Goal: Book appointment/travel/reservation

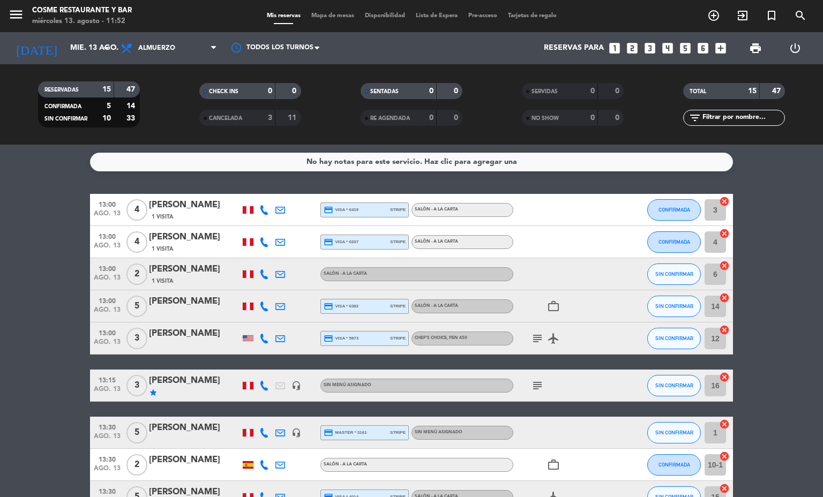
click at [531, 385] on icon "subject" at bounding box center [537, 385] width 13 height 13
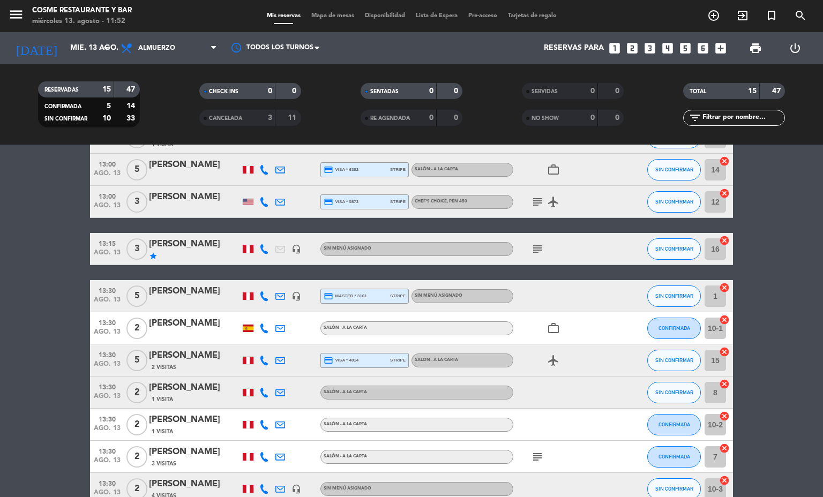
scroll to position [277, 0]
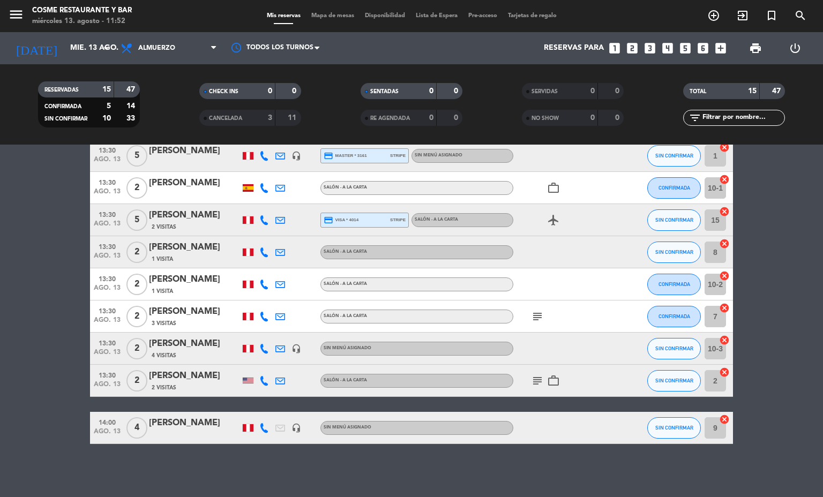
click at [177, 420] on div "[PERSON_NAME]" at bounding box center [194, 423] width 91 height 14
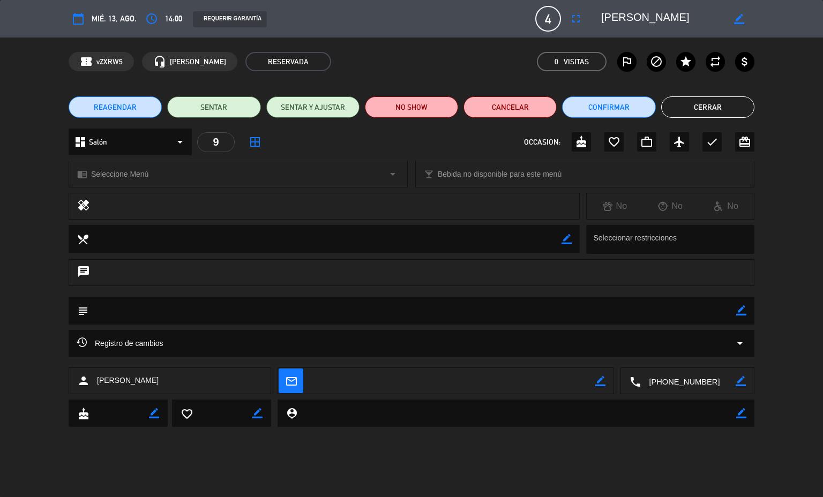
click at [711, 113] on button "Cerrar" at bounding box center [707, 106] width 93 height 21
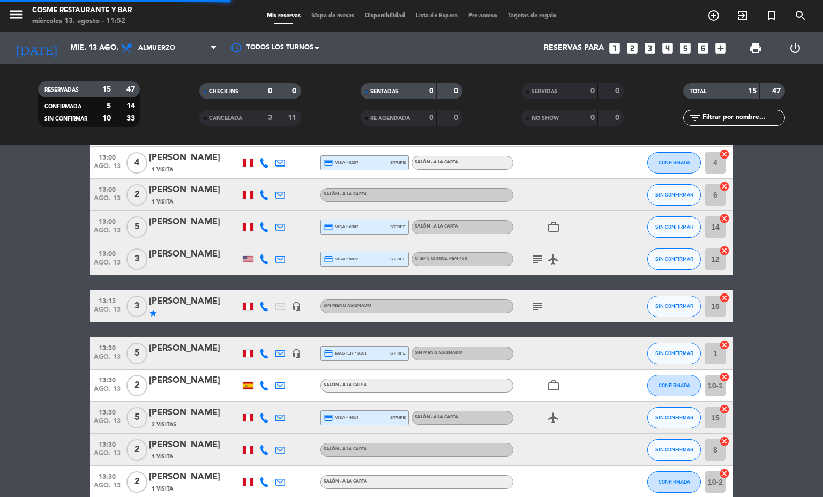
scroll to position [0, 0]
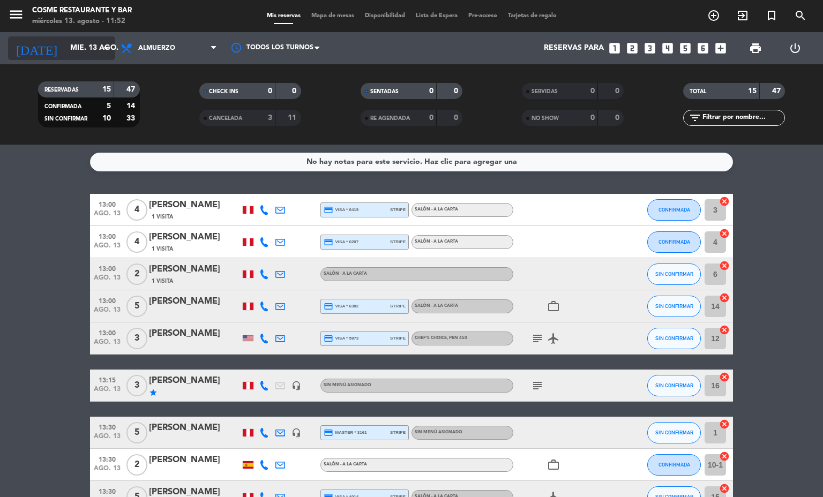
click at [82, 49] on input "mié. 13 ago." at bounding box center [116, 48] width 102 height 19
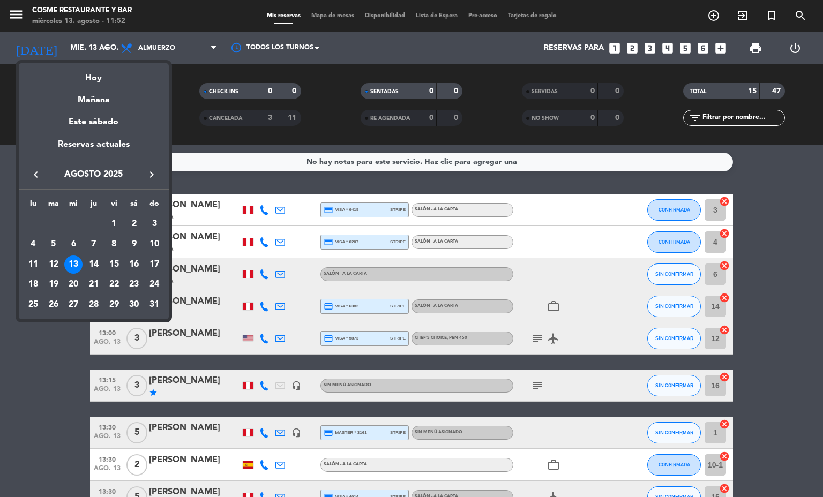
click at [192, 43] on div at bounding box center [411, 248] width 823 height 497
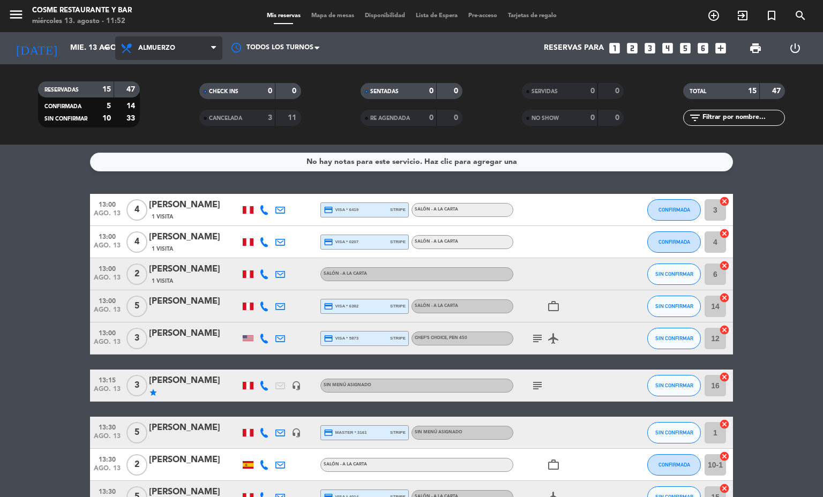
click at [178, 42] on span "Almuerzo" at bounding box center [168, 48] width 107 height 24
click at [161, 126] on div "menu [PERSON_NAME] Restaurante y Bar [DATE] 13. agosto - 11:52 Mis reservas Map…" at bounding box center [411, 72] width 823 height 145
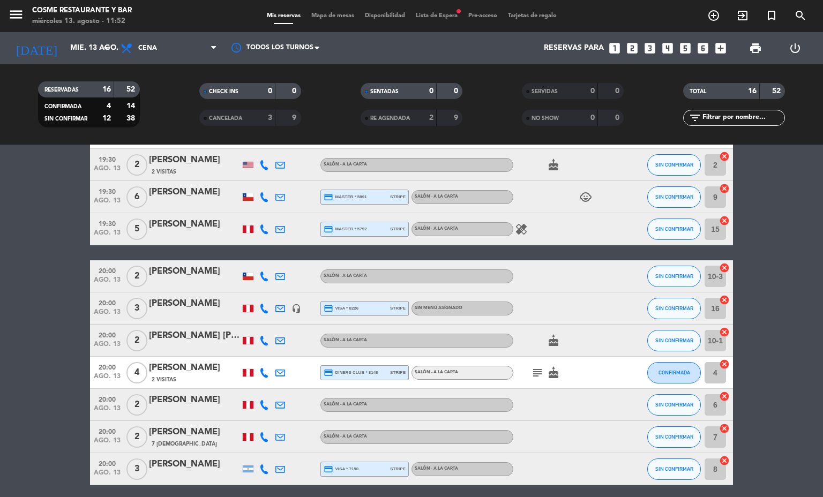
scroll to position [309, 0]
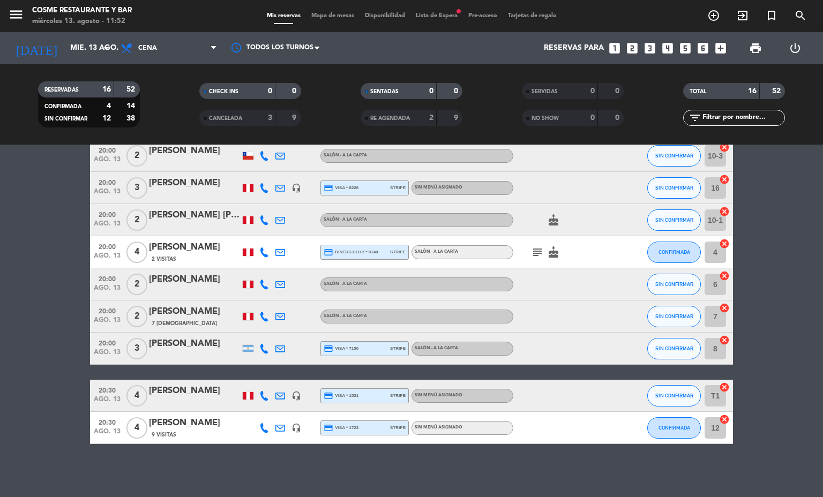
click at [291, 391] on icon "headset_mic" at bounding box center [296, 396] width 10 height 10
click at [275, 393] on icon at bounding box center [280, 396] width 10 height 10
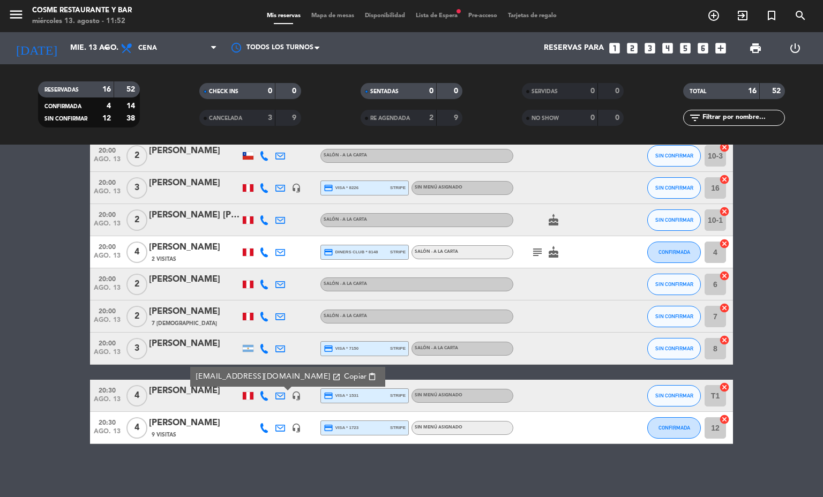
click at [0, 274] on bookings-row "19:00 [DATE] 2 [PERSON_NAME] - A la carta favorite_border SIN CONFIRMAR T2 canc…" at bounding box center [411, 164] width 823 height 559
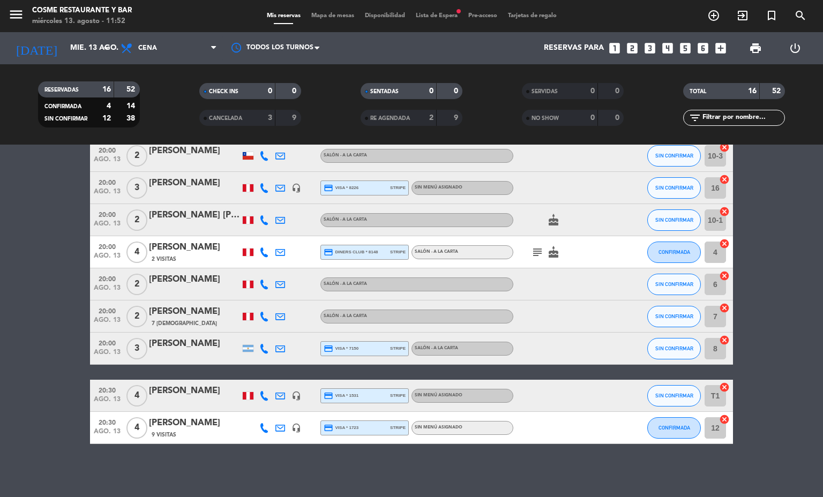
scroll to position [0, 0]
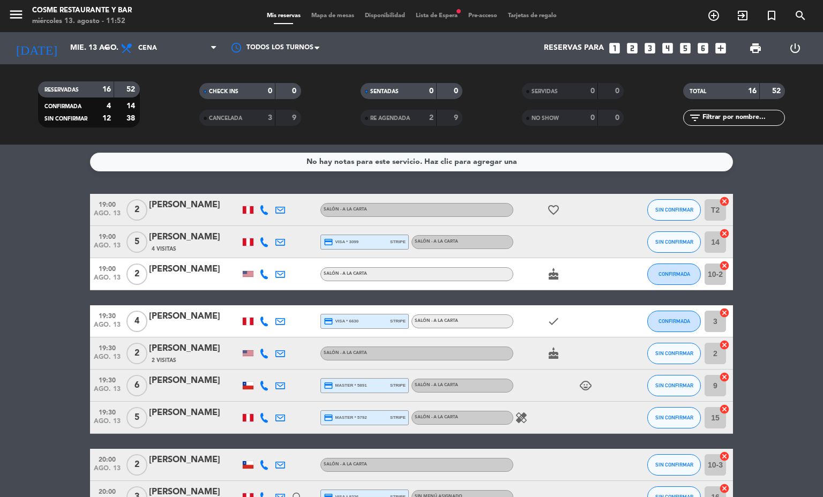
click at [275, 211] on icon at bounding box center [280, 210] width 10 height 10
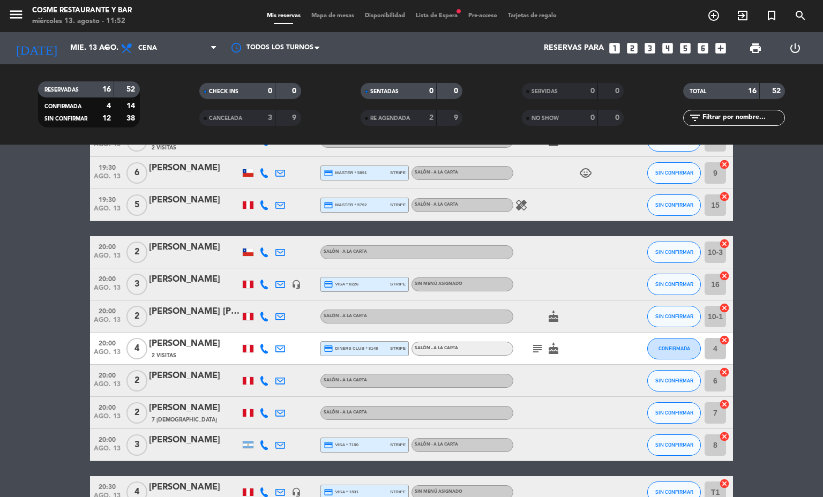
scroll to position [241, 0]
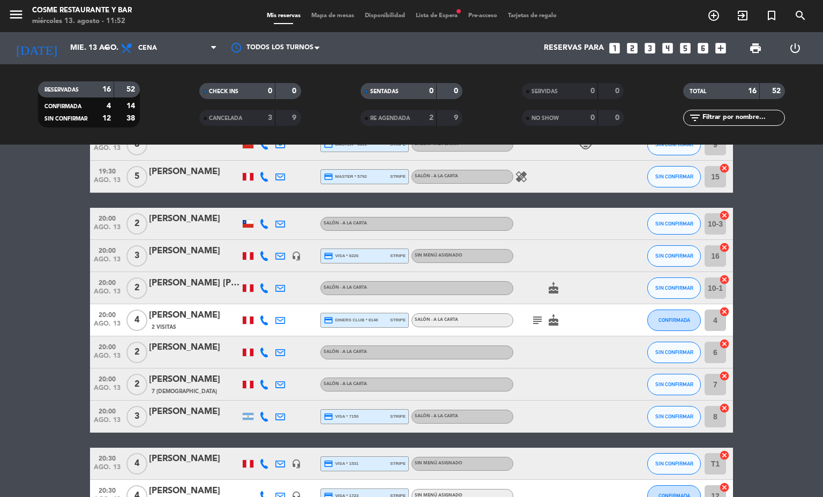
click at [291, 251] on icon "headset_mic" at bounding box center [296, 256] width 10 height 10
click at [533, 320] on icon "subject" at bounding box center [537, 320] width 13 height 13
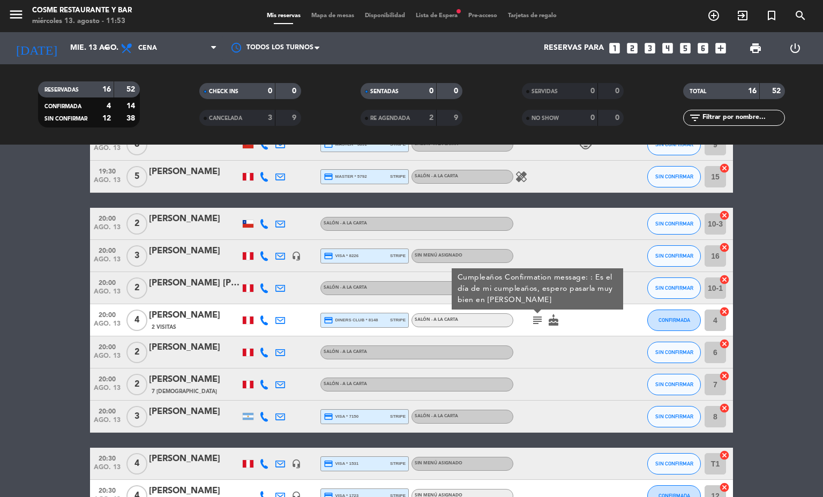
click at [533, 320] on icon "subject" at bounding box center [537, 320] width 13 height 13
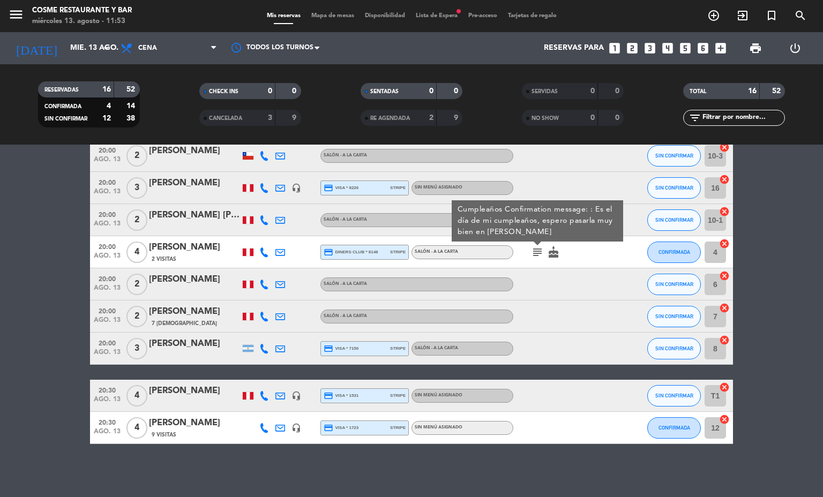
click at [0, 293] on bookings-row "19:00 [DATE] 2 [PERSON_NAME] - A la carta favorite_border SIN CONFIRMAR T2 canc…" at bounding box center [411, 164] width 823 height 559
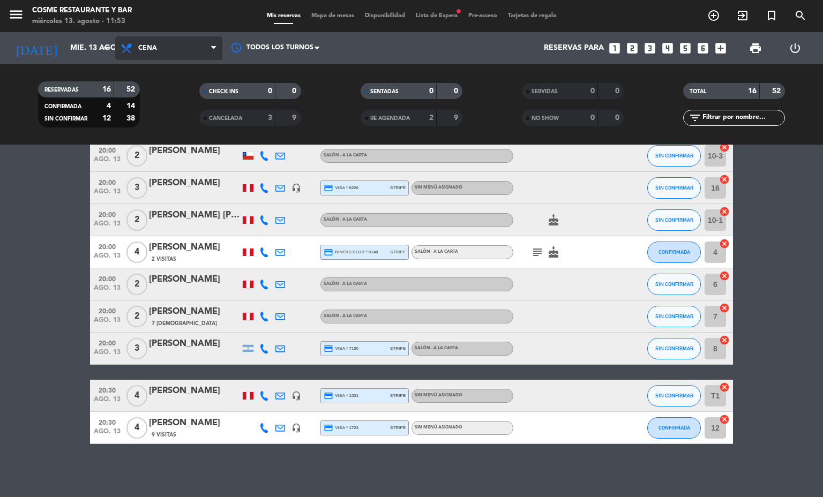
click at [154, 55] on span "Cena" at bounding box center [168, 48] width 107 height 24
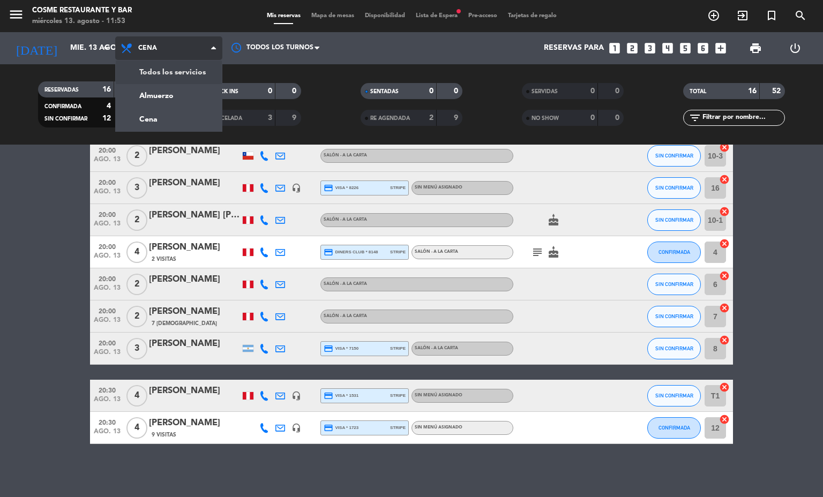
click at [160, 83] on div "menu [PERSON_NAME] Restaurante y Bar [DATE] 13. agosto - 11:53 Mis reservas Map…" at bounding box center [411, 72] width 823 height 145
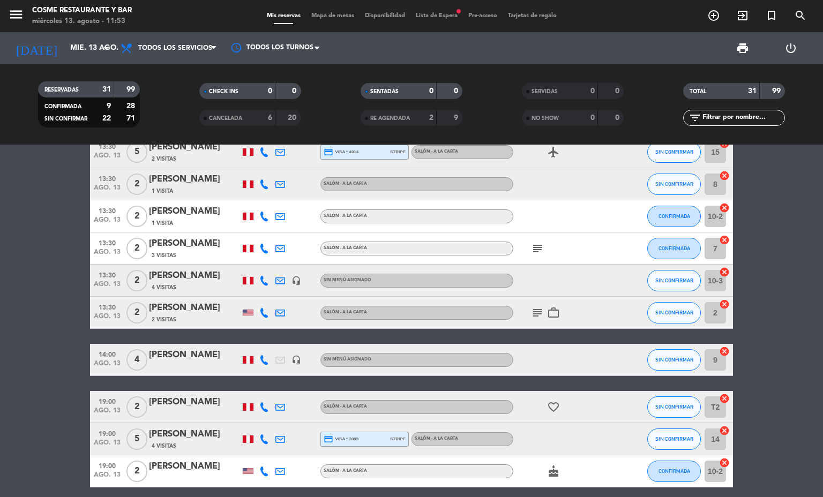
scroll to position [321, 0]
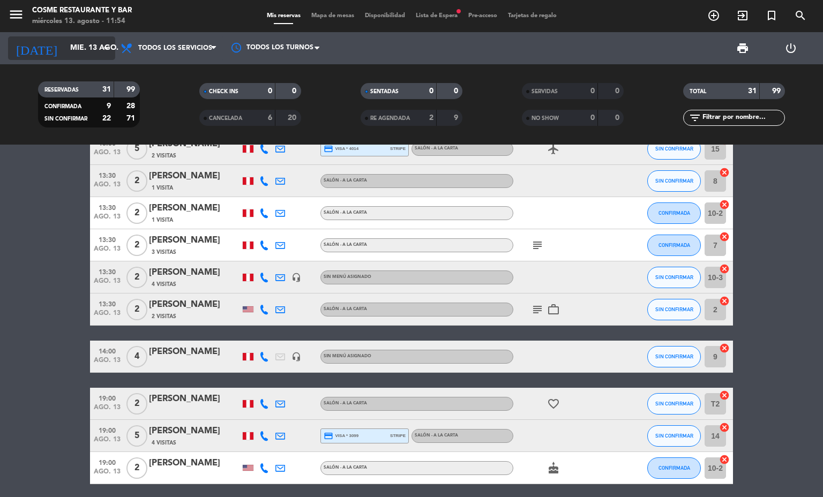
click at [81, 47] on input "mié. 13 ago." at bounding box center [116, 48] width 102 height 19
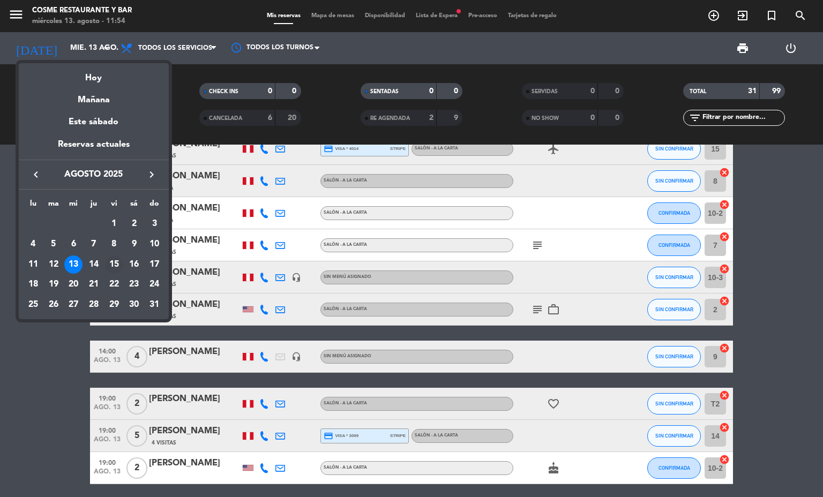
click at [113, 266] on div "15" at bounding box center [114, 265] width 18 height 18
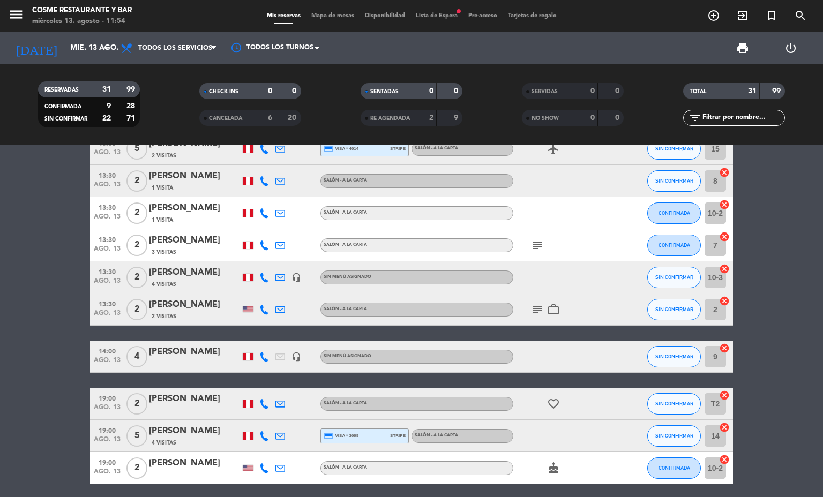
type input "vie. 15 ago."
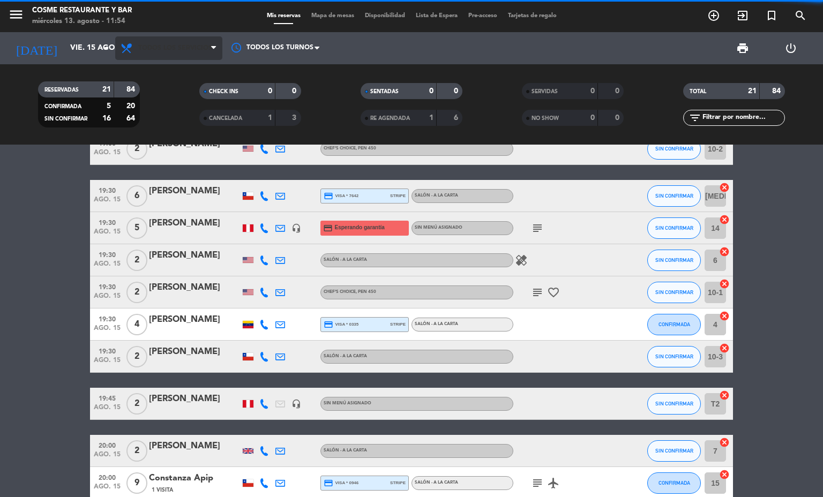
click at [158, 48] on span "Todos los servicios" at bounding box center [175, 48] width 74 height 8
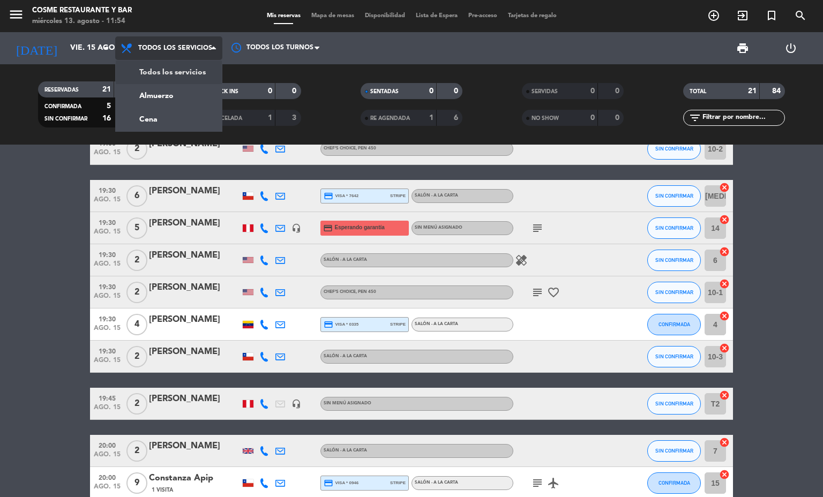
click at [145, 117] on div "menu [PERSON_NAME] Restaurante y Bar [DATE] 13. agosto - 11:54 Mis reservas Map…" at bounding box center [411, 72] width 823 height 145
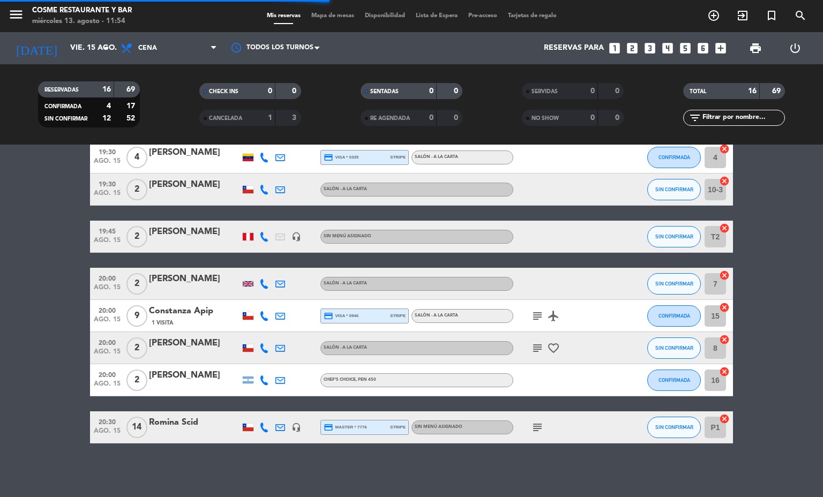
scroll to position [325, 0]
click at [531, 424] on icon "subject" at bounding box center [537, 427] width 13 height 13
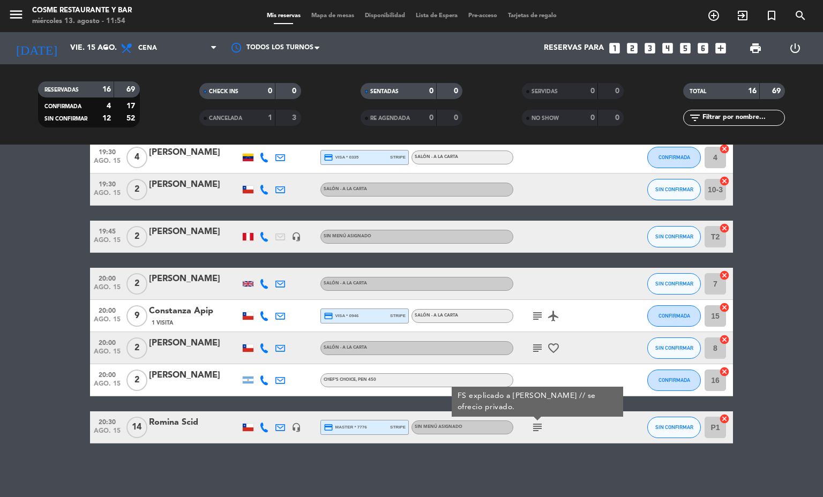
click at [33, 410] on bookings-row "19:00 [DATE] 6 CEO Minds star headset_mic Sin menú asignado subject SIN CONFIRM…" at bounding box center [411, 156] width 823 height 574
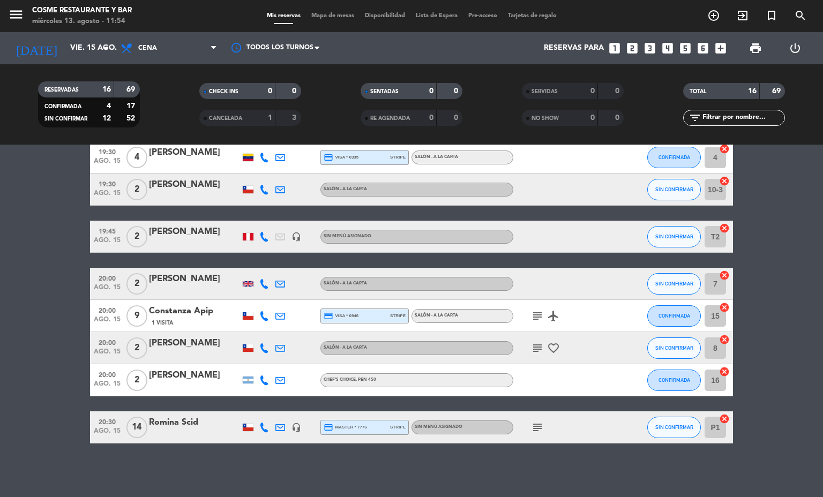
click at [339, 14] on span "Mapa de mesas" at bounding box center [333, 16] width 54 height 6
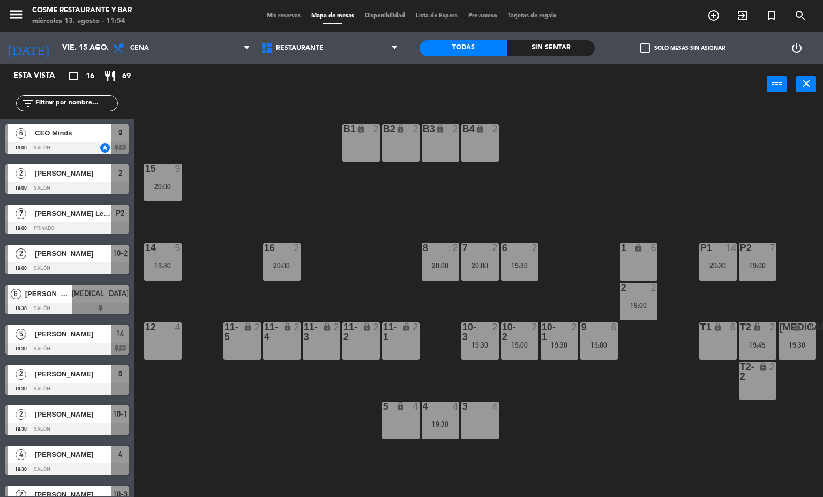
click at [474, 423] on div "3 4" at bounding box center [480, 421] width 38 height 38
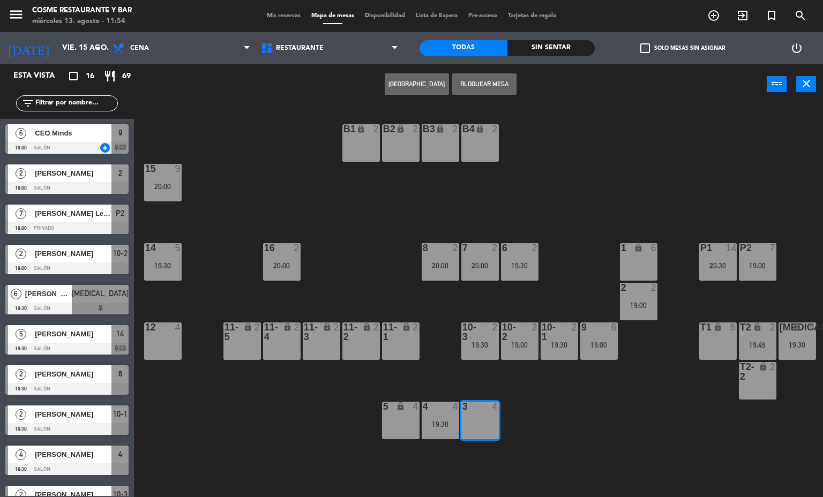
click at [425, 84] on button "[GEOGRAPHIC_DATA]" at bounding box center [417, 83] width 64 height 21
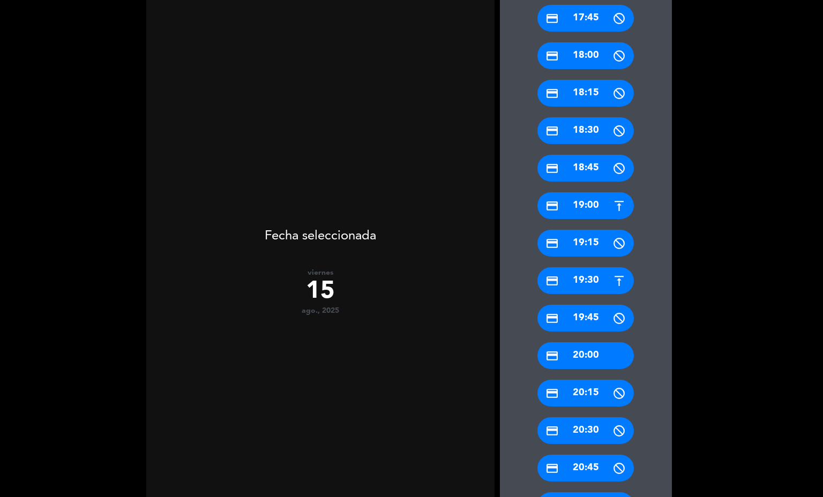
scroll to position [268, 0]
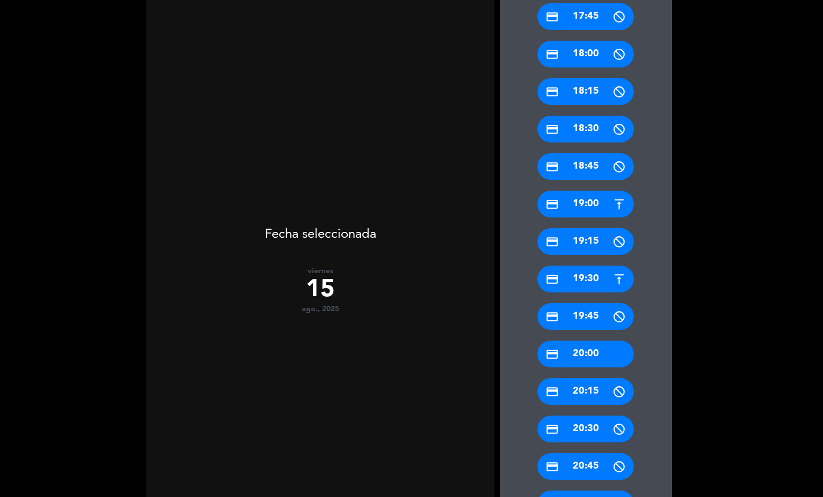
click at [597, 350] on div "credit_card 20:00" at bounding box center [585, 354] width 96 height 27
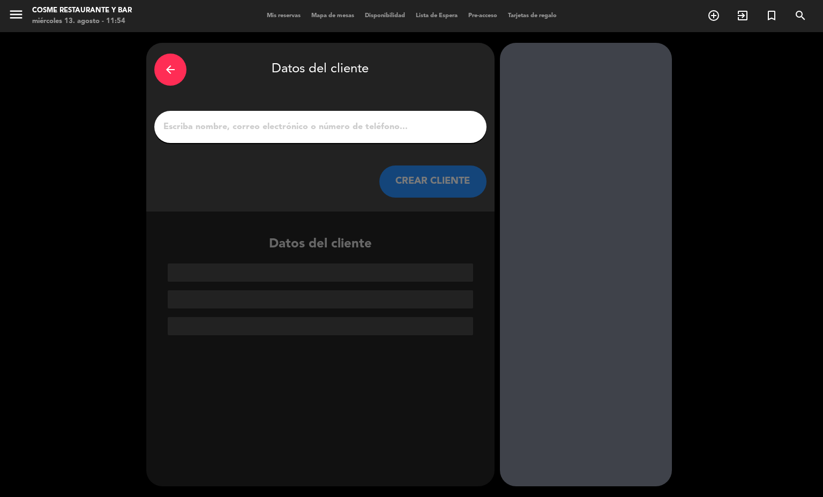
scroll to position [0, 0]
click at [391, 128] on input "1" at bounding box center [320, 126] width 316 height 15
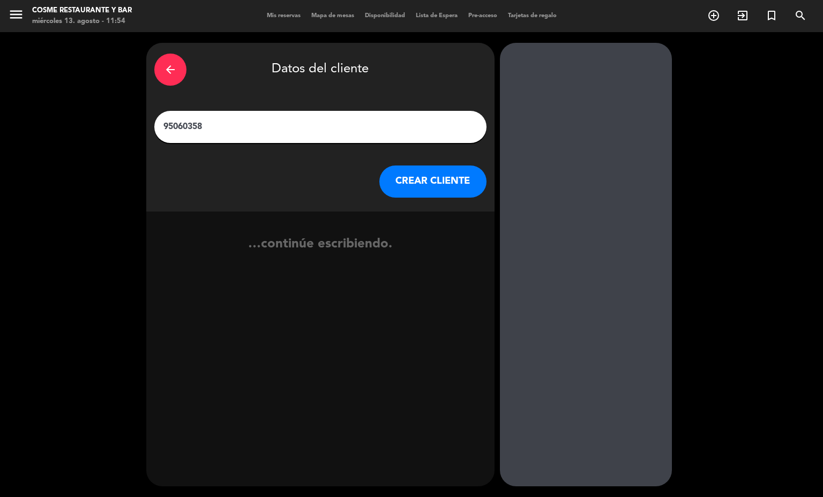
type input "950603584"
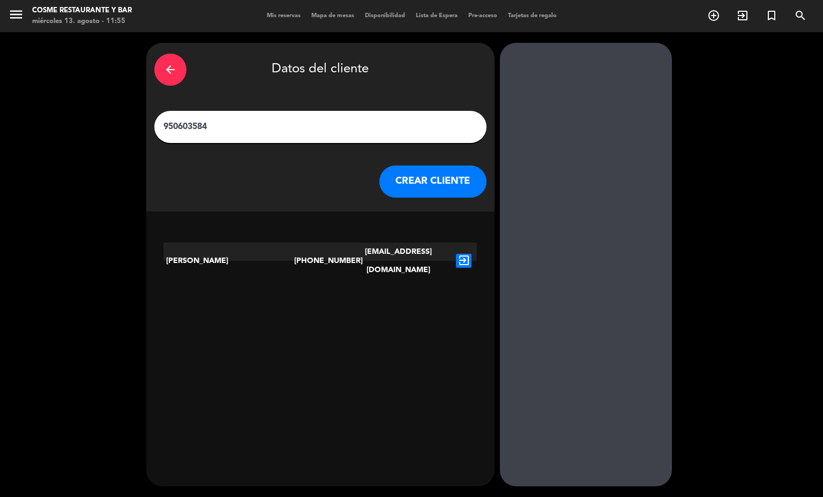
click at [211, 124] on input "950603584" at bounding box center [320, 126] width 316 height 15
click at [241, 132] on input "950603584" at bounding box center [320, 126] width 316 height 15
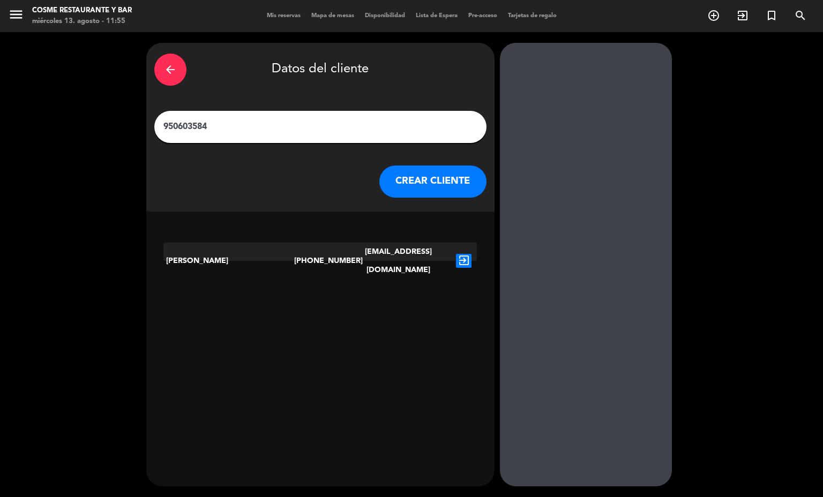
click at [241, 132] on input "950603584" at bounding box center [320, 126] width 316 height 15
click at [246, 131] on input "950603584" at bounding box center [320, 126] width 316 height 15
click at [312, 124] on input "950603584" at bounding box center [320, 126] width 316 height 15
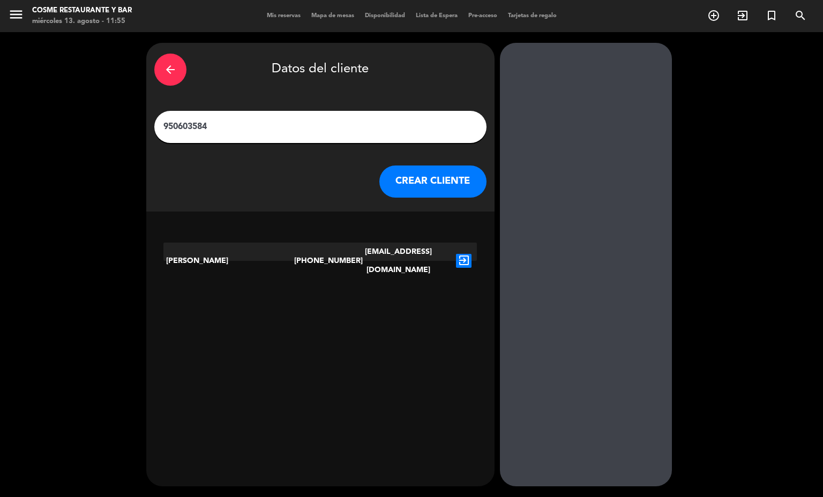
click at [312, 124] on input "950603584" at bounding box center [320, 126] width 316 height 15
click at [179, 62] on div "arrow_back" at bounding box center [170, 70] width 32 height 32
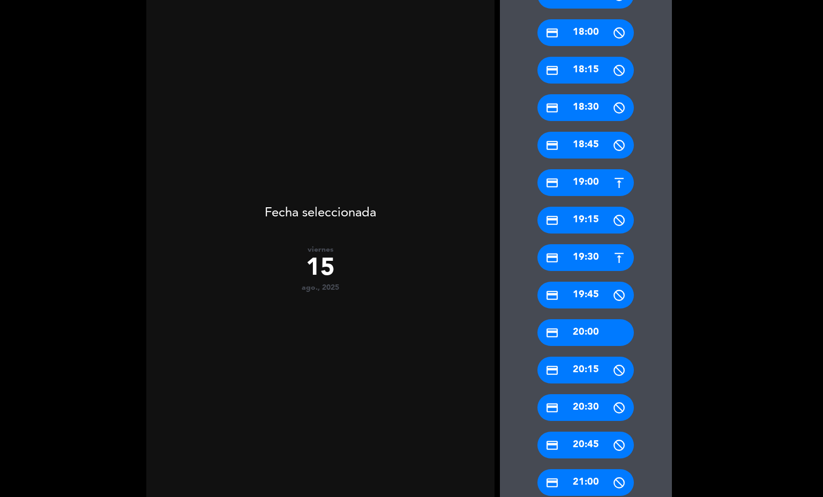
scroll to position [301, 0]
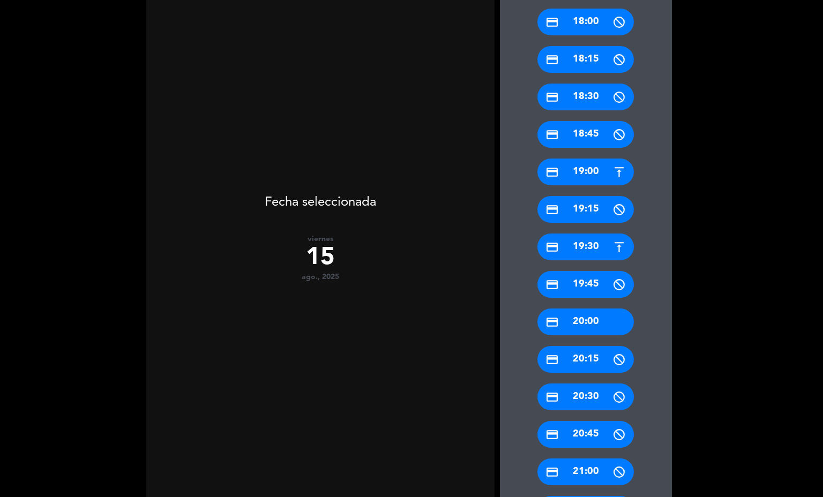
click at [595, 393] on div "credit_card 20:30" at bounding box center [585, 397] width 96 height 27
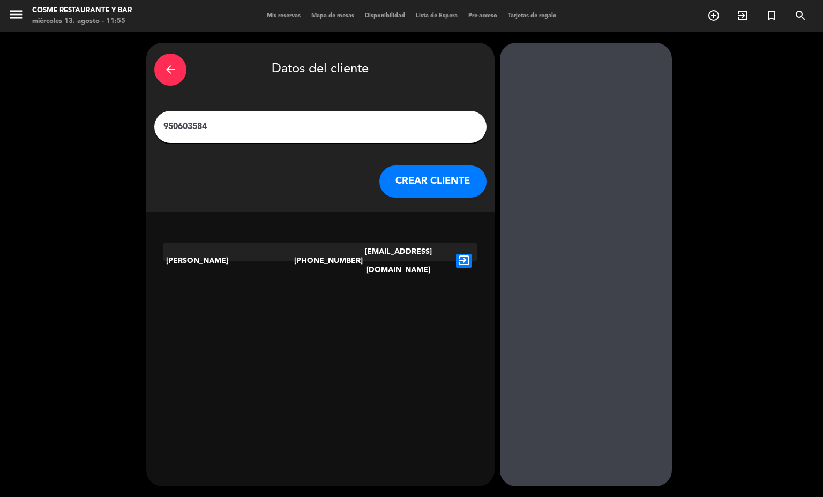
click at [456, 255] on icon "exit_to_app" at bounding box center [464, 261] width 16 height 14
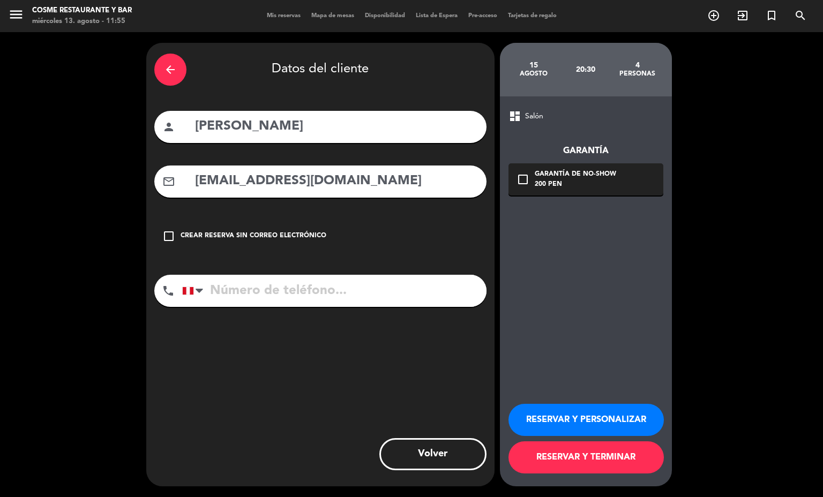
type input "[PHONE_NUMBER]"
click at [561, 172] on div "Garantía de no-show" at bounding box center [575, 174] width 81 height 11
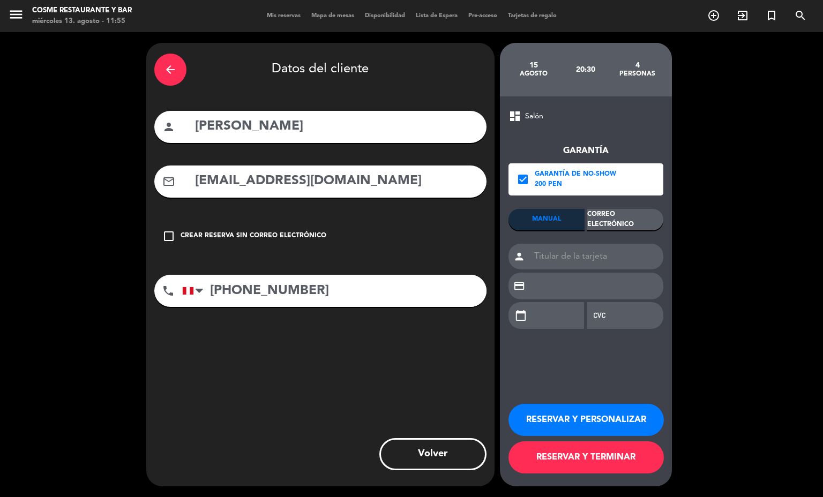
click at [629, 219] on div "Correo Electrónico" at bounding box center [625, 219] width 76 height 21
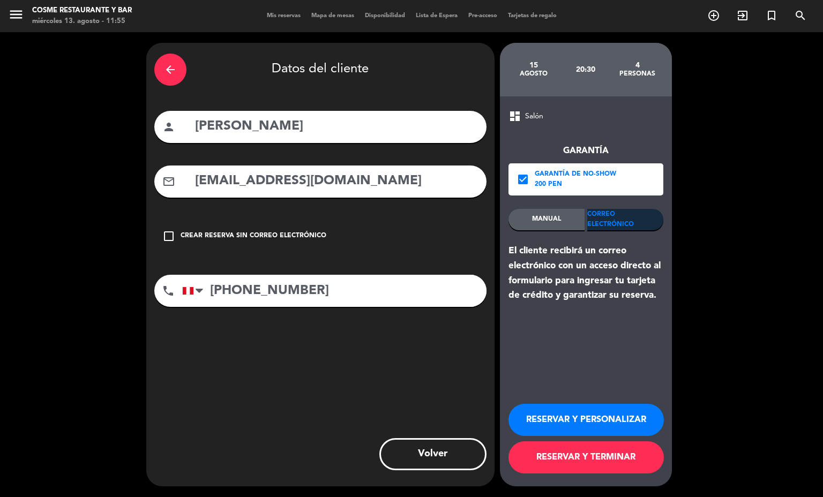
click at [579, 455] on button "RESERVAR Y TERMINAR" at bounding box center [585, 458] width 155 height 32
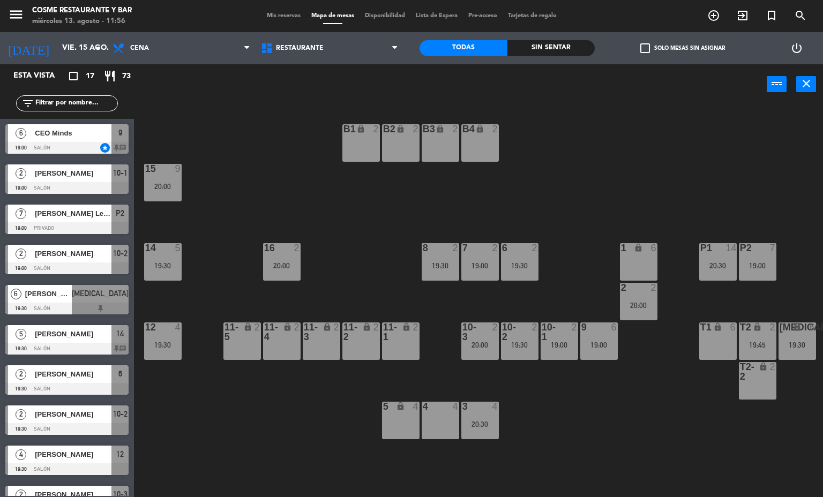
click at [491, 423] on div "20:30" at bounding box center [480, 425] width 38 height 8
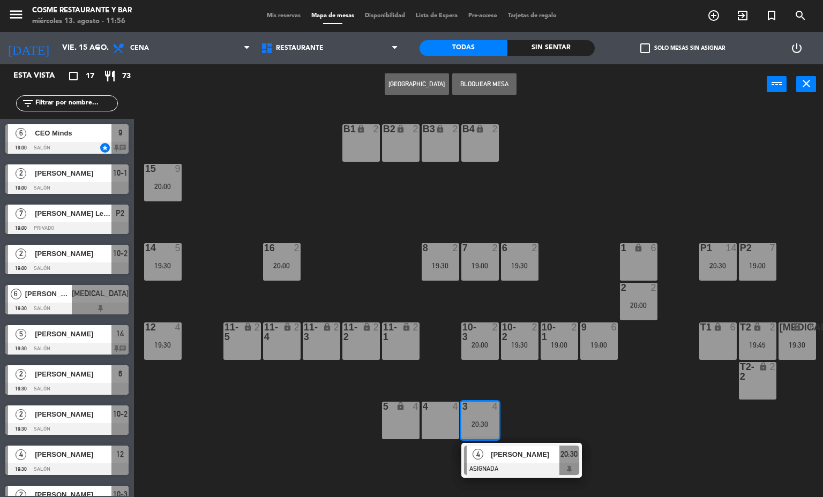
click at [521, 455] on span "[PERSON_NAME]" at bounding box center [525, 454] width 69 height 11
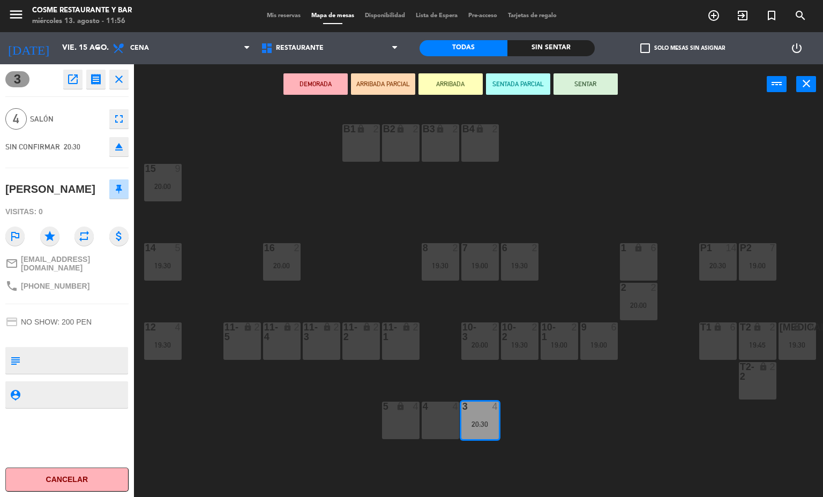
click at [581, 408] on div "menu [PERSON_NAME] Restaurante y Bar [DATE] 13. agosto - 11:56 Mis reservas Map…" at bounding box center [411, 248] width 823 height 497
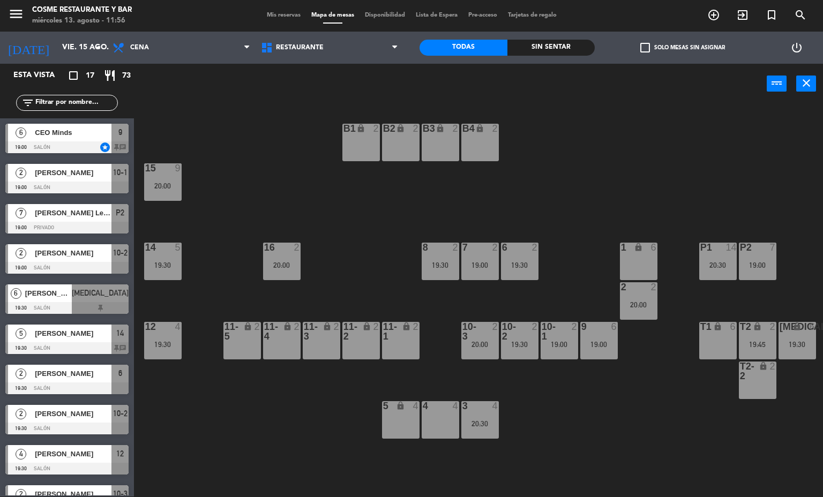
scroll to position [163, 0]
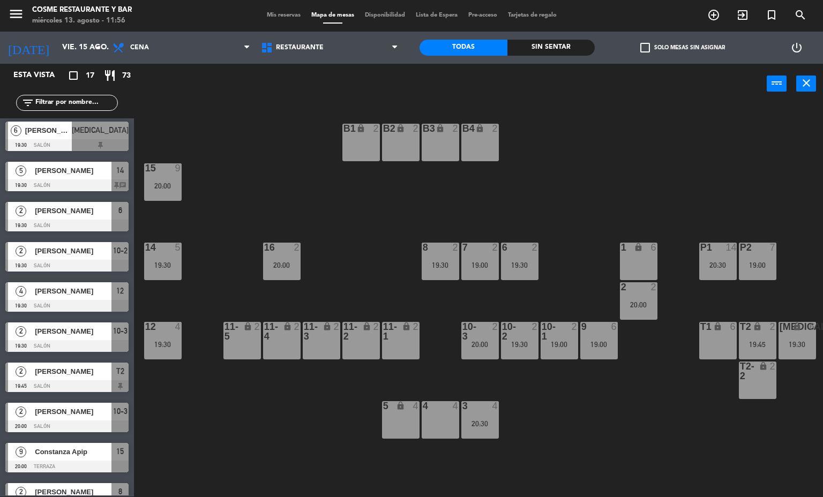
click at [279, 15] on span "Mis reservas" at bounding box center [283, 15] width 44 height 6
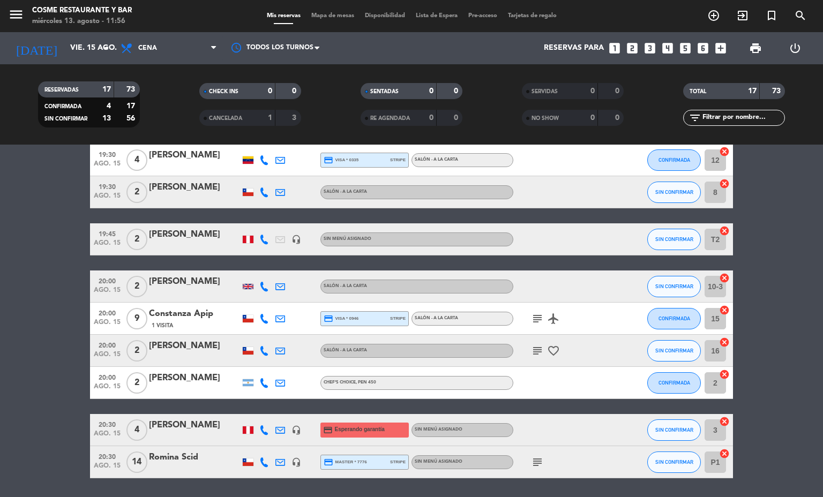
scroll to position [357, 0]
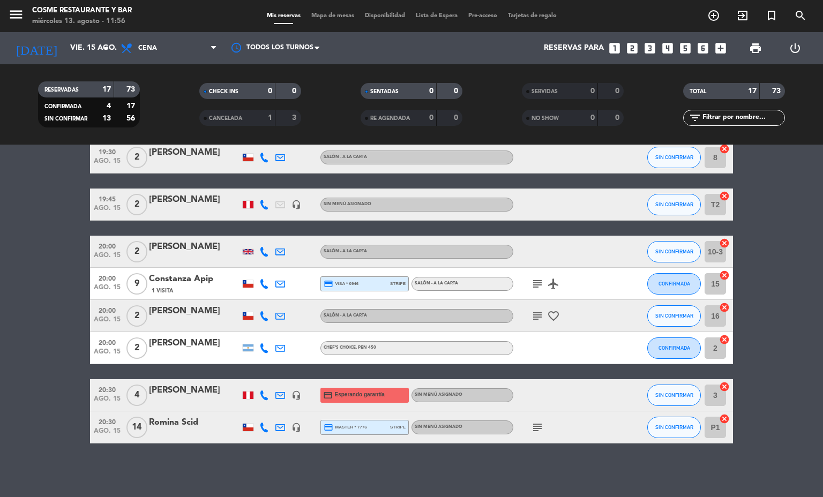
click at [161, 470] on div "No hay notas para este servicio. Haz clic para agregar una 19:00 [DATE] 6 CEO M…" at bounding box center [411, 321] width 823 height 353
click at [259, 465] on div "No hay notas para este servicio. Haz clic para agregar una 19:00 [DATE] 6 CEO M…" at bounding box center [411, 321] width 823 height 353
click at [531, 421] on icon "subject" at bounding box center [537, 427] width 13 height 13
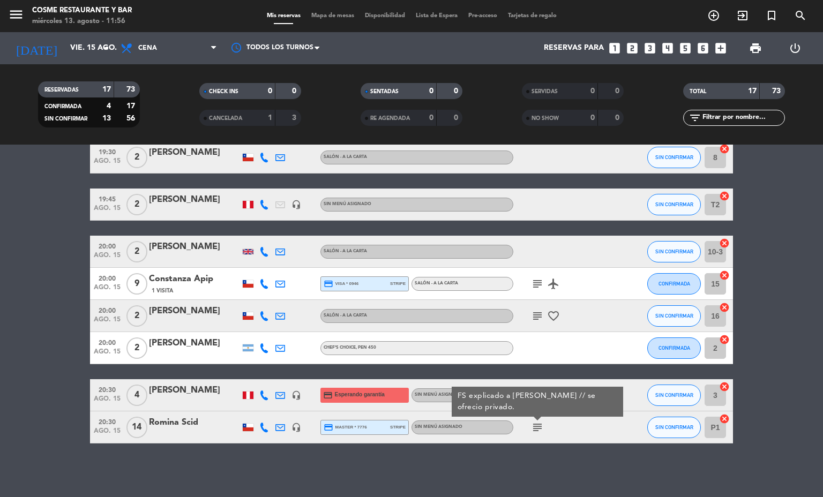
click at [291, 427] on icon "headset_mic" at bounding box center [296, 428] width 10 height 10
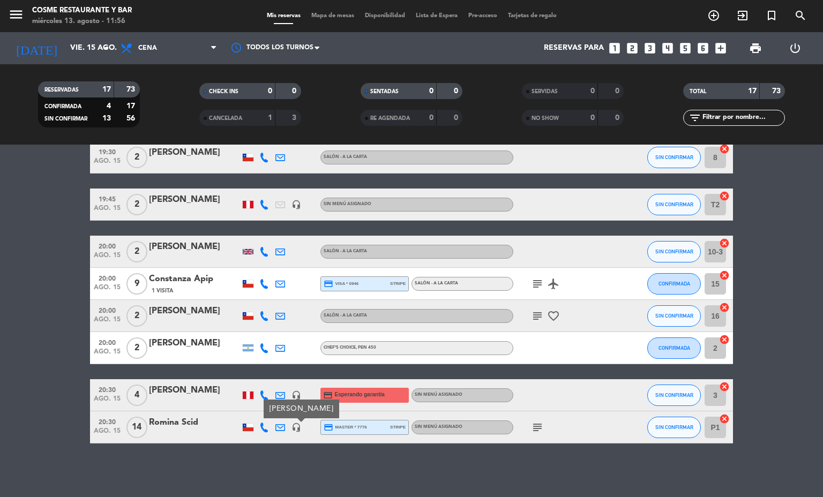
click at [275, 428] on icon at bounding box center [280, 428] width 10 height 10
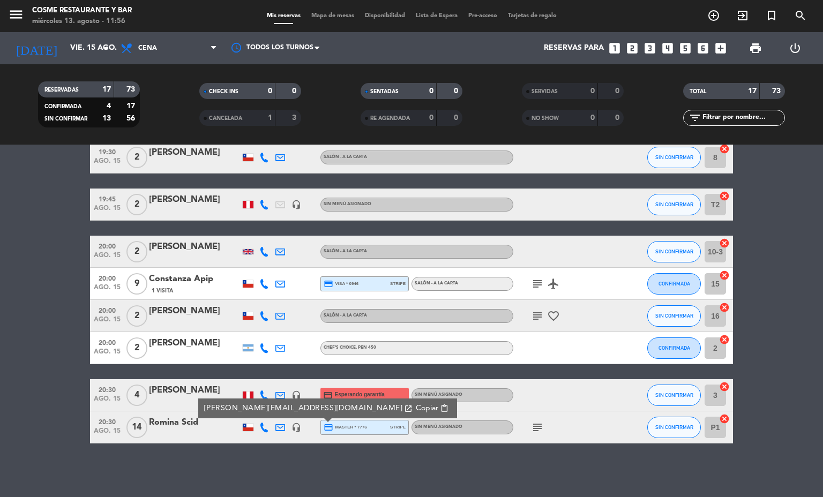
click at [253, 471] on div "No hay notas para este servicio. Haz clic para agregar una 19:00 [DATE] 6 CEO M…" at bounding box center [411, 321] width 823 height 353
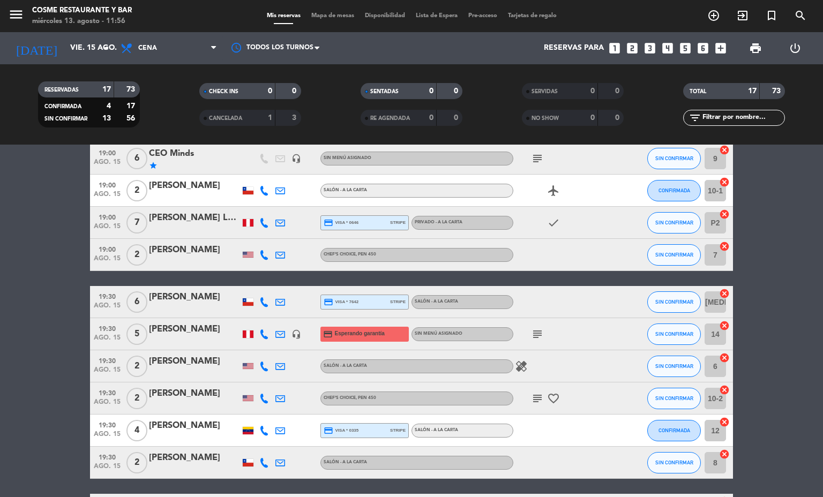
scroll to position [0, 0]
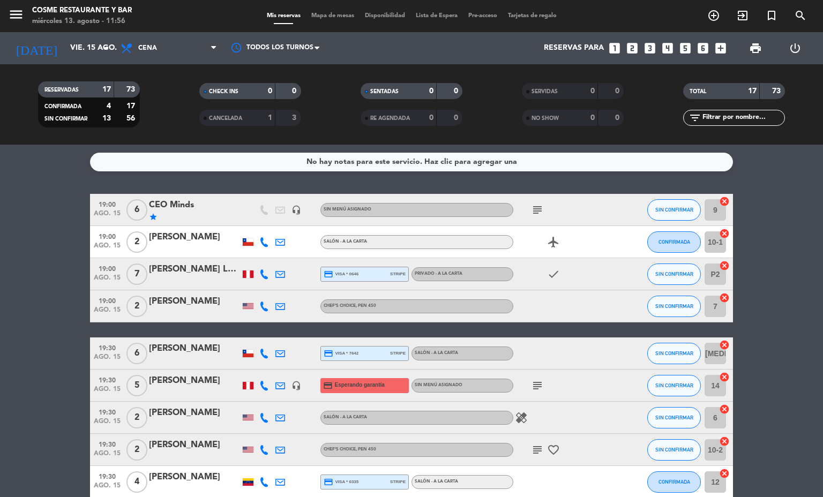
click at [532, 386] on icon "subject" at bounding box center [537, 385] width 13 height 13
click at [291, 389] on icon "headset_mic" at bounding box center [296, 386] width 10 height 10
click at [275, 385] on icon at bounding box center [280, 386] width 10 height 10
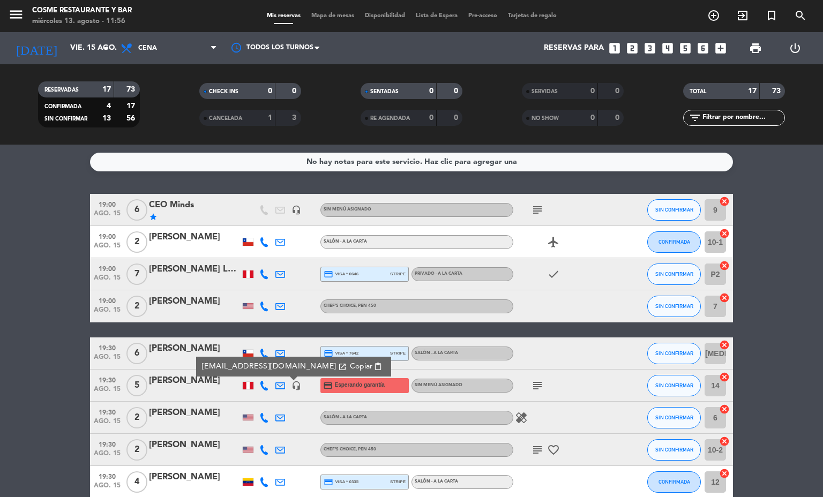
click at [259, 385] on icon at bounding box center [264, 386] width 10 height 10
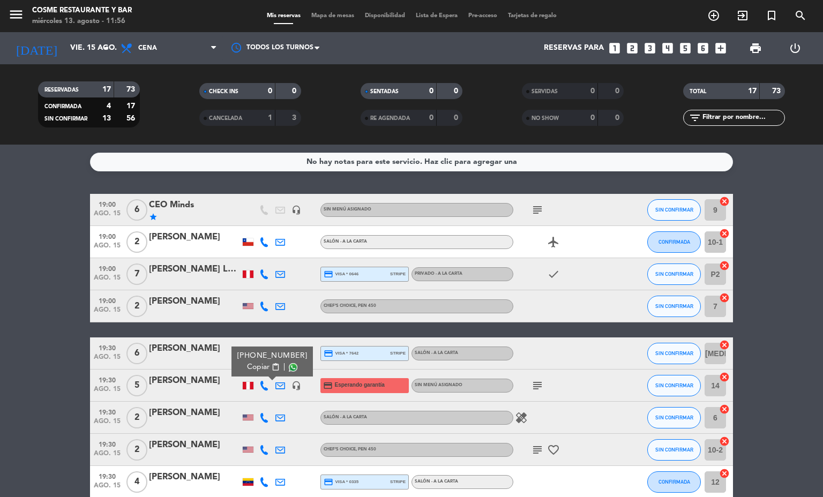
click at [342, 17] on span "Mapa de mesas" at bounding box center [333, 16] width 54 height 6
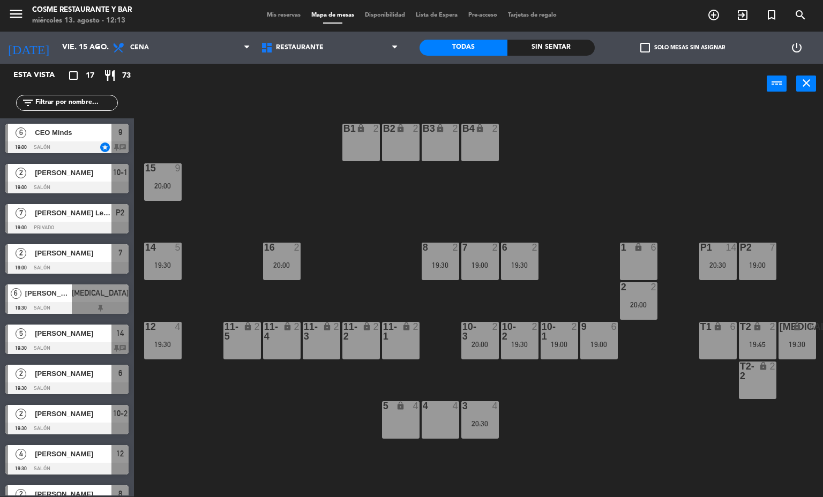
click at [275, 13] on span "Mis reservas" at bounding box center [283, 15] width 44 height 6
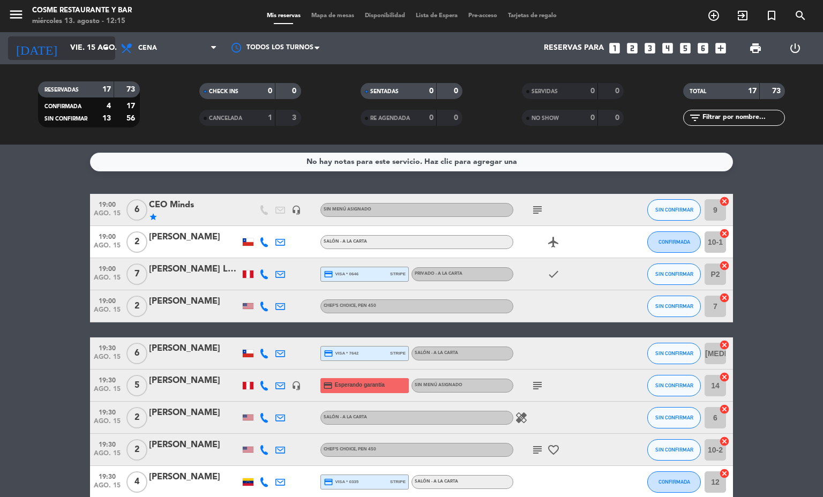
click at [65, 55] on input "vie. 15 ago." at bounding box center [116, 48] width 102 height 19
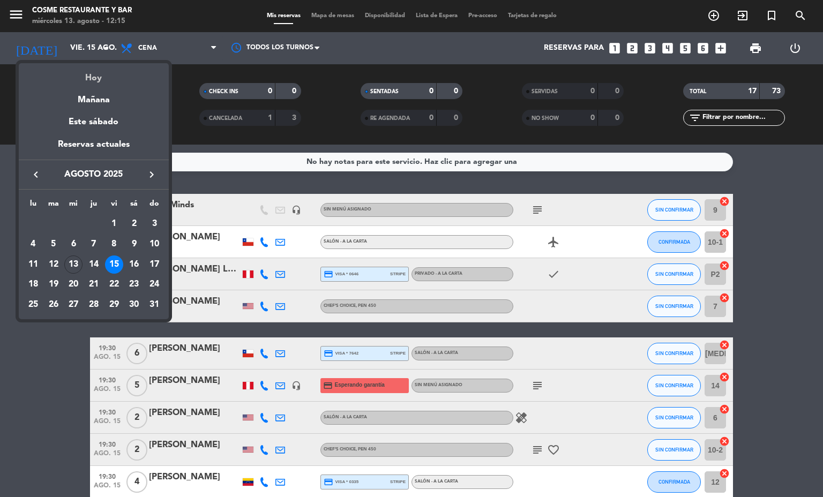
click at [80, 80] on div "Hoy" at bounding box center [94, 74] width 150 height 22
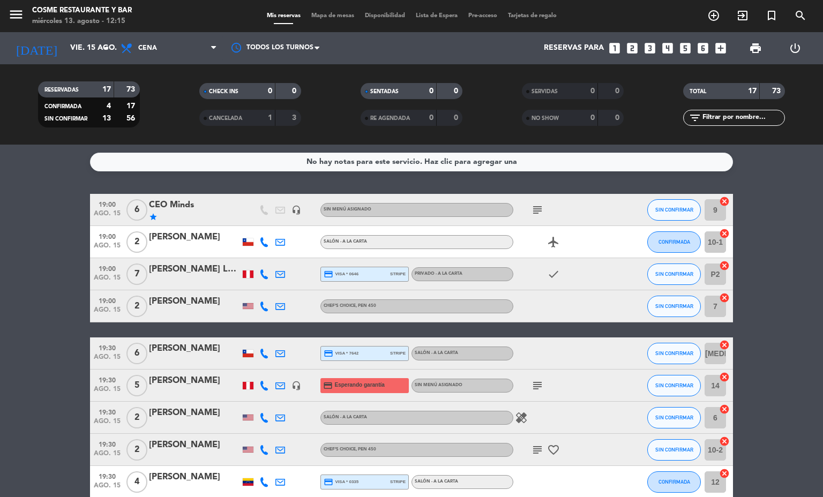
type input "mié. 13 ago."
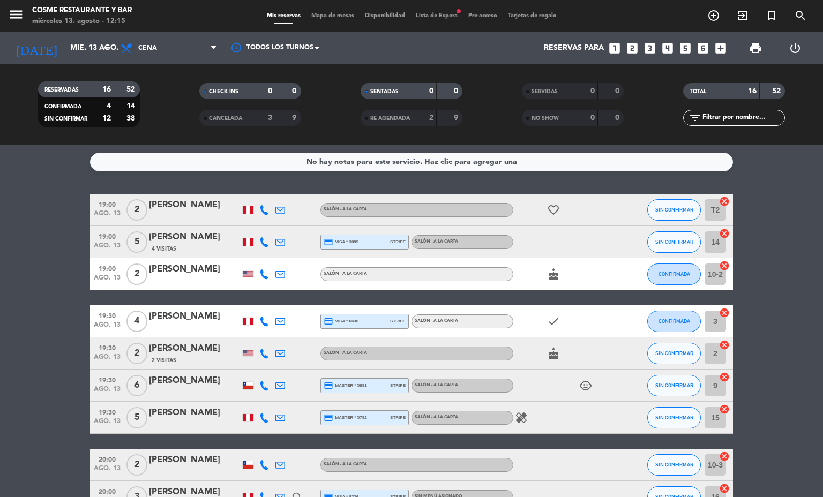
click at [327, 13] on span "Mapa de mesas" at bounding box center [333, 16] width 54 height 6
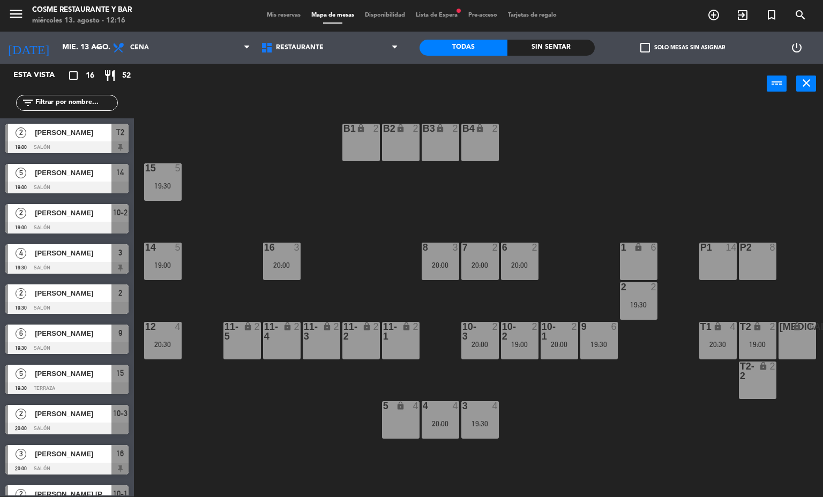
click at [215, 404] on div "B1 lock 2 B2 lock 2 B3 lock 2 B4 lock 2 15 5 19:30 14 5 19:00 8 3 20:00 7 2 20:…" at bounding box center [482, 300] width 681 height 393
click at [124, 50] on icon at bounding box center [120, 47] width 16 height 13
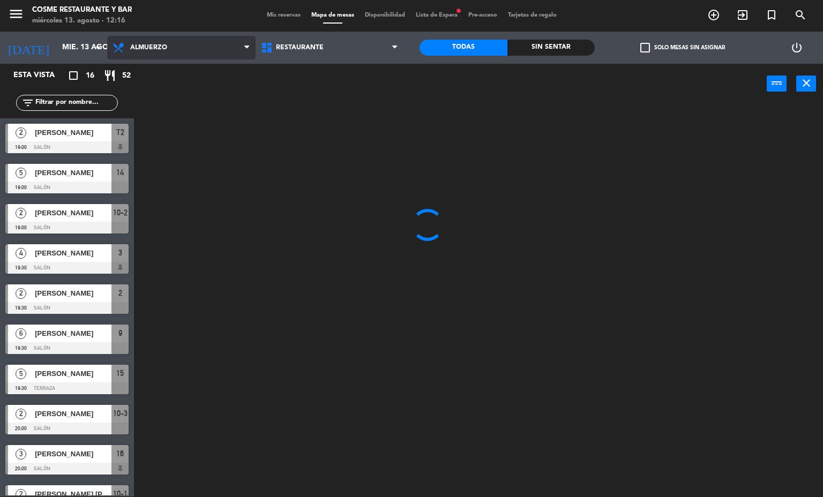
click at [138, 74] on ng-component "menu [PERSON_NAME] Restaurante y Bar [DATE] 13. agosto - 12:16 Mis reservas Map…" at bounding box center [411, 248] width 823 height 498
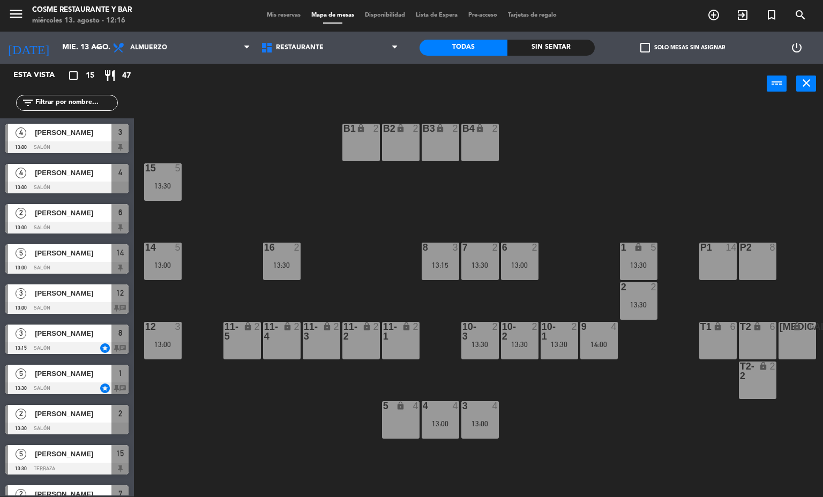
click at [439, 281] on div "B1 lock 2 B2 lock 2 B3 lock 2 B4 lock 2 15 5 13:30 14 5 13:00 8 3 13:15 7 2 13:…" at bounding box center [482, 300] width 681 height 393
click at [512, 259] on div "6 2 13:00" at bounding box center [520, 262] width 38 height 38
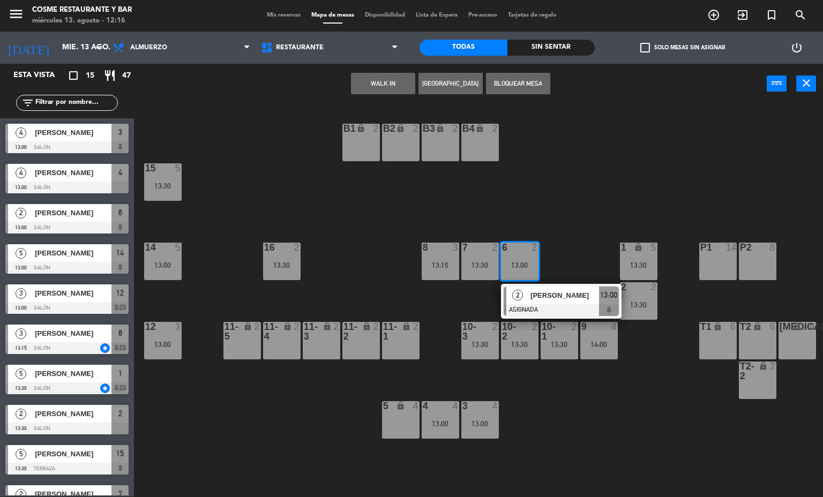
click at [557, 183] on div "B1 lock 2 B2 lock 2 B3 lock 2 B4 lock 2 15 5 13:30 14 5 13:00 8 3 13:15 7 2 13:…" at bounding box center [482, 300] width 681 height 393
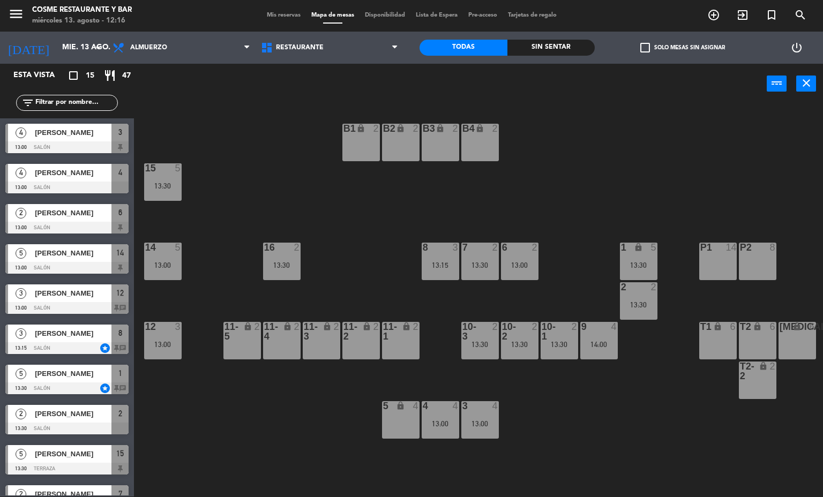
click at [481, 258] on div "7 2 13:30" at bounding box center [480, 262] width 38 height 38
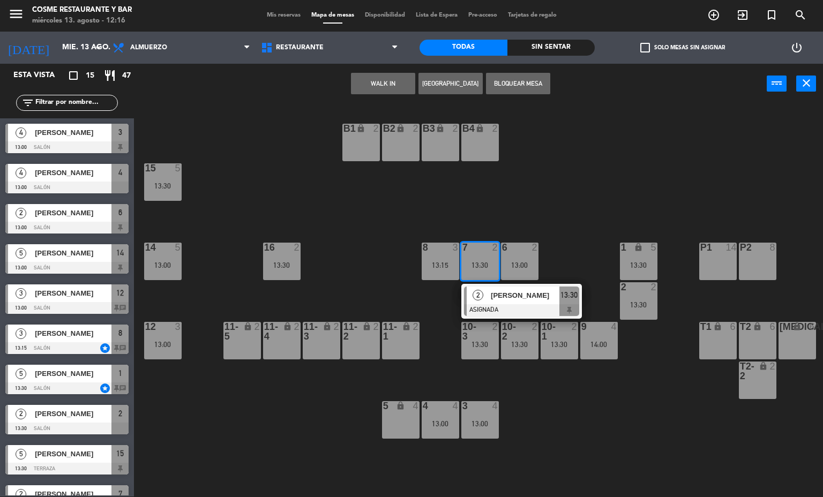
click at [510, 201] on div "B1 lock 2 B2 lock 2 B3 lock 2 B4 lock 2 15 5 13:30 14 5 13:00 8 3 13:15 7 2 13:…" at bounding box center [482, 300] width 681 height 393
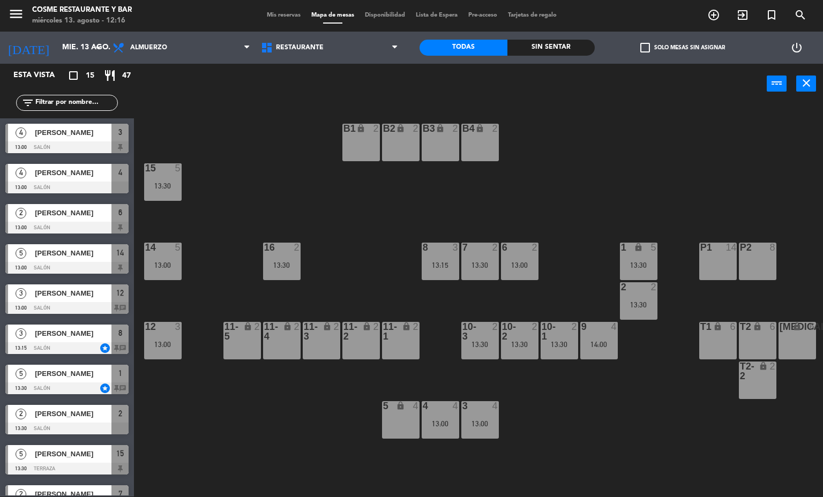
click at [465, 253] on div "7 2 13:30" at bounding box center [480, 262] width 38 height 38
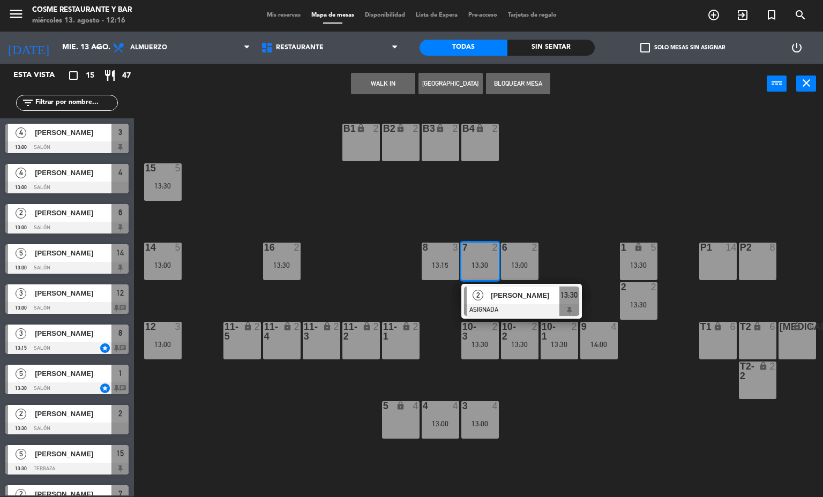
click at [497, 290] on span "[PERSON_NAME]" at bounding box center [525, 295] width 69 height 11
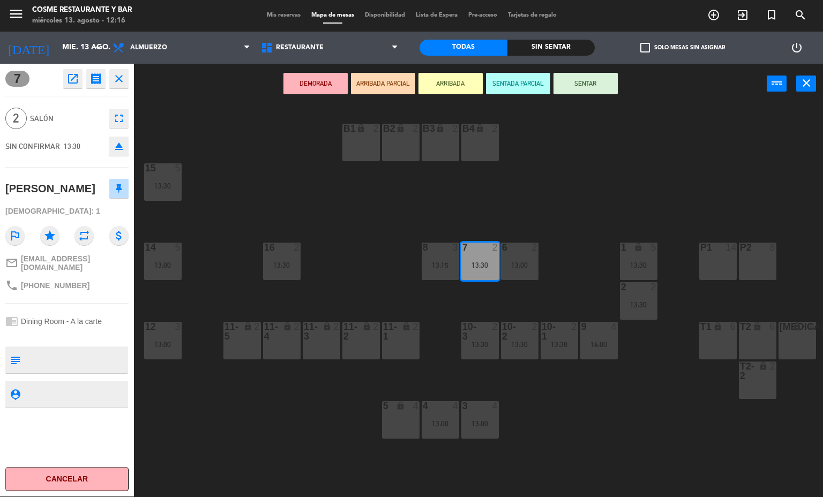
click at [64, 80] on button "open_in_new" at bounding box center [72, 78] width 19 height 19
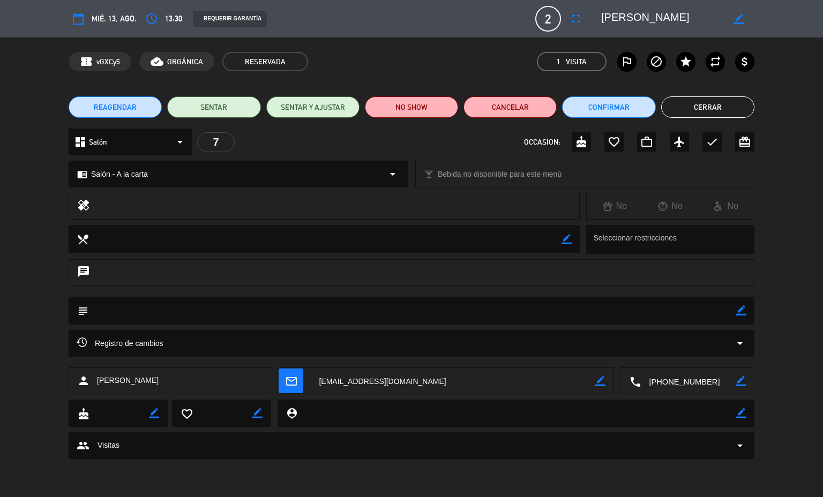
click at [166, 344] on div "Registro de cambios arrow_drop_down" at bounding box center [412, 343] width 670 height 13
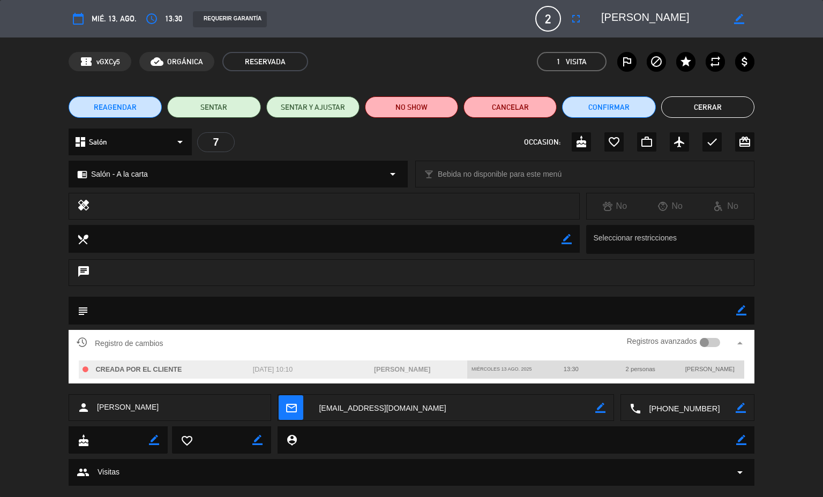
click at [701, 346] on div at bounding box center [710, 343] width 21 height 10
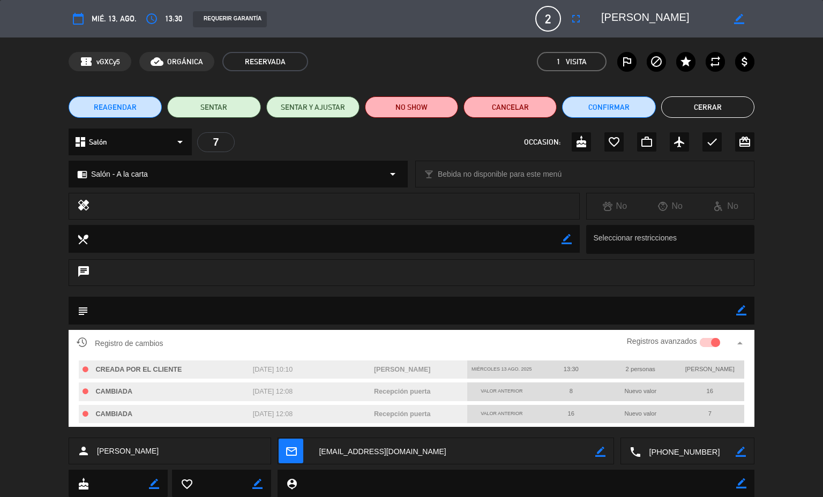
click at [701, 101] on button "Cerrar" at bounding box center [707, 106] width 93 height 21
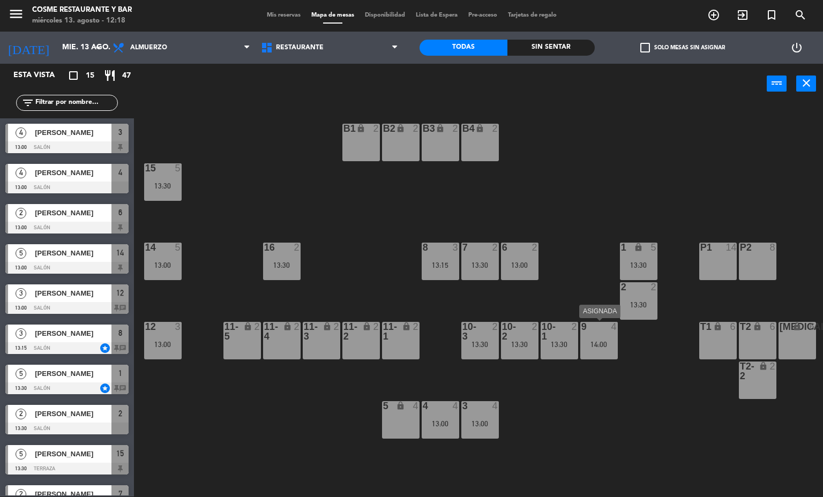
click at [600, 338] on div "9 4 14:00" at bounding box center [599, 341] width 38 height 38
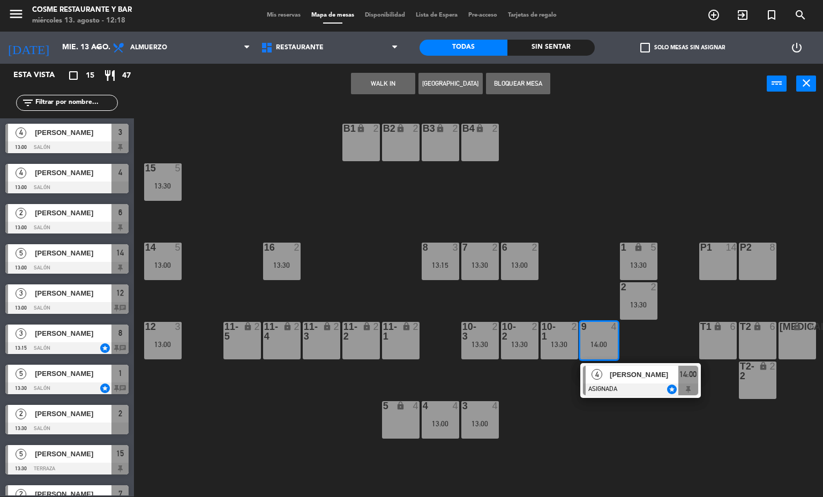
click at [603, 380] on div "4" at bounding box center [597, 375] width 23 height 18
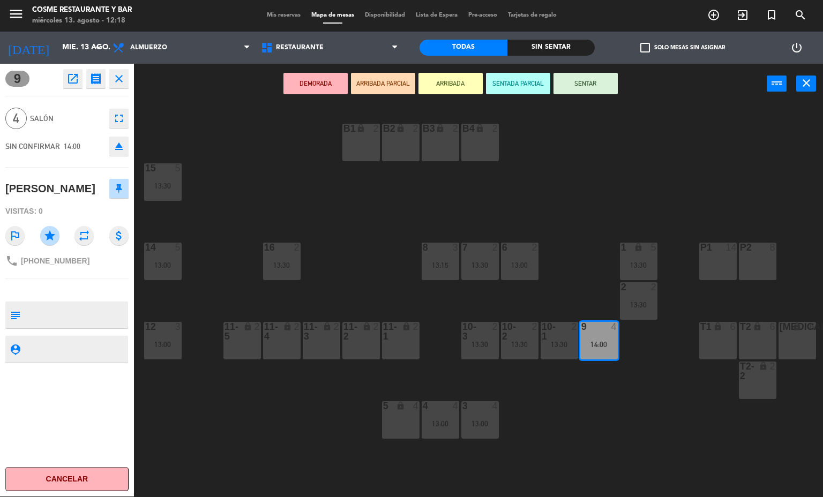
click at [603, 380] on div "B1 lock 2 B2 lock 2 B3 lock 2 B4 lock 2 15 5 13:30 14 5 13:00 8 3 13:15 7 2 13:…" at bounding box center [482, 300] width 681 height 393
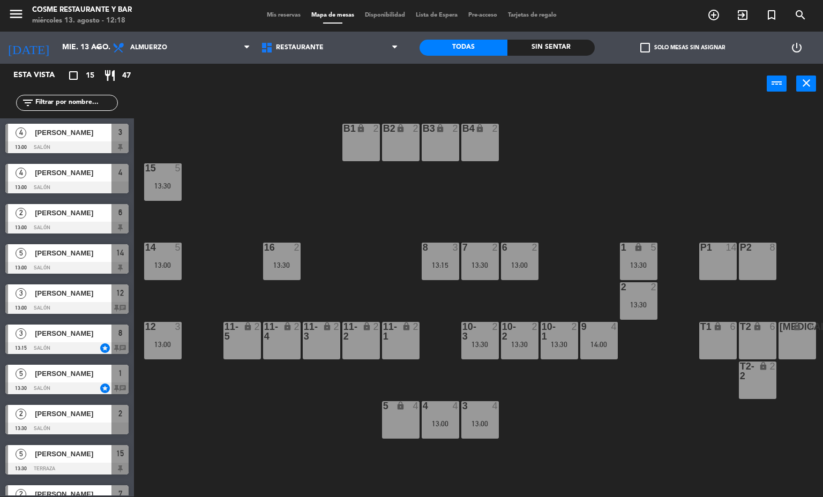
scroll to position [175, 0]
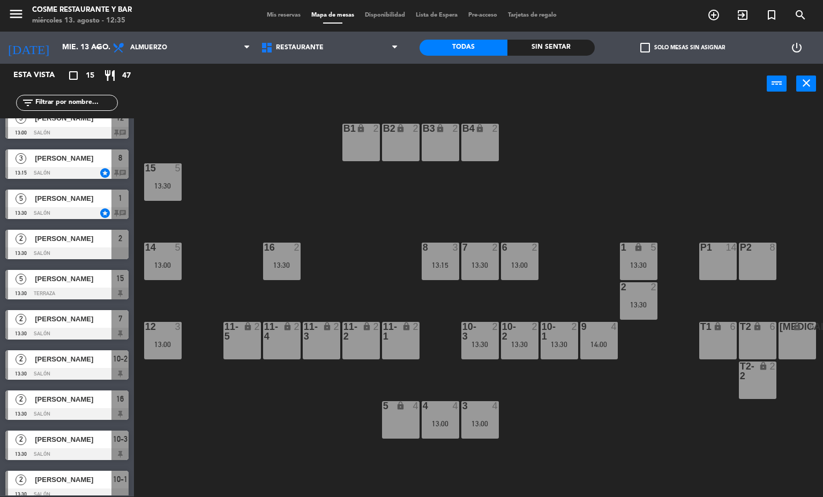
click at [269, 15] on span "Mis reservas" at bounding box center [283, 15] width 44 height 6
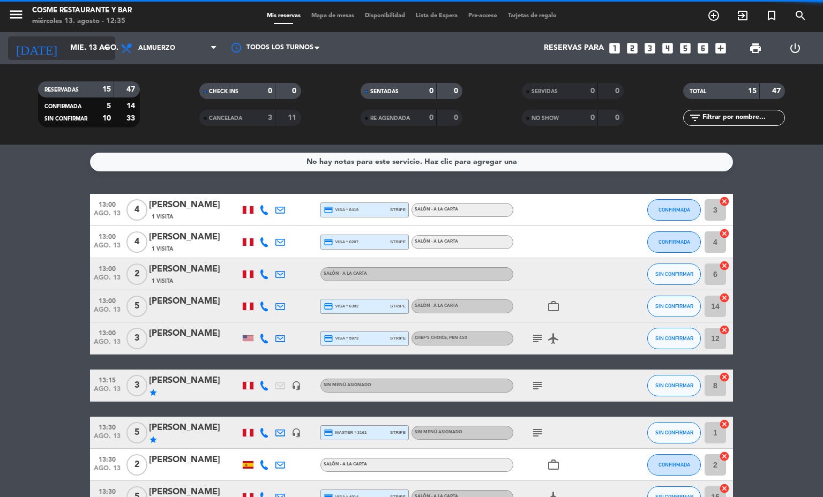
click at [71, 43] on input "mié. 13 ago." at bounding box center [116, 48] width 102 height 19
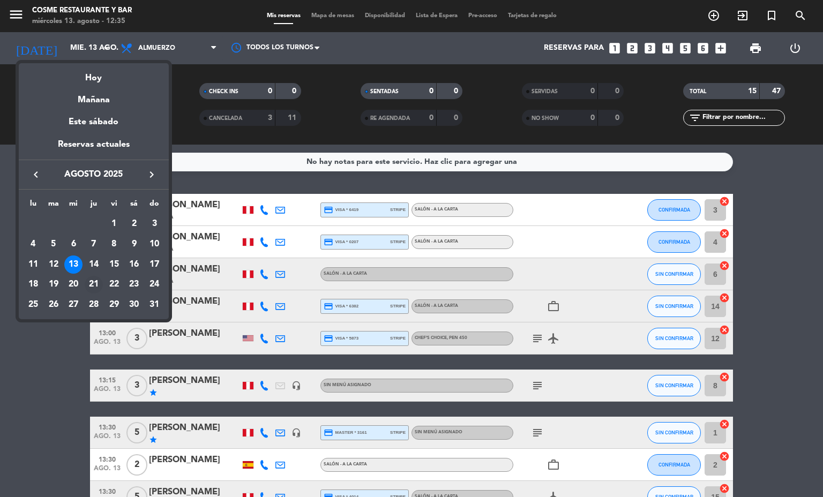
click at [93, 283] on div "21" at bounding box center [94, 285] width 18 height 18
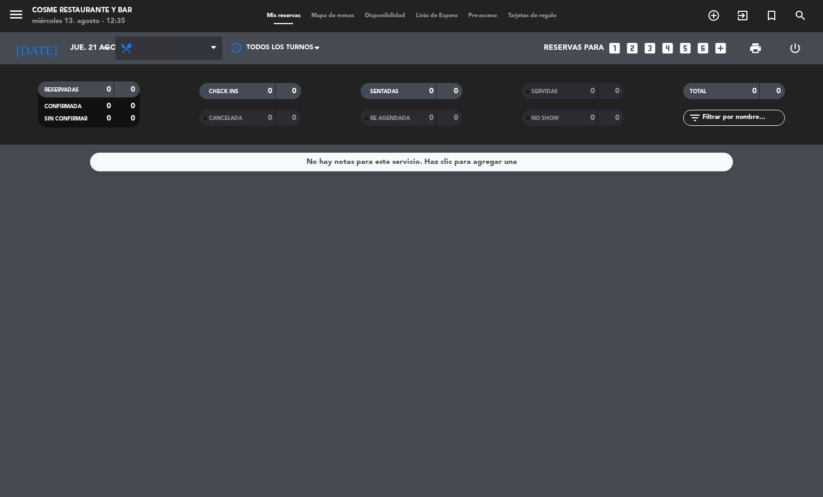
click at [133, 45] on icon at bounding box center [128, 48] width 16 height 13
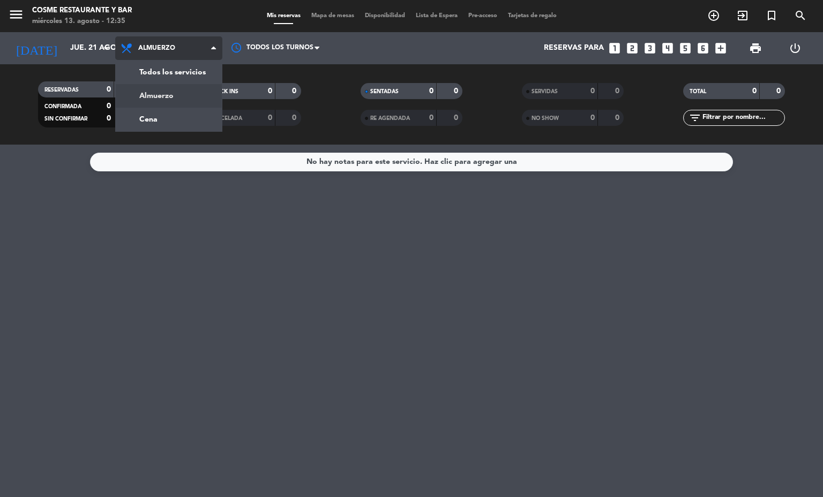
click at [139, 119] on div "menu [PERSON_NAME] Restaurante y Bar [DATE] 13. agosto - 12:35 Mis reservas Map…" at bounding box center [411, 72] width 823 height 145
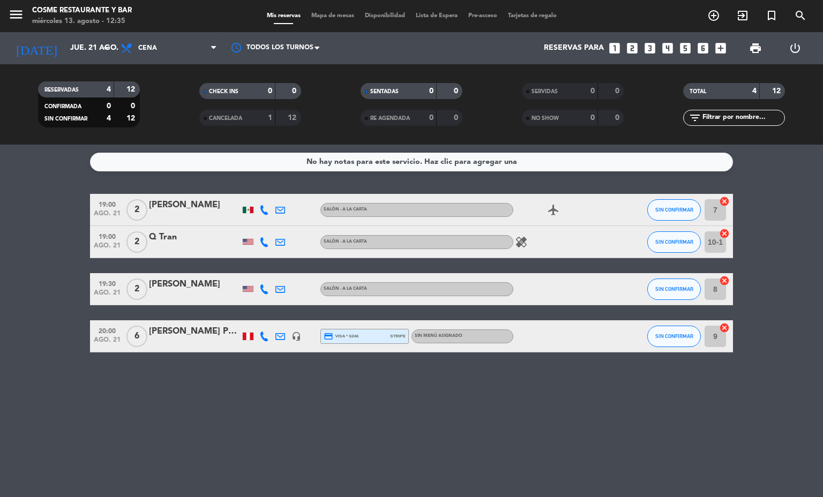
click at [294, 338] on icon "headset_mic" at bounding box center [296, 337] width 10 height 10
click at [276, 336] on icon at bounding box center [280, 337] width 10 height 10
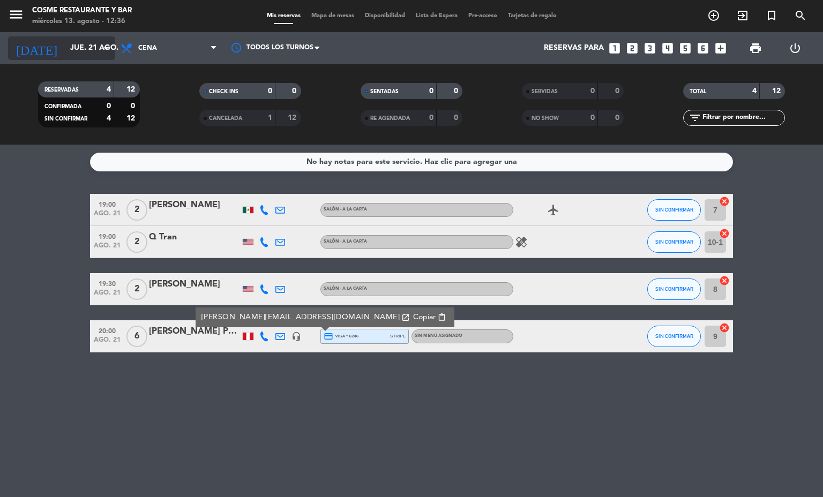
click at [76, 48] on input "jue. 21 ago." at bounding box center [116, 48] width 102 height 19
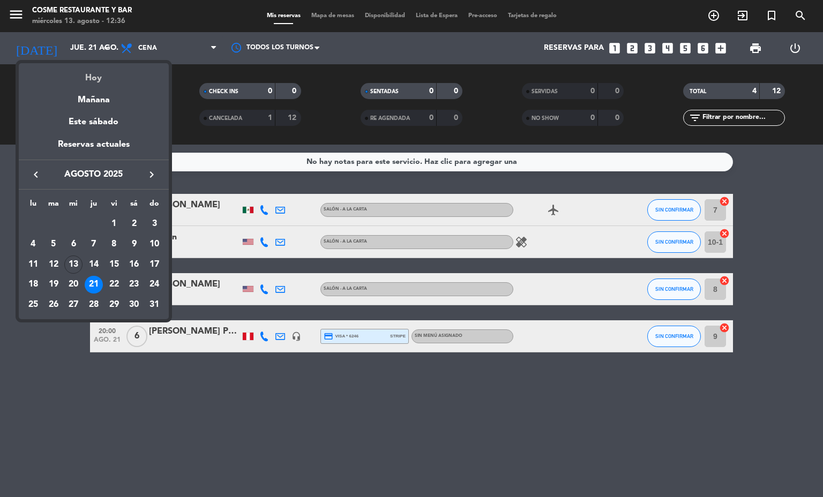
click at [129, 83] on div "Hoy" at bounding box center [94, 74] width 150 height 22
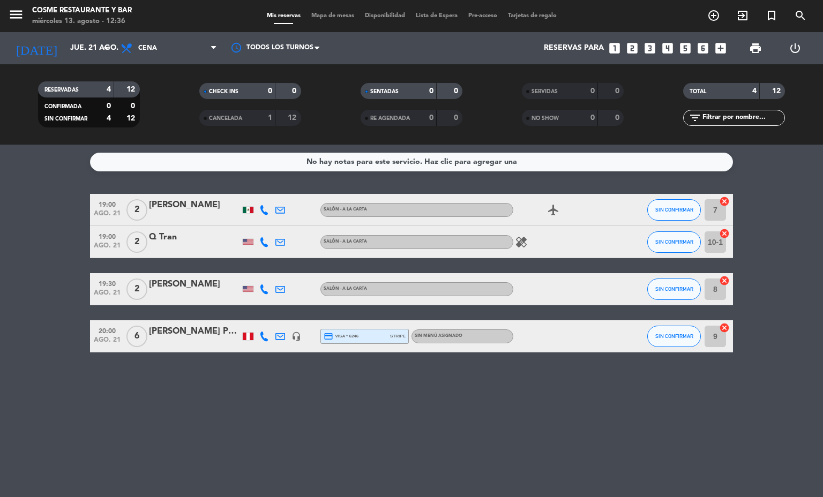
type input "mié. 13 ago."
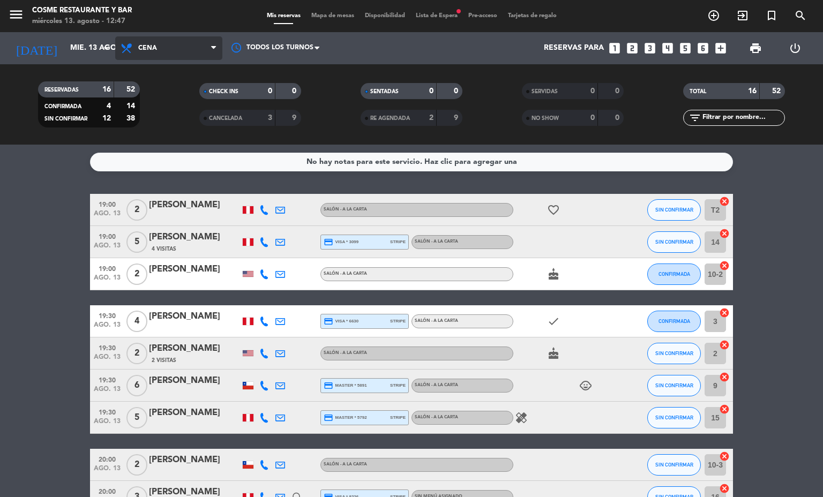
click at [144, 47] on span "Cena" at bounding box center [147, 48] width 19 height 8
click at [152, 95] on div "menu [PERSON_NAME] Restaurante y Bar [DATE] 13. agosto - 12:47 Mis reservas Map…" at bounding box center [411, 72] width 823 height 145
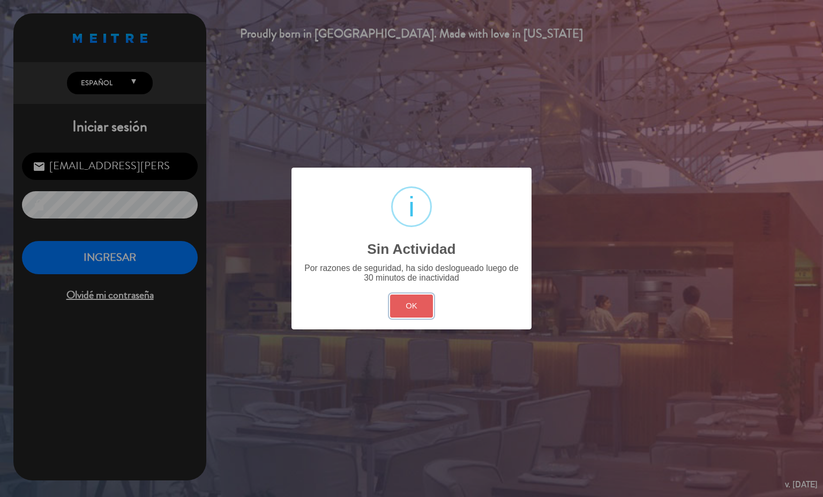
click at [413, 308] on button "OK" at bounding box center [411, 306] width 43 height 23
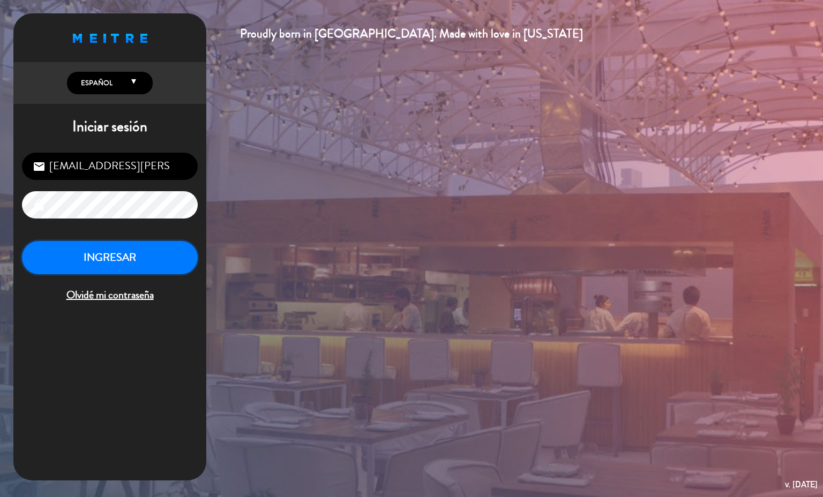
click at [113, 257] on button "INGRESAR" at bounding box center [110, 258] width 176 height 34
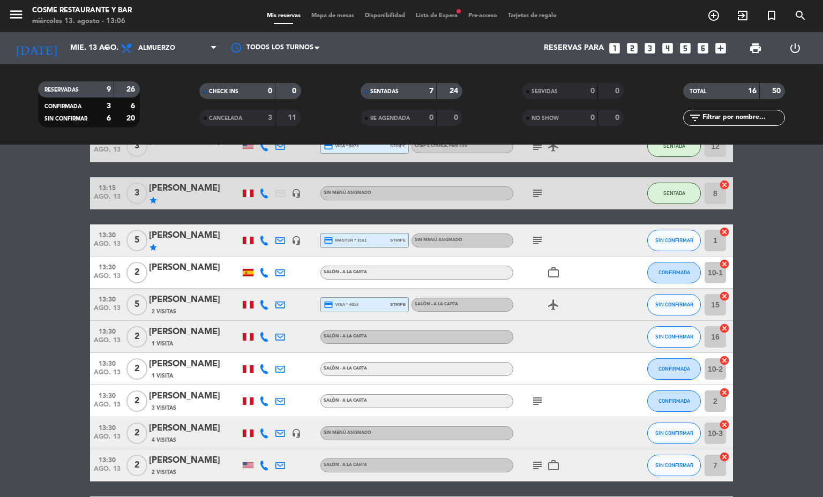
scroll to position [256, 0]
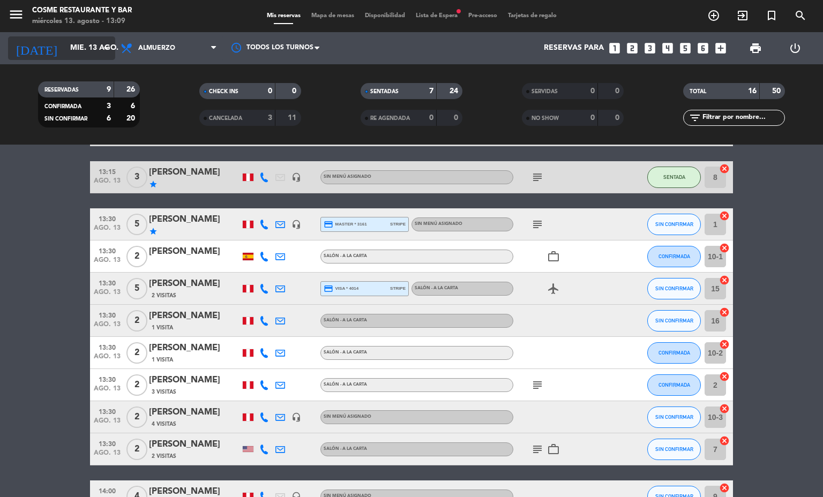
click at [65, 48] on input "mié. 13 ago." at bounding box center [116, 48] width 102 height 19
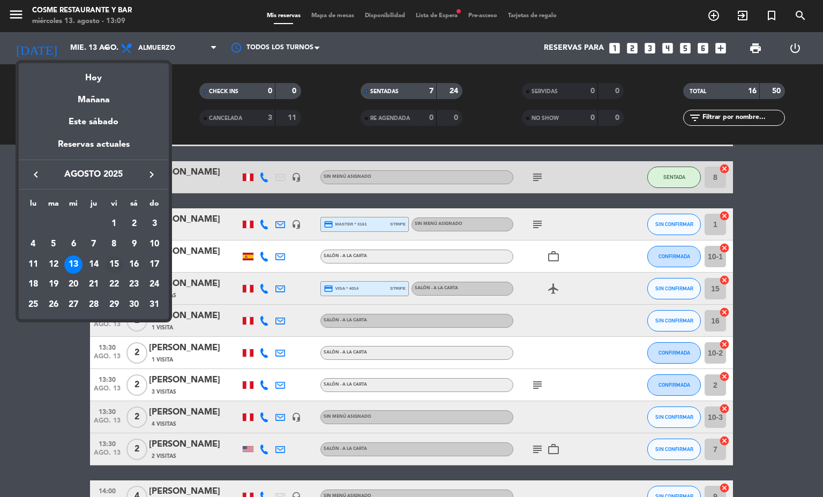
click at [114, 264] on div "15" at bounding box center [114, 265] width 18 height 18
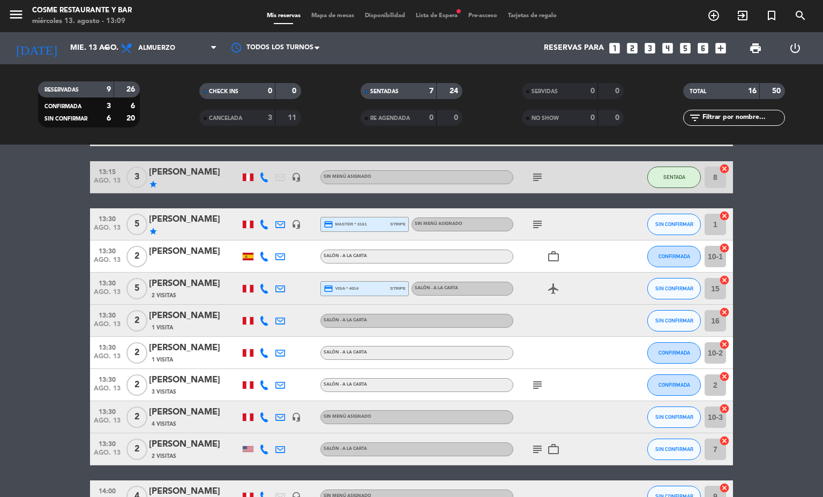
type input "vie. 15 ago."
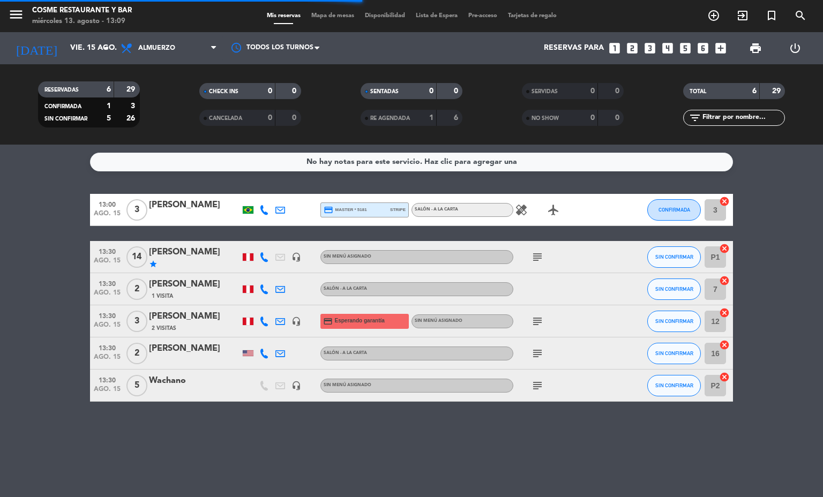
scroll to position [0, 0]
click at [150, 47] on span "Almuerzo" at bounding box center [156, 48] width 37 height 8
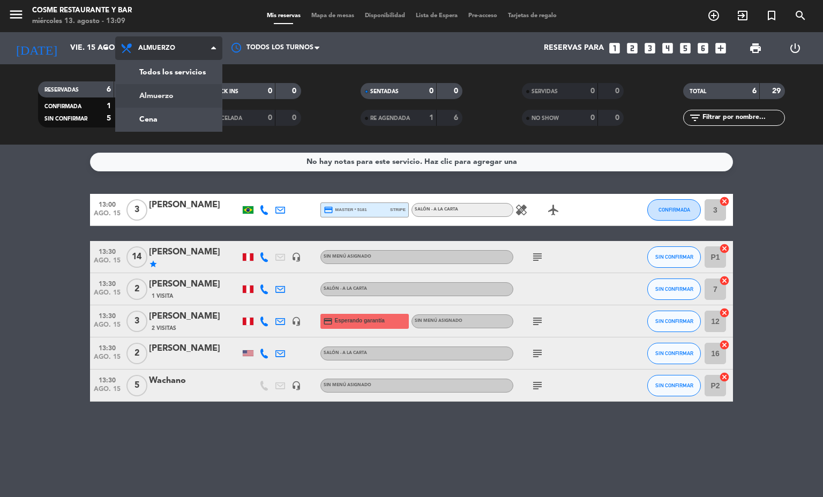
click at [153, 119] on div "menu [PERSON_NAME] Restaurante y Bar [DATE] 13. agosto - 13:09 Mis reservas Map…" at bounding box center [411, 72] width 823 height 145
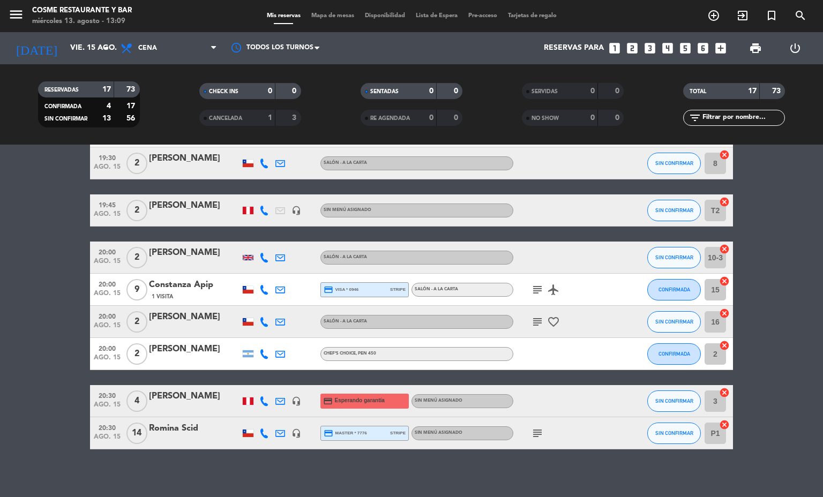
scroll to position [350, 0]
click at [280, 15] on span "Mis reservas" at bounding box center [283, 16] width 44 height 6
click at [331, 14] on span "Mapa de mesas" at bounding box center [333, 16] width 54 height 6
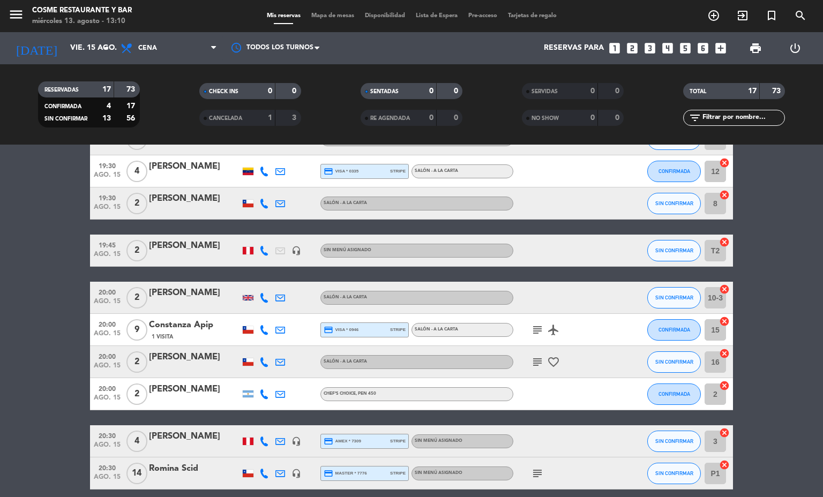
scroll to position [357, 0]
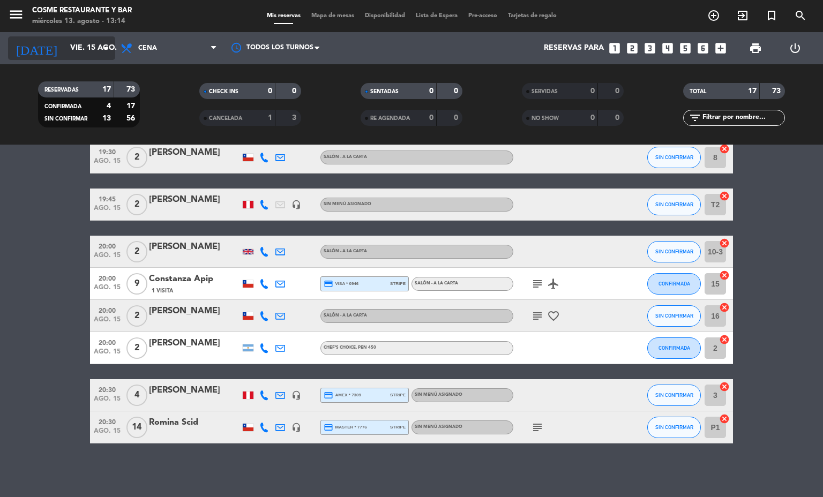
click at [77, 47] on input "vie. 15 ago." at bounding box center [116, 48] width 102 height 19
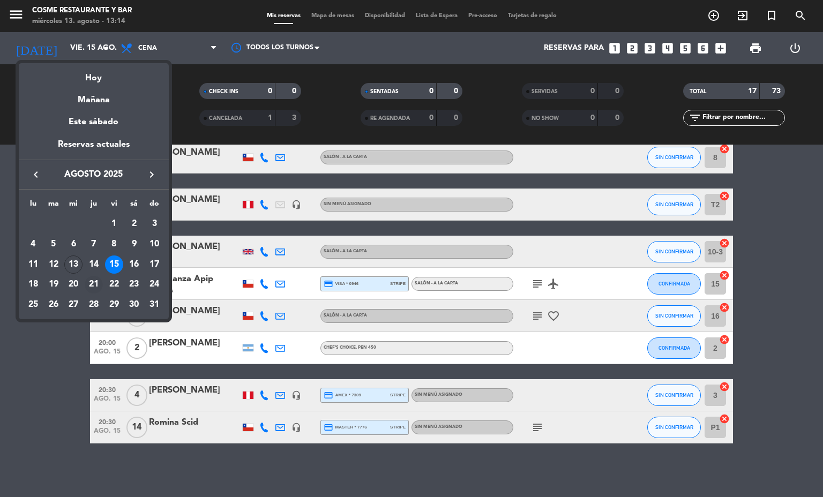
click at [93, 283] on div "21" at bounding box center [94, 285] width 18 height 18
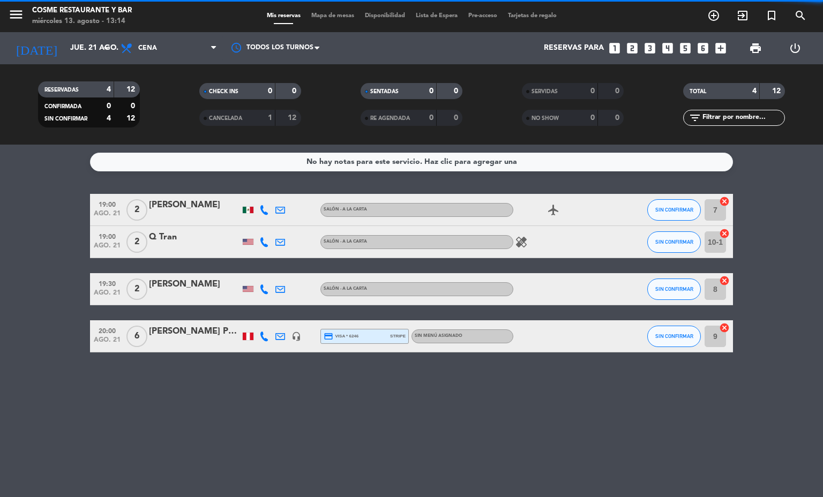
scroll to position [0, 0]
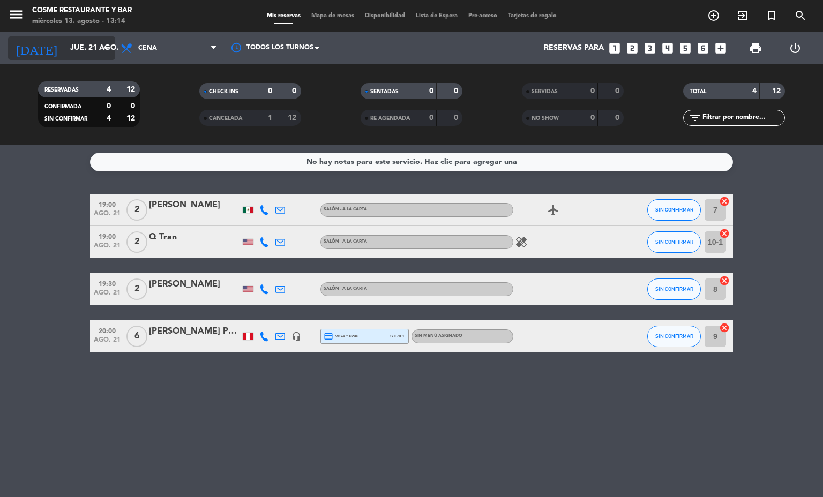
click at [92, 46] on input "jue. 21 ago." at bounding box center [116, 48] width 102 height 19
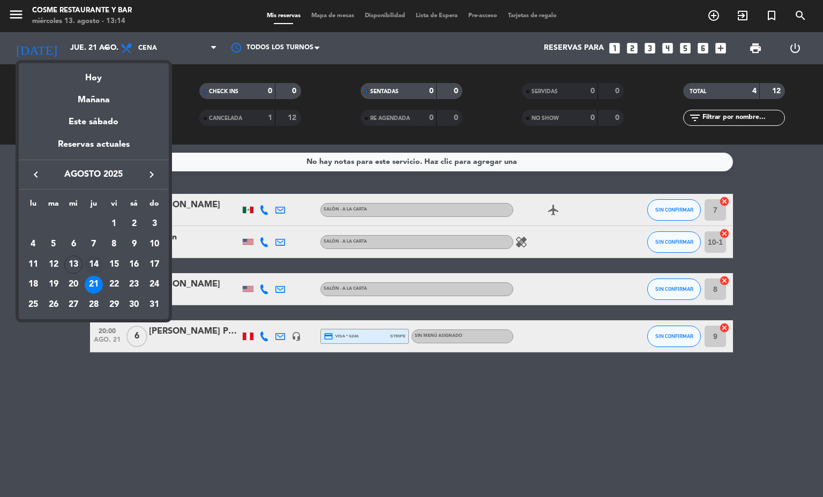
click at [96, 266] on div "14" at bounding box center [94, 265] width 18 height 18
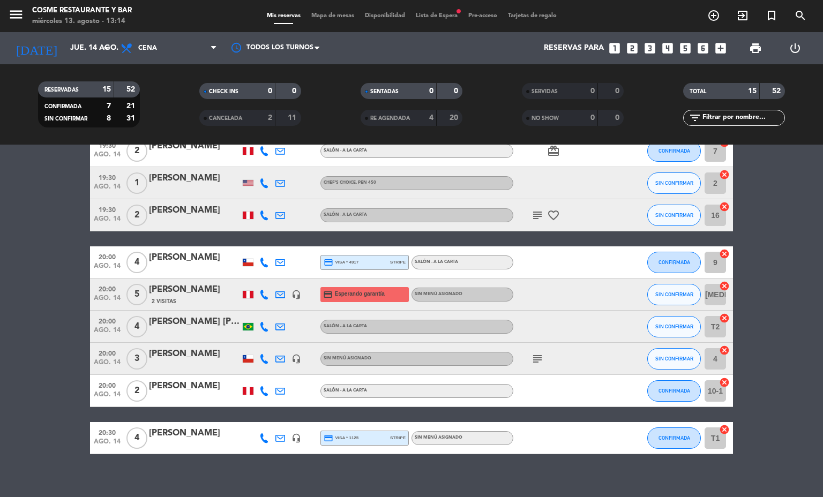
scroll to position [267, 0]
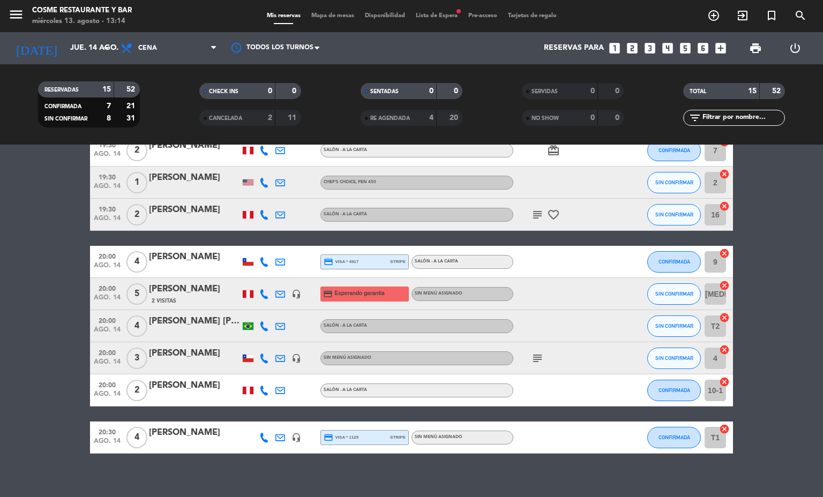
click at [531, 357] on icon "subject" at bounding box center [537, 358] width 13 height 13
click at [291, 359] on icon "headset_mic" at bounding box center [296, 359] width 10 height 10
click at [275, 356] on icon at bounding box center [280, 359] width 10 height 10
click at [200, 365] on div at bounding box center [194, 365] width 91 height 9
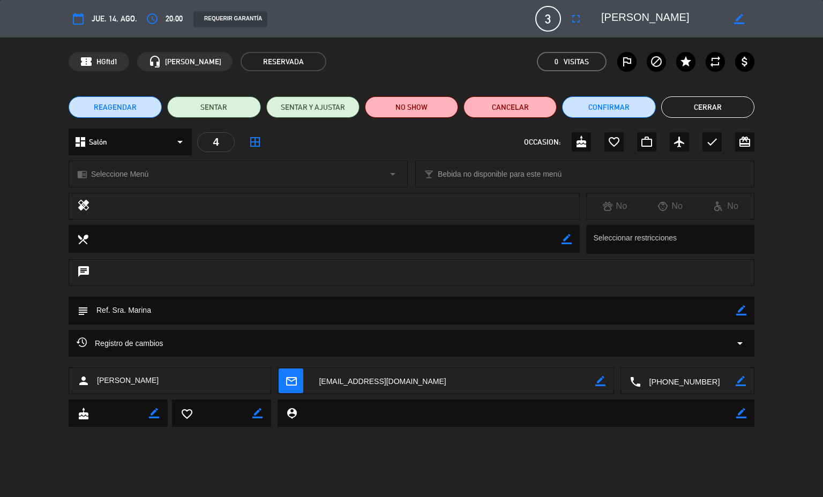
click at [297, 345] on div "Registro de cambios arrow_drop_down" at bounding box center [412, 343] width 670 height 13
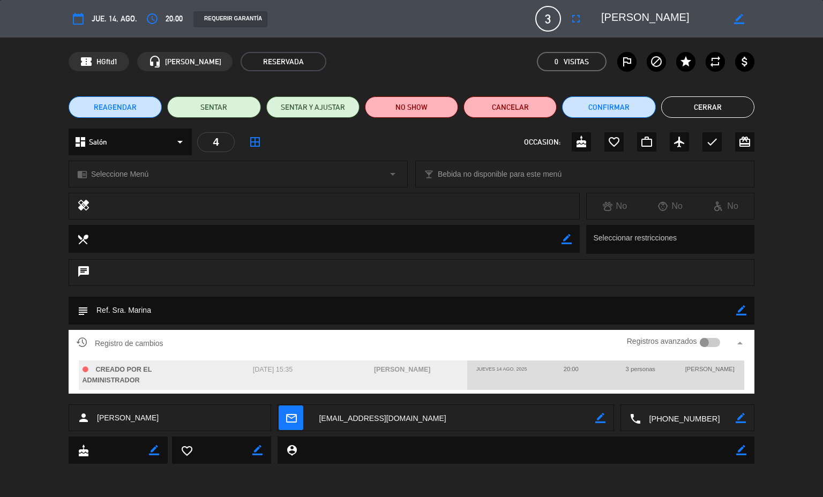
click at [41, 365] on div "Registro de cambios Registros avanzados arrow_drop_up CREADO POR EL ADMINISTRAD…" at bounding box center [411, 367] width 823 height 74
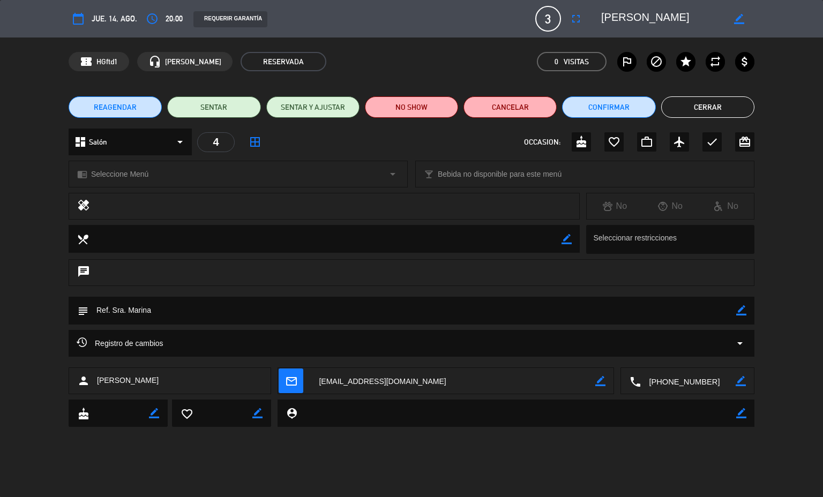
click at [701, 111] on button "Cerrar" at bounding box center [707, 106] width 93 height 21
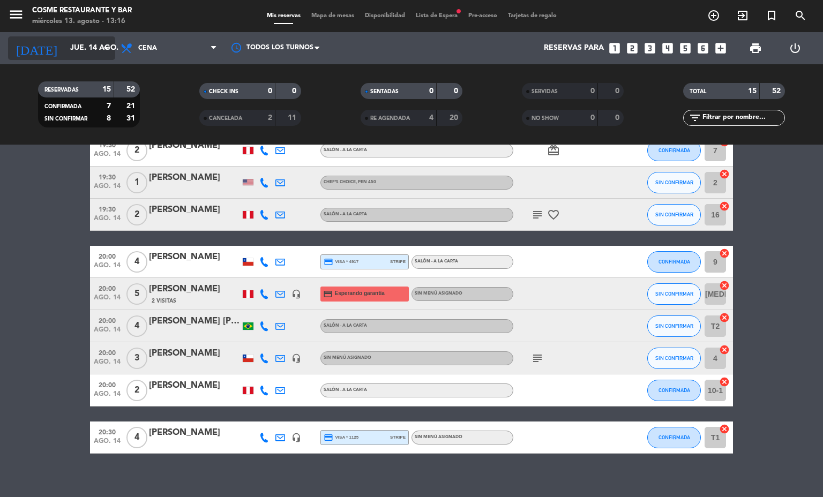
click at [85, 47] on input "jue. 14 ago." at bounding box center [116, 48] width 102 height 19
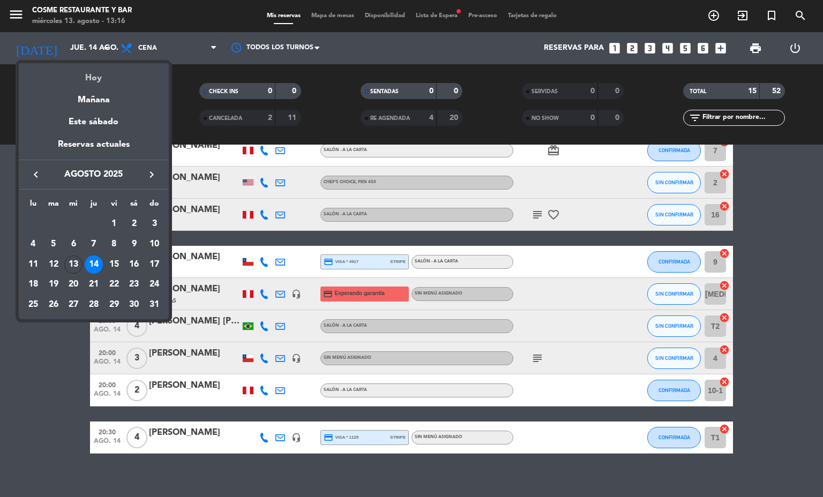
click at [95, 71] on div "Hoy" at bounding box center [94, 74] width 150 height 22
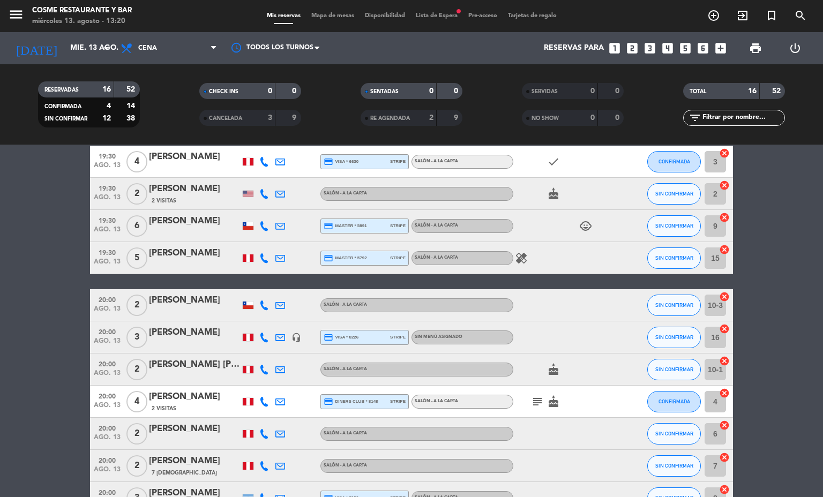
scroll to position [309, 0]
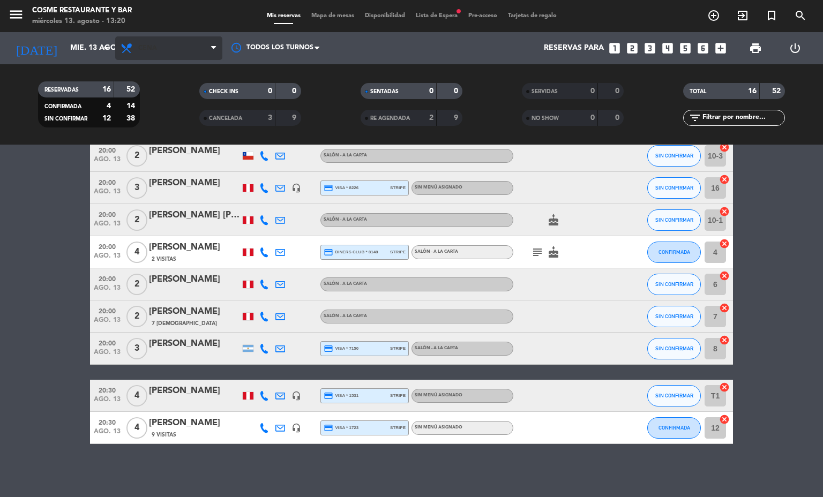
click at [185, 52] on span "Cena" at bounding box center [168, 48] width 107 height 24
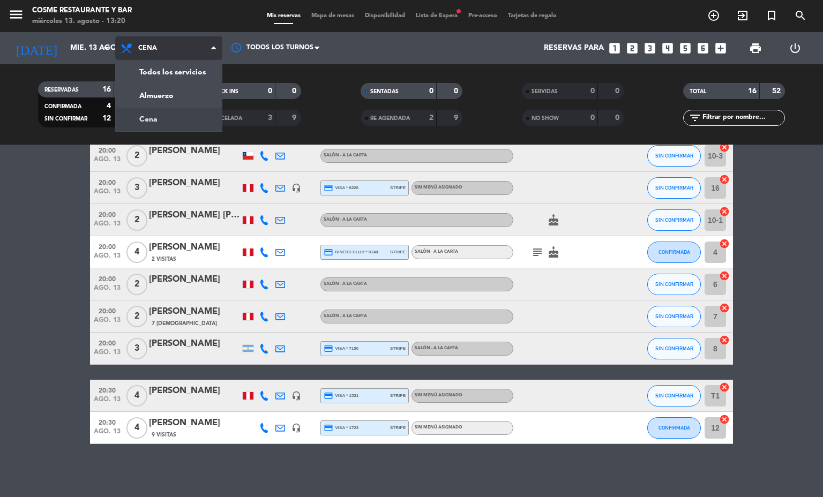
click at [198, 96] on div "menu [PERSON_NAME] Restaurante y Bar [DATE] 13. agosto - 13:20 Mis reservas Map…" at bounding box center [411, 72] width 823 height 145
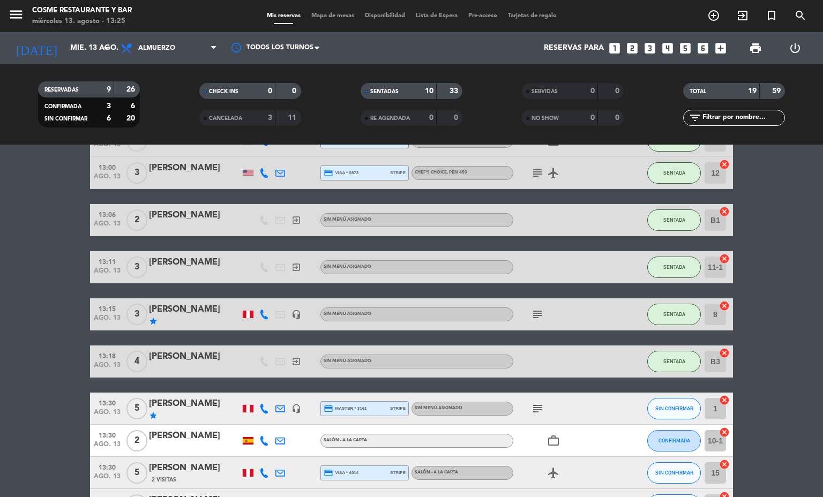
scroll to position [241, 0]
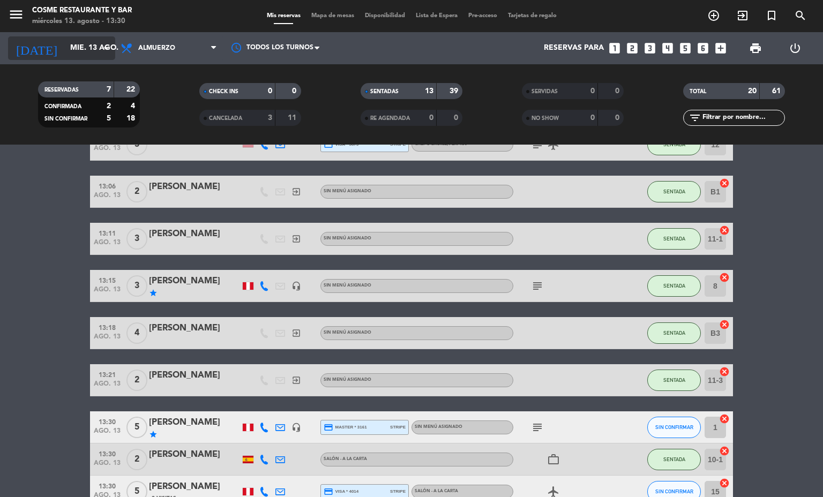
click at [83, 51] on input "mié. 13 ago." at bounding box center [116, 48] width 102 height 19
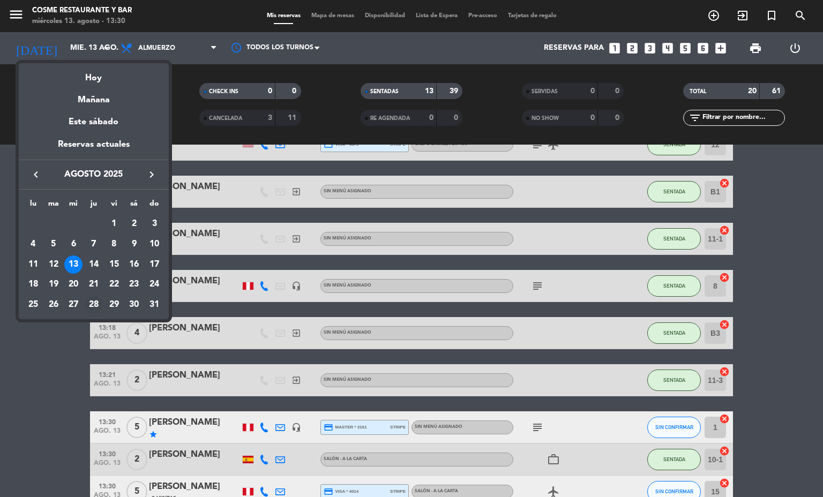
click at [95, 305] on div "28" at bounding box center [94, 305] width 18 height 18
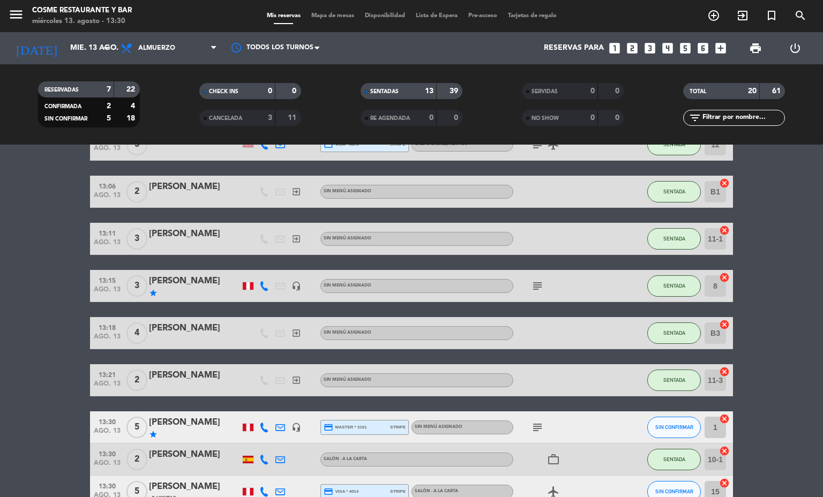
type input "jue. 28 ago."
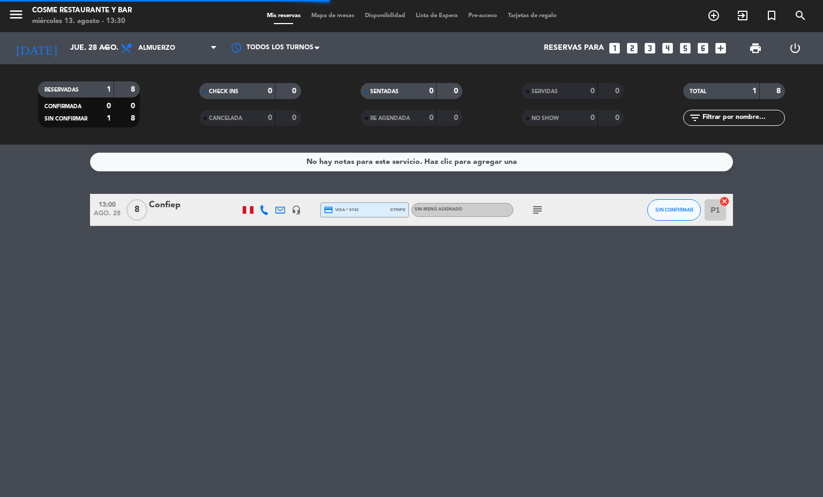
scroll to position [0, 0]
click at [296, 203] on div "headset_mic" at bounding box center [296, 210] width 16 height 32
click at [296, 205] on icon "headset_mic" at bounding box center [296, 210] width 10 height 10
click at [276, 210] on icon at bounding box center [280, 210] width 10 height 10
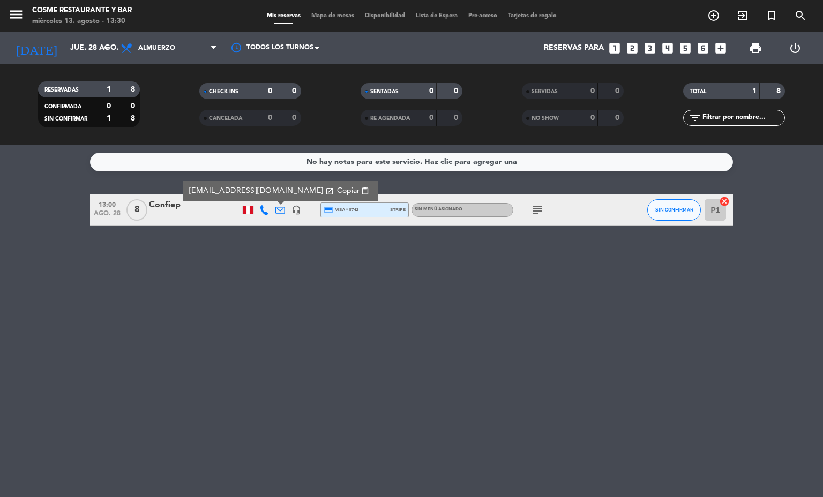
click at [534, 207] on icon "subject" at bounding box center [537, 210] width 13 height 13
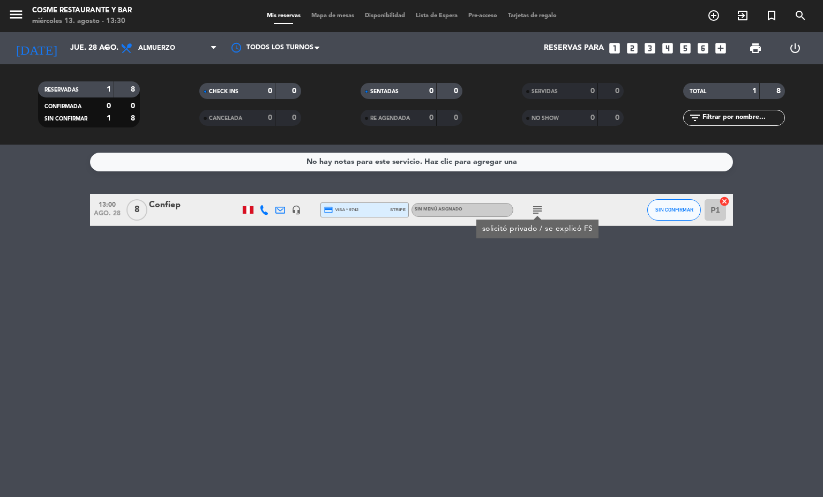
click at [552, 261] on div "No hay notas para este servicio. Haz clic para agregar una 13:00 [DATE] 8 Confi…" at bounding box center [411, 321] width 823 height 353
click at [326, 10] on div "menu [PERSON_NAME] Restaurante y Bar [DATE] 13. agosto - 13:30 Mis reservas Map…" at bounding box center [411, 16] width 823 height 32
click at [327, 13] on span "Mapa de mesas" at bounding box center [333, 16] width 54 height 6
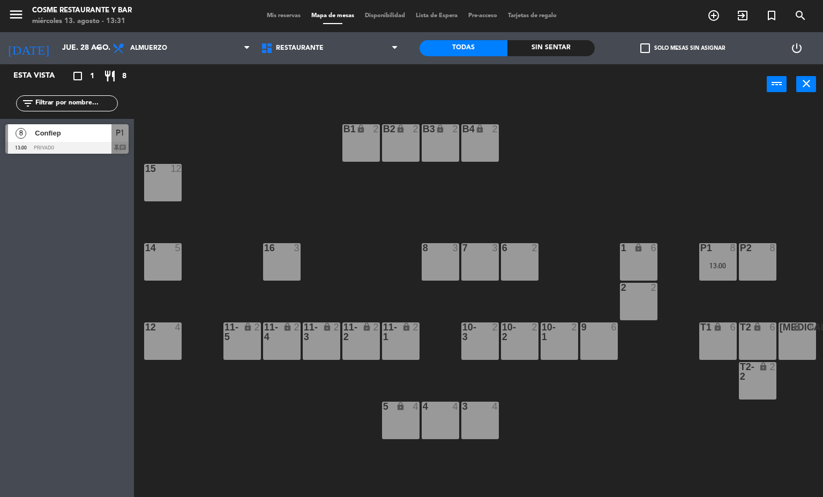
click at [484, 420] on div "3 4" at bounding box center [480, 421] width 38 height 38
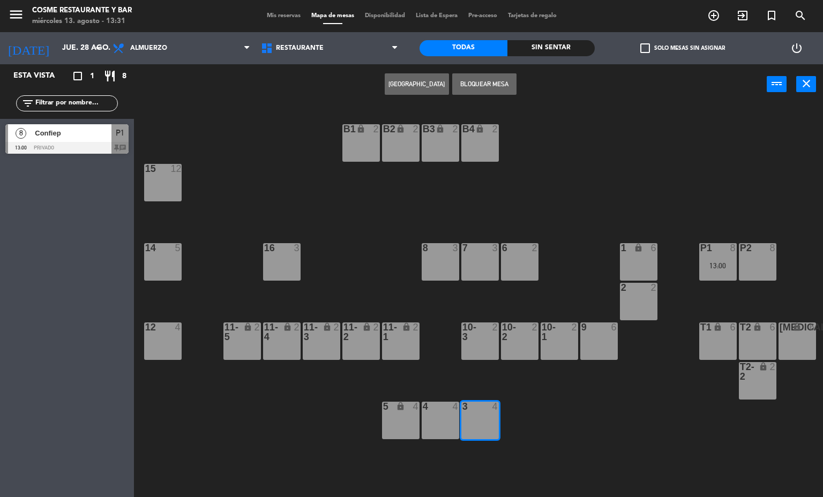
click at [429, 80] on button "[GEOGRAPHIC_DATA]" at bounding box center [417, 83] width 64 height 21
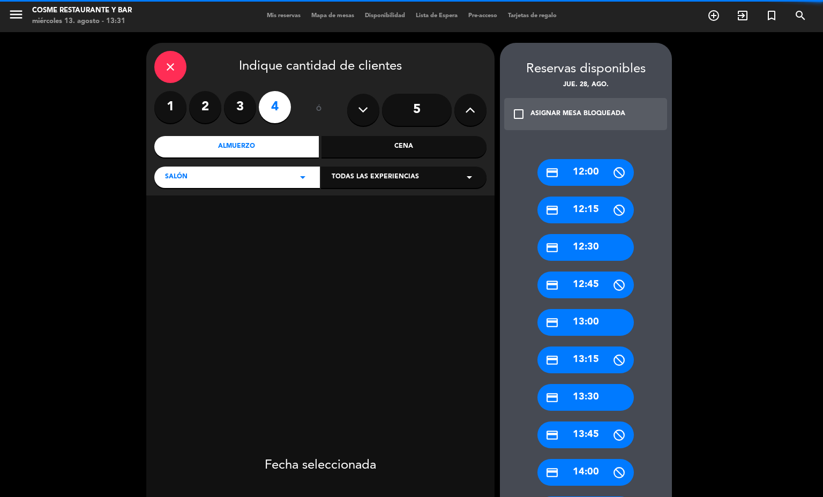
click at [240, 104] on label "3" at bounding box center [240, 107] width 32 height 32
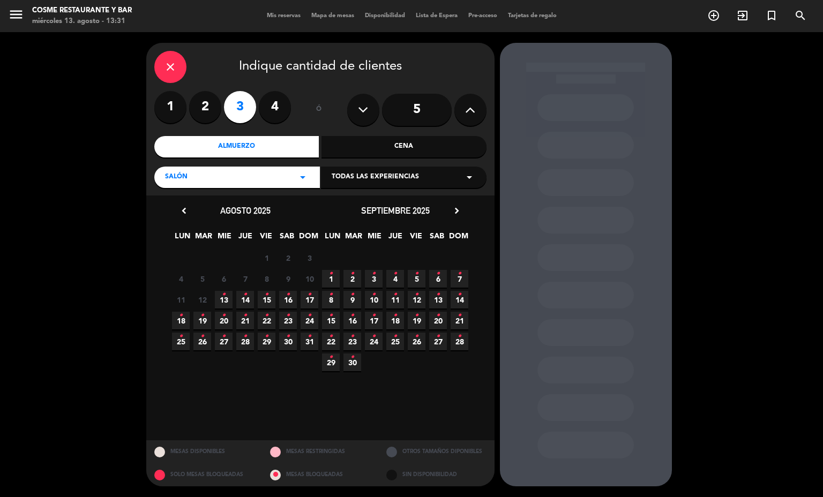
click at [251, 346] on span "28 •" at bounding box center [245, 342] width 18 height 18
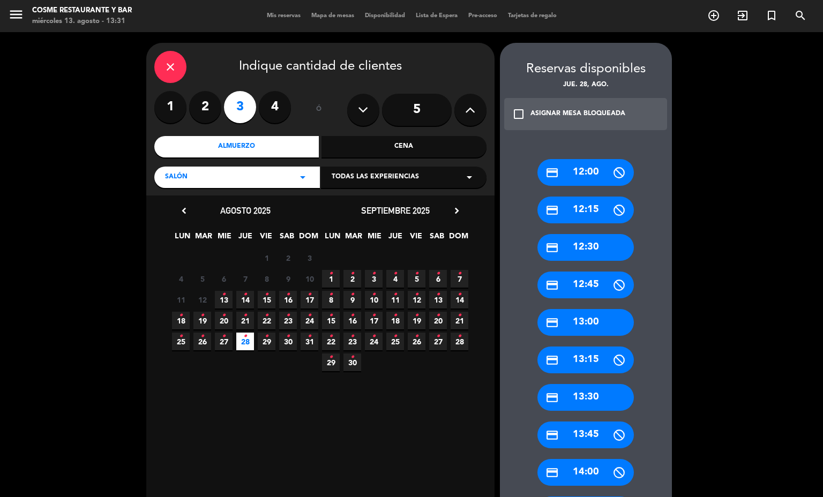
click at [581, 362] on div "credit_card 13:15" at bounding box center [585, 360] width 96 height 27
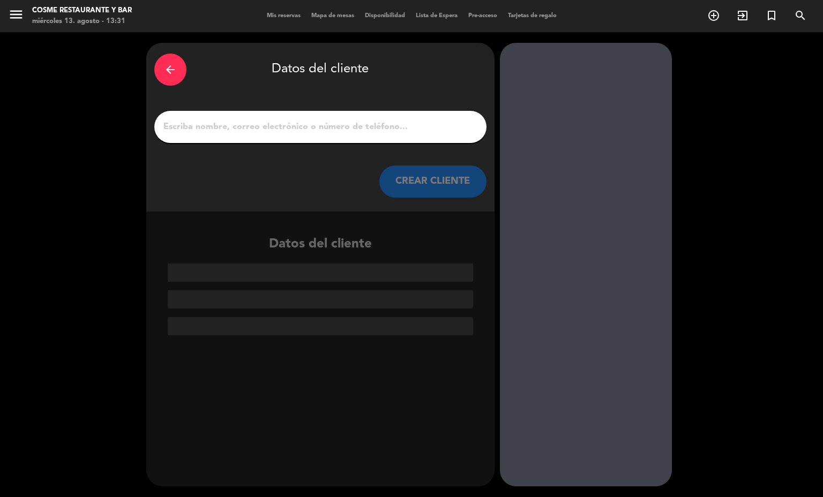
click at [403, 118] on div at bounding box center [320, 127] width 332 height 32
click at [418, 140] on div at bounding box center [320, 127] width 332 height 32
click at [412, 135] on div at bounding box center [320, 127] width 332 height 32
click at [409, 121] on input "1" at bounding box center [320, 126] width 316 height 15
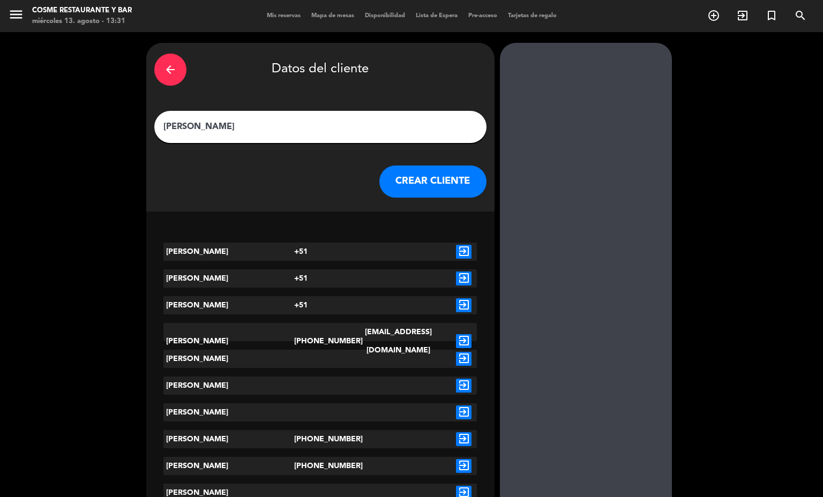
type input "[PERSON_NAME]"
click at [456, 334] on icon "exit_to_app" at bounding box center [464, 341] width 16 height 14
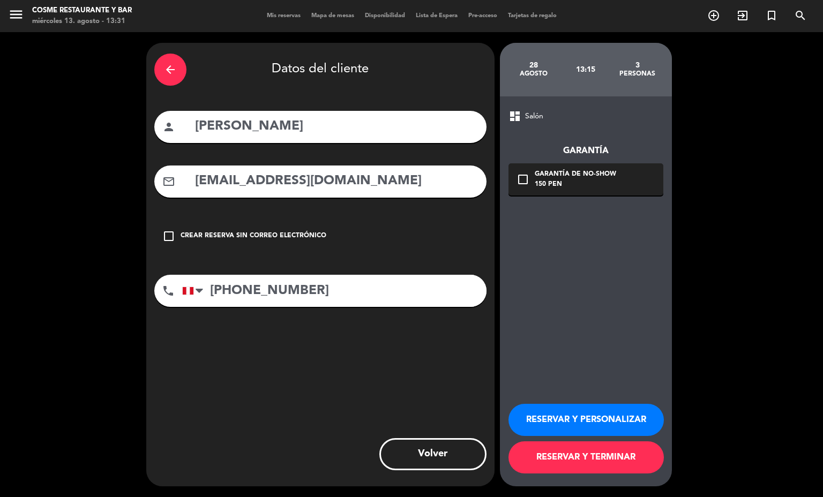
click at [600, 458] on button "RESERVAR Y TERMINAR" at bounding box center [585, 458] width 155 height 32
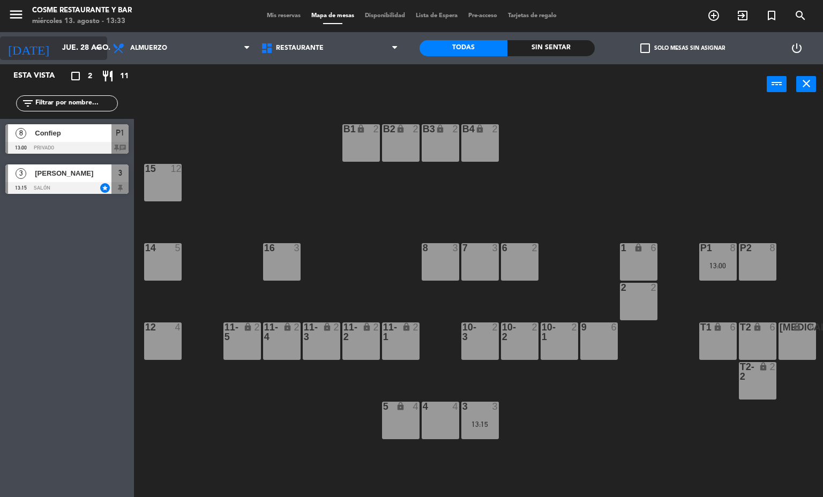
click at [69, 47] on input "jue. 28 ago." at bounding box center [108, 48] width 102 height 19
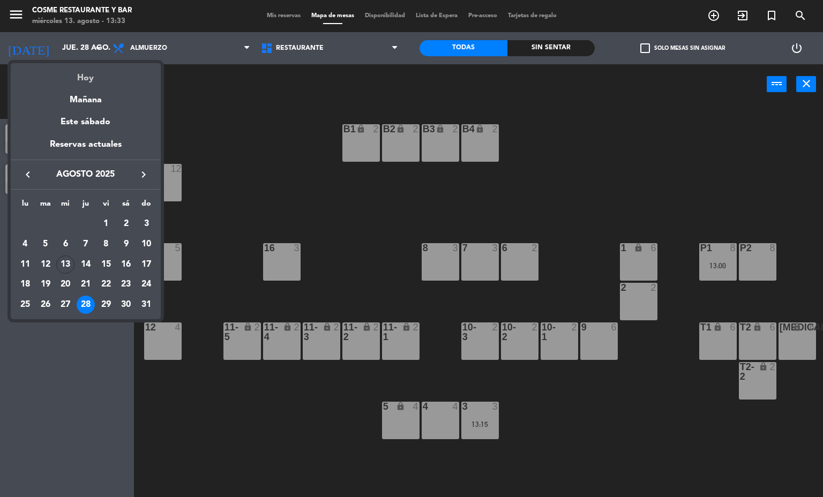
click at [107, 68] on div "Hoy" at bounding box center [86, 74] width 150 height 22
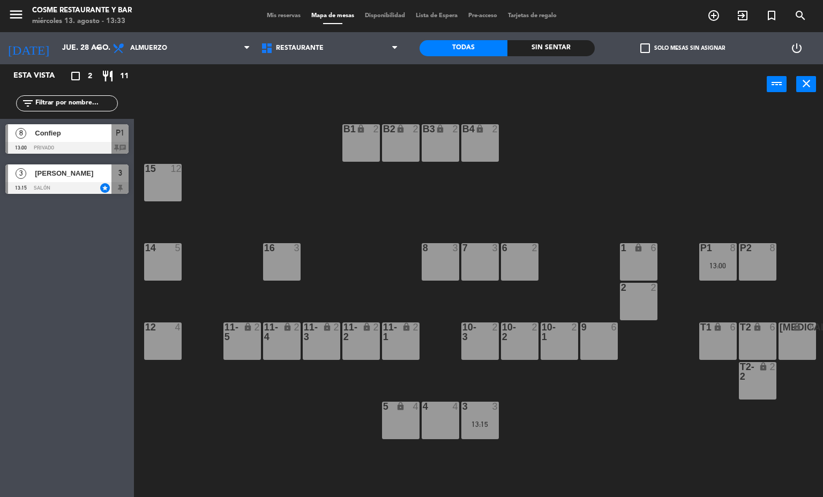
type input "mié. 13 ago."
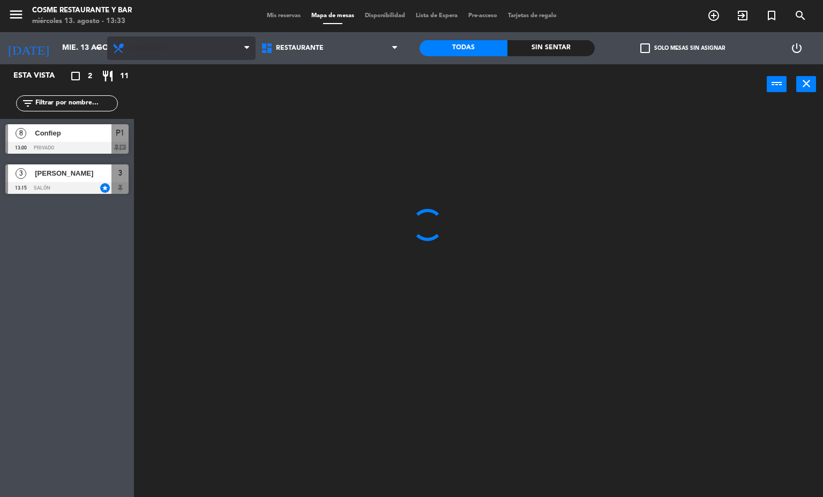
click at [162, 44] on span "Almuerzo" at bounding box center [148, 48] width 37 height 8
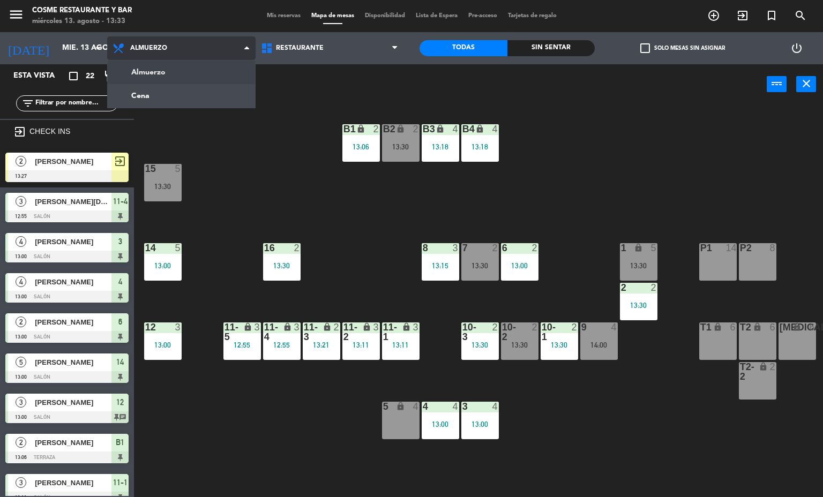
click at [209, 93] on ng-component "menu [PERSON_NAME] Restaurante y Bar [DATE] 13. agosto - 13:33 Mis reservas Map…" at bounding box center [411, 249] width 823 height 498
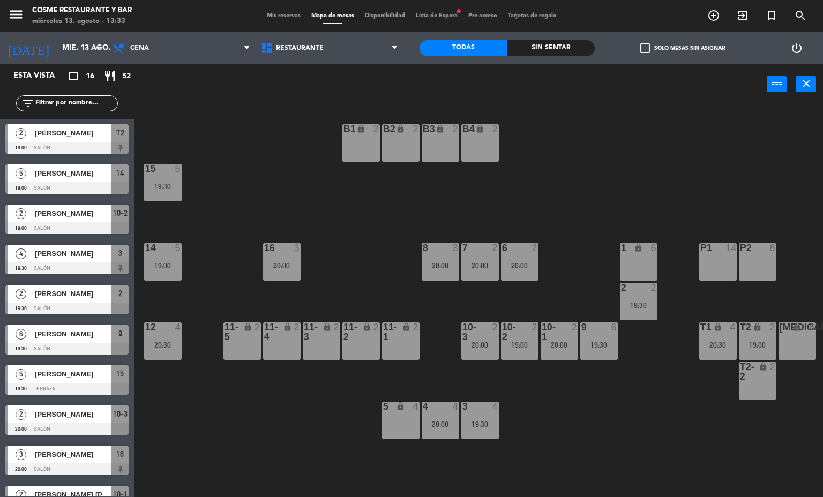
click at [751, 382] on div "T2-2 lock 2" at bounding box center [758, 381] width 38 height 38
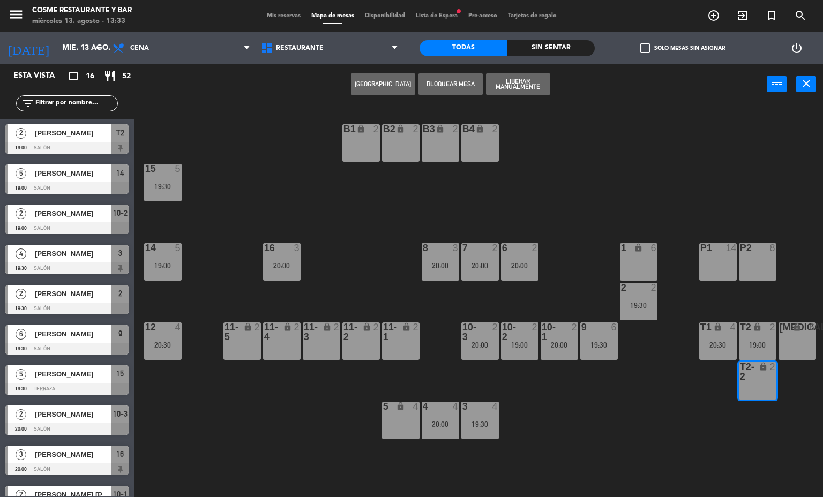
click at [379, 79] on button "[GEOGRAPHIC_DATA]" at bounding box center [383, 83] width 64 height 21
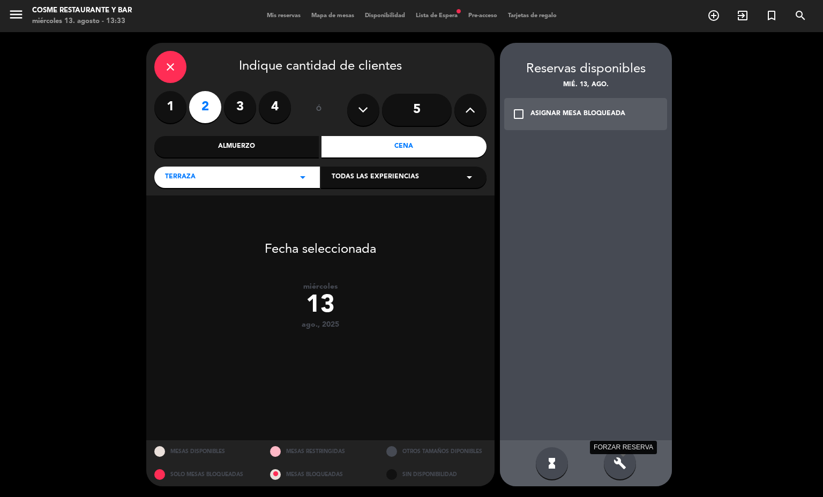
click at [622, 460] on icon "build" at bounding box center [620, 463] width 13 height 13
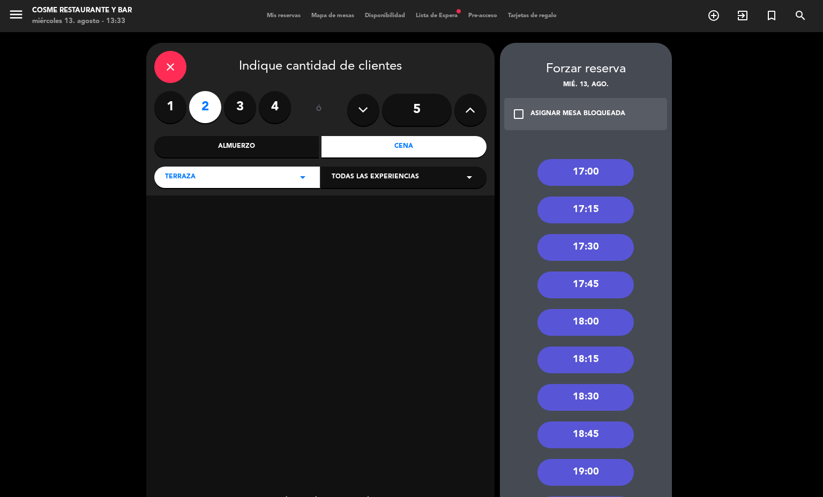
click at [172, 77] on div "close" at bounding box center [170, 67] width 32 height 32
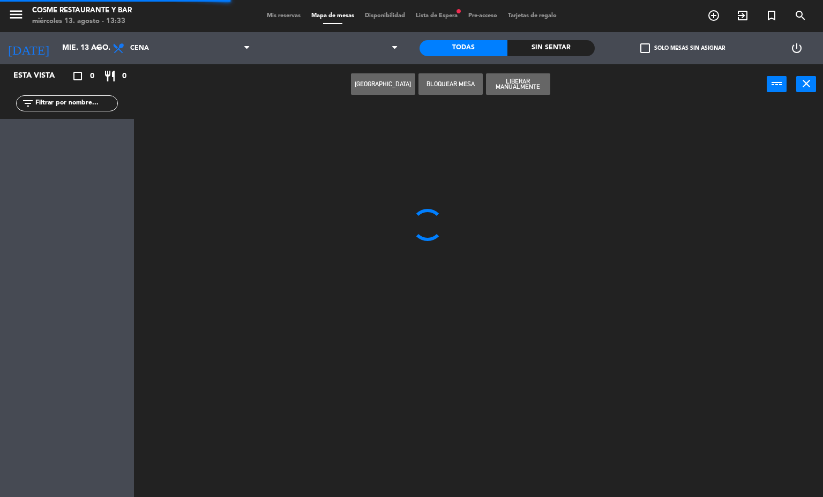
click at [267, 26] on div "menu [PERSON_NAME] Restaurante y Bar [DATE] 13. agosto - 13:33 Mis reservas Map…" at bounding box center [411, 16] width 823 height 32
click at [275, 21] on div "menu [PERSON_NAME] Restaurante y Bar [DATE] 13. agosto - 13:33 Mis reservas Map…" at bounding box center [411, 16] width 823 height 32
click at [275, 18] on span "Mis reservas" at bounding box center [283, 16] width 44 height 6
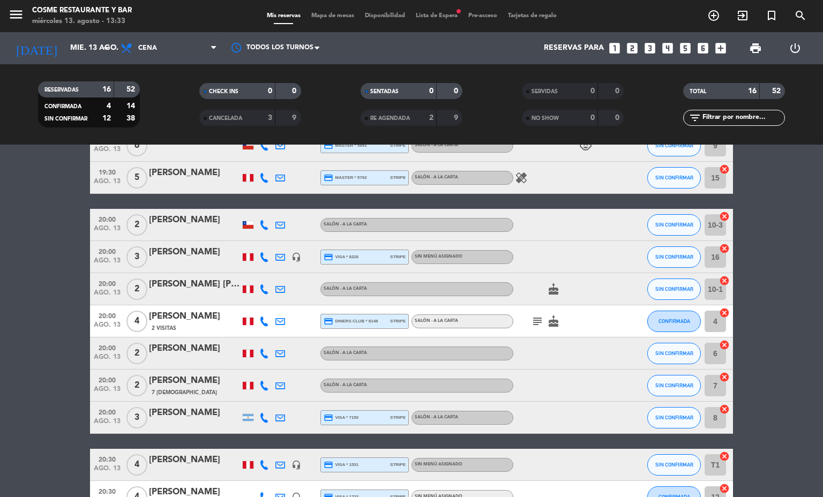
scroll to position [241, 0]
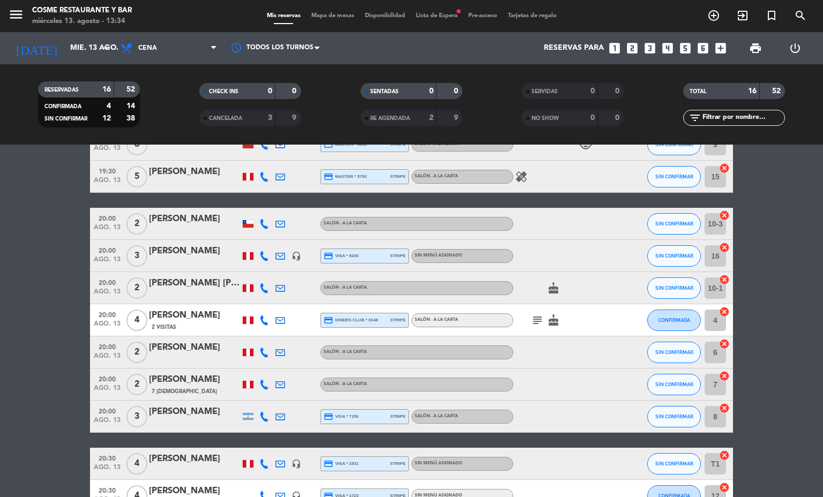
click at [338, 19] on div "Mis reservas Mapa de mesas Disponibilidad Lista de Espera fiber_manual_record P…" at bounding box center [411, 16] width 301 height 10
click at [346, 14] on span "Mapa de mesas" at bounding box center [333, 16] width 54 height 6
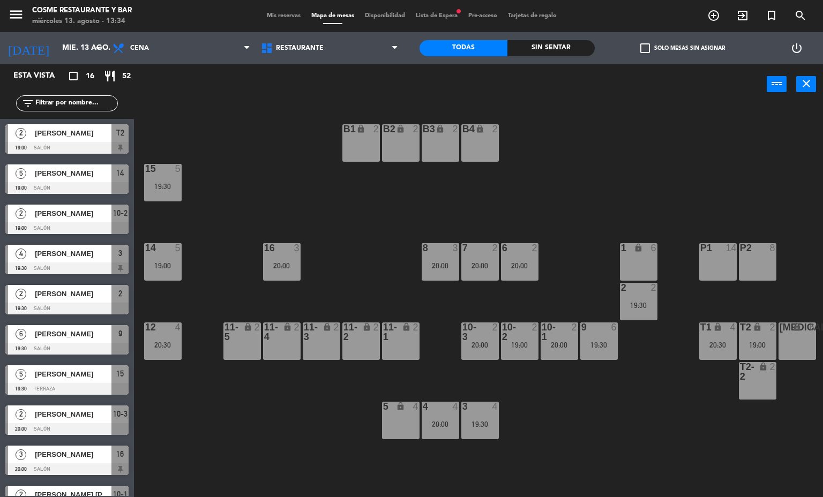
click at [760, 383] on div "T2-2 lock 2" at bounding box center [758, 381] width 38 height 38
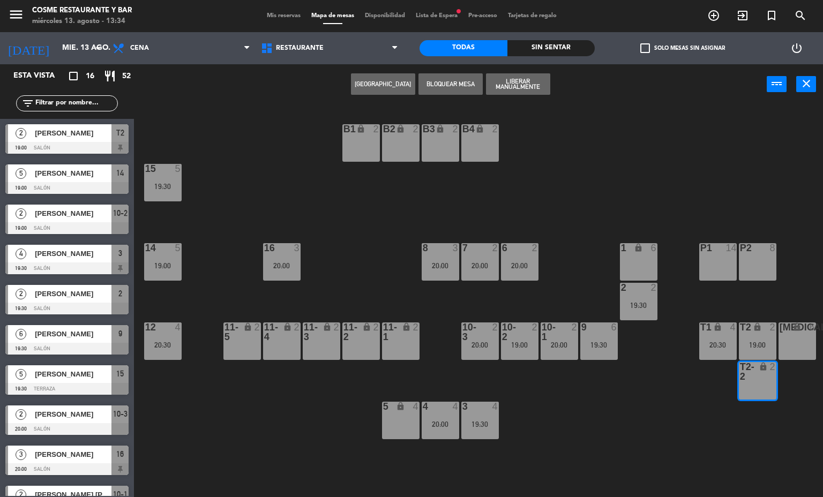
click at [381, 89] on button "[GEOGRAPHIC_DATA]" at bounding box center [383, 83] width 64 height 21
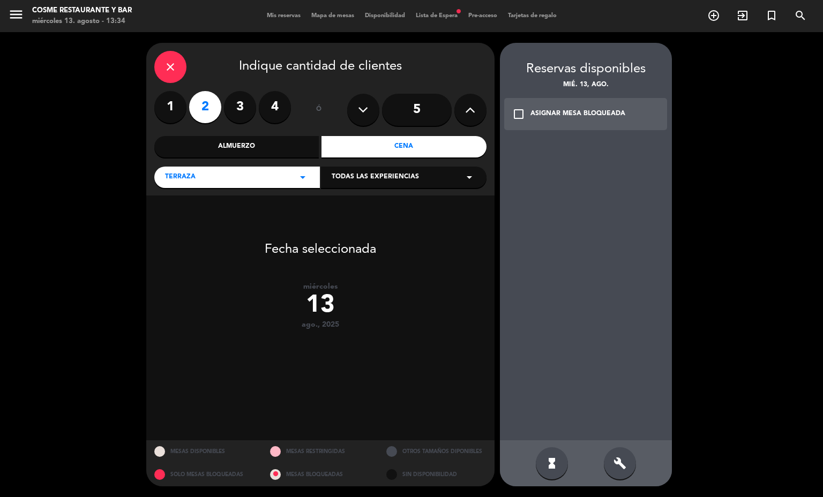
click at [596, 459] on div "hourglass_full build" at bounding box center [586, 463] width 172 height 46
click at [609, 459] on div "build" at bounding box center [620, 463] width 32 height 32
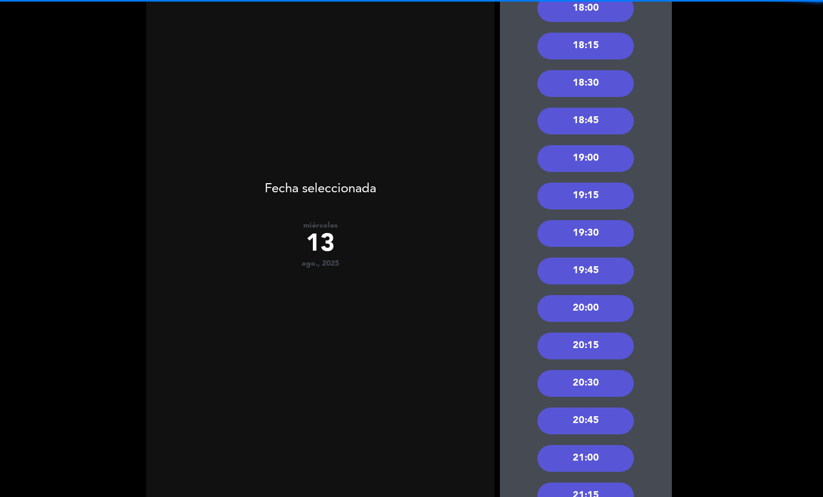
scroll to position [321, 0]
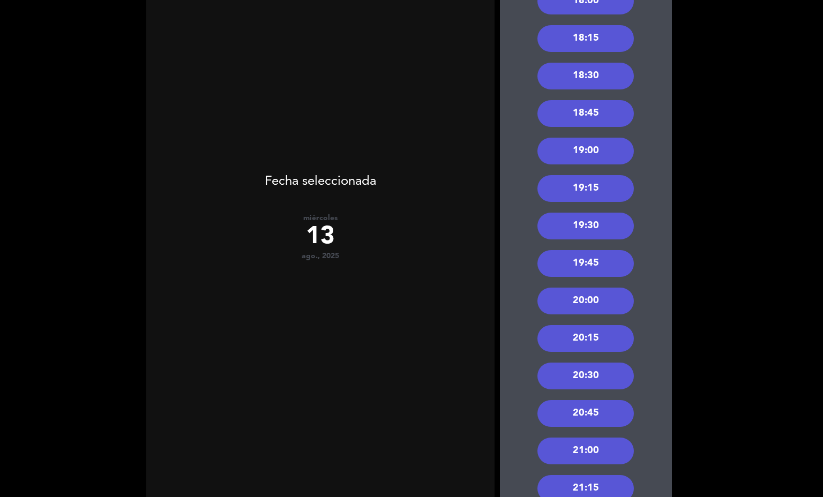
click at [599, 219] on div "19:30" at bounding box center [585, 226] width 96 height 27
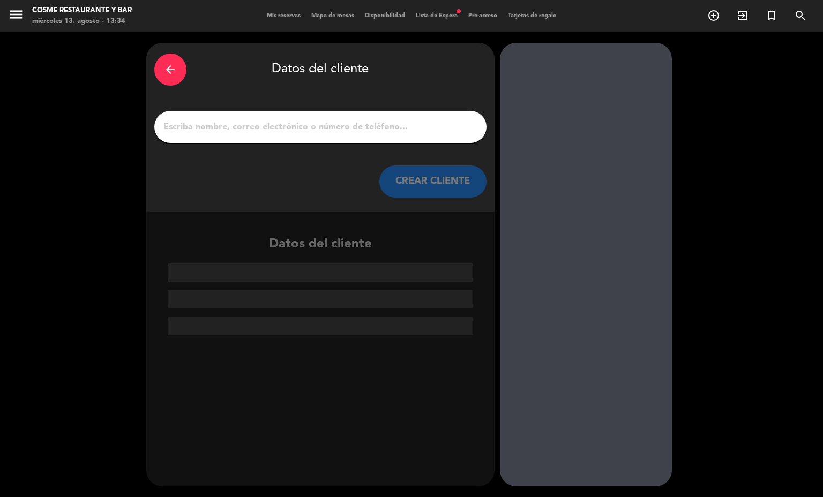
click at [599, 219] on div at bounding box center [586, 265] width 172 height 444
click at [327, 130] on input "1" at bounding box center [320, 126] width 316 height 15
click at [214, 127] on input "1" at bounding box center [320, 126] width 316 height 15
drag, startPoint x: 241, startPoint y: 115, endPoint x: 222, endPoint y: 130, distance: 24.4
click at [222, 130] on input "1" at bounding box center [320, 126] width 316 height 15
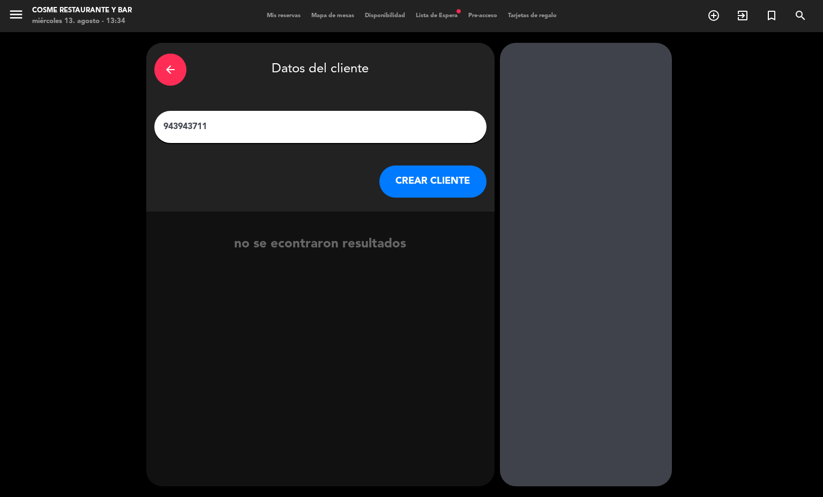
drag, startPoint x: 214, startPoint y: 127, endPoint x: 140, endPoint y: 116, distance: 75.2
click at [140, 116] on div "arrow_back Datos del cliente 943943711 CREAR CLIENTE no se econtraron resultados" at bounding box center [411, 264] width 823 height 465
type input "943943711"
click at [399, 178] on button "CREAR CLIENTE" at bounding box center [432, 182] width 107 height 32
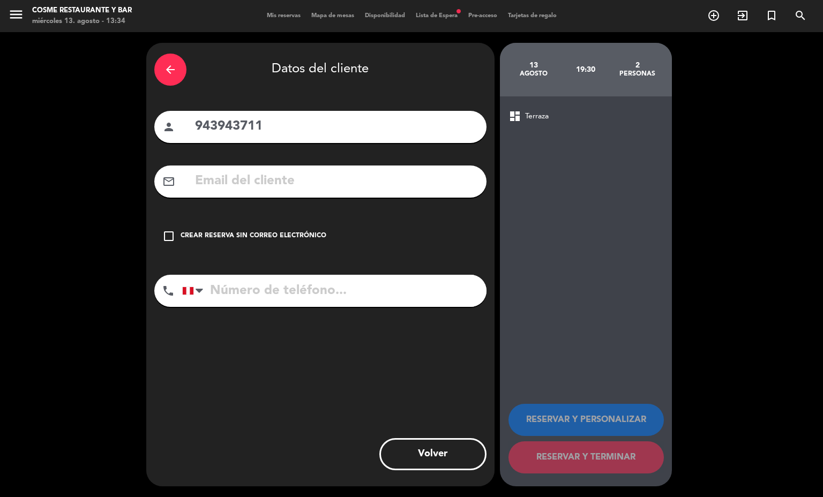
click at [380, 287] on input "tel" at bounding box center [334, 291] width 304 height 32
paste input "943943711"
type input "943943711"
drag, startPoint x: 287, startPoint y: 118, endPoint x: 82, endPoint y: 114, distance: 204.7
click at [82, 114] on div "arrow_back Datos del cliente person 943943711 mail_outline check_box_outline_bl…" at bounding box center [411, 264] width 823 height 465
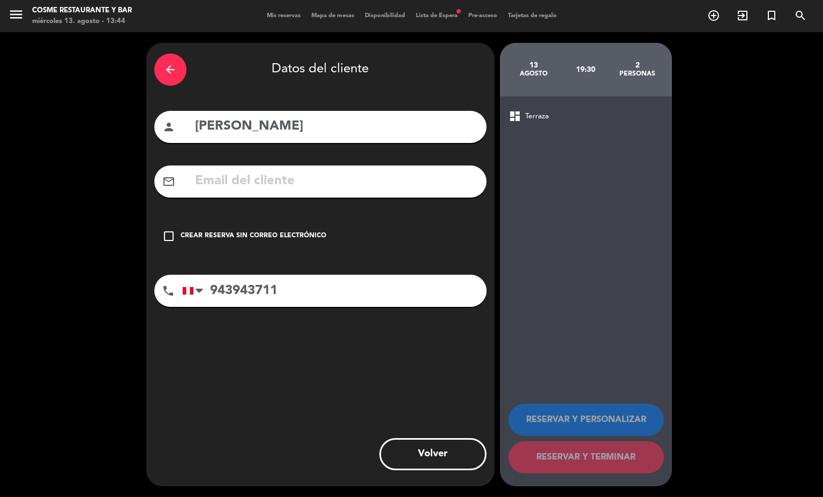
click at [279, 129] on input "[PERSON_NAME]" at bounding box center [336, 127] width 285 height 22
click at [288, 119] on input "[PERSON_NAME]" at bounding box center [336, 127] width 285 height 22
type input "[PERSON_NAME]"
click at [301, 235] on div "Crear reserva sin correo electrónico" at bounding box center [254, 236] width 146 height 11
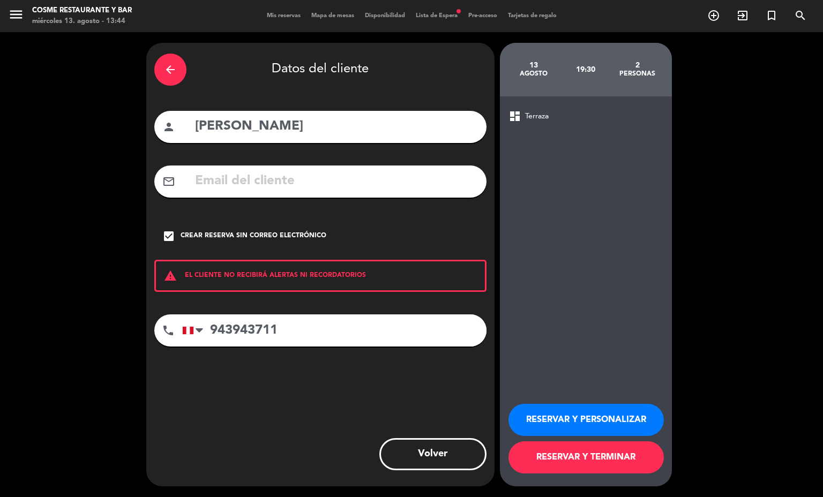
click at [579, 459] on button "RESERVAR Y TERMINAR" at bounding box center [585, 458] width 155 height 32
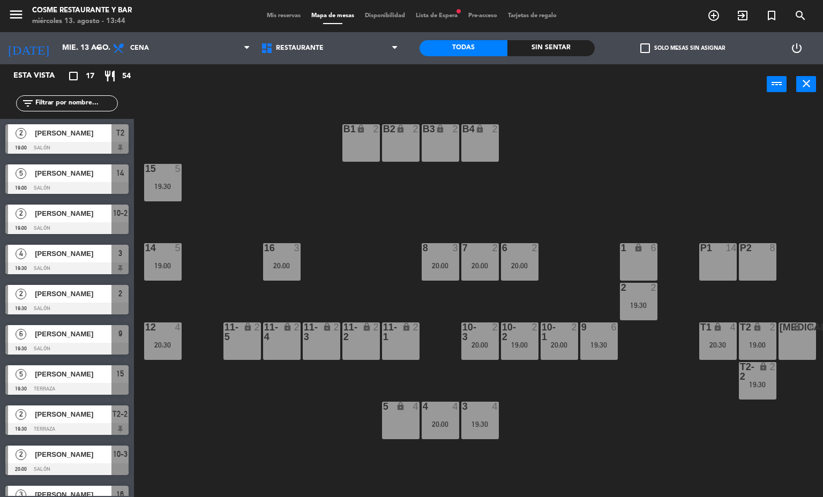
click at [775, 331] on div "[MEDICAL_DATA]" at bounding box center [780, 328] width 18 height 10
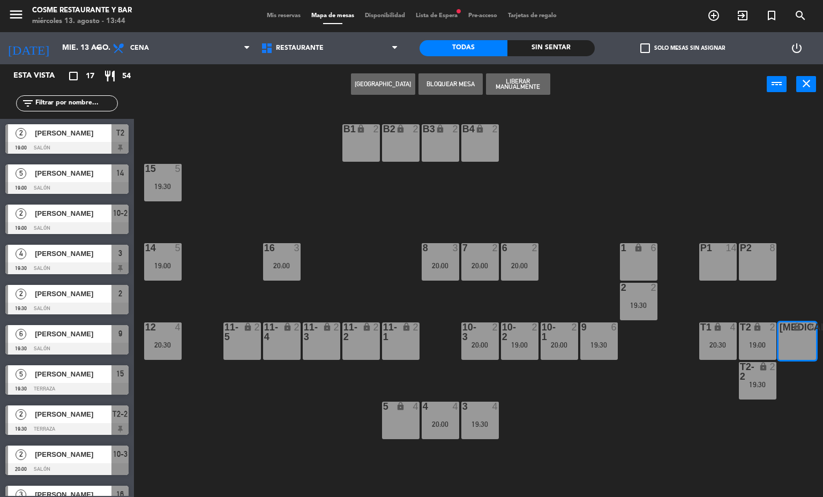
click at [769, 285] on div "B1 lock 2 B2 lock 2 B3 lock 2 B4 lock 2 15 5 19:30 14 5 19:00 8 3 20:00 7 2 20:…" at bounding box center [482, 301] width 681 height 393
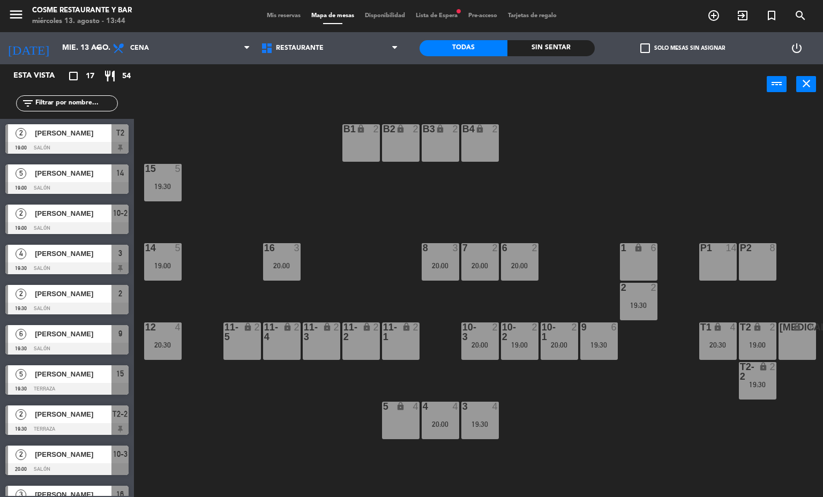
click at [764, 343] on div "19:00" at bounding box center [758, 345] width 38 height 8
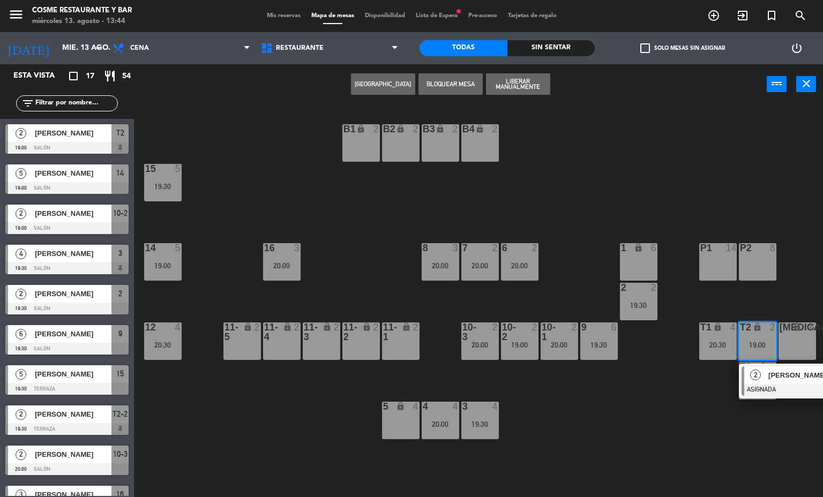
click at [780, 383] on div "[PERSON_NAME]" at bounding box center [802, 376] width 70 height 18
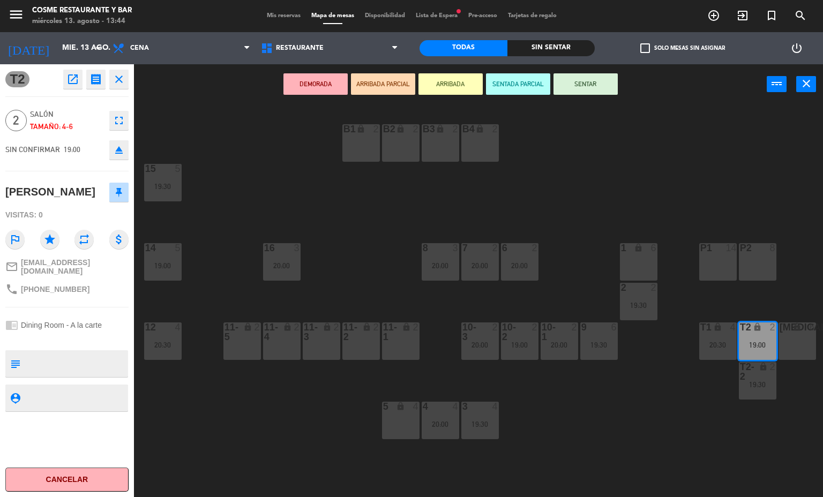
click at [664, 394] on div "B1 lock 2 B2 lock 2 B3 lock 2 B4 lock 2 15 5 19:30 14 5 19:00 8 3 20:00 7 2 20:…" at bounding box center [482, 301] width 681 height 393
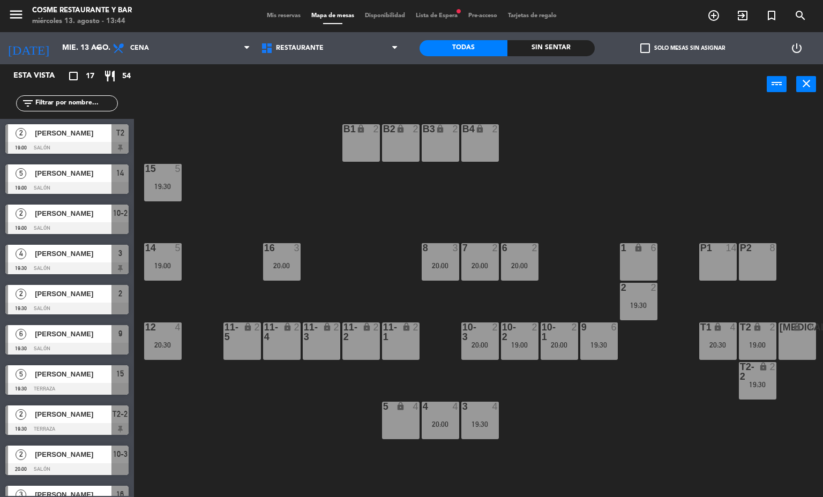
click at [476, 263] on div "20:00" at bounding box center [480, 266] width 38 height 8
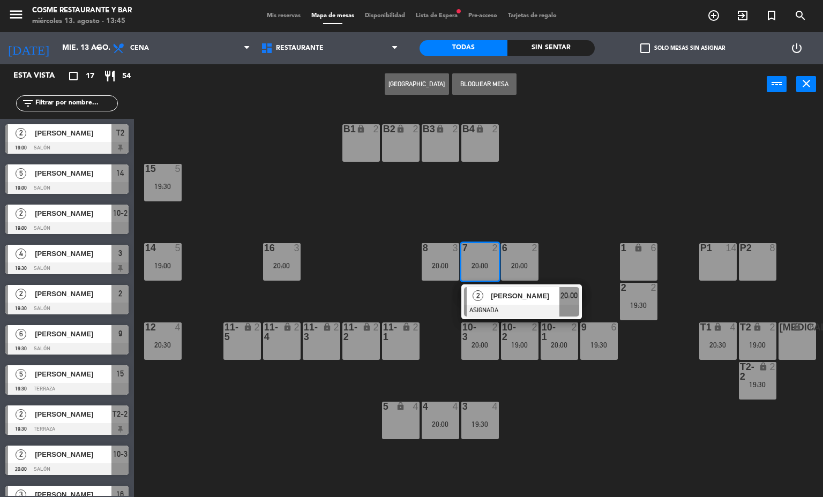
click at [493, 304] on div "[PERSON_NAME]" at bounding box center [525, 296] width 70 height 18
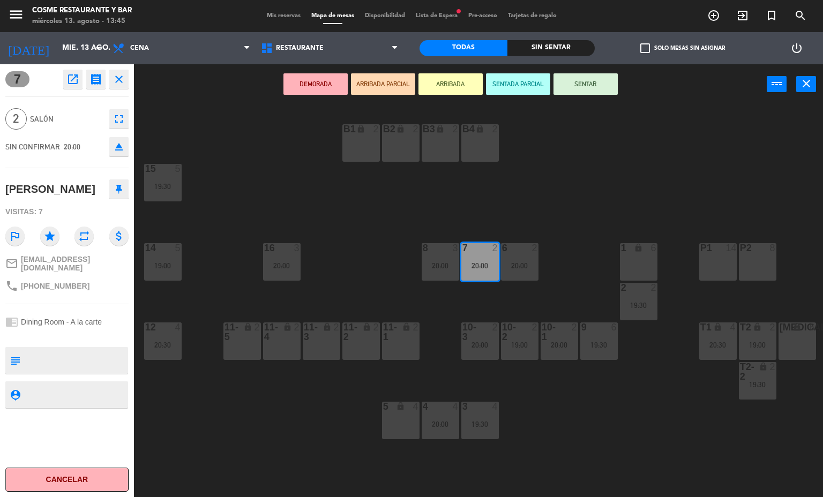
click at [423, 304] on div "B1 lock 2 B2 lock 2 B3 lock 2 B4 lock 2 15 5 19:30 14 5 19:00 8 3 20:00 7 2 20:…" at bounding box center [482, 301] width 681 height 393
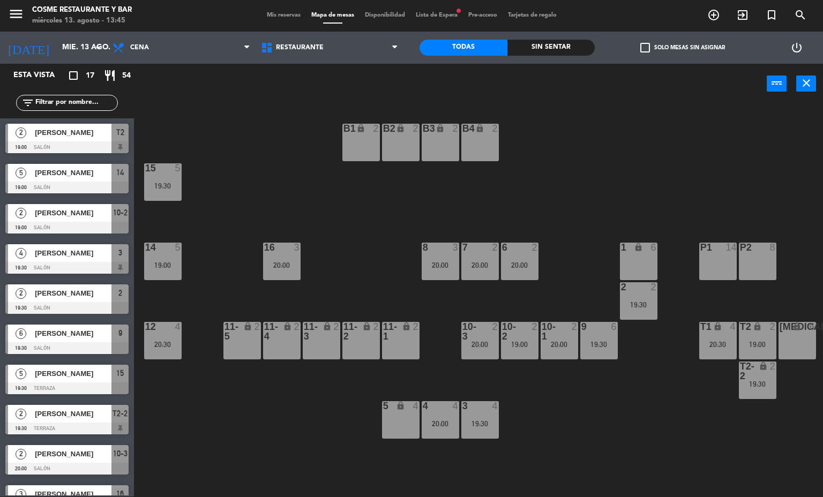
scroll to position [83, 0]
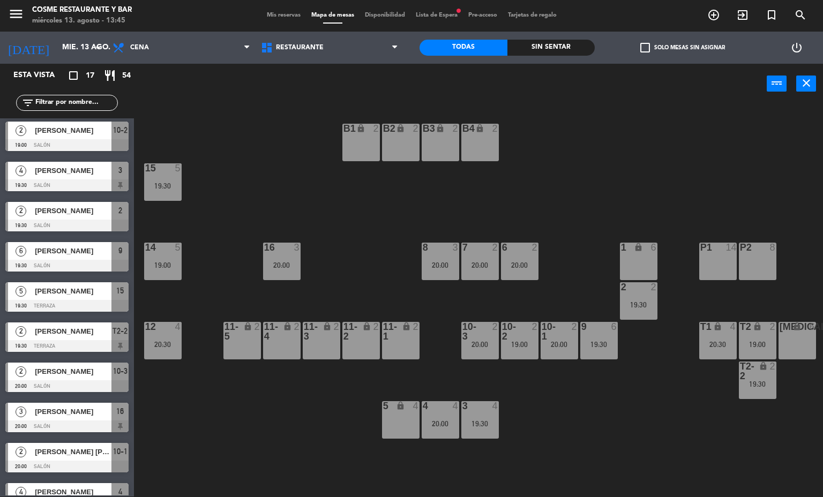
click at [523, 254] on div "6 2 20:00" at bounding box center [520, 262] width 38 height 38
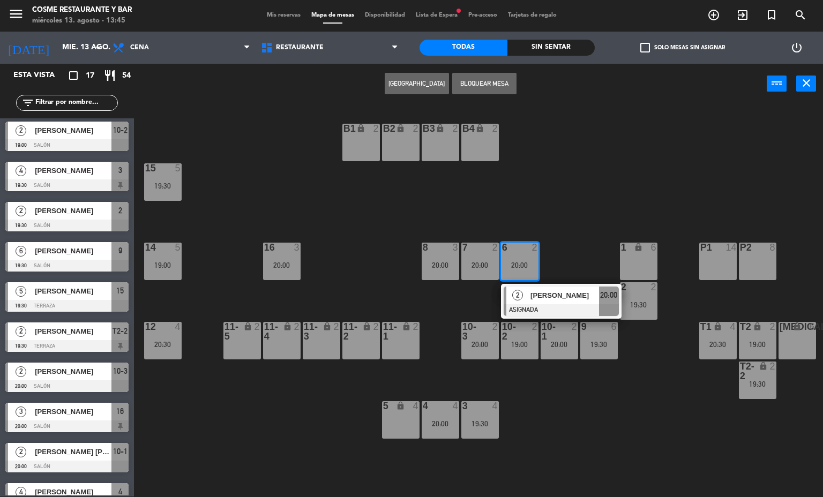
click at [526, 301] on div "2" at bounding box center [517, 296] width 23 height 18
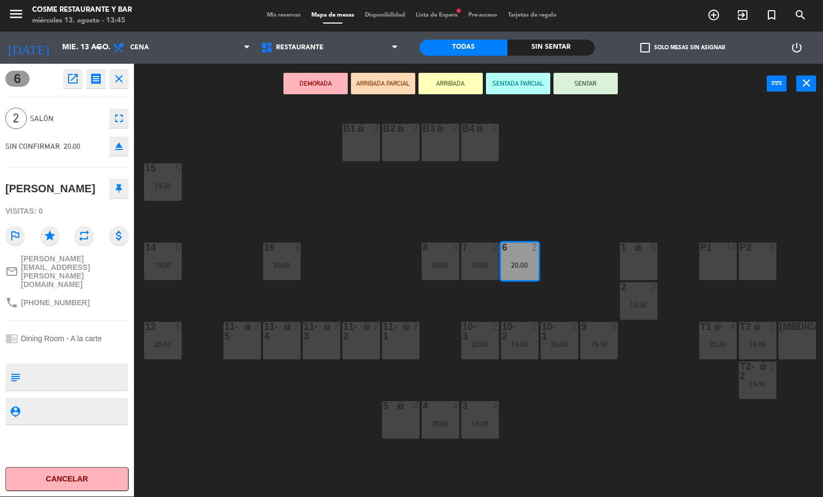
click at [526, 301] on div "B1 lock 2 B2 lock 2 B3 lock 2 B4 lock 2 15 5 19:30 14 5 19:00 8 3 20:00 7 2 20:…" at bounding box center [482, 300] width 681 height 393
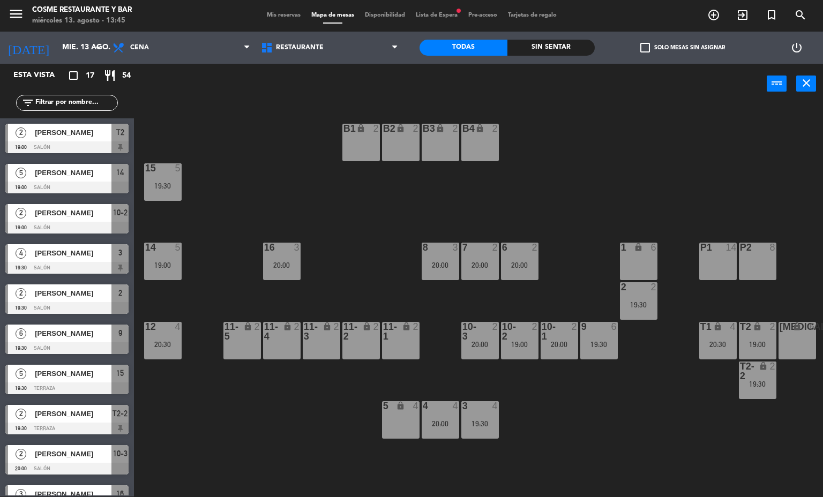
scroll to position [42, 0]
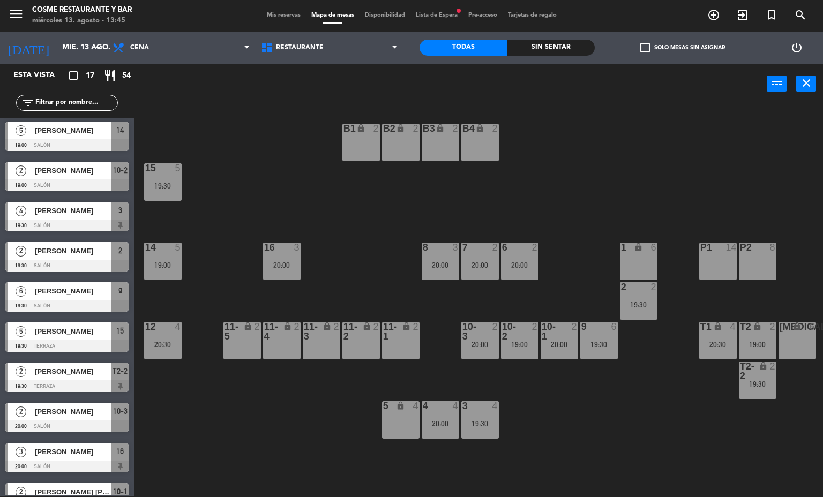
click at [523, 268] on div "20:00" at bounding box center [520, 265] width 38 height 8
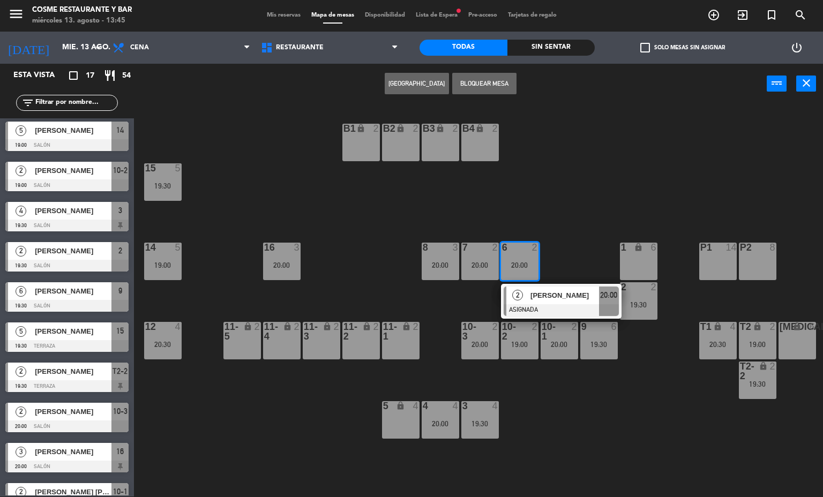
click at [534, 295] on span "[PERSON_NAME]" at bounding box center [564, 295] width 69 height 11
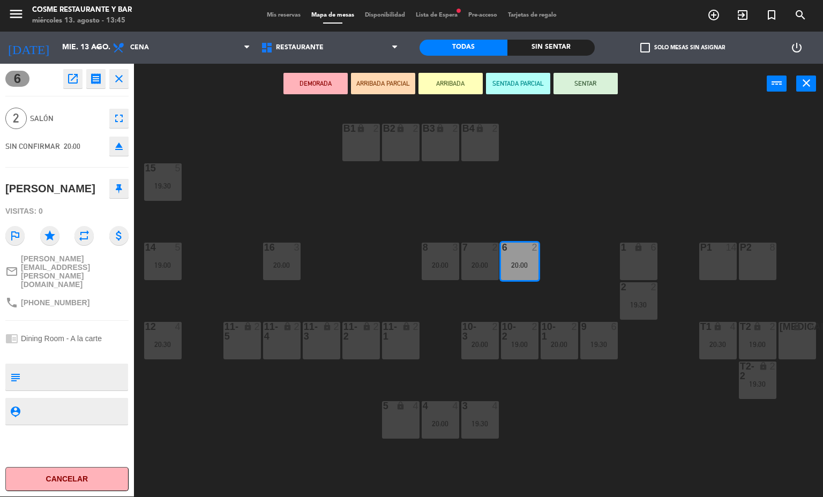
click at [534, 295] on div "B1 lock 2 B2 lock 2 B3 lock 2 B4 lock 2 15 5 19:30 14 5 19:00 8 3 20:00 7 2 20:…" at bounding box center [482, 300] width 681 height 393
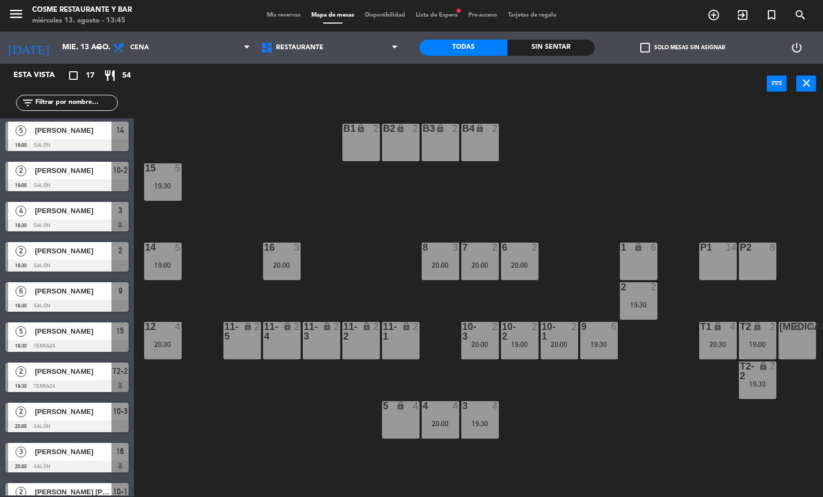
click at [525, 262] on div "20:00" at bounding box center [520, 265] width 38 height 8
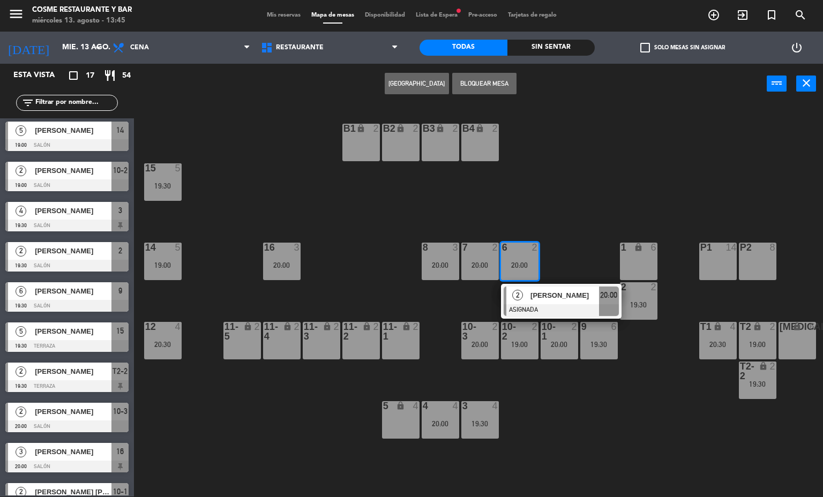
click at [768, 339] on div "T2 lock 2 19:00" at bounding box center [758, 341] width 38 height 38
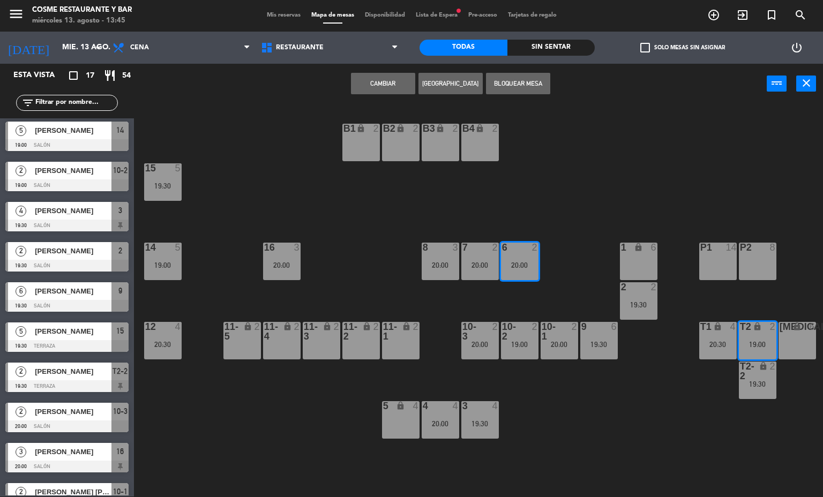
click at [371, 80] on button "Cambiar" at bounding box center [383, 83] width 64 height 21
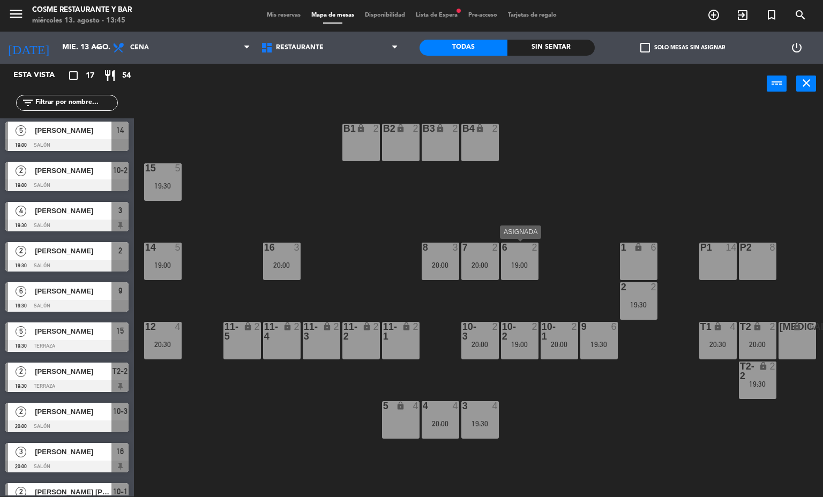
click at [524, 261] on div "19:00" at bounding box center [520, 265] width 38 height 8
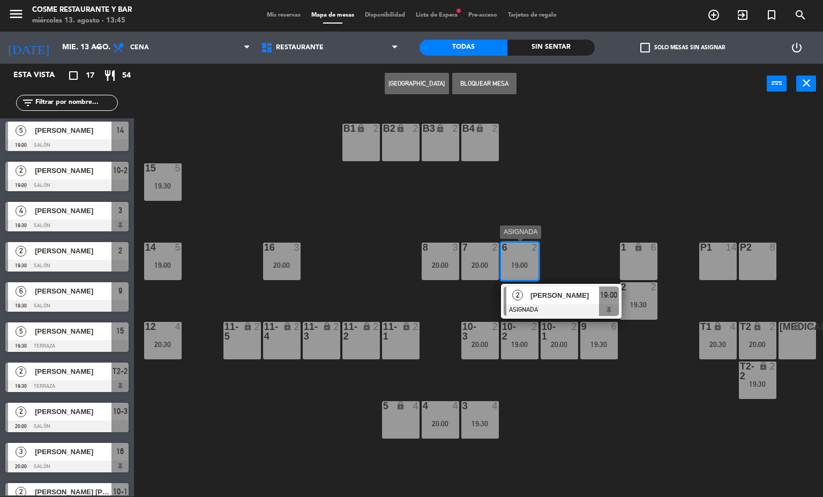
click at [560, 305] on div at bounding box center [561, 310] width 115 height 12
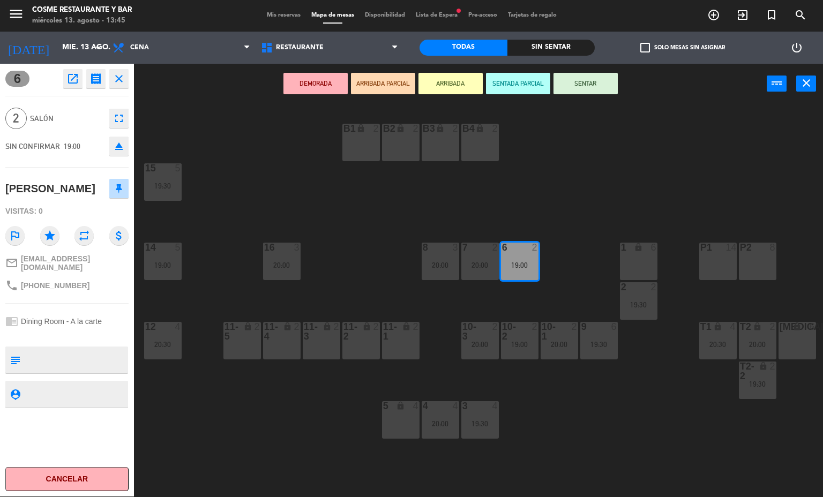
click at [582, 254] on div "B1 lock 2 B2 lock 2 B3 lock 2 B4 lock 2 15 5 19:30 14 5 19:00 8 3 20:00 7 2 20:…" at bounding box center [482, 300] width 681 height 393
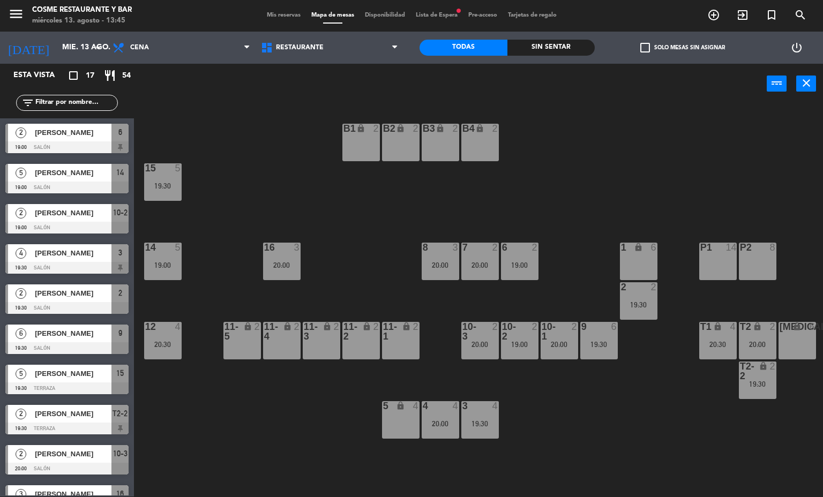
click at [741, 322] on div "T2" at bounding box center [740, 327] width 1 height 10
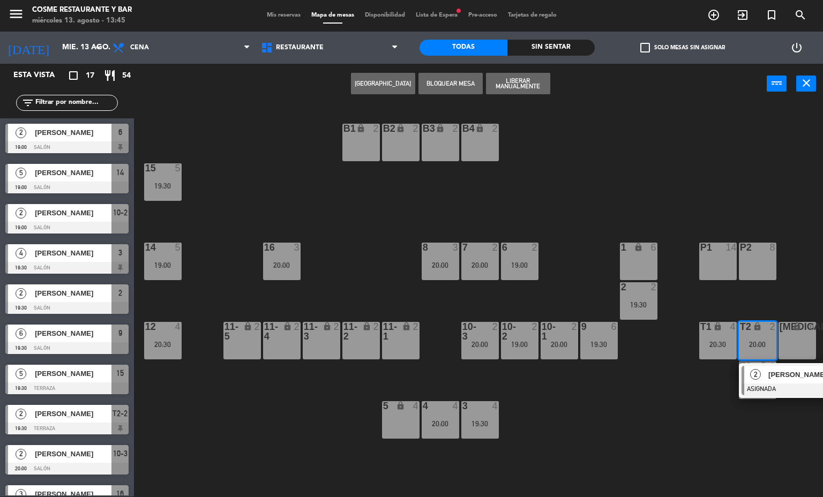
click at [754, 357] on div "T2 lock 2 20:00" at bounding box center [758, 341] width 38 height 38
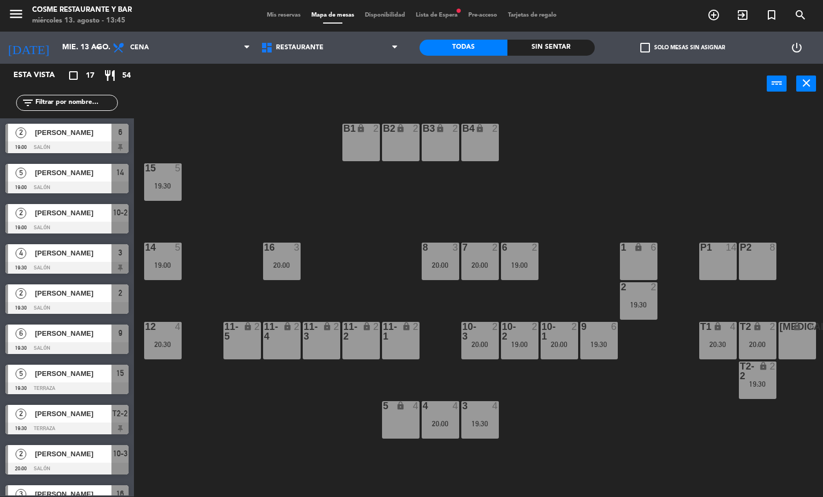
click at [747, 341] on div "20:00" at bounding box center [758, 345] width 38 height 8
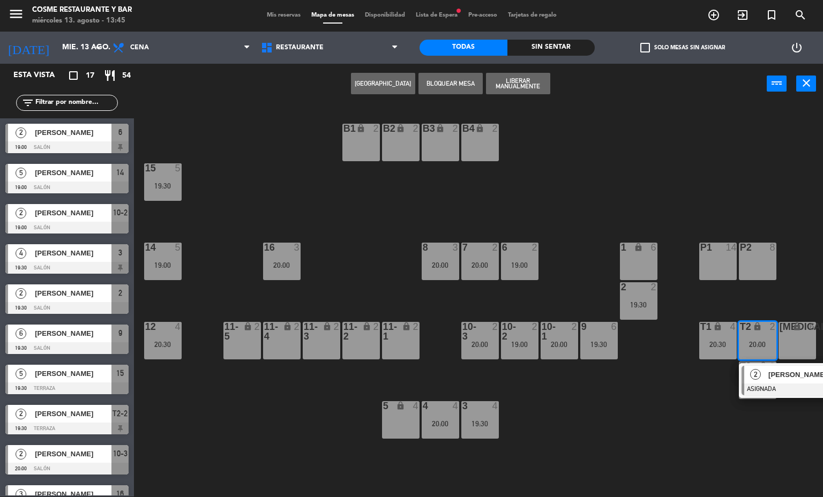
click at [751, 378] on span "2" at bounding box center [755, 374] width 11 height 11
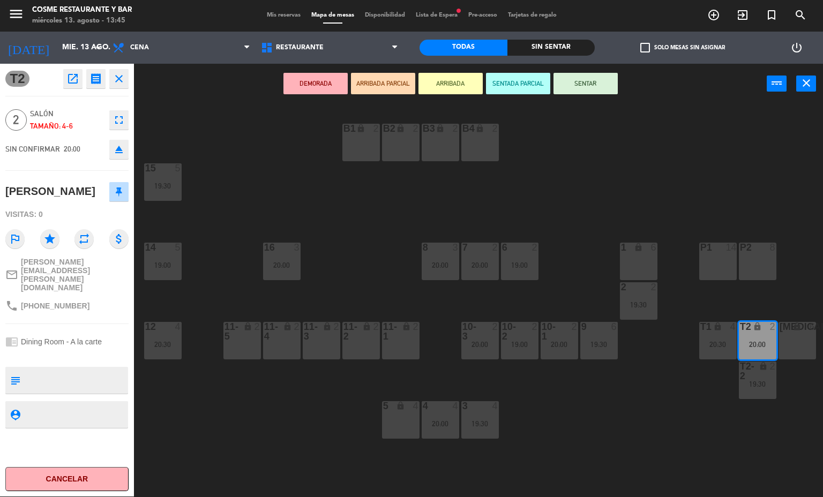
click at [74, 76] on icon "open_in_new" at bounding box center [72, 78] width 13 height 13
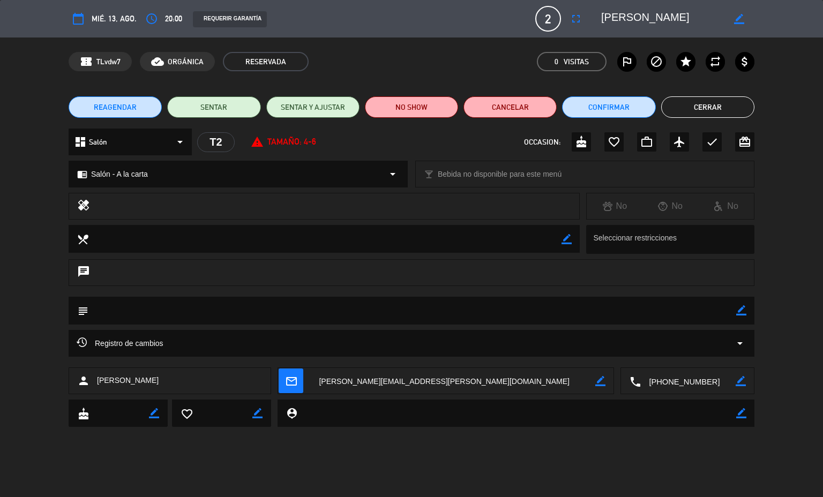
click at [354, 336] on div "Registro de cambios arrow_drop_down" at bounding box center [412, 343] width 686 height 27
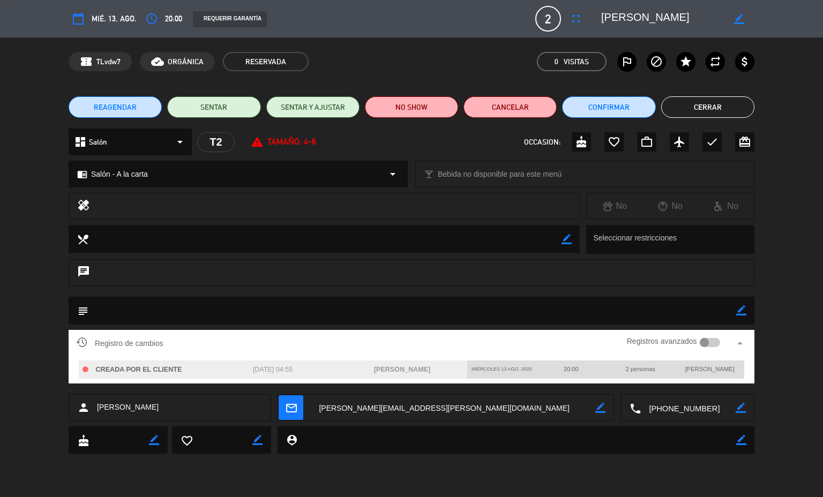
click at [723, 340] on smart-switch "Registros avanzados" at bounding box center [674, 341] width 120 height 9
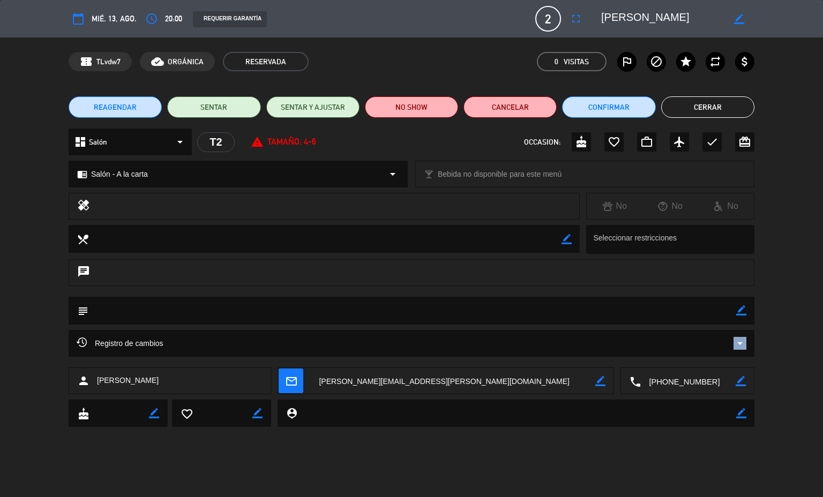
click at [722, 341] on div "Registro de cambios arrow_drop_down" at bounding box center [412, 343] width 670 height 13
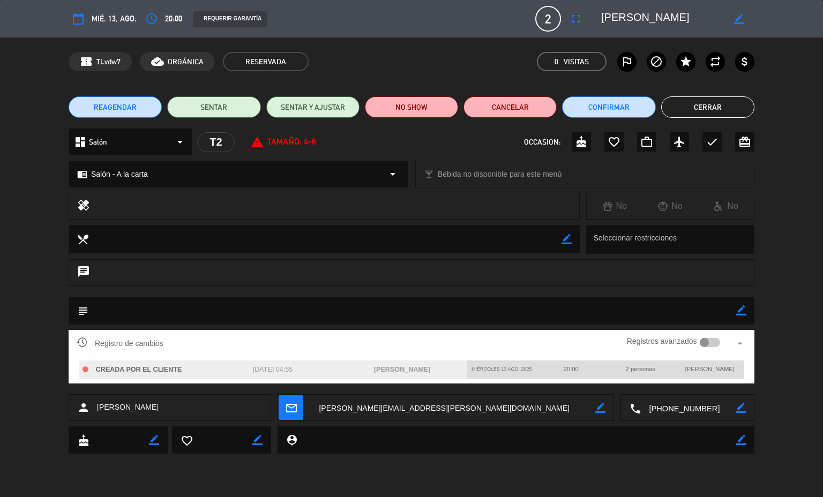
click at [702, 341] on div at bounding box center [705, 343] width 10 height 10
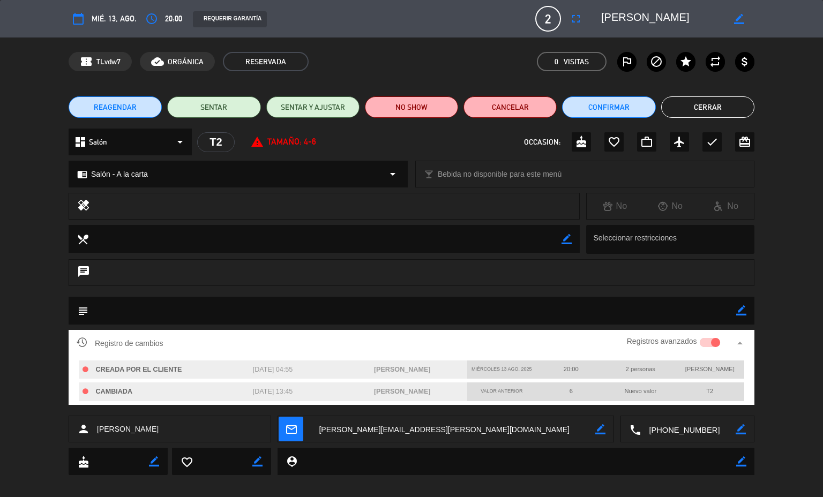
scroll to position [10, 0]
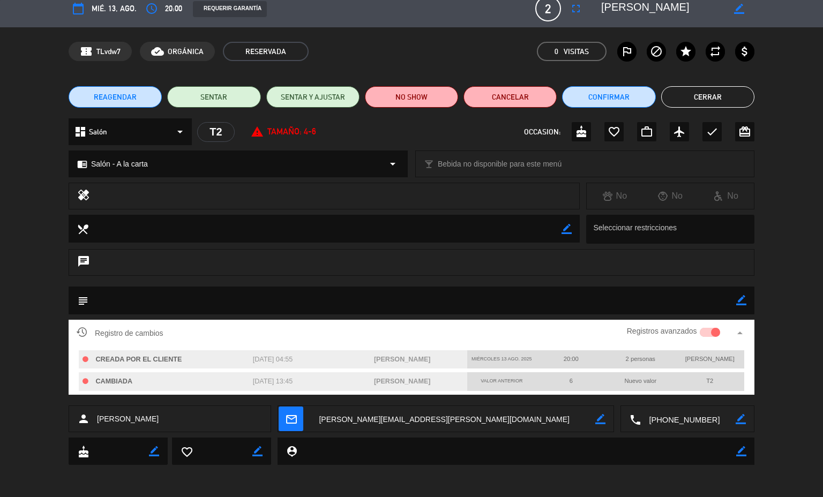
click at [701, 89] on button "Cerrar" at bounding box center [707, 96] width 93 height 21
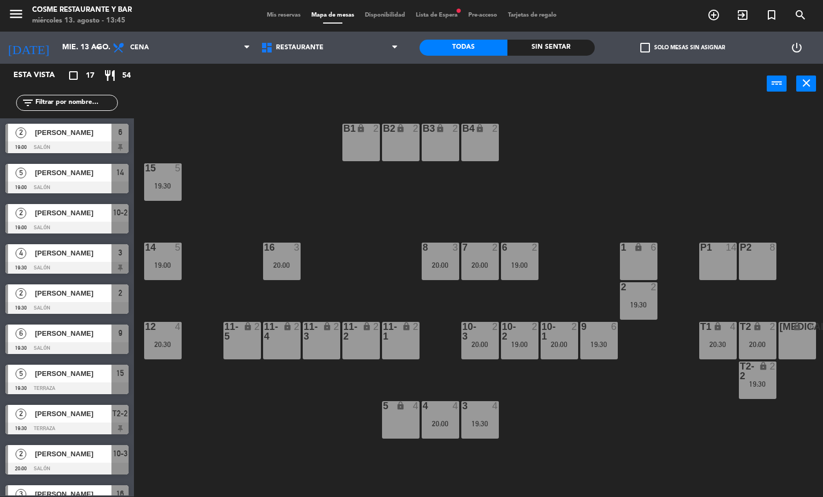
scroll to position [42, 0]
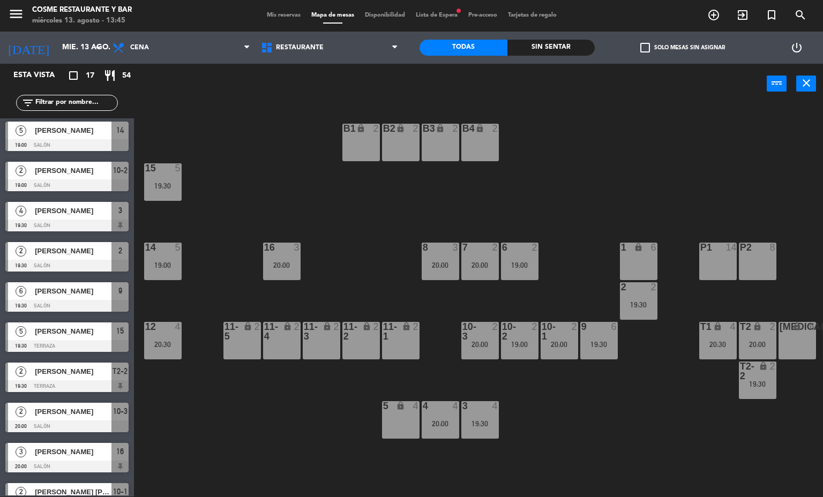
click at [697, 432] on div "B1 lock 2 B2 lock 2 B3 lock 2 B4 lock 2 15 5 19:30 14 5 19:00 8 3 20:00 7 2 20:…" at bounding box center [482, 300] width 681 height 393
click at [712, 350] on div "T1 lock 4 20:30" at bounding box center [718, 341] width 38 height 38
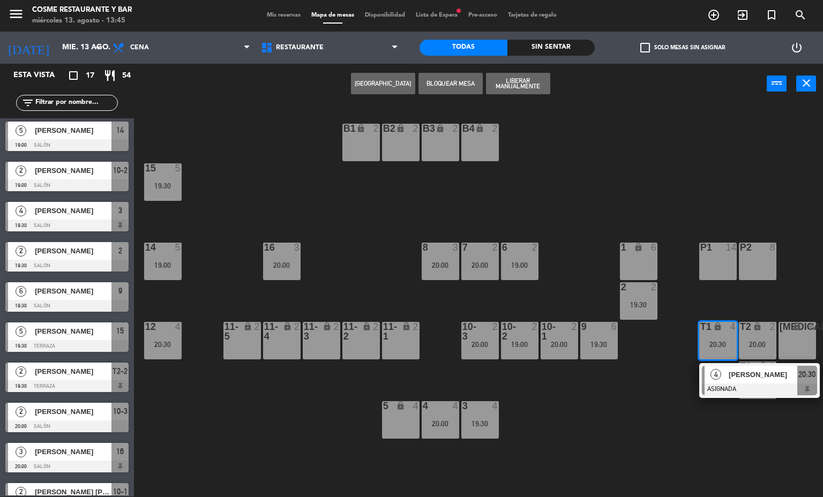
click at [720, 378] on span "4" at bounding box center [716, 374] width 11 height 11
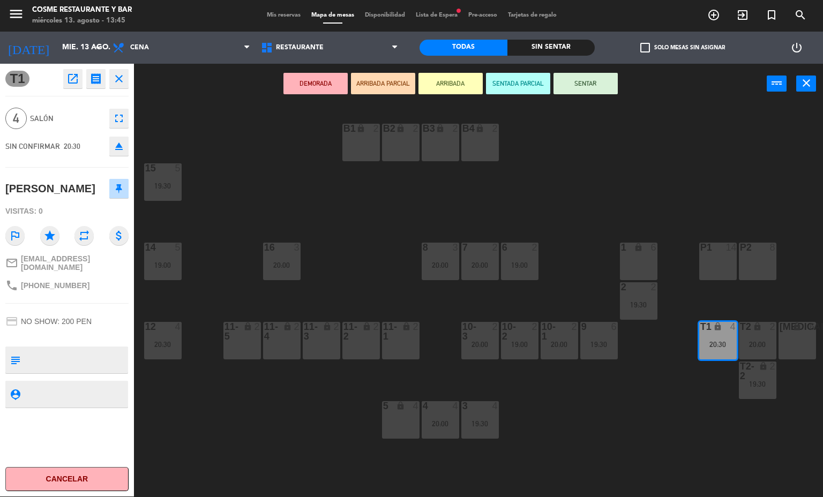
click at [680, 394] on div "B1 lock 2 B2 lock 2 B3 lock 2 B4 lock 2 15 5 19:30 14 5 19:00 8 3 20:00 7 2 20:…" at bounding box center [482, 300] width 681 height 393
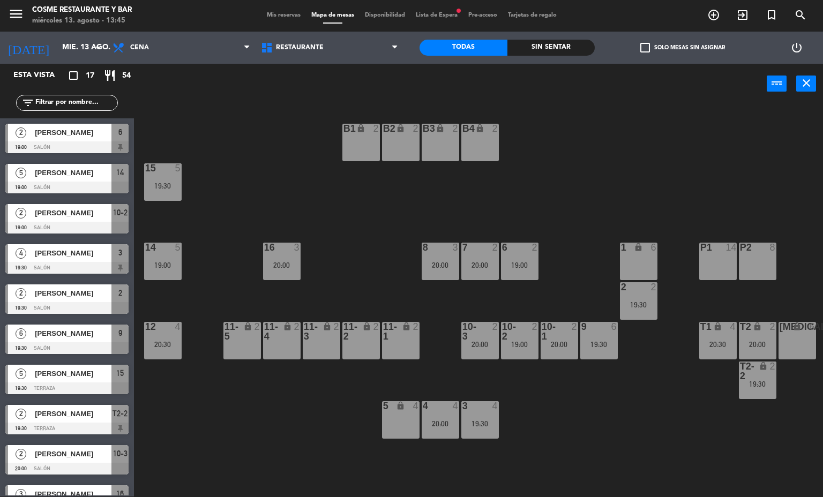
scroll to position [163, 0]
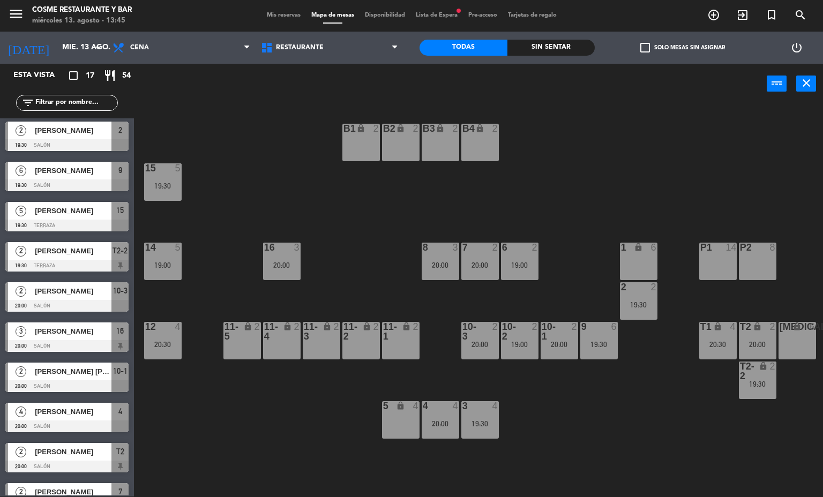
click at [283, 5] on div "menu [PERSON_NAME] Restaurante y Bar [DATE] 13. agosto - 13:45 Mis reservas Map…" at bounding box center [411, 15] width 823 height 32
click at [288, 13] on span "Mis reservas" at bounding box center [283, 15] width 44 height 6
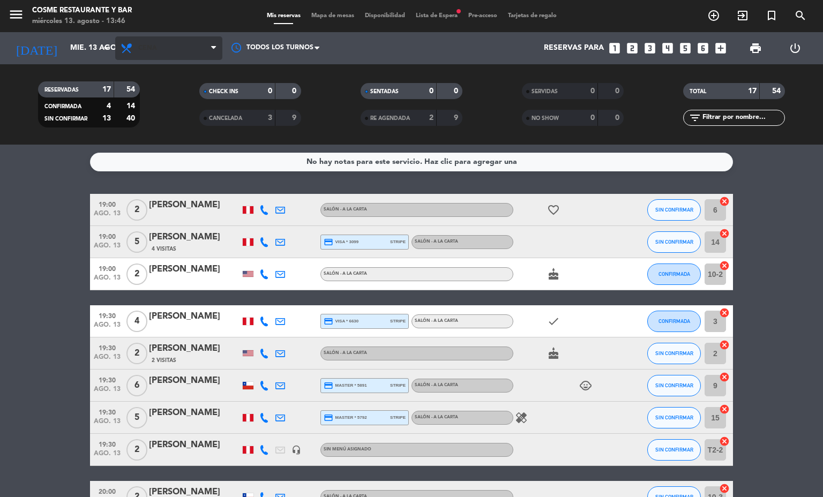
click at [186, 49] on span "Cena" at bounding box center [168, 48] width 107 height 24
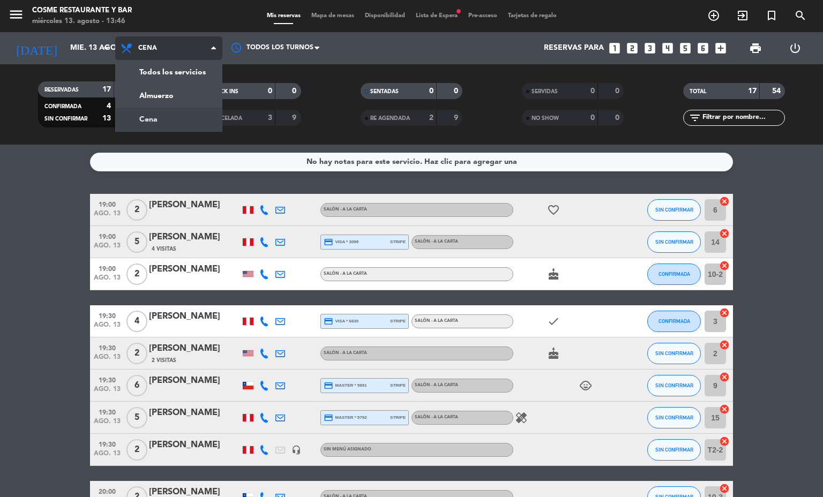
click at [197, 99] on div "menu [PERSON_NAME] Restaurante y Bar [DATE] 13. agosto - 13:46 Mis reservas Map…" at bounding box center [411, 72] width 823 height 145
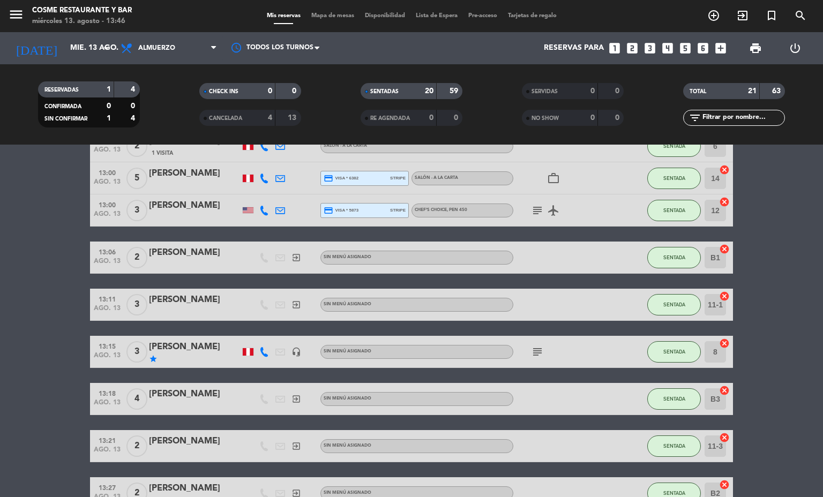
scroll to position [182, 0]
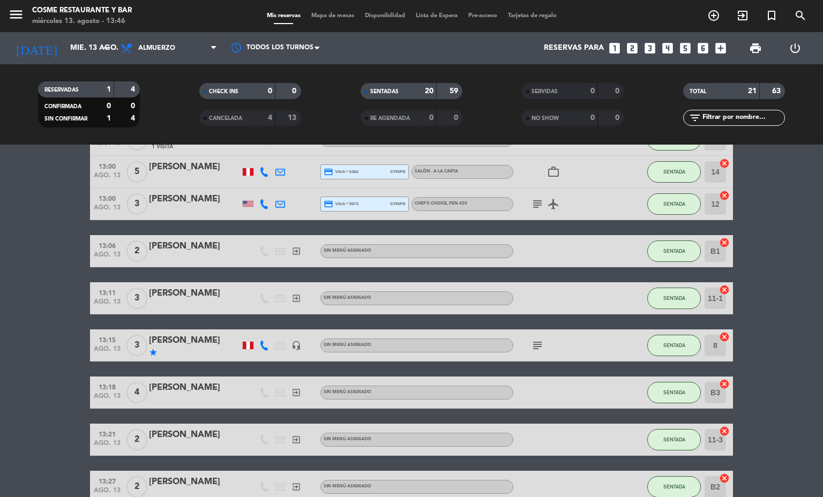
click at [291, 346] on icon "headset_mic" at bounding box center [296, 346] width 10 height 10
click at [531, 345] on icon "subject" at bounding box center [537, 345] width 13 height 13
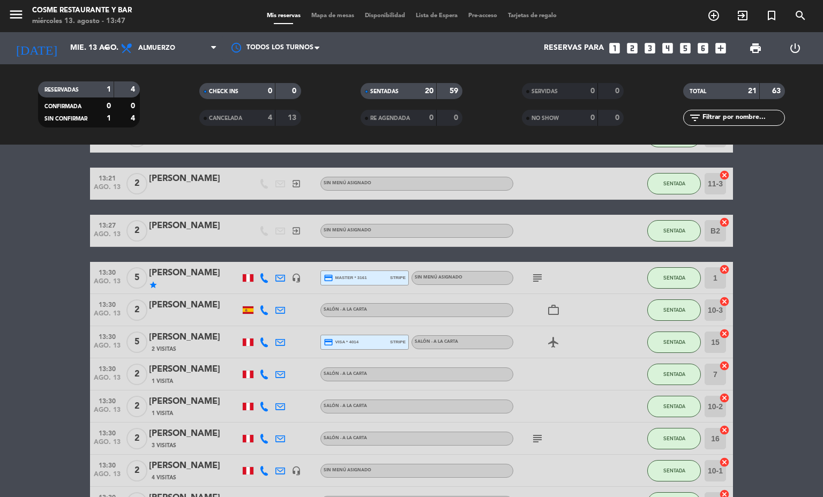
scroll to position [435, 0]
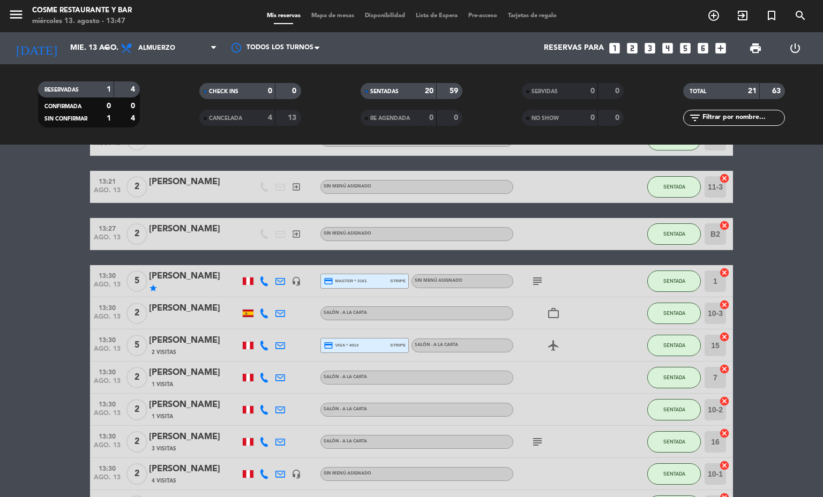
click at [531, 280] on icon "subject" at bounding box center [537, 281] width 13 height 13
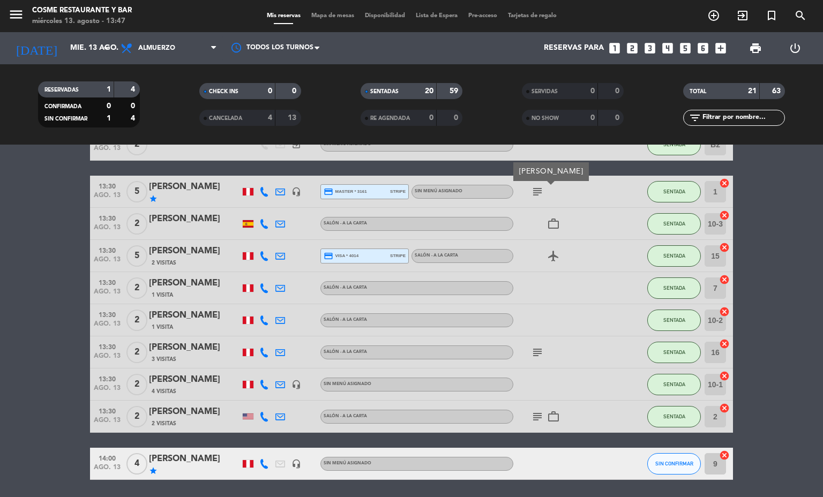
scroll to position [526, 0]
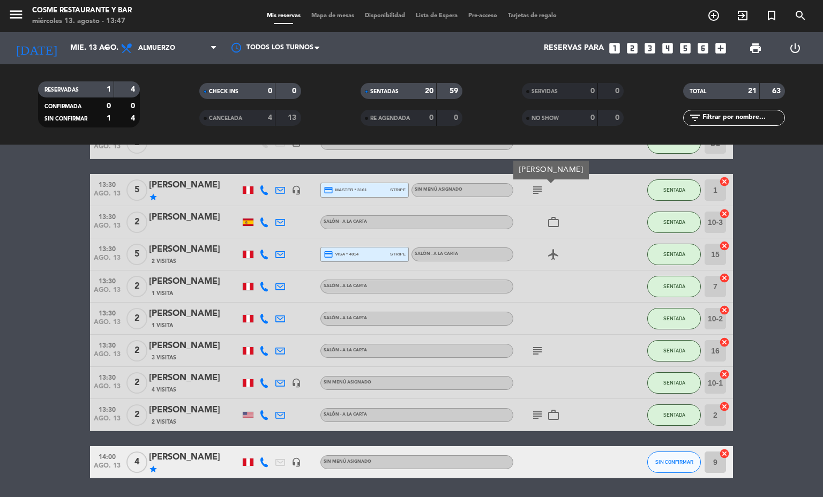
click at [291, 386] on icon "headset_mic" at bounding box center [296, 383] width 10 height 10
click at [276, 382] on icon at bounding box center [280, 383] width 10 height 10
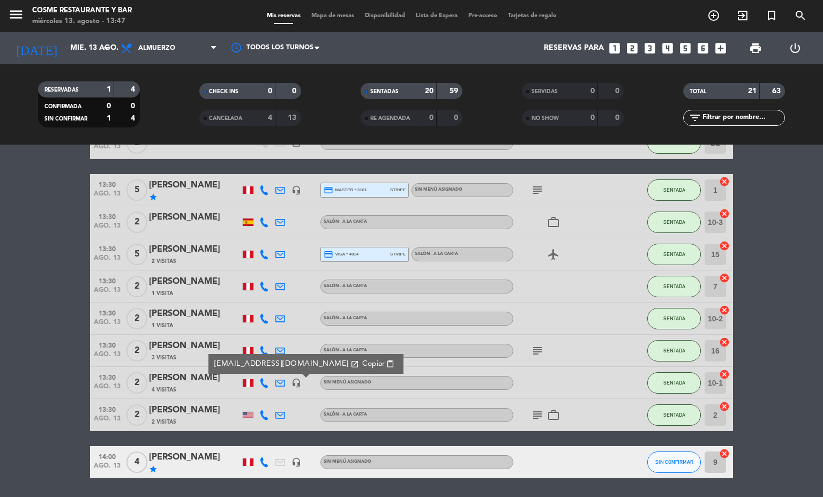
click at [0, 391] on bookings-row "12:55 [DATE] 3 [PERSON_NAME][DATE] exit_to_app Sin menú asignado SENTADA 11-4 c…" at bounding box center [411, 73] width 823 height 810
click at [537, 412] on icon "subject" at bounding box center [537, 415] width 13 height 13
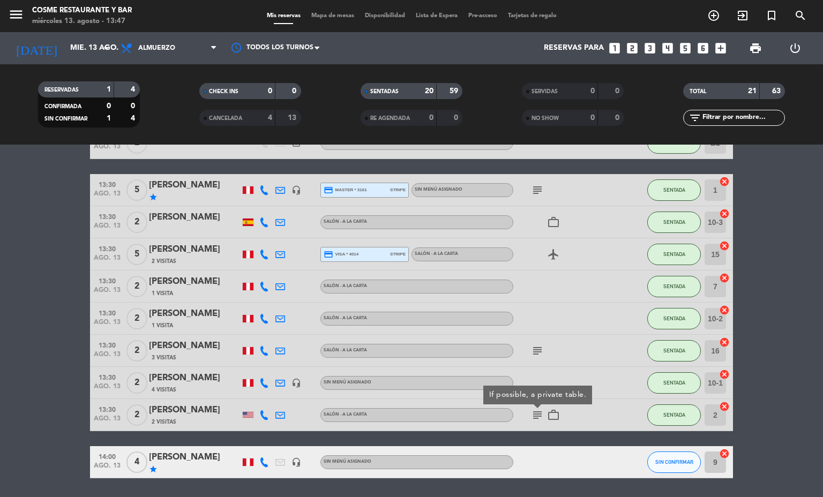
click at [537, 412] on icon "subject" at bounding box center [537, 415] width 13 height 13
click at [531, 352] on icon "subject" at bounding box center [537, 351] width 13 height 13
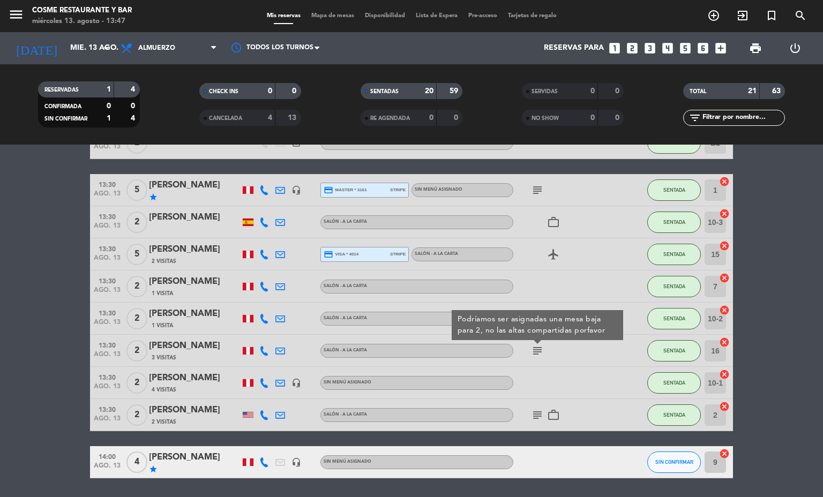
click at [0, 326] on bookings-row "12:55 [DATE] 3 [PERSON_NAME][DATE] exit_to_app Sin menú asignado SENTADA 11-4 c…" at bounding box center [411, 73] width 823 height 810
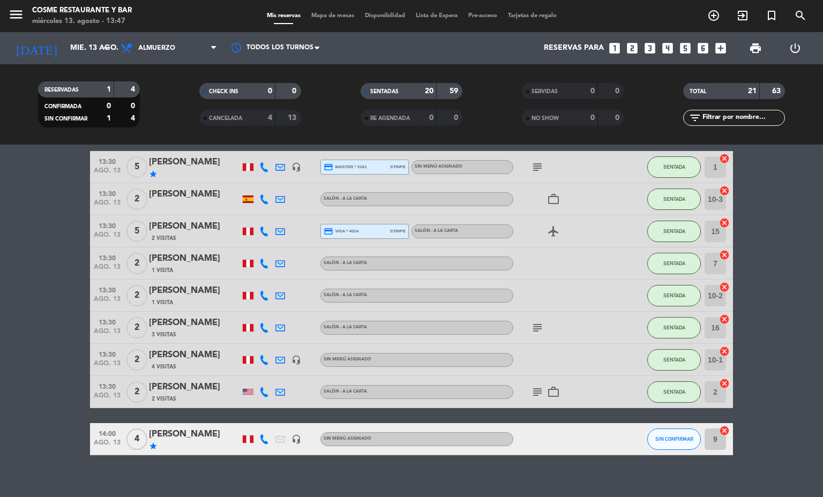
scroll to position [560, 0]
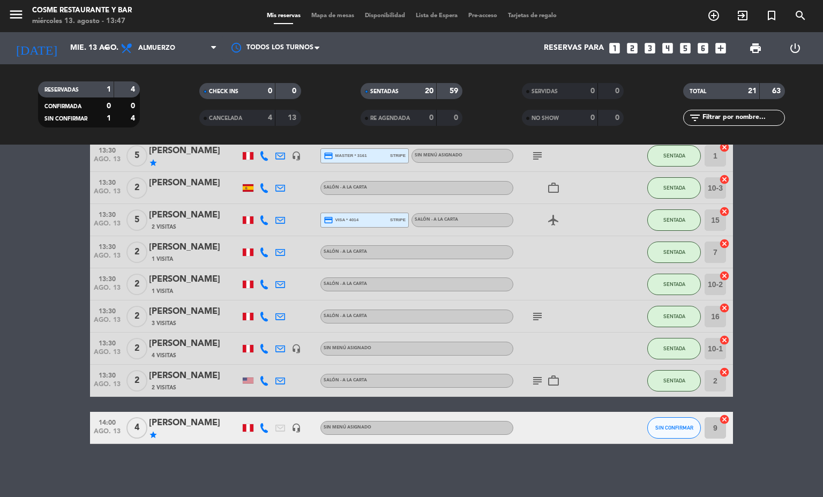
click at [319, 15] on span "Mapa de mesas" at bounding box center [333, 16] width 54 height 6
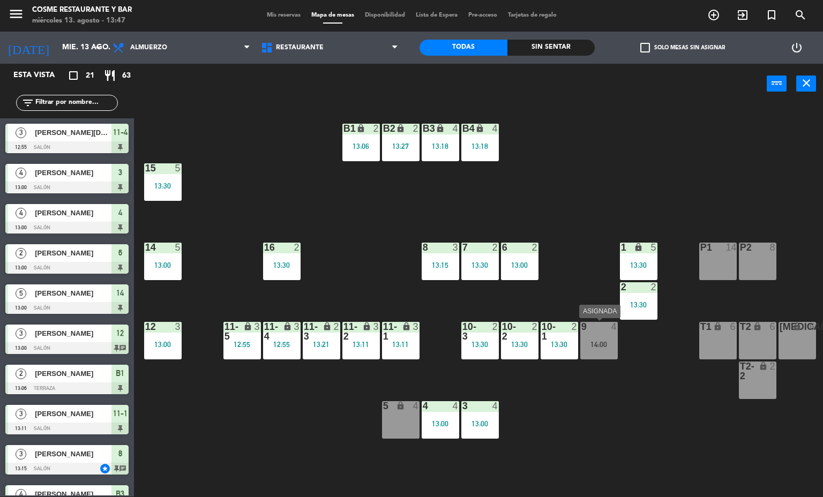
click at [593, 341] on div "14:00" at bounding box center [599, 345] width 38 height 8
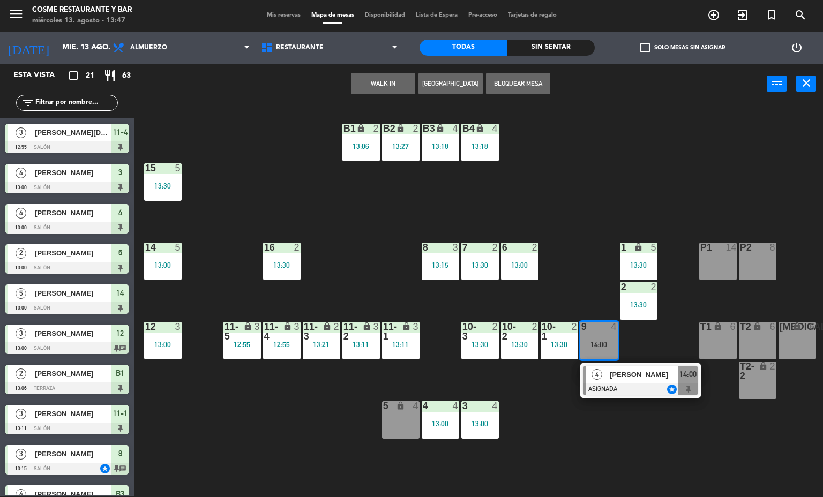
click at [587, 418] on div "B1 lock 2 13:06 B2 lock 2 13:27 B3 lock 4 13:18 B4 lock 4 13:18 15 5 13:30 14 5…" at bounding box center [482, 300] width 681 height 393
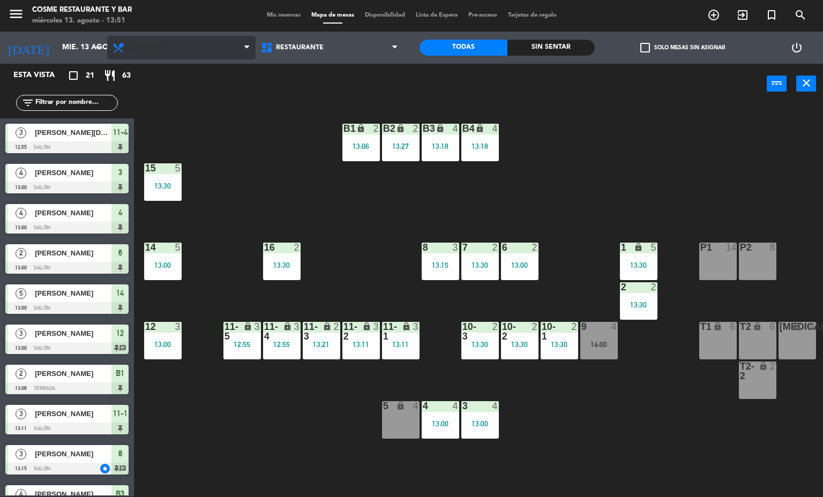
click at [169, 44] on span "Almuerzo" at bounding box center [181, 48] width 148 height 24
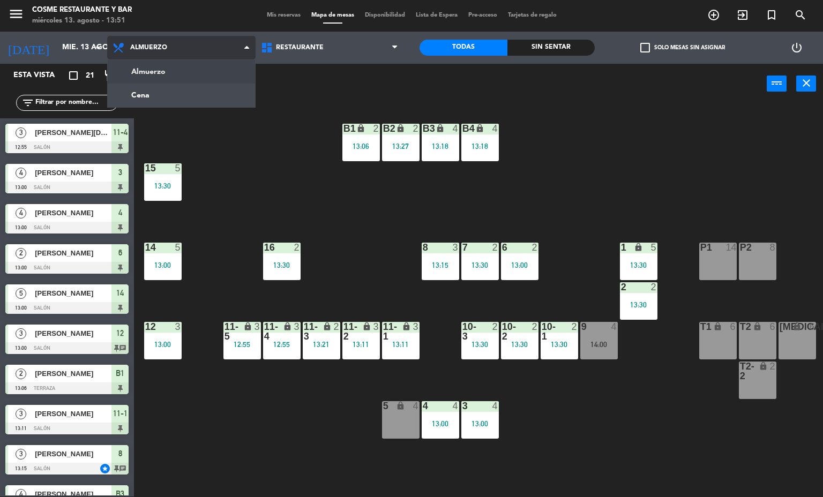
click at [183, 93] on ng-component "menu [PERSON_NAME] Restaurante y Bar [DATE] 13. agosto - 13:51 Mis reservas Map…" at bounding box center [411, 248] width 823 height 498
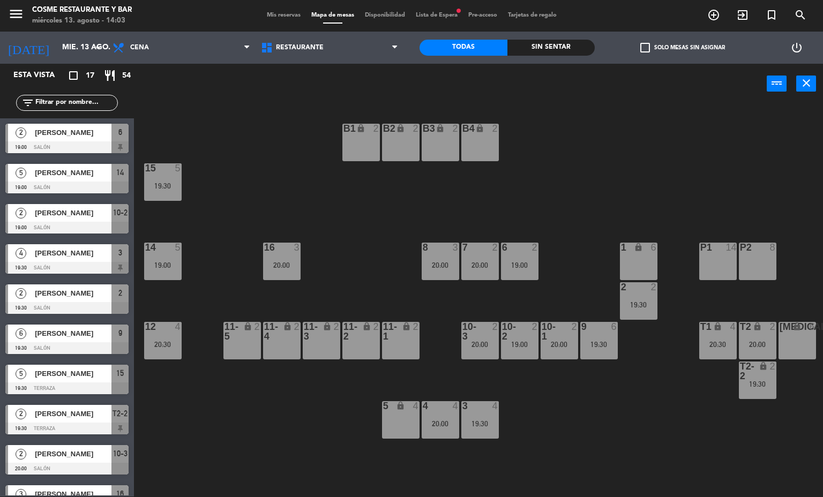
click at [270, 15] on span "Mis reservas" at bounding box center [283, 15] width 44 height 6
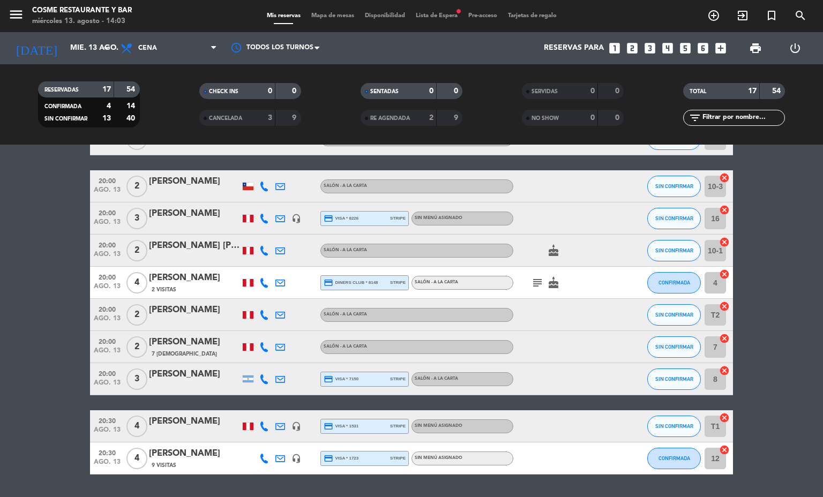
scroll to position [341, 0]
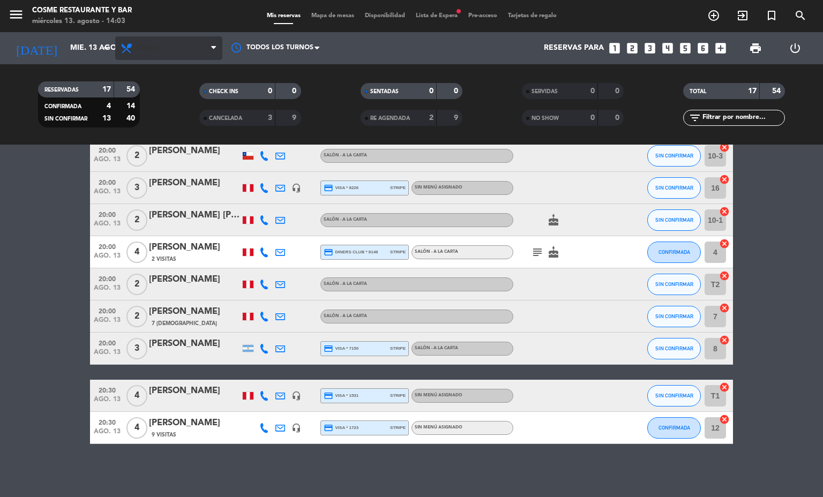
click at [182, 39] on span "Cena" at bounding box center [168, 48] width 107 height 24
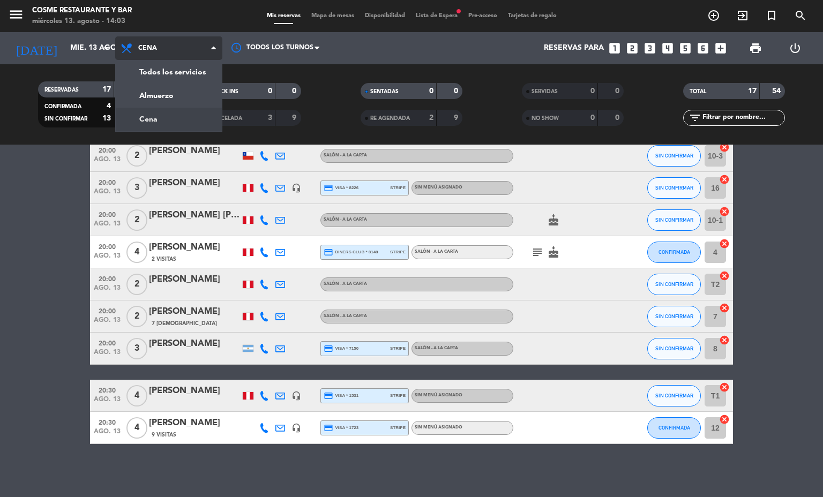
click at [198, 92] on div "menu [PERSON_NAME] Restaurante y Bar [DATE] 13. agosto - 14:03 Mis reservas Map…" at bounding box center [411, 72] width 823 height 145
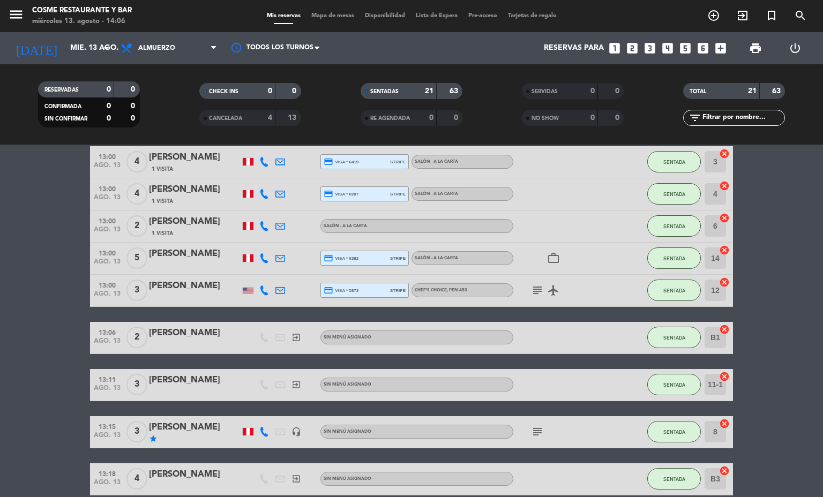
scroll to position [0, 0]
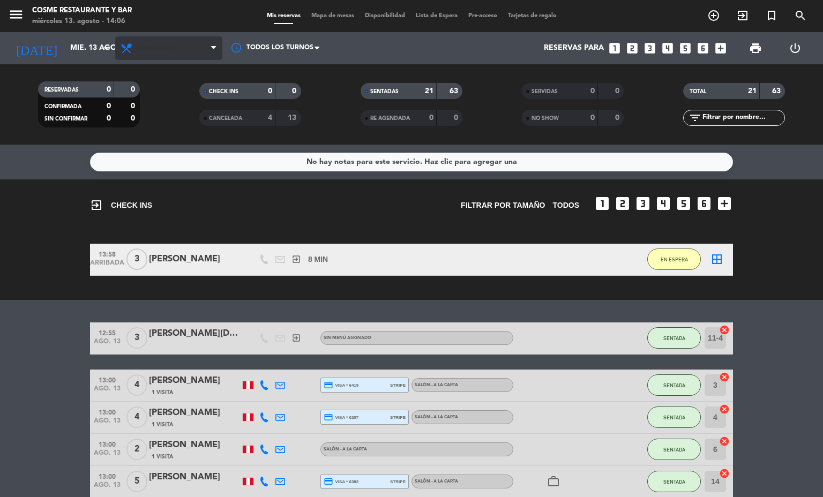
click at [150, 48] on span "Almuerzo" at bounding box center [156, 48] width 37 height 8
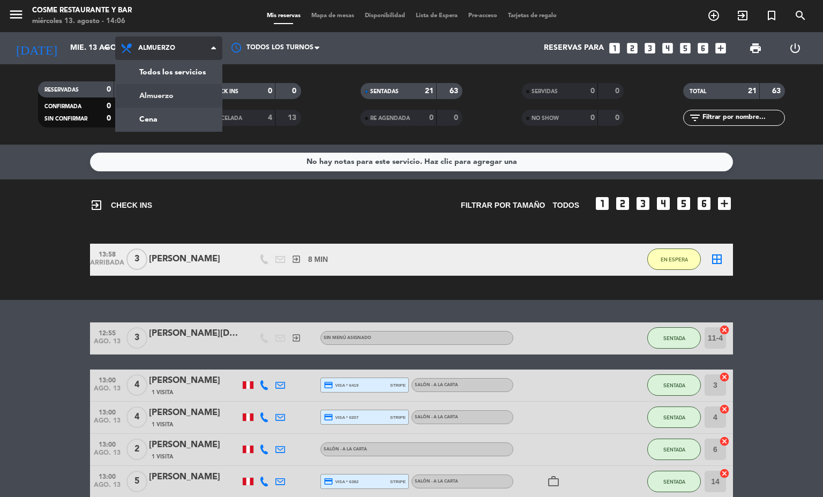
click at [151, 119] on div "menu [PERSON_NAME] Restaurante y Bar [DATE] 13. agosto - 14:06 Mis reservas Map…" at bounding box center [411, 72] width 823 height 145
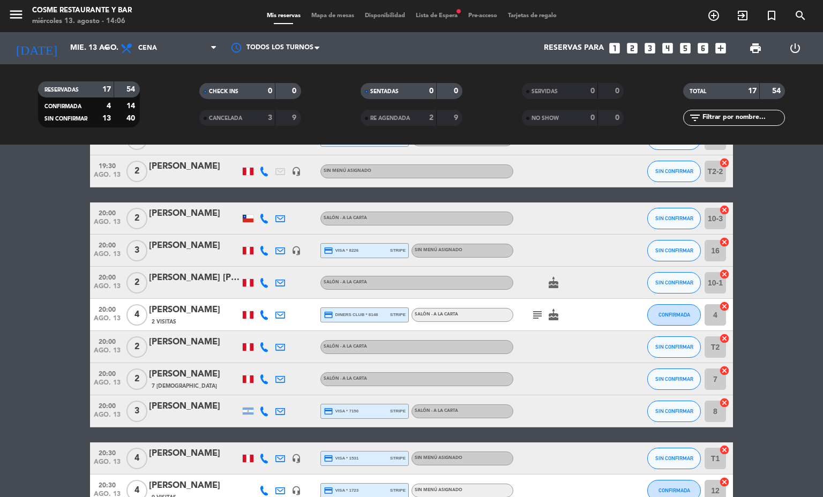
scroll to position [341, 0]
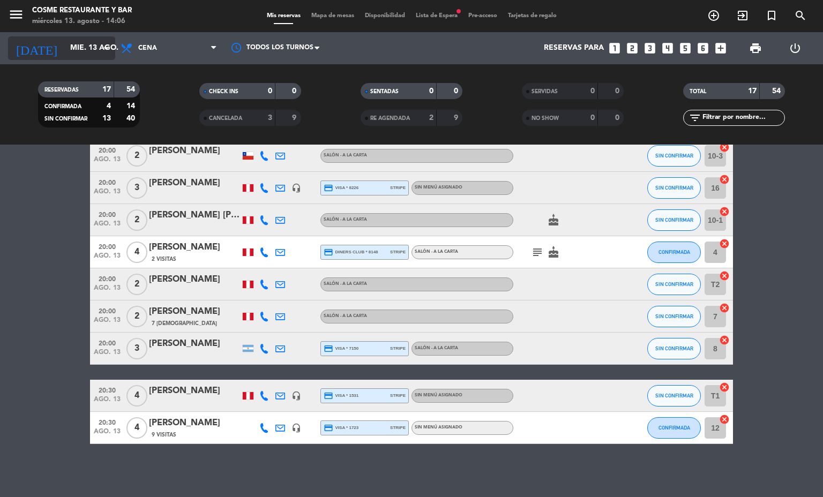
click at [65, 51] on input "mié. 13 ago." at bounding box center [116, 48] width 102 height 19
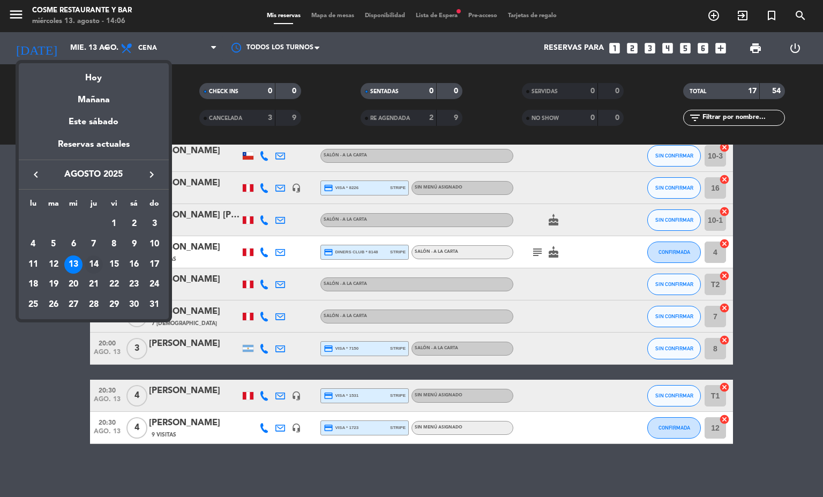
click at [88, 263] on div "14" at bounding box center [94, 265] width 18 height 18
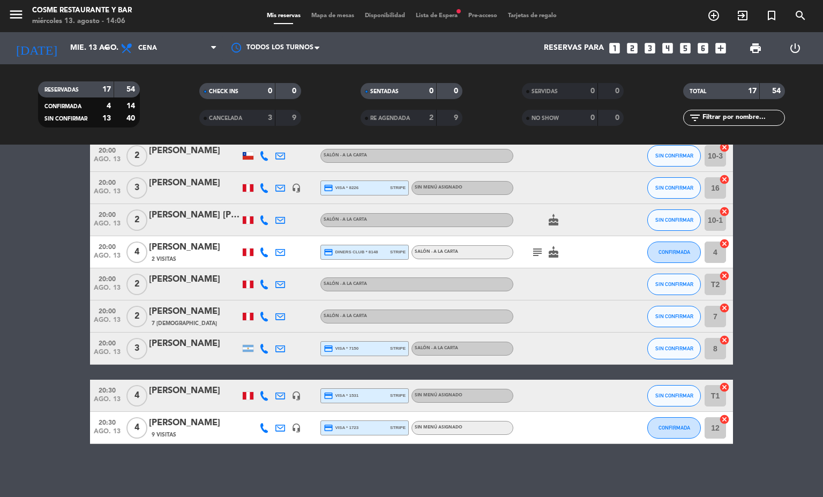
type input "jue. 14 ago."
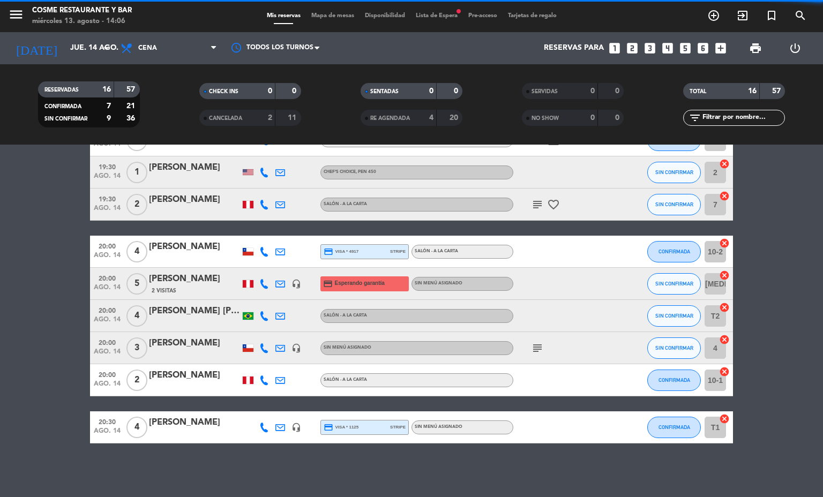
scroll to position [309, 0]
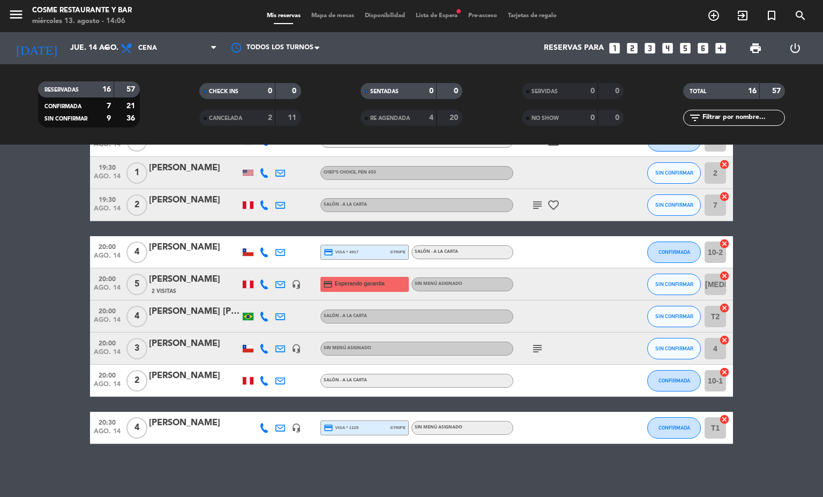
click at [275, 285] on icon at bounding box center [280, 285] width 10 height 10
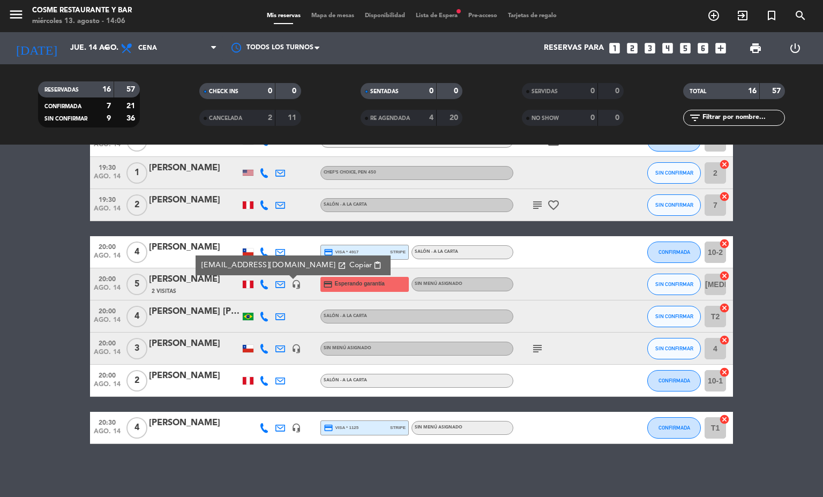
click at [153, 279] on div "[PERSON_NAME]" at bounding box center [194, 280] width 91 height 14
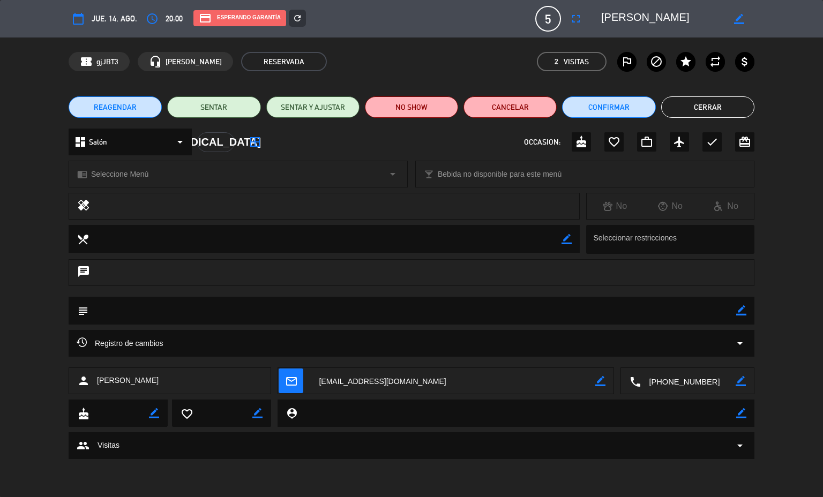
click at [295, 18] on icon "refresh" at bounding box center [298, 18] width 10 height 10
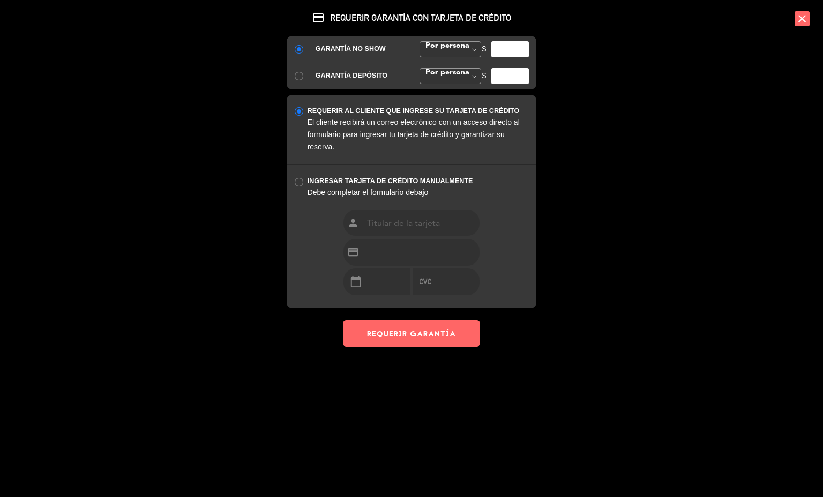
click at [475, 48] on div "$" at bounding box center [505, 49] width 63 height 16
click at [506, 49] on input "number" at bounding box center [510, 49] width 38 height 16
type input "50"
click at [447, 335] on button "REQUERIR GARANTÍA" at bounding box center [411, 333] width 137 height 26
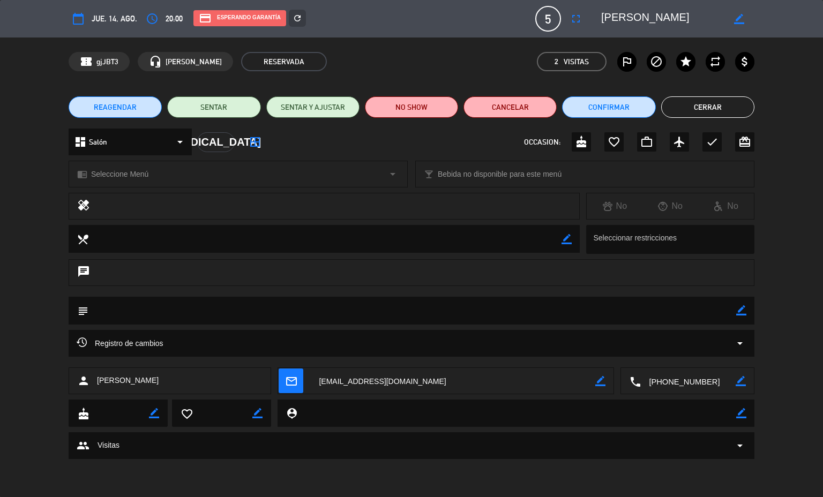
click at [717, 107] on button "Cerrar" at bounding box center [707, 106] width 93 height 21
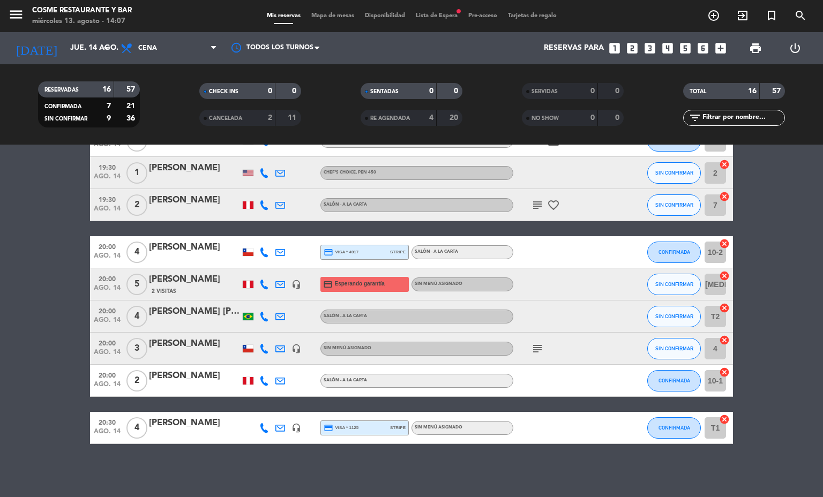
click at [319, 16] on span "Mapa de mesas" at bounding box center [333, 16] width 54 height 6
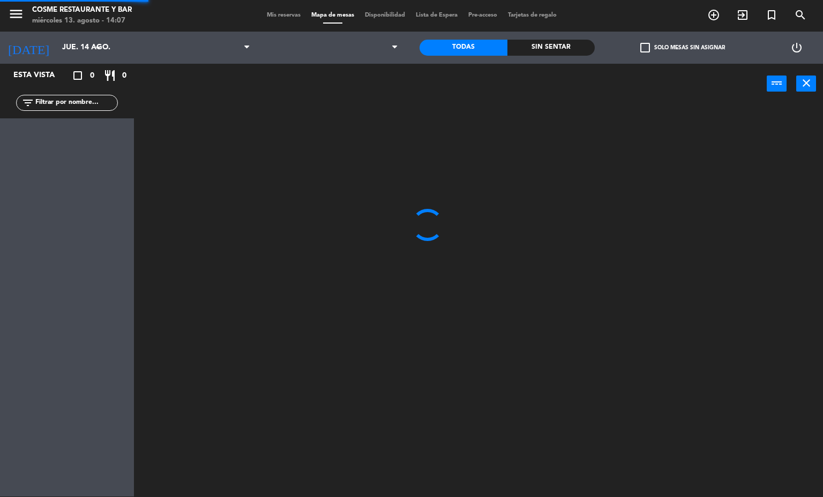
click at [287, 13] on span "Mis reservas" at bounding box center [283, 15] width 44 height 6
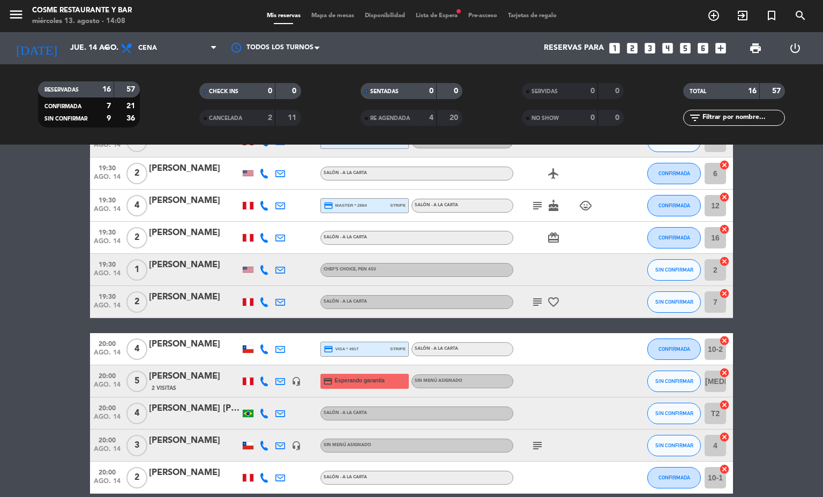
scroll to position [210, 0]
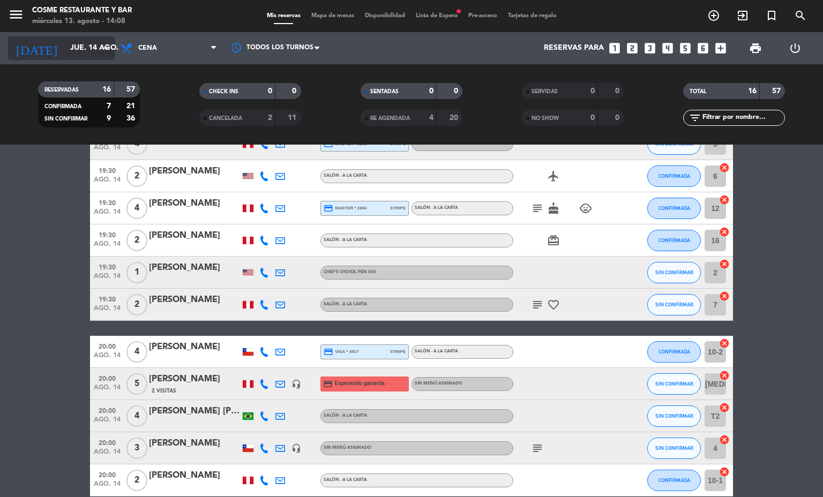
click at [66, 42] on input "jue. 14 ago." at bounding box center [116, 48] width 102 height 19
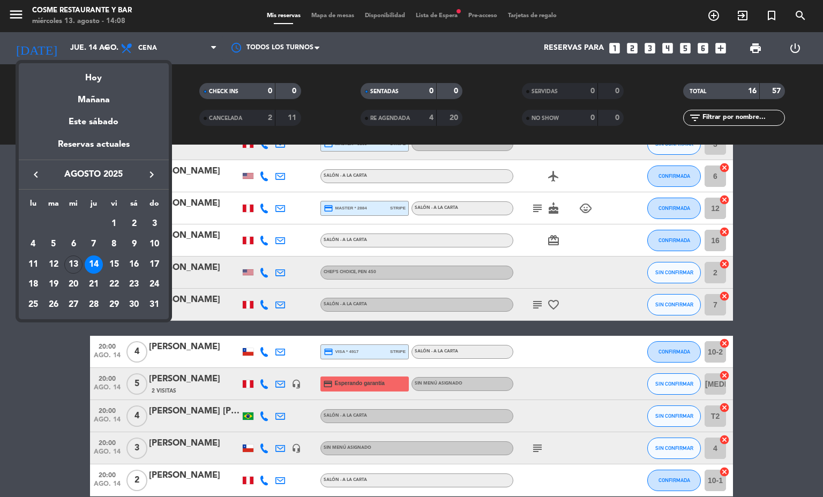
click at [270, 354] on div at bounding box center [411, 248] width 823 height 497
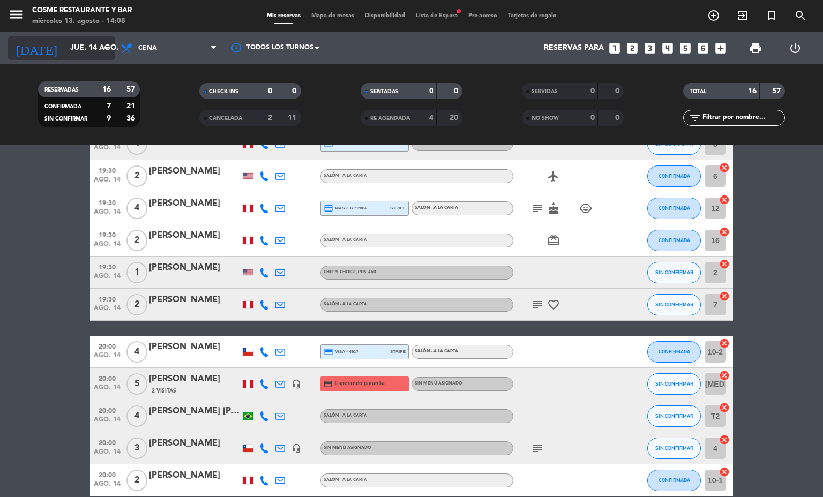
click at [66, 48] on input "jue. 14 ago." at bounding box center [116, 48] width 102 height 19
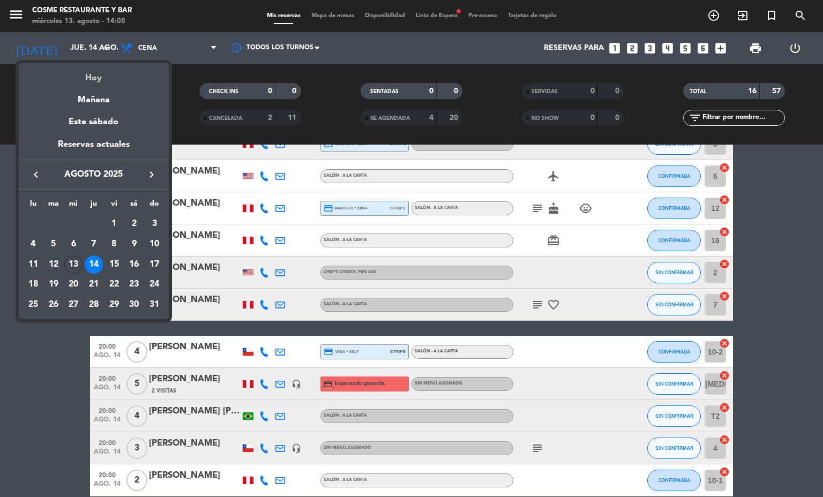
click at [93, 79] on div "Hoy" at bounding box center [94, 74] width 150 height 22
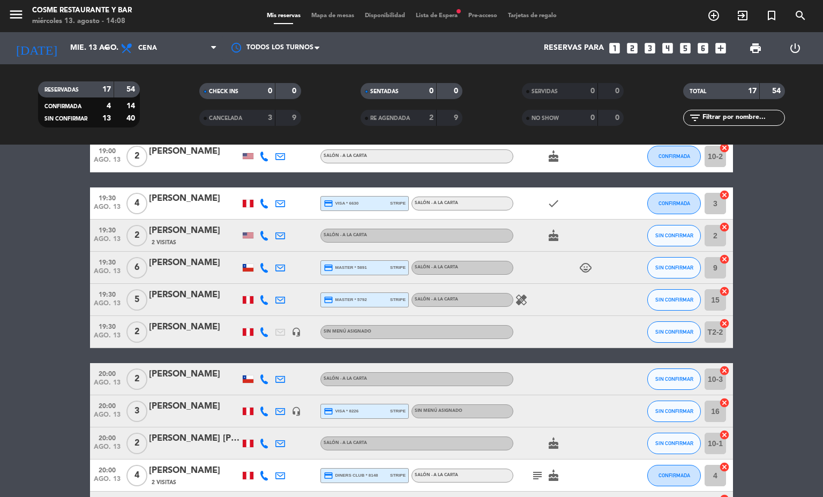
scroll to position [0, 0]
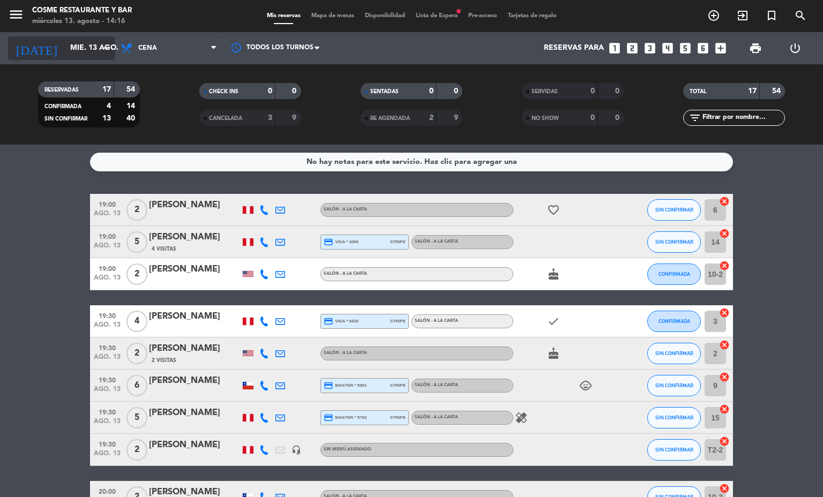
click at [84, 48] on input "mié. 13 ago." at bounding box center [116, 48] width 102 height 19
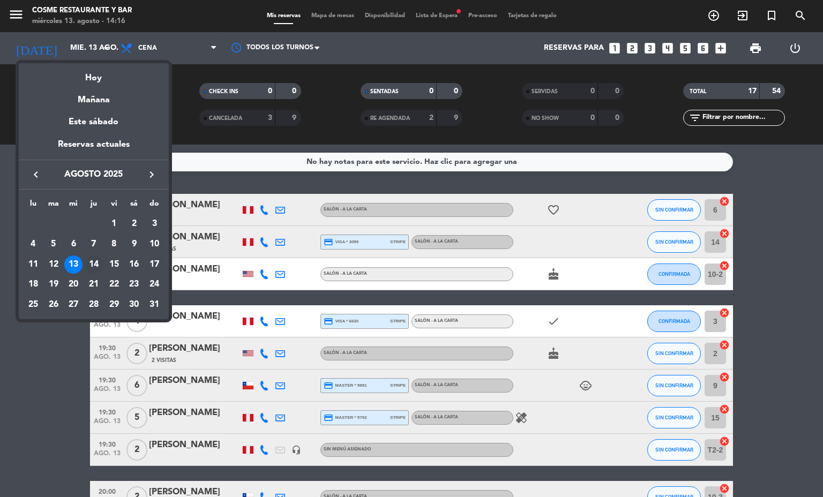
click at [93, 264] on div "14" at bounding box center [94, 265] width 18 height 18
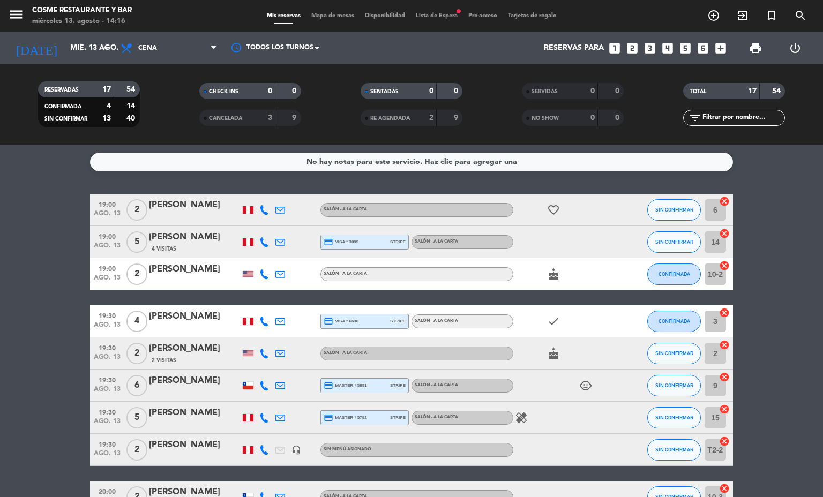
type input "jue. 14 ago."
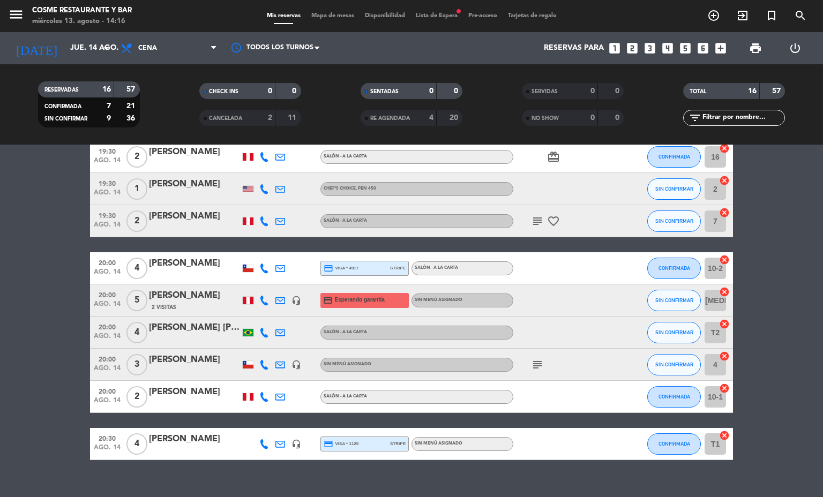
scroll to position [309, 0]
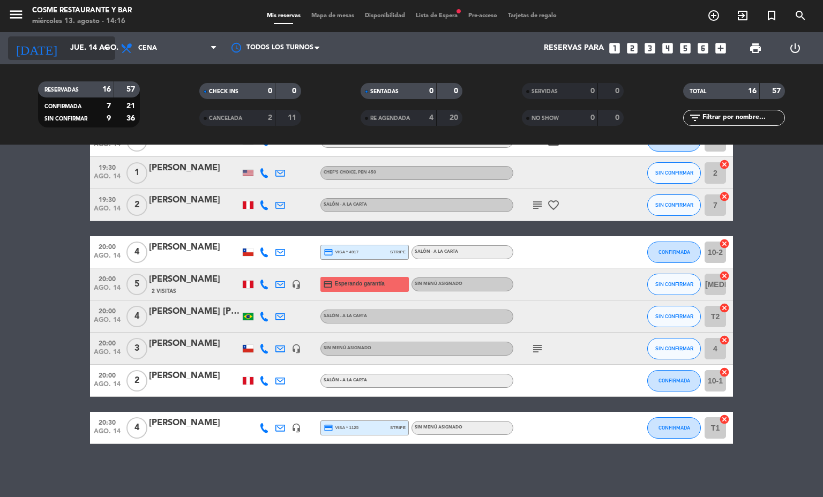
click at [98, 45] on input "jue. 14 ago." at bounding box center [116, 48] width 102 height 19
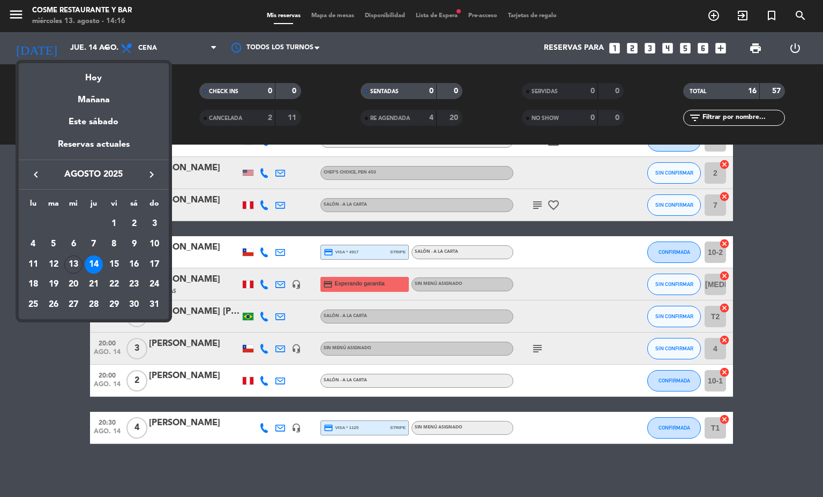
click at [62, 423] on div at bounding box center [411, 248] width 823 height 497
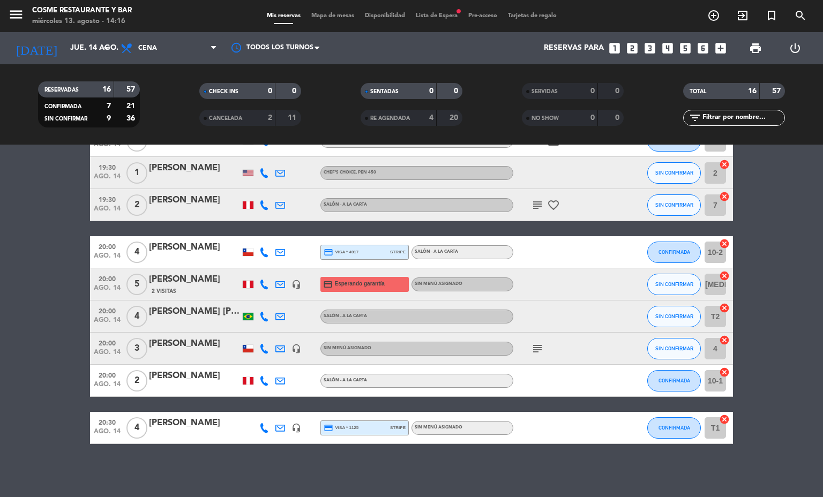
click at [322, 15] on span "Mapa de mesas" at bounding box center [333, 16] width 54 height 6
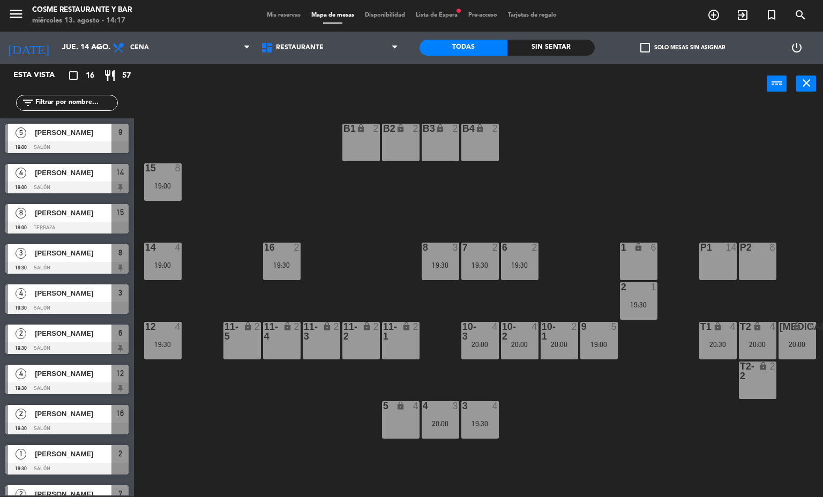
click at [280, 17] on span "Mis reservas" at bounding box center [283, 15] width 44 height 6
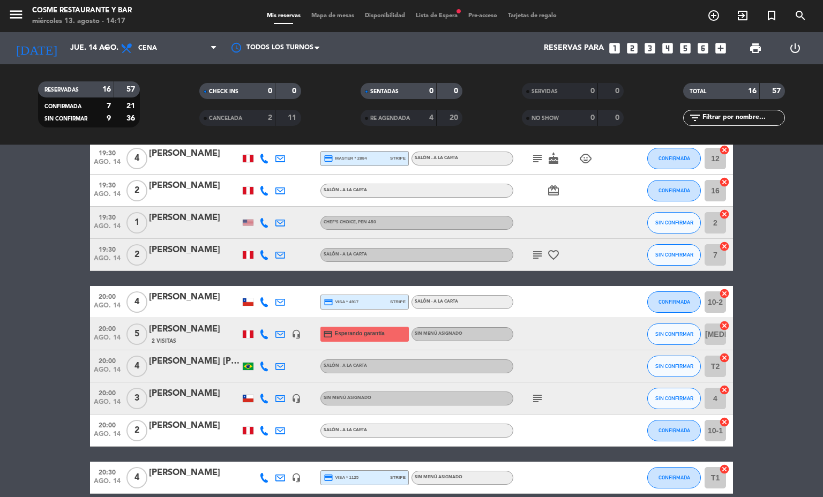
scroll to position [285, 0]
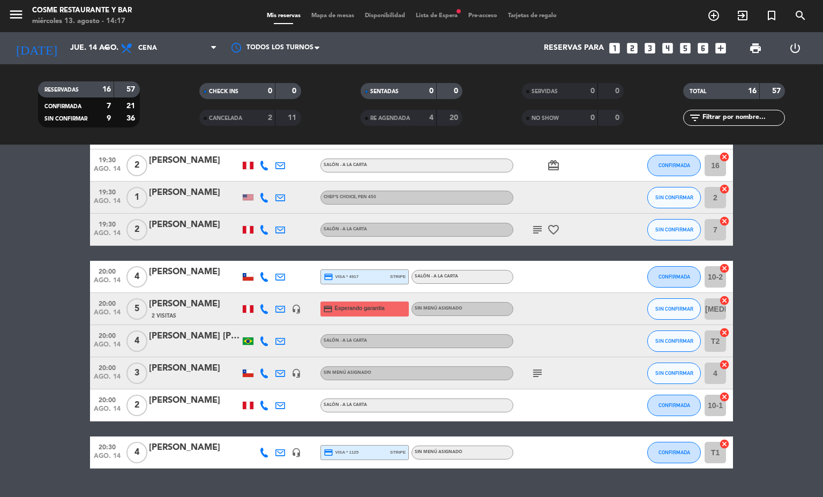
click at [330, 16] on span "Mapa de mesas" at bounding box center [333, 16] width 54 height 6
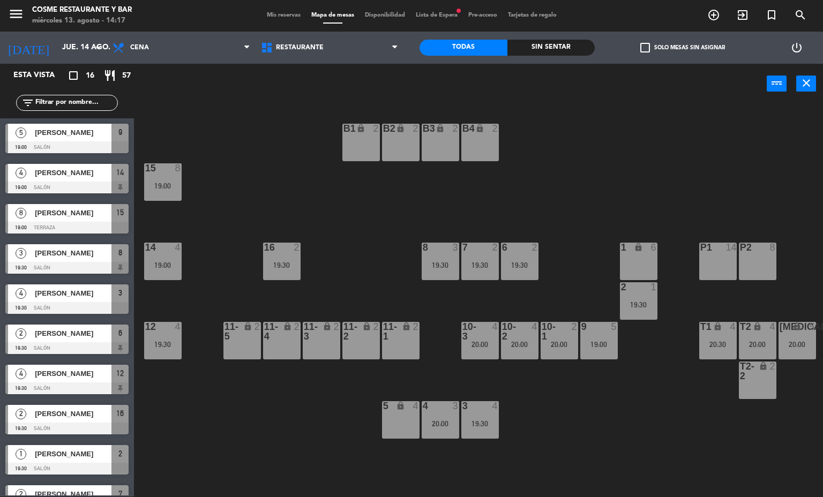
click at [715, 256] on div "P1 14" at bounding box center [718, 262] width 38 height 38
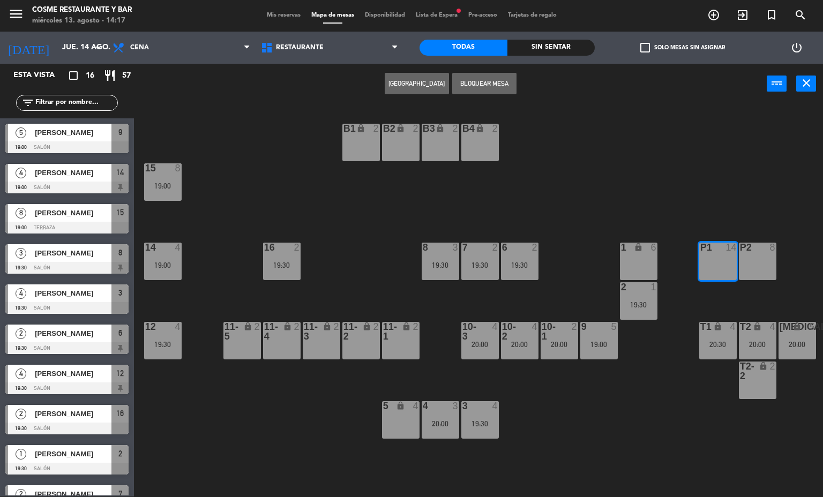
click at [427, 81] on button "[GEOGRAPHIC_DATA]" at bounding box center [417, 83] width 64 height 21
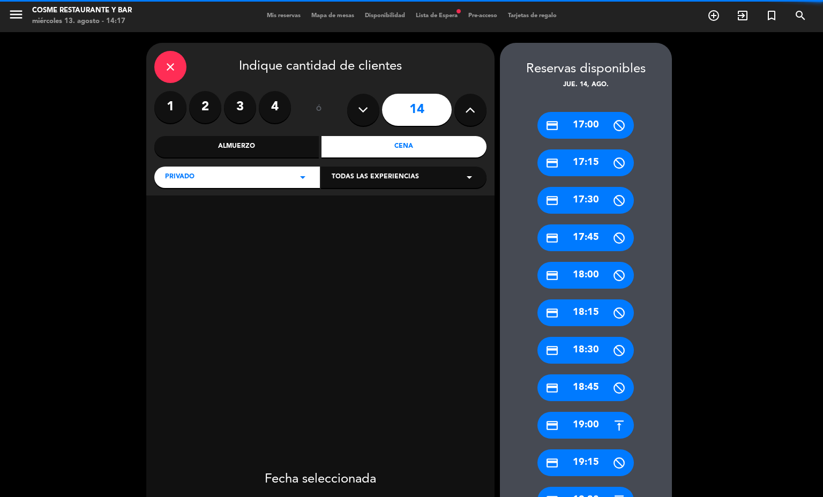
click at [364, 117] on icon at bounding box center [363, 110] width 10 height 16
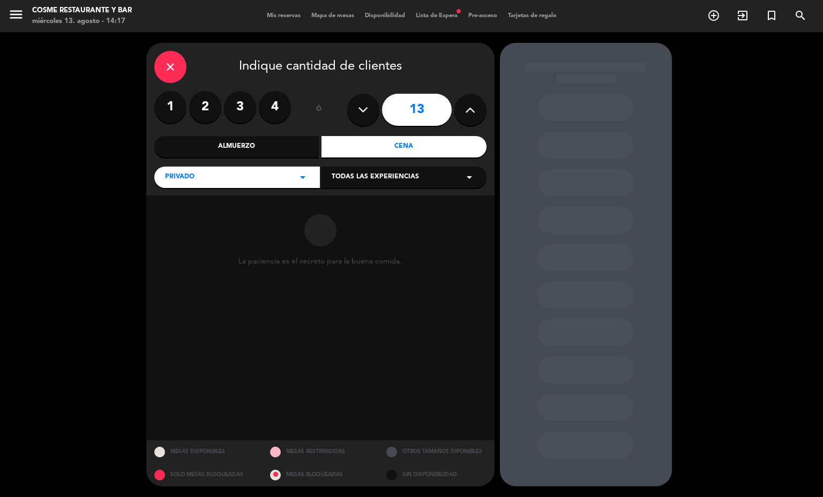
click at [363, 110] on icon at bounding box center [363, 110] width 10 height 16
click at [364, 108] on icon at bounding box center [363, 110] width 10 height 16
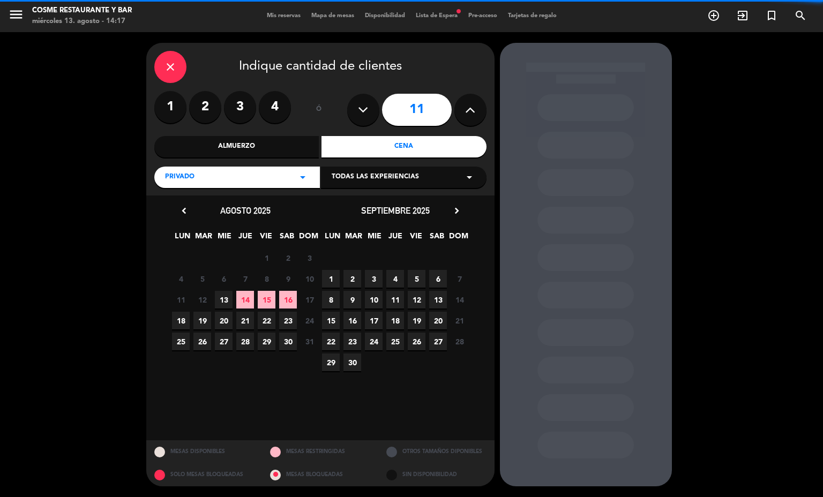
click at [360, 116] on icon at bounding box center [363, 110] width 10 height 16
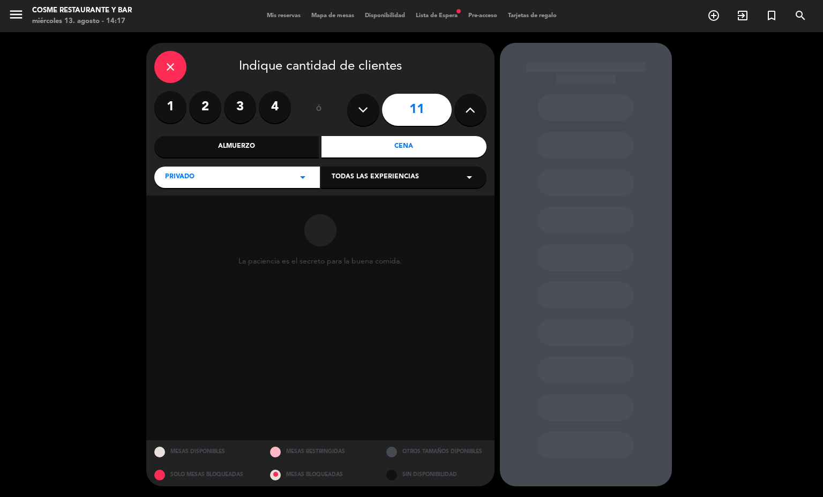
type input "10"
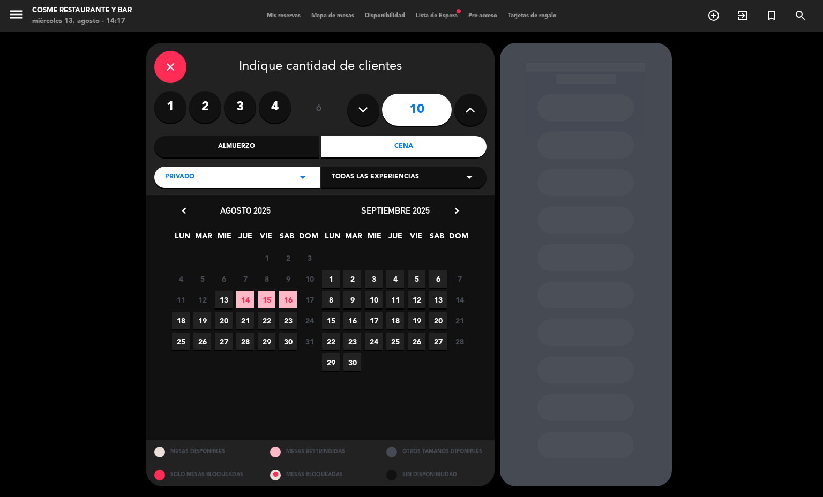
click at [245, 301] on span "14" at bounding box center [245, 300] width 18 height 18
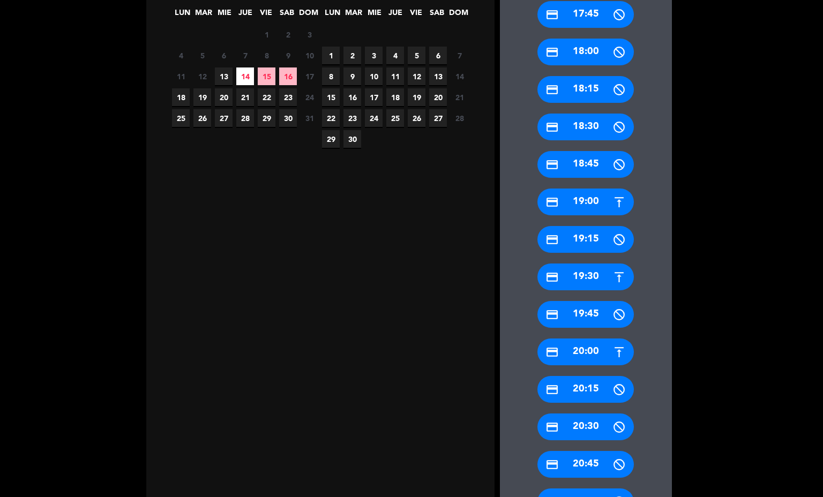
scroll to position [227, 0]
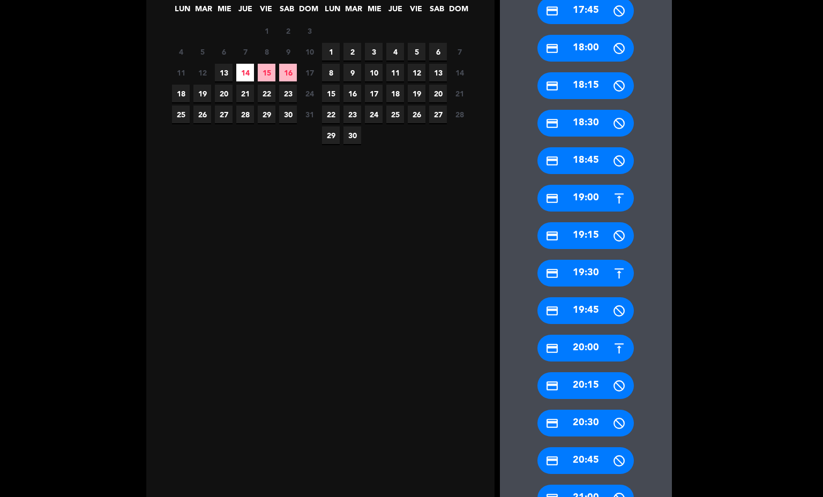
click at [584, 346] on div "credit_card 20:00" at bounding box center [585, 348] width 96 height 27
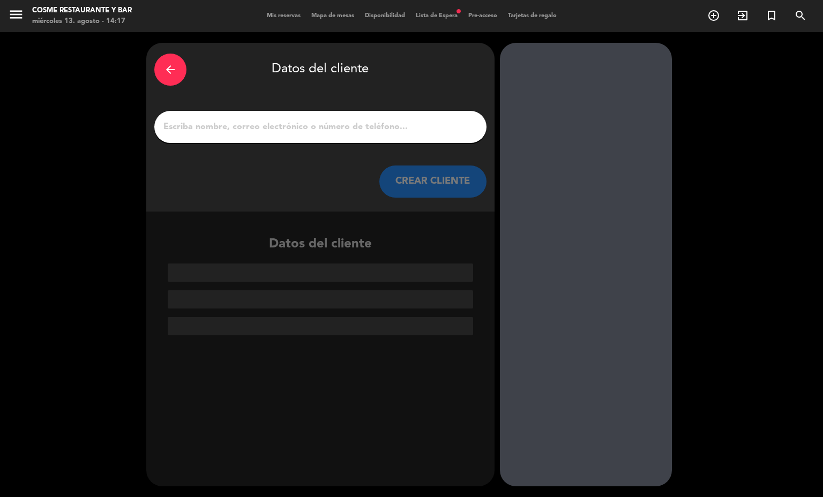
scroll to position [0, 0]
click at [383, 129] on input "1" at bounding box center [320, 126] width 316 height 15
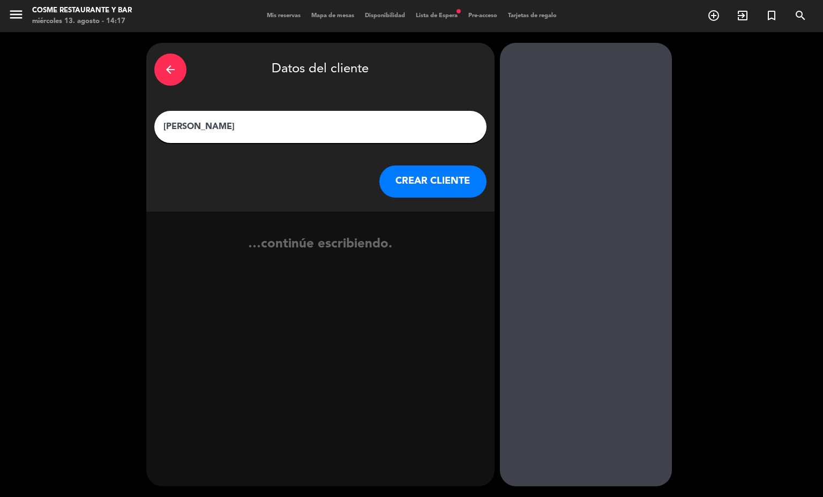
type input "[PERSON_NAME]"
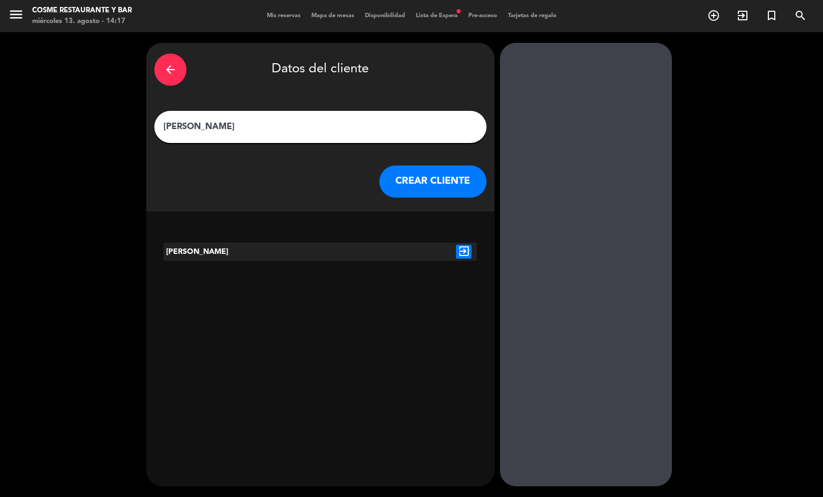
click at [456, 251] on icon "exit_to_app" at bounding box center [464, 252] width 16 height 14
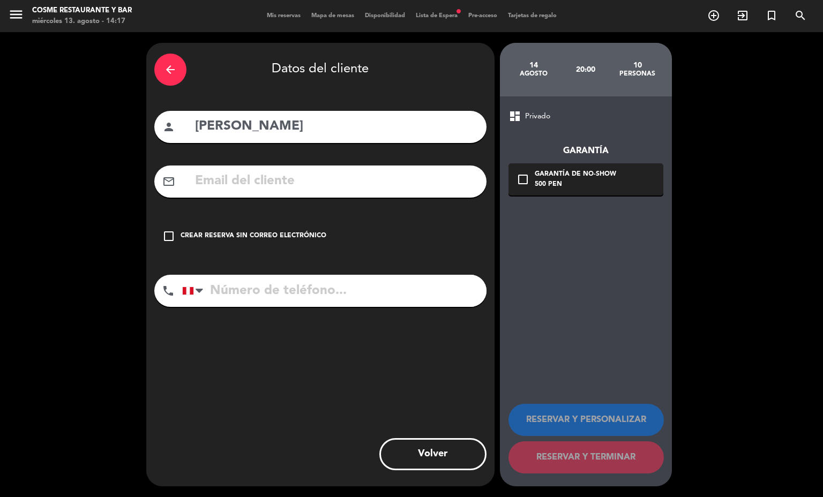
click at [543, 186] on div "500 PEN" at bounding box center [575, 185] width 81 height 11
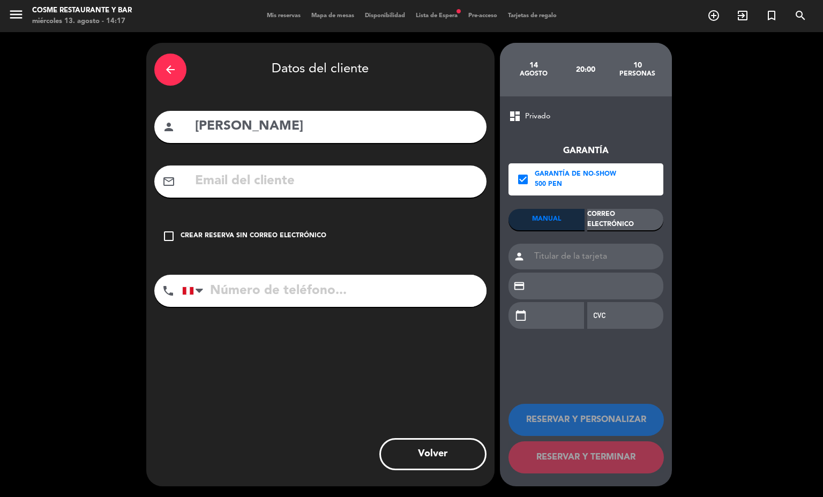
click at [629, 219] on div "Correo Electrónico" at bounding box center [625, 219] width 76 height 21
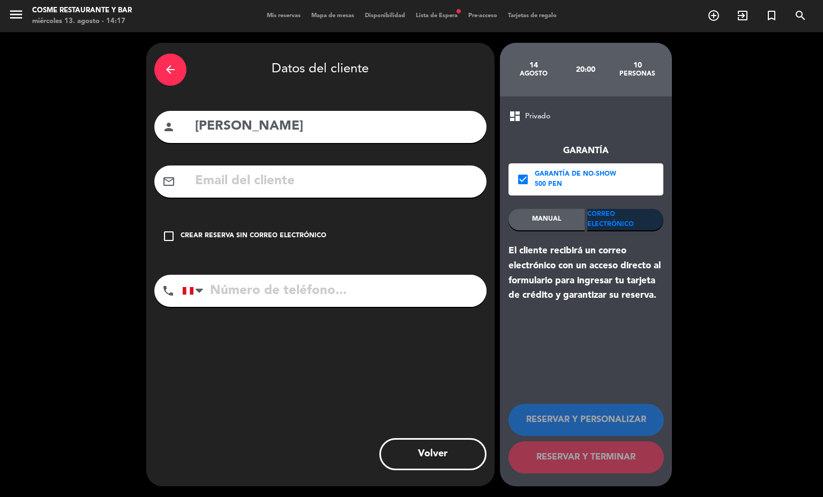
click at [365, 288] on input "tel" at bounding box center [334, 291] width 304 height 32
type input "970733256"
click at [245, 179] on input "text" at bounding box center [336, 181] width 285 height 22
type input "r"
click at [254, 286] on input "970733256" at bounding box center [334, 291] width 304 height 32
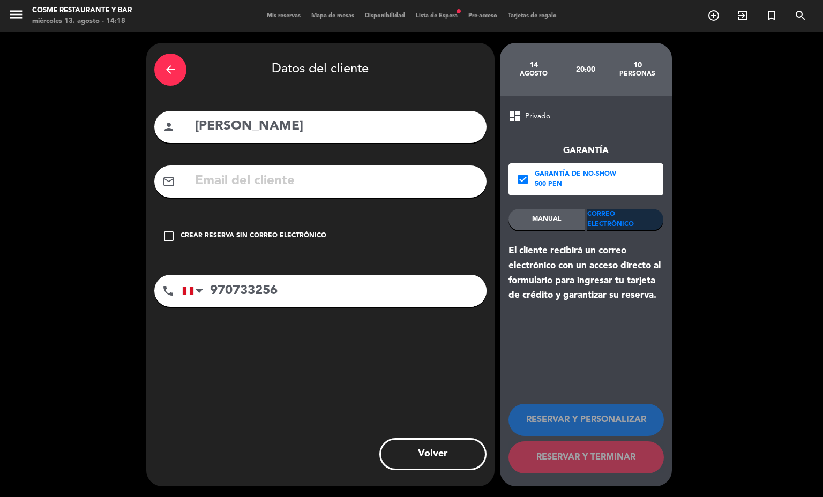
click at [260, 288] on input "970733256" at bounding box center [334, 291] width 304 height 32
type input "970733280"
click at [301, 185] on input "text" at bounding box center [336, 181] width 285 height 22
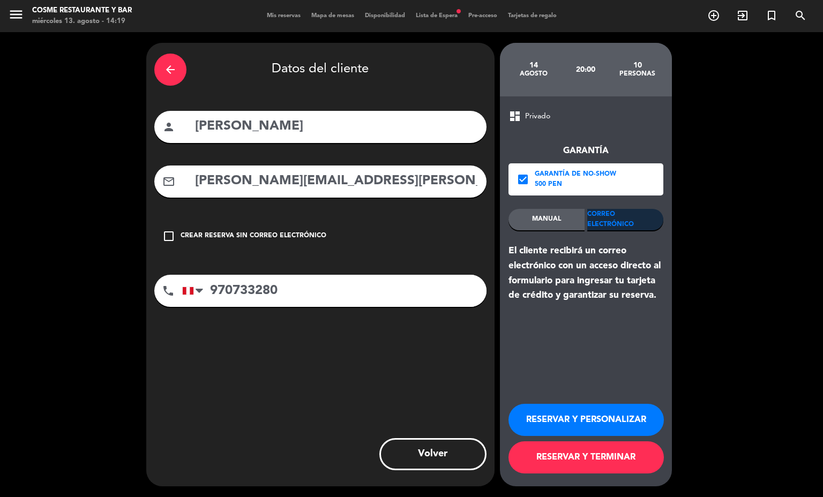
click at [336, 179] on input "[PERSON_NAME][EMAIL_ADDRESS][PERSON_NAME][DOMAIN_NAME]" at bounding box center [336, 181] width 285 height 22
type input "[PERSON_NAME][EMAIL_ADDRESS][PERSON_NAME][DOMAIN_NAME]"
click at [604, 369] on div "dashboard Privado Garantía check_box Garantía de no-show 500 PEN MANUAL Correo …" at bounding box center [586, 291] width 172 height 390
click at [590, 453] on button "RESERVAR Y TERMINAR" at bounding box center [585, 458] width 155 height 32
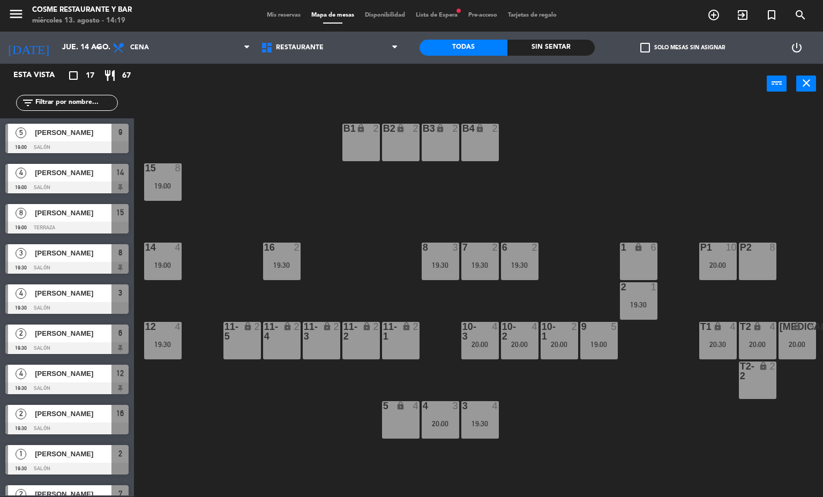
click at [706, 269] on div "20:00" at bounding box center [718, 265] width 38 height 8
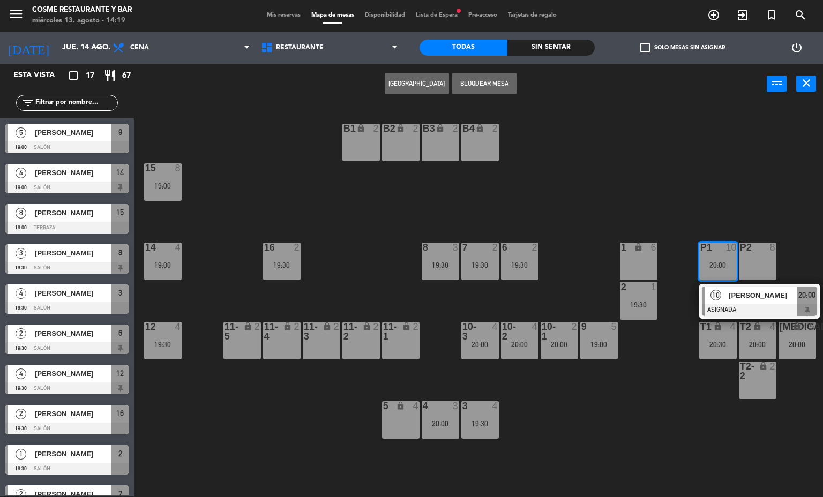
click at [743, 308] on div at bounding box center [759, 310] width 115 height 12
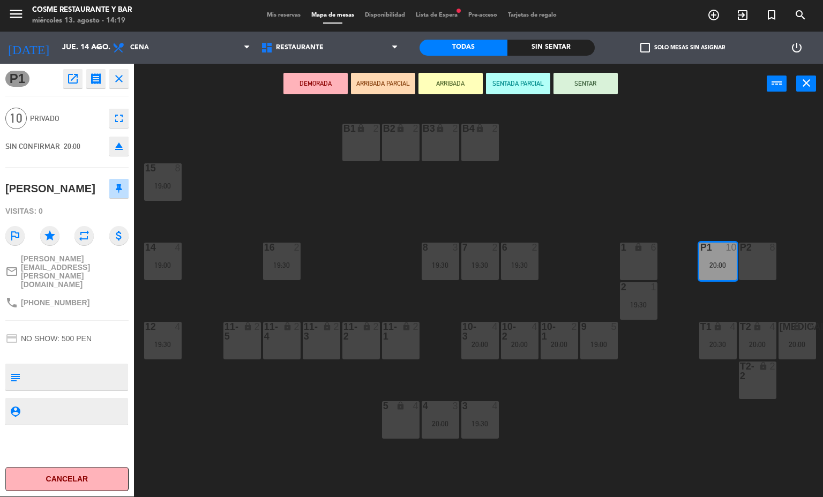
click at [94, 366] on textarea at bounding box center [76, 377] width 102 height 23
click at [107, 366] on textarea at bounding box center [76, 377] width 102 height 23
type textarea "FS explicado [PERSON_NAME] // solicito"
click at [35, 364] on div at bounding box center [76, 377] width 102 height 27
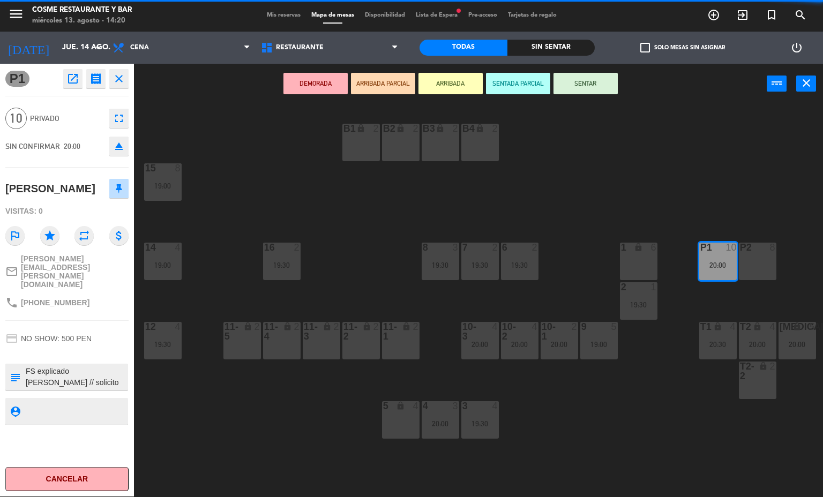
click at [46, 328] on div "credit_card NO SHOW: 500 PEN" at bounding box center [66, 338] width 123 height 20
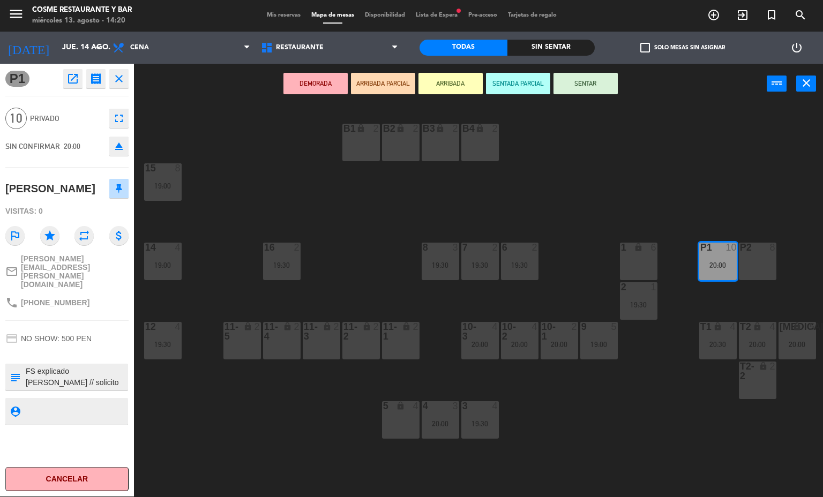
click at [38, 334] on span "NO SHOW: 500 PEN" at bounding box center [56, 338] width 71 height 9
click at [21, 334] on span "NO SHOW: 500 PEN" at bounding box center [56, 338] width 71 height 9
click at [24, 349] on div at bounding box center [66, 353] width 123 height 8
click at [232, 435] on div "menu [PERSON_NAME] Restaurante y Bar [DATE] 13. agosto - 14:20 Mis reservas Map…" at bounding box center [411, 248] width 823 height 497
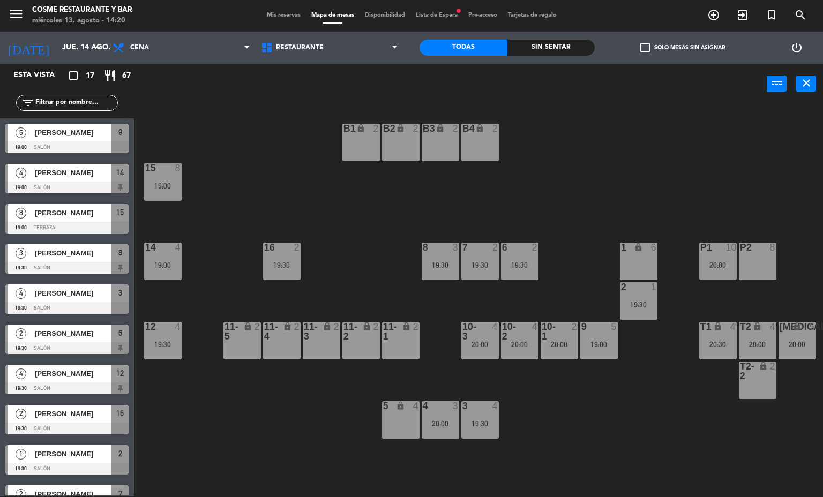
scroll to position [163, 0]
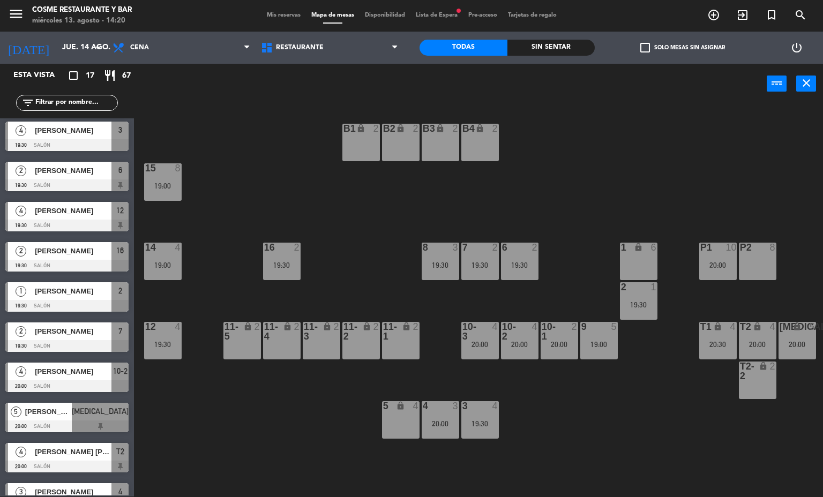
click at [709, 264] on div "20:00" at bounding box center [718, 265] width 38 height 8
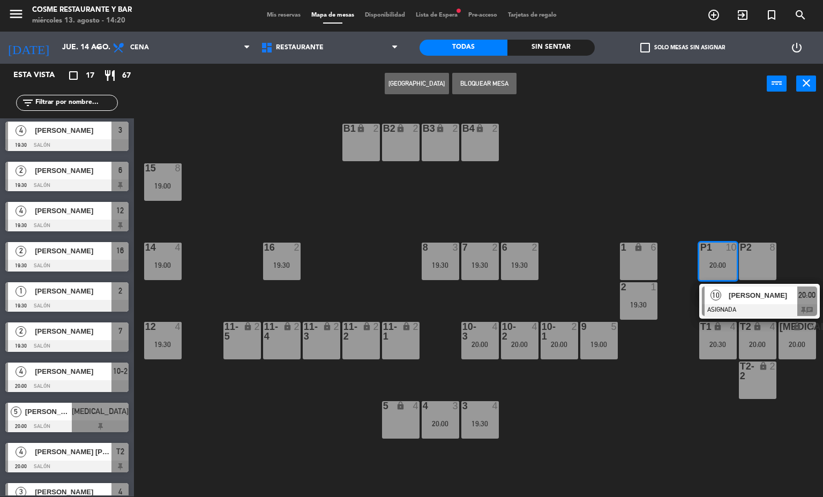
click at [741, 302] on div "[PERSON_NAME]" at bounding box center [763, 296] width 70 height 18
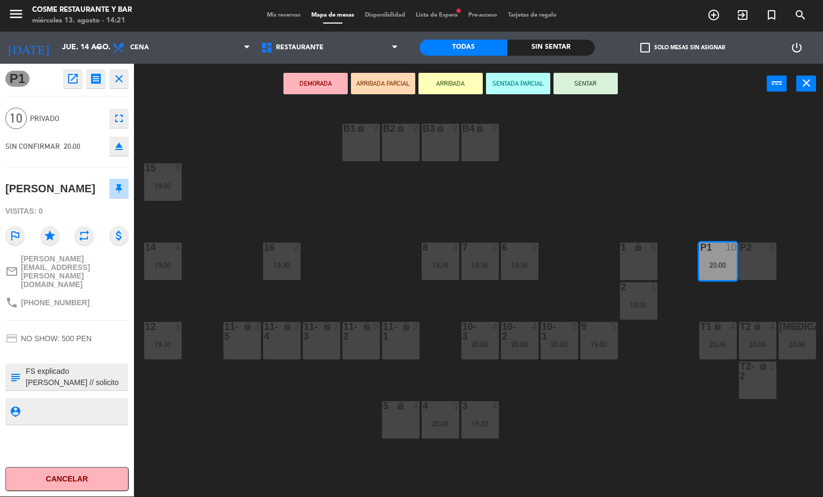
click at [80, 366] on textarea at bounding box center [76, 377] width 102 height 23
click at [117, 366] on textarea at bounding box center [76, 377] width 102 height 23
type textarea "FS explicado [PERSON_NAME] // solicito privado"
click at [29, 306] on div "P1 open_in_new receipt 8:00 PM [DATE] personas [PERSON_NAME] P1 INTERNAL NOTES …" at bounding box center [67, 280] width 134 height 433
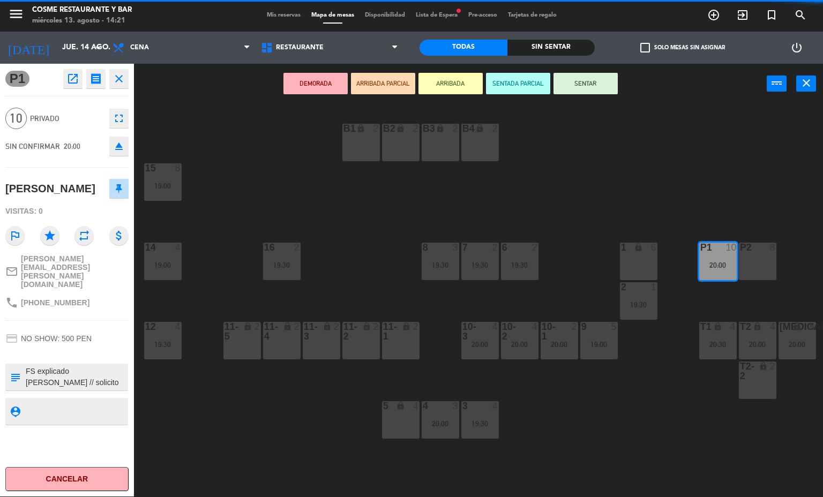
click at [34, 366] on textarea at bounding box center [76, 377] width 102 height 23
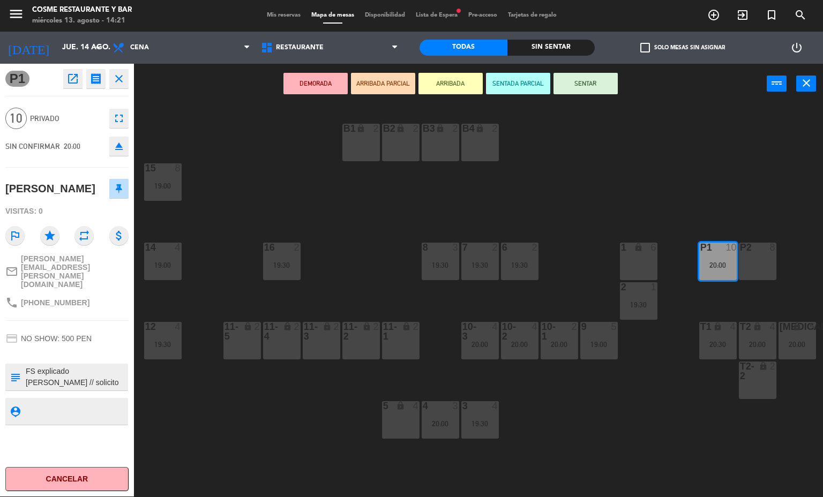
click at [33, 328] on div "credit_card NO SHOW: 500 PEN" at bounding box center [66, 338] width 123 height 20
click at [271, 423] on div "menu [PERSON_NAME] Restaurante y Bar [DATE] 13. agosto - 14:21 Mis reservas Map…" at bounding box center [411, 248] width 823 height 497
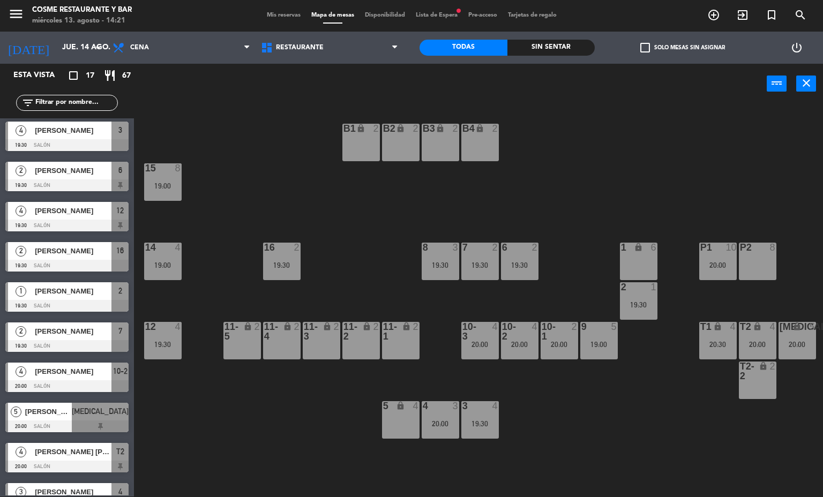
click at [717, 248] on div at bounding box center [718, 248] width 18 height 10
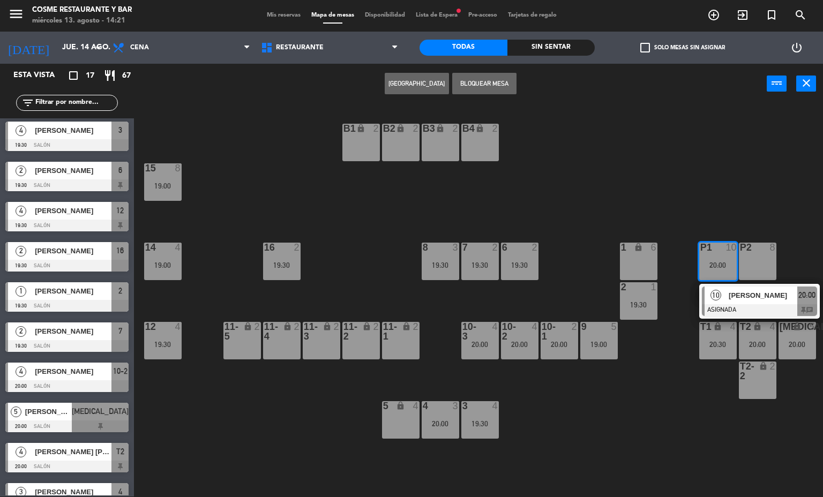
click at [739, 296] on span "[PERSON_NAME]" at bounding box center [763, 295] width 69 height 11
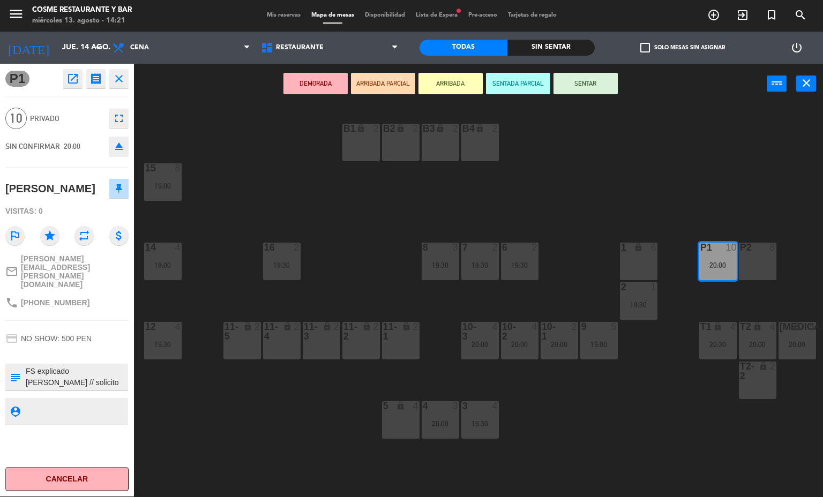
click at [23, 298] on span "[PHONE_NUMBER]" at bounding box center [55, 302] width 69 height 9
copy span "51970733280"
click at [166, 92] on div "DEMORADA ARRIBADA PARCIAL ARRIBADA SENTADA PARCIAL SENTAR power_input close" at bounding box center [450, 84] width 633 height 41
click at [204, 145] on div "B1 lock 2 B2 lock 2 B3 lock 2 B4 lock 2 15 8 19:00 14 4 19:00 8 3 19:30 7 2 19:…" at bounding box center [482, 300] width 681 height 393
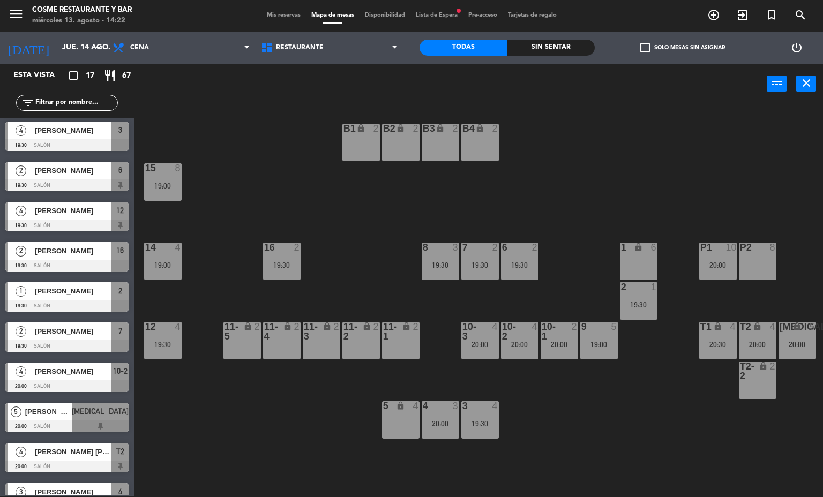
click at [283, 18] on span "Mis reservas" at bounding box center [283, 15] width 44 height 6
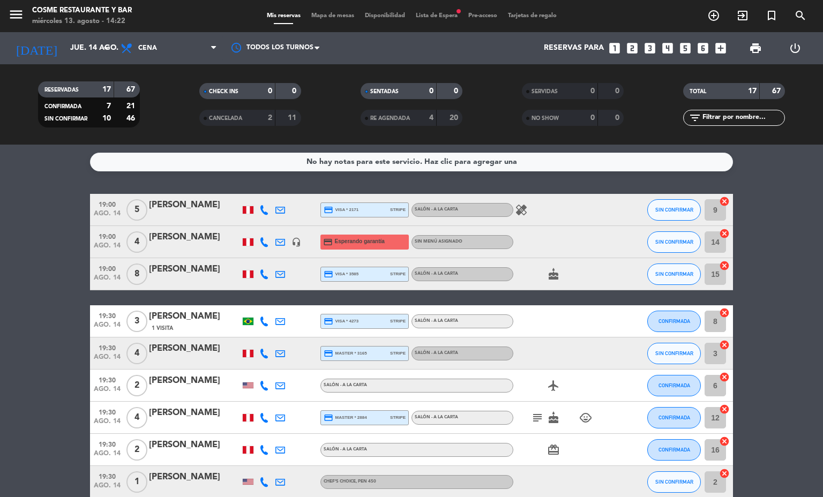
scroll to position [321, 0]
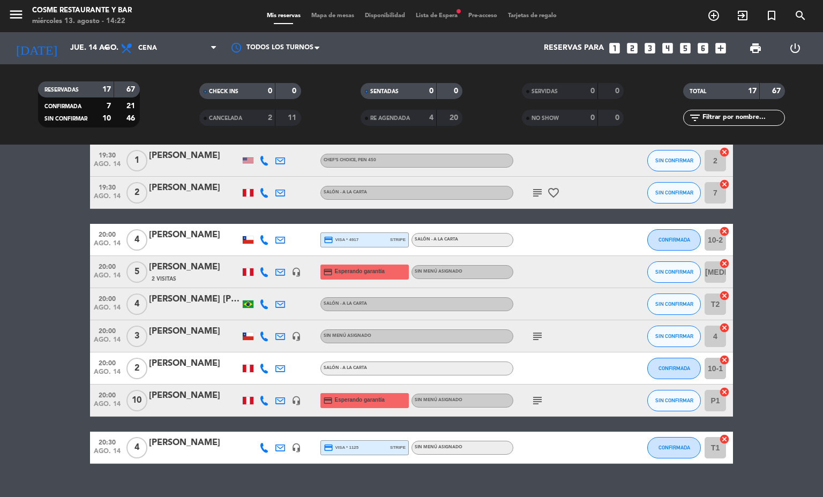
click at [288, 407] on div "headset_mic" at bounding box center [296, 401] width 16 height 32
click at [288, 406] on div "headset_mic" at bounding box center [296, 401] width 16 height 32
click at [288, 393] on div "headset_mic" at bounding box center [296, 401] width 16 height 32
click at [288, 402] on div "headset_mic" at bounding box center [296, 401] width 16 height 32
click at [293, 402] on icon "headset_mic" at bounding box center [296, 401] width 10 height 10
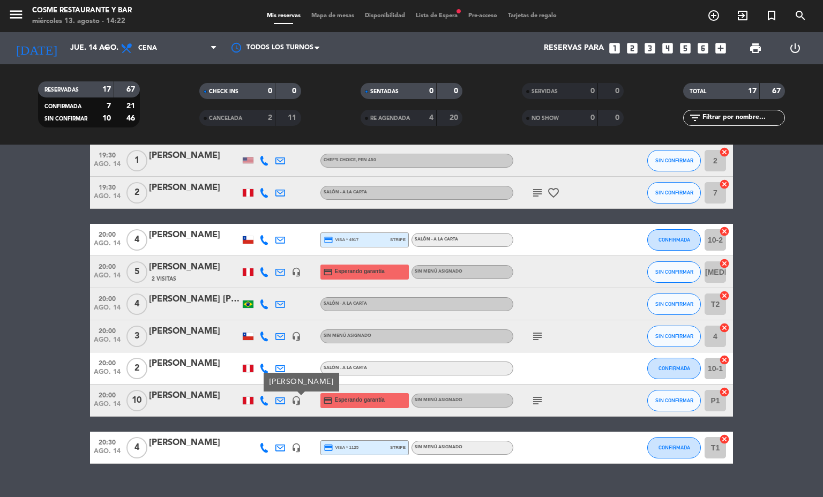
click at [531, 395] on icon "subject" at bounding box center [537, 400] width 13 height 13
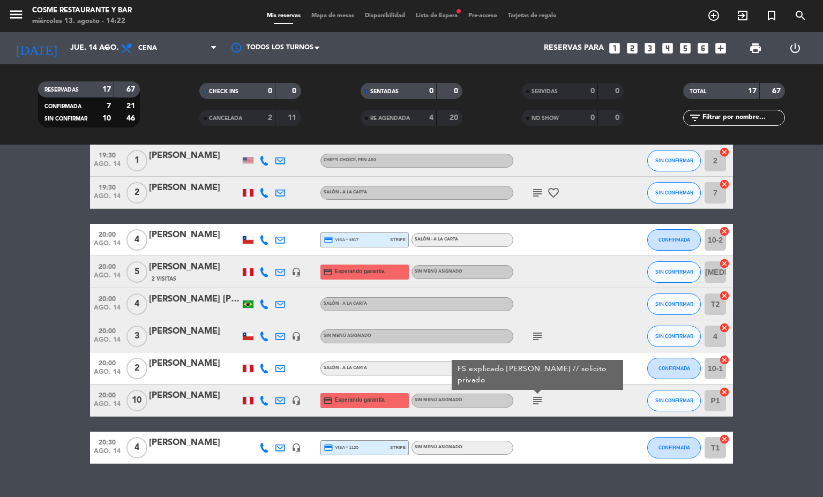
click at [531, 395] on icon "subject" at bounding box center [537, 400] width 13 height 13
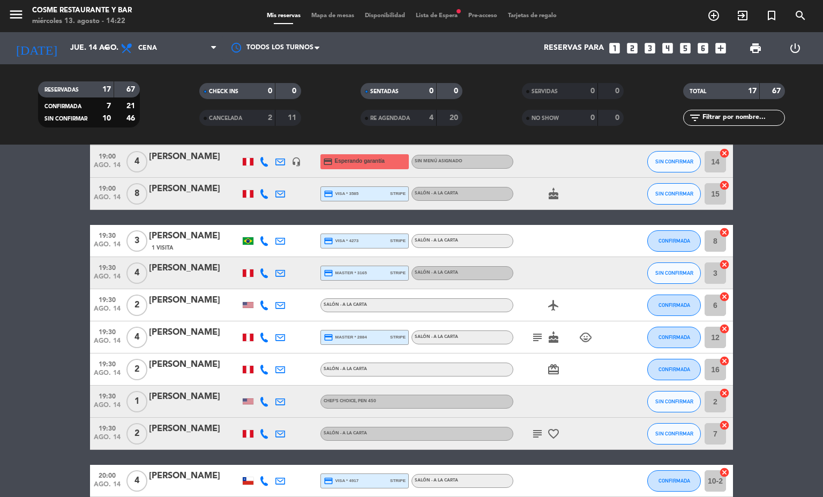
scroll to position [0, 0]
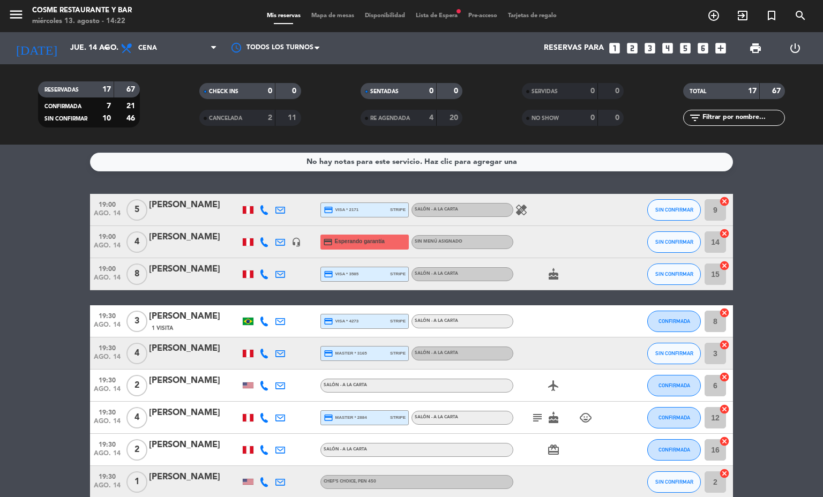
click at [291, 243] on icon "headset_mic" at bounding box center [296, 242] width 10 height 10
click at [156, 36] on span "Cena" at bounding box center [168, 48] width 107 height 24
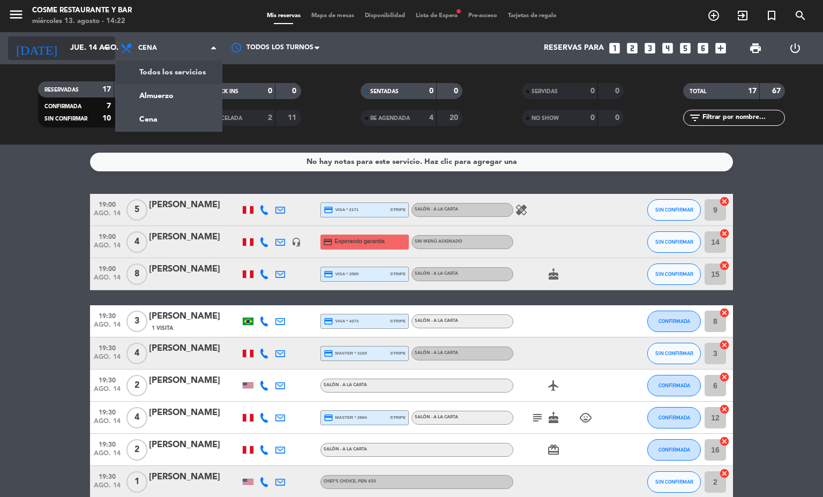
click at [94, 49] on input "jue. 14 ago." at bounding box center [116, 48] width 102 height 19
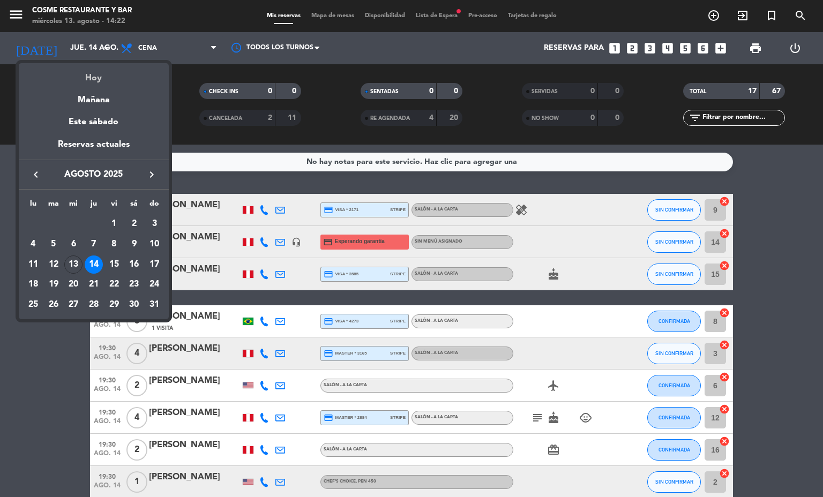
click at [97, 70] on div "Hoy" at bounding box center [94, 74] width 150 height 22
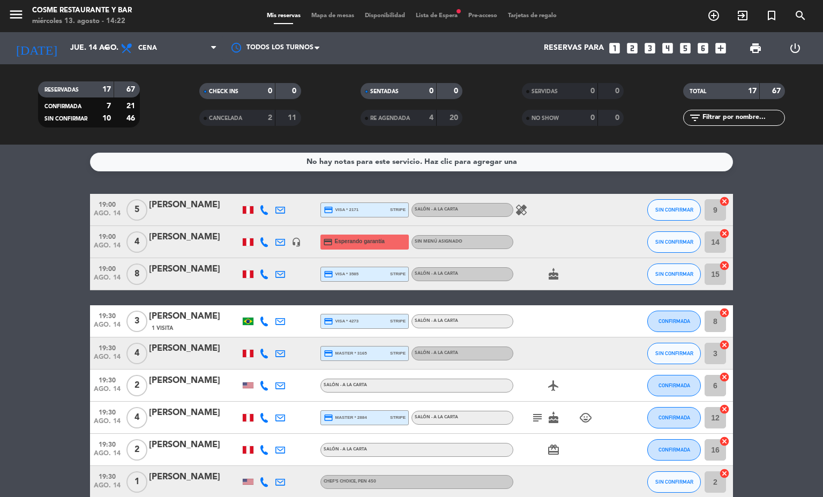
type input "mié. 13 ago."
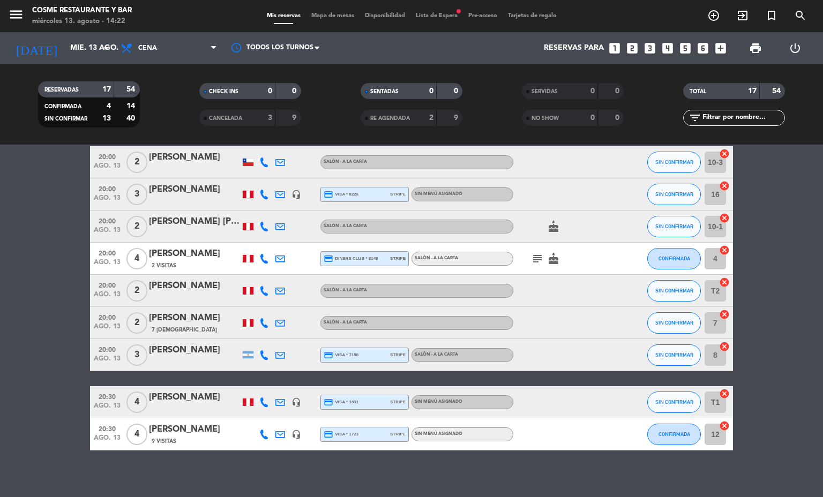
scroll to position [341, 0]
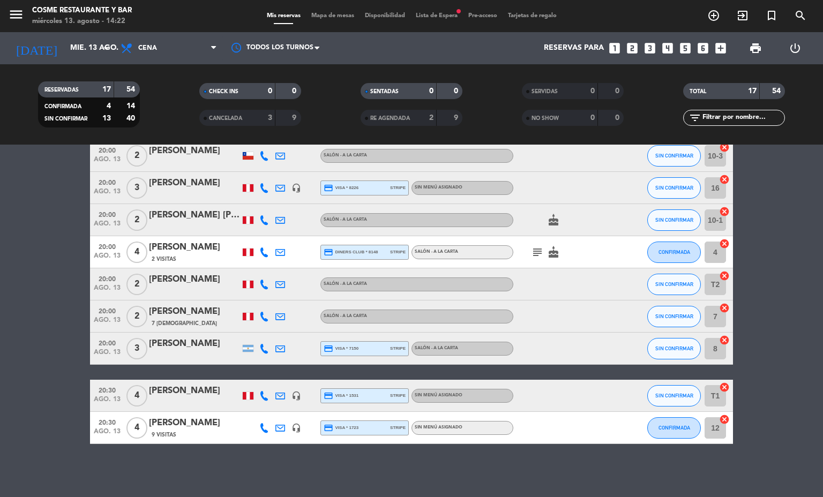
click at [339, 11] on div "Mis reservas Mapa de mesas Disponibilidad Lista de Espera fiber_manual_record P…" at bounding box center [411, 16] width 301 height 10
click at [340, 23] on div "menu [PERSON_NAME] Restaurante y Bar [DATE] 13. agosto - 14:22 Mis reservas Map…" at bounding box center [411, 16] width 823 height 32
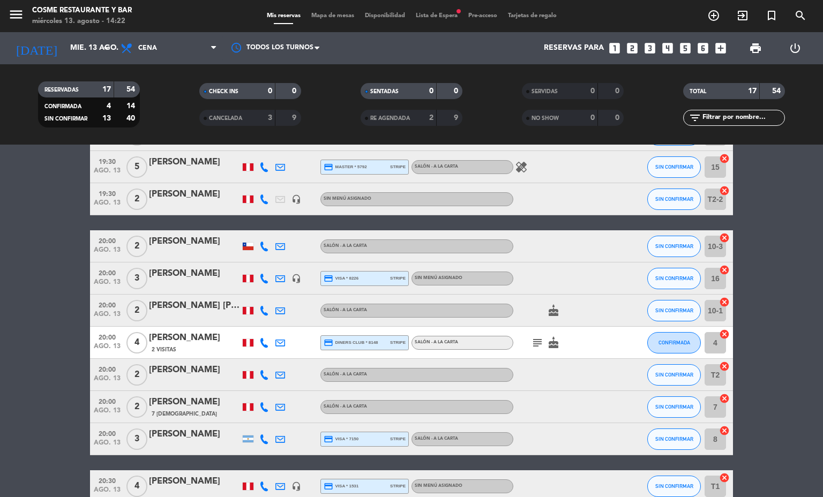
scroll to position [100, 0]
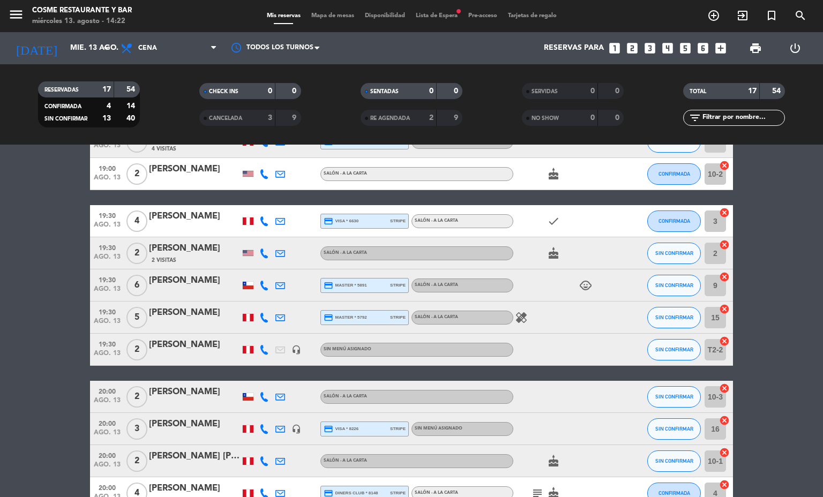
click at [338, 15] on span "Mapa de mesas" at bounding box center [333, 16] width 54 height 6
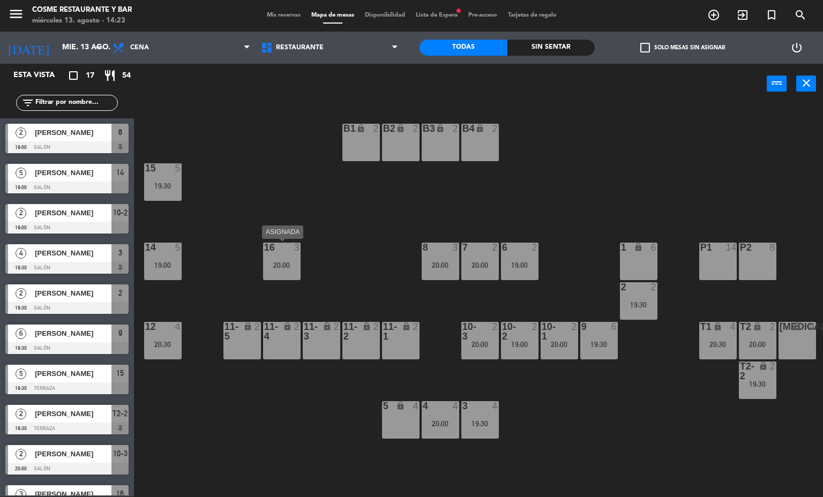
click at [248, 267] on div "B1 lock 2 B2 lock 2 B3 lock 2 B4 lock 2 15 5 19:30 14 5 19:00 8 3 20:00 7 2 20:…" at bounding box center [482, 300] width 681 height 393
click at [383, 261] on div "B1 lock 2 B2 lock 2 B3 lock 2 B4 lock 2 15 5 19:30 14 5 19:00 8 3 20:00 7 2 20:…" at bounding box center [482, 300] width 681 height 393
click at [291, 15] on span "Mis reservas" at bounding box center [283, 15] width 44 height 6
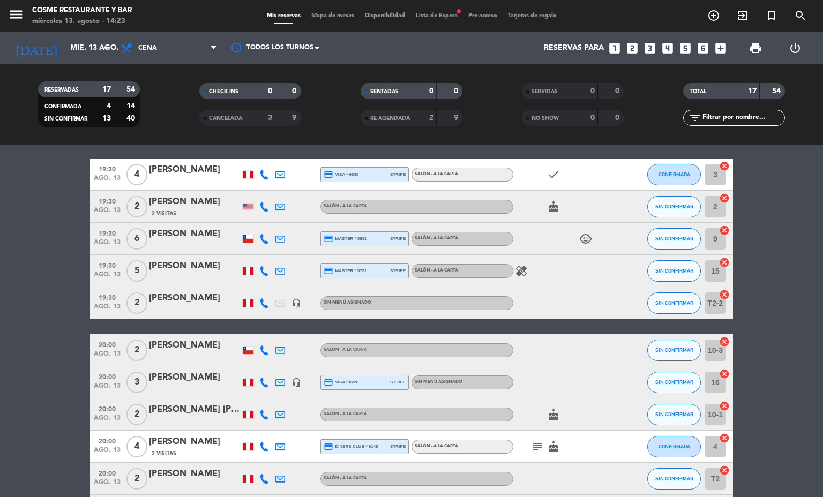
scroll to position [341, 0]
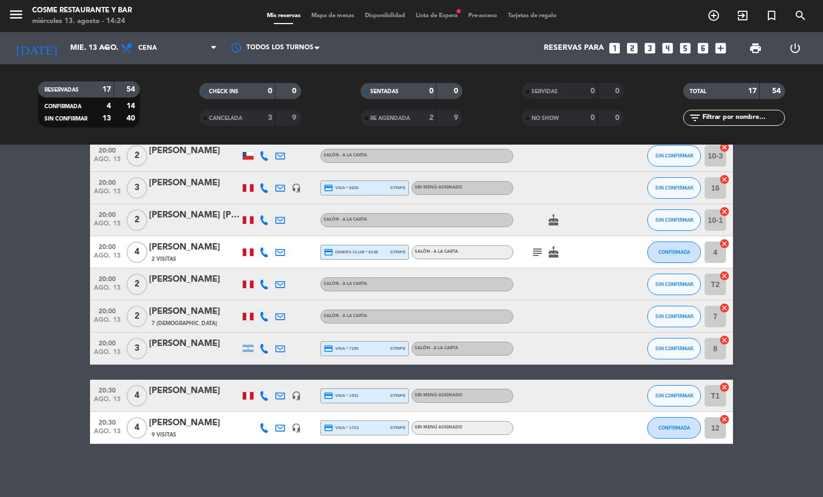
click at [328, 13] on span "Mapa de mesas" at bounding box center [333, 16] width 54 height 6
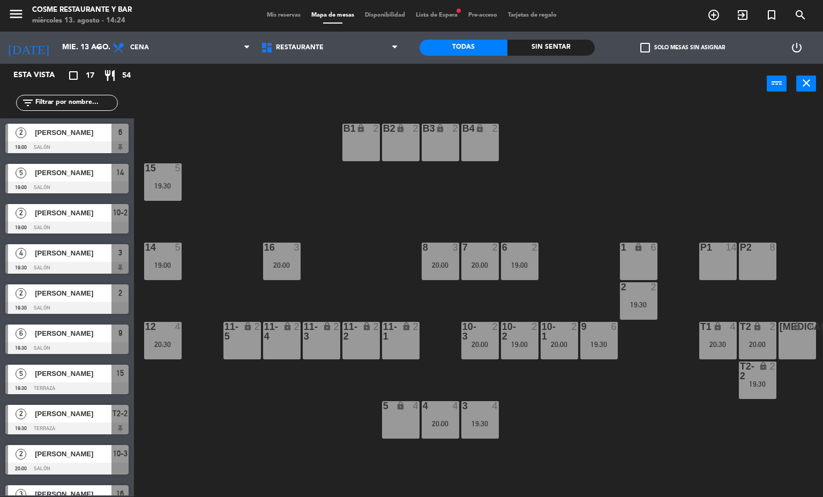
click at [437, 15] on span "Lista de Espera fiber_manual_record" at bounding box center [436, 15] width 53 height 6
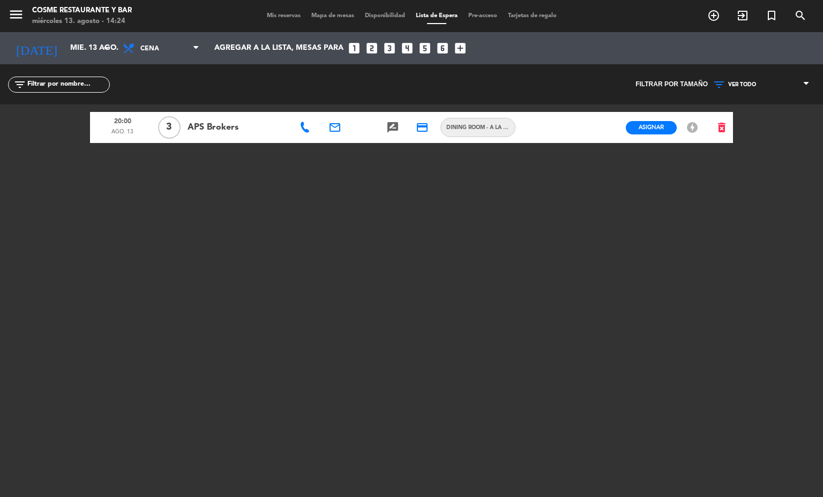
click at [287, 15] on span "Mis reservas" at bounding box center [283, 16] width 44 height 6
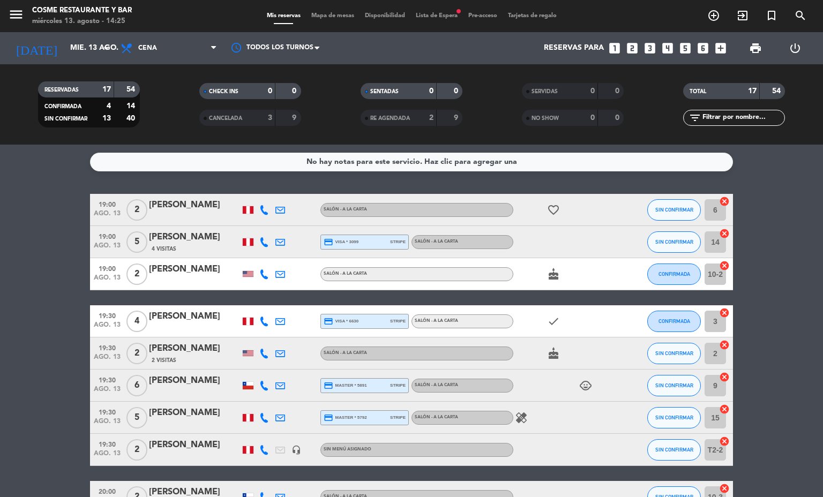
click at [328, 16] on span "Mapa de mesas" at bounding box center [333, 16] width 54 height 6
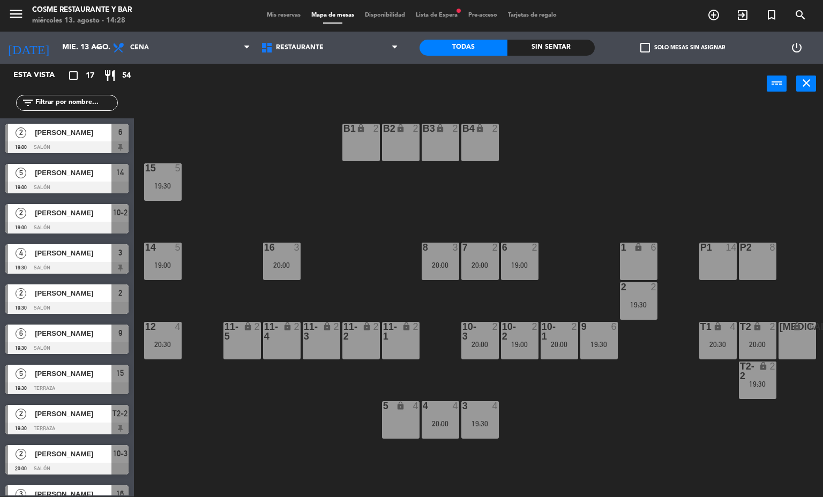
click at [285, 15] on span "Mis reservas" at bounding box center [283, 15] width 44 height 6
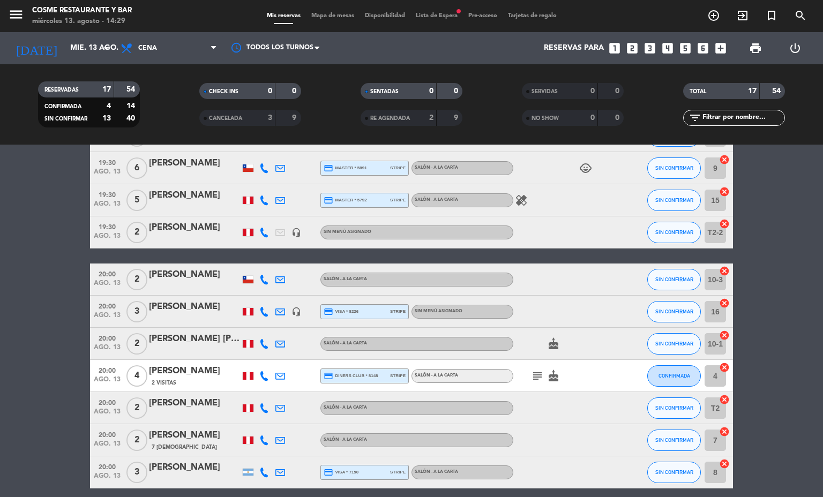
scroll to position [341, 0]
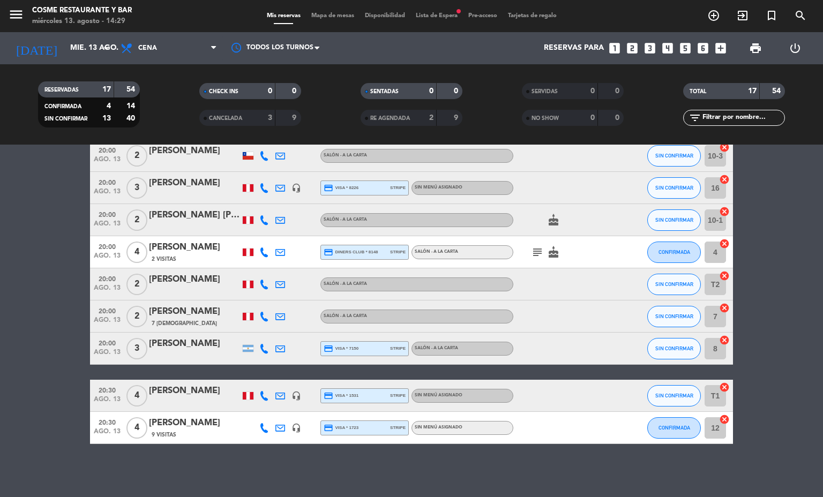
click at [328, 16] on span "Mapa de mesas" at bounding box center [333, 16] width 54 height 6
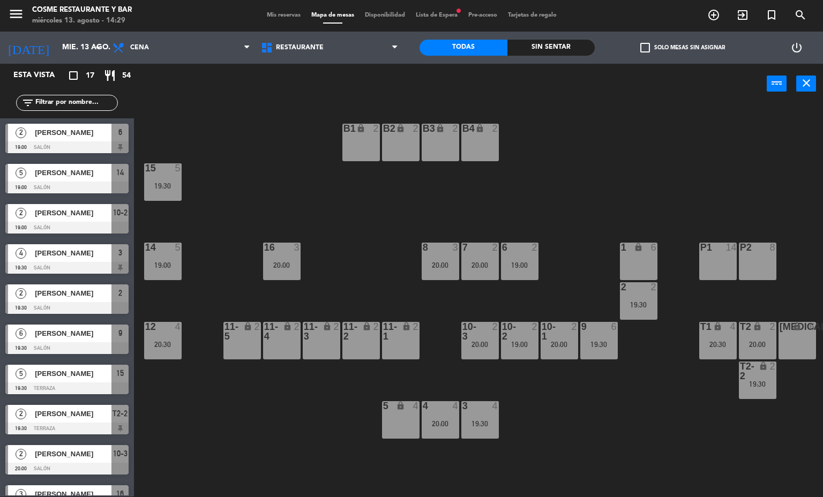
click at [674, 440] on div "B1 lock 2 B2 lock 2 B3 lock 2 B4 lock 2 15 5 19:30 14 5 19:00 8 3 20:00 7 2 20:…" at bounding box center [482, 300] width 681 height 393
click at [671, 439] on div "B1 lock 2 B2 lock 2 B3 lock 2 B4 lock 2 15 5 19:30 14 5 19:00 8 3 20:00 7 2 20:…" at bounding box center [482, 300] width 681 height 393
click at [326, 232] on div "B1 lock 2 B2 lock 2 B3 lock 2 B4 lock 2 15 5 19:30 14 5 19:00 8 3 20:00 7 2 20:…" at bounding box center [482, 300] width 681 height 393
click at [720, 14] on icon "search" at bounding box center [713, 15] width 13 height 13
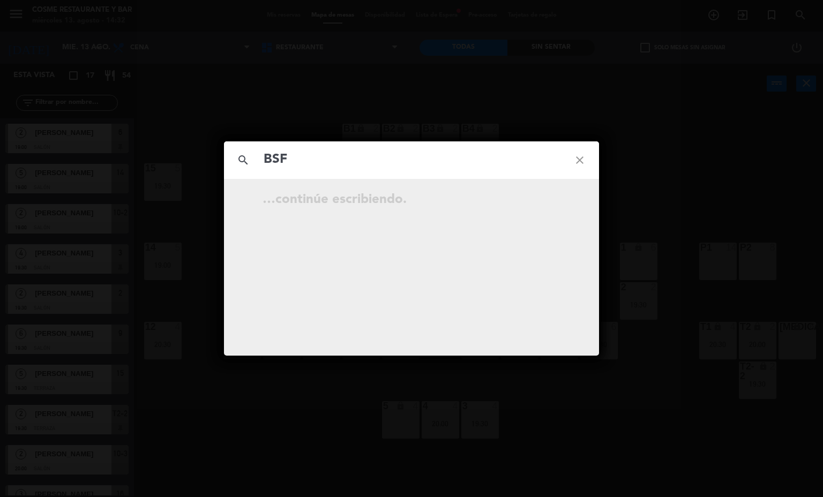
type input "BSF"
click at [584, 164] on icon "close" at bounding box center [579, 160] width 39 height 39
click at [584, 153] on icon "close" at bounding box center [579, 160] width 39 height 39
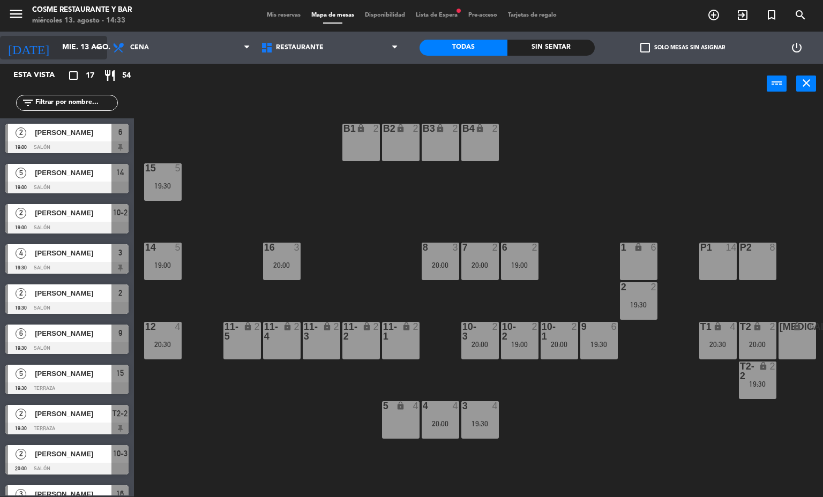
click at [79, 47] on input "mié. 13 ago." at bounding box center [108, 47] width 102 height 19
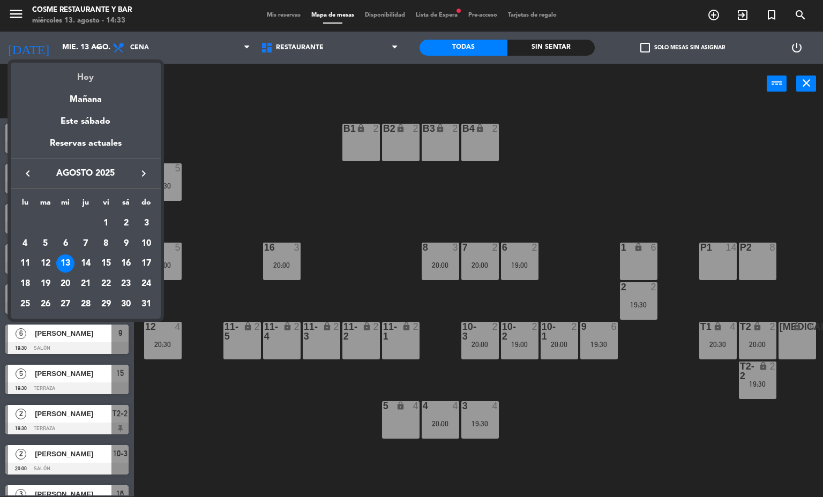
click at [119, 72] on div "Hoy" at bounding box center [86, 74] width 150 height 22
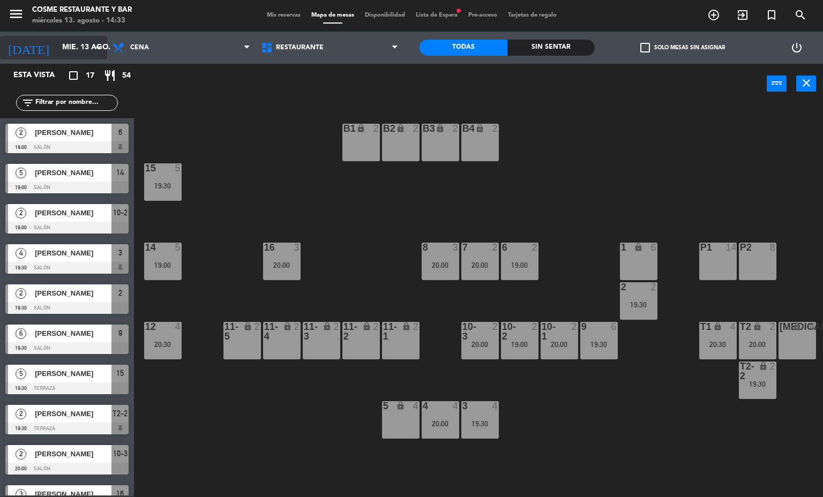
click at [82, 48] on input "mié. 13 ago." at bounding box center [108, 47] width 102 height 19
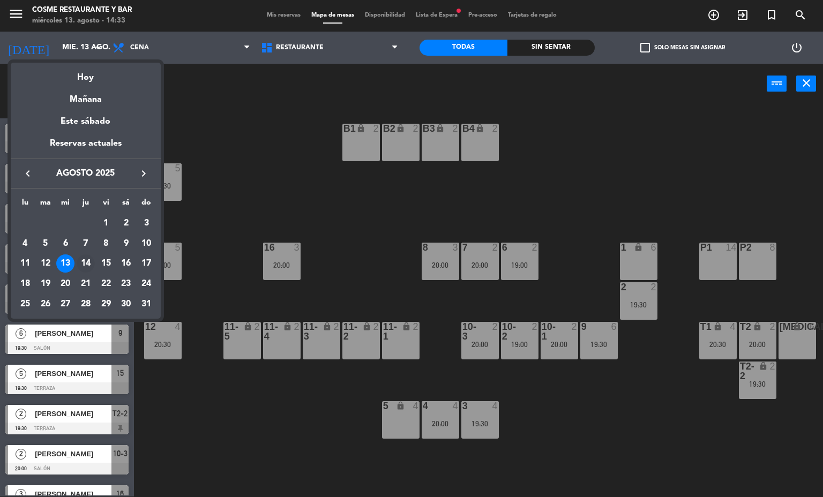
click at [86, 264] on div "14" at bounding box center [86, 264] width 18 height 18
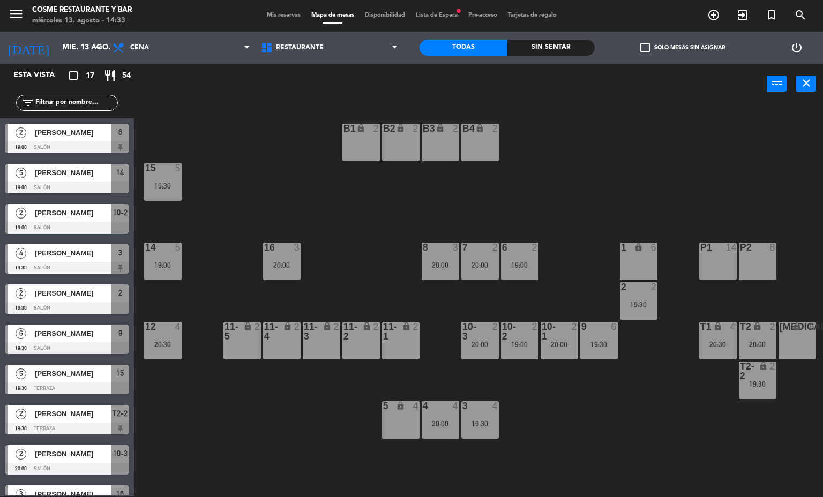
type input "jue. 14 ago."
click at [268, 18] on div "Mis reservas Mapa de mesas Disponibilidad Lista de Espera fiber_manual_record P…" at bounding box center [411, 16] width 301 height 10
click at [287, 14] on span "Mis reservas" at bounding box center [283, 15] width 44 height 6
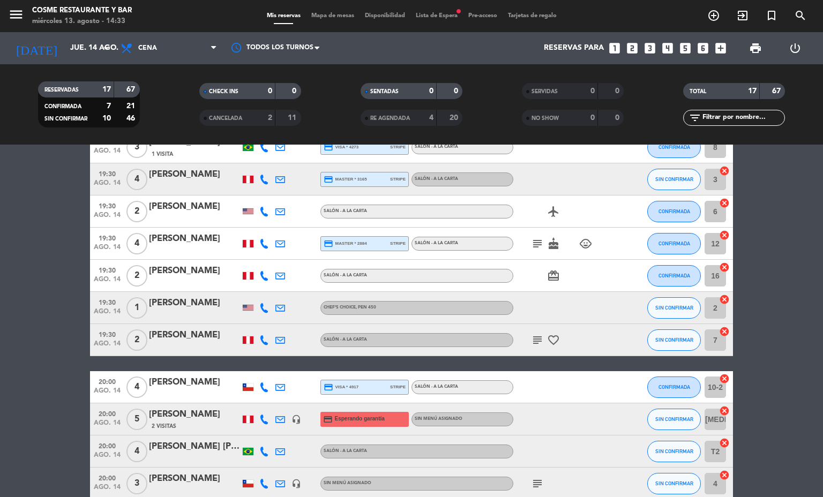
scroll to position [341, 0]
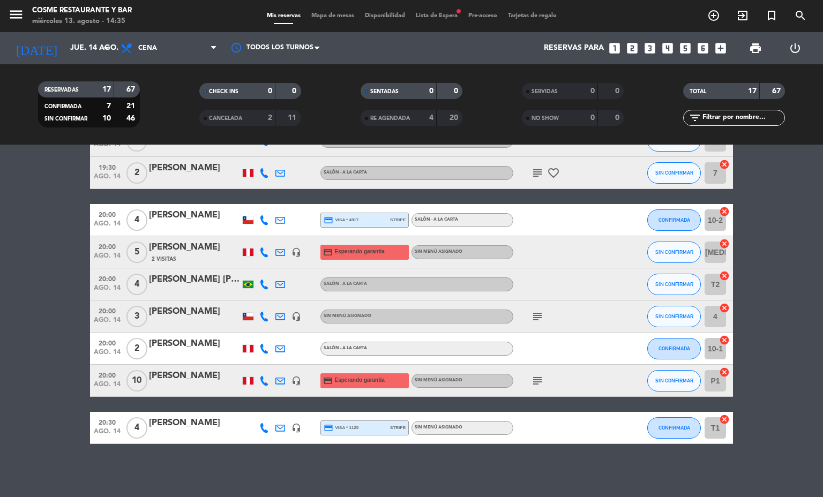
click at [333, 16] on span "Mapa de mesas" at bounding box center [333, 16] width 54 height 6
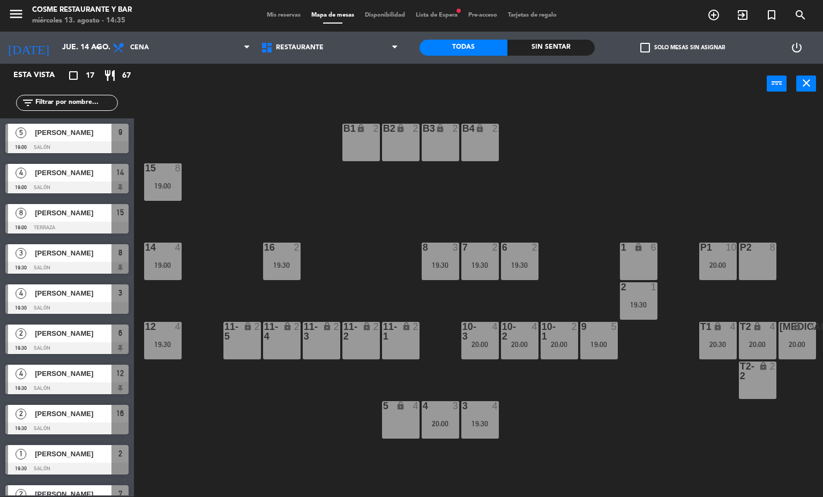
click at [669, 408] on div "B1 lock 2 B2 lock 2 B3 lock 2 B4 lock 2 15 8 19:00 14 4 19:00 8 3 19:30 7 2 19:…" at bounding box center [482, 300] width 681 height 393
click at [731, 342] on div "20:30" at bounding box center [718, 345] width 38 height 8
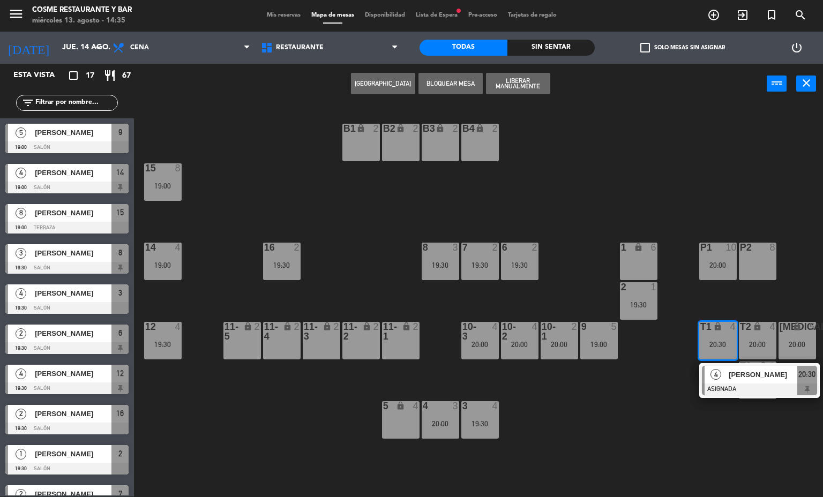
click at [761, 384] on div at bounding box center [759, 390] width 115 height 12
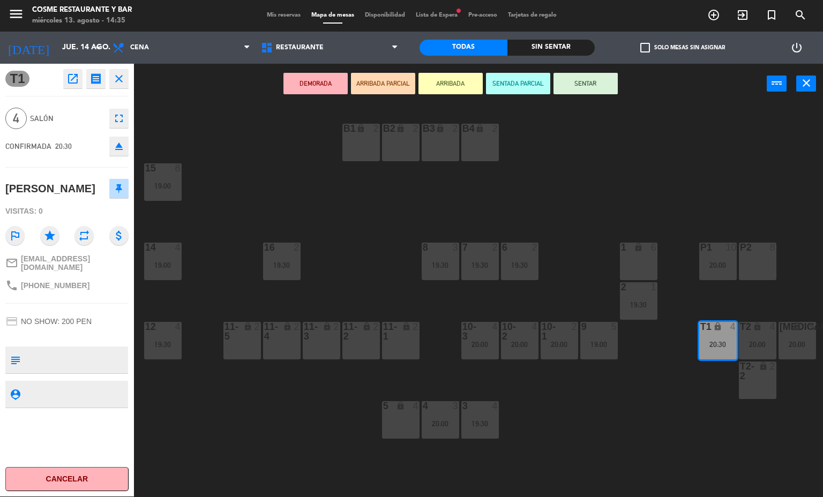
click at [603, 398] on div "B1 lock 2 B2 lock 2 B3 lock 2 B4 lock 2 15 8 19:00 14 4 19:00 8 3 19:30 7 2 19:…" at bounding box center [482, 300] width 681 height 393
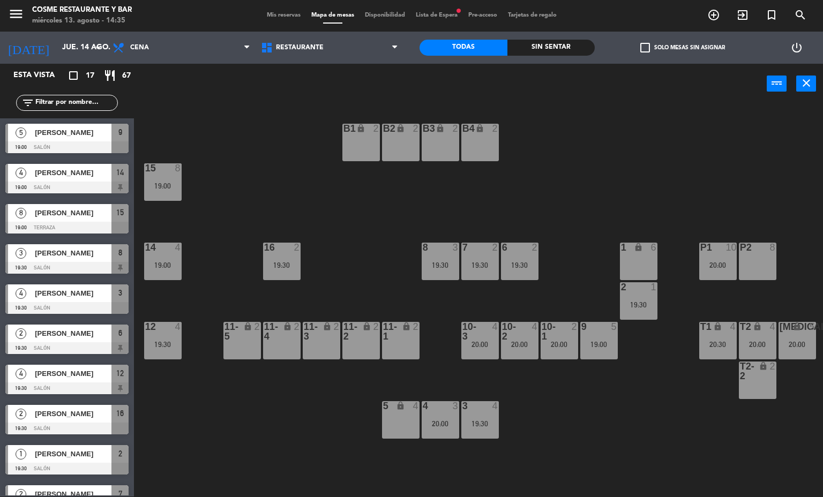
scroll to position [203, 0]
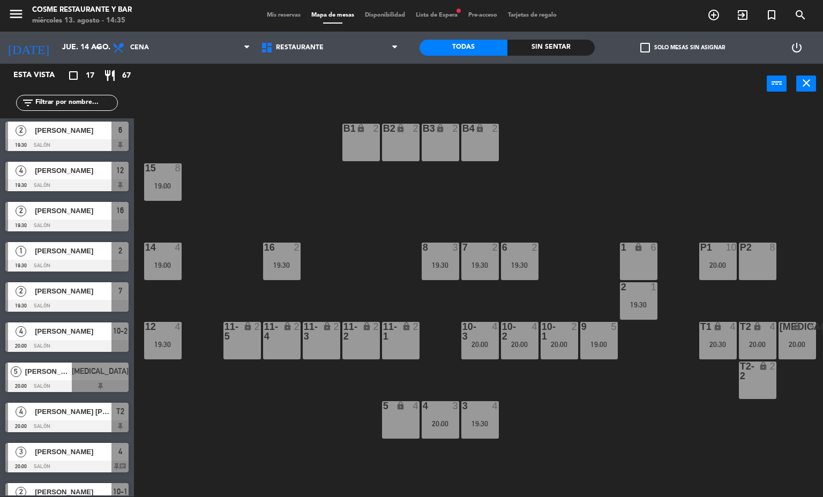
click at [762, 338] on div "T2 lock 4 20:00" at bounding box center [758, 341] width 38 height 38
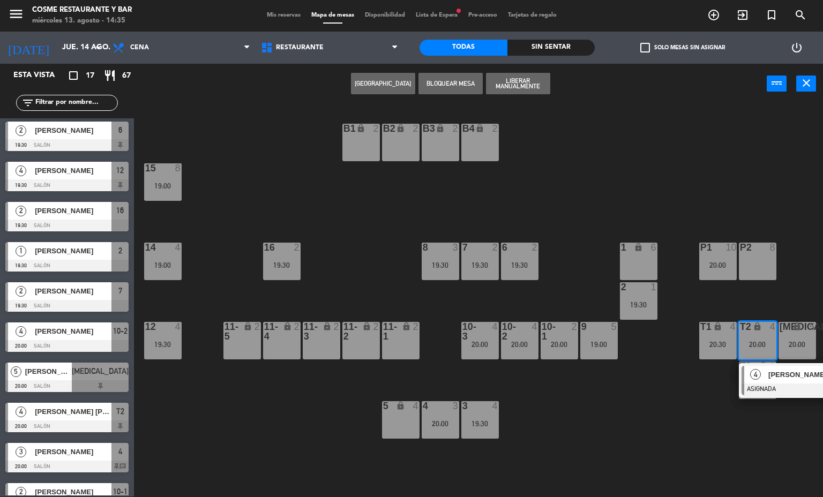
click at [786, 376] on span "[PERSON_NAME] [PERSON_NAME] [PERSON_NAME]" at bounding box center [802, 374] width 69 height 11
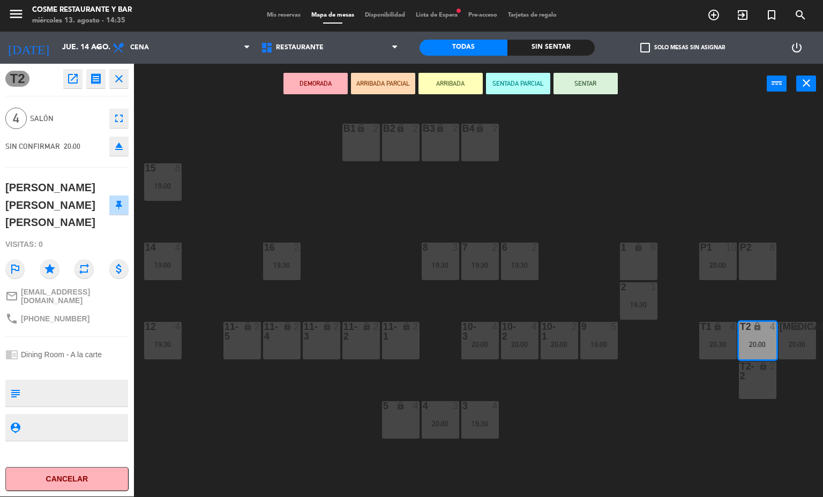
click at [606, 400] on div "menu [PERSON_NAME] Restaurante y Bar [DATE] 13. agosto - 14:35 Mis reservas Map…" at bounding box center [411, 248] width 823 height 497
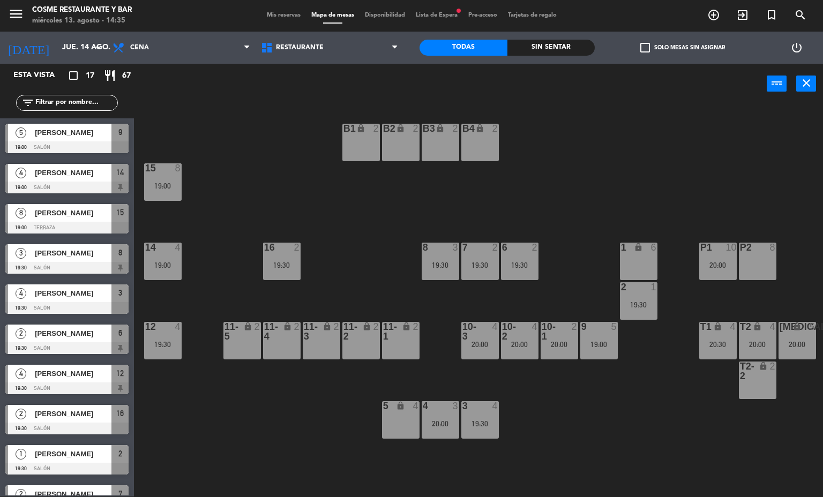
scroll to position [42, 0]
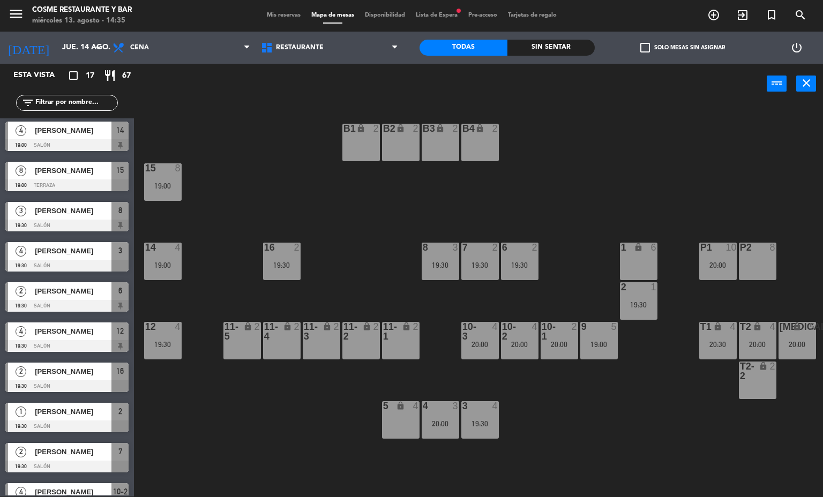
click at [709, 265] on div "20:00" at bounding box center [718, 265] width 38 height 8
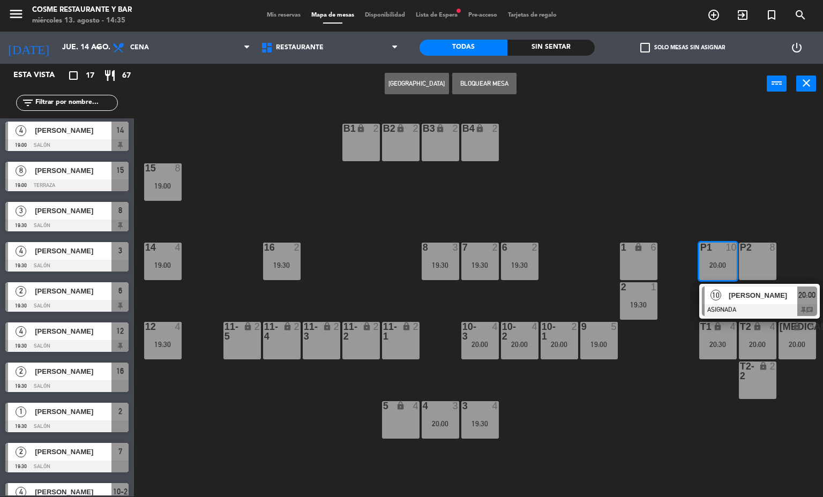
click at [743, 295] on span "[PERSON_NAME]" at bounding box center [763, 295] width 69 height 11
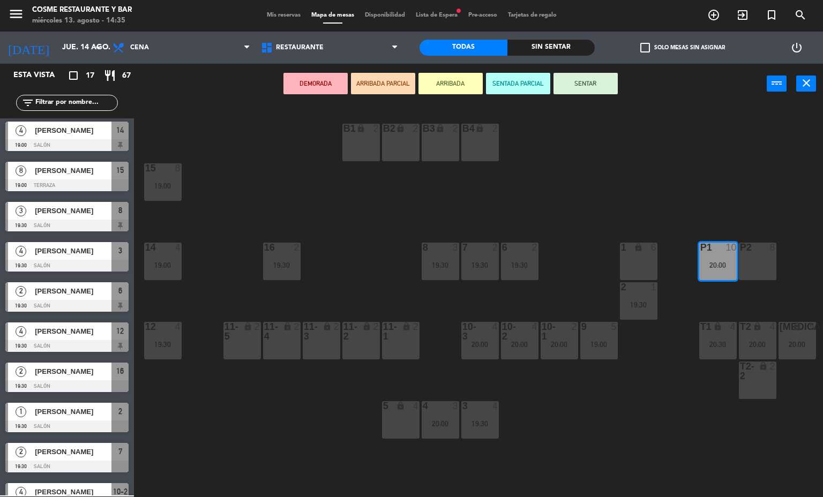
click at [682, 410] on div "B1 lock 2 B2 lock 2 B3 lock 2 B4 lock 2 15 8 19:00 14 4 19:00 8 3 19:30 7 2 19:…" at bounding box center [482, 300] width 681 height 393
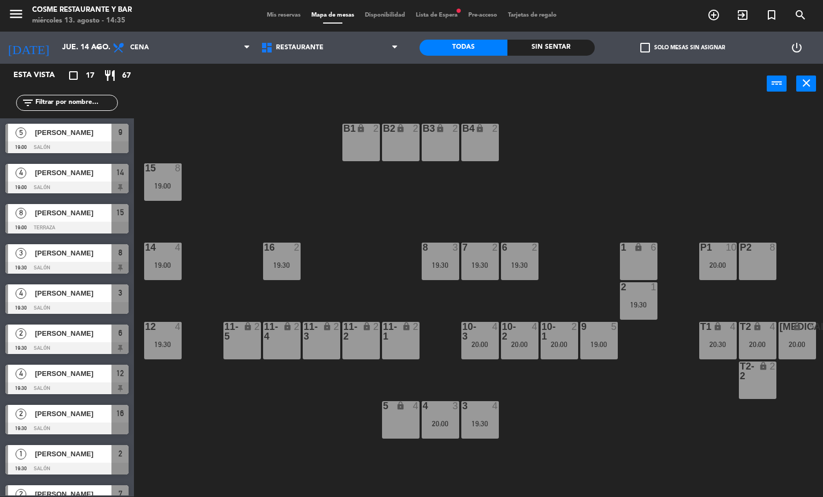
scroll to position [163, 0]
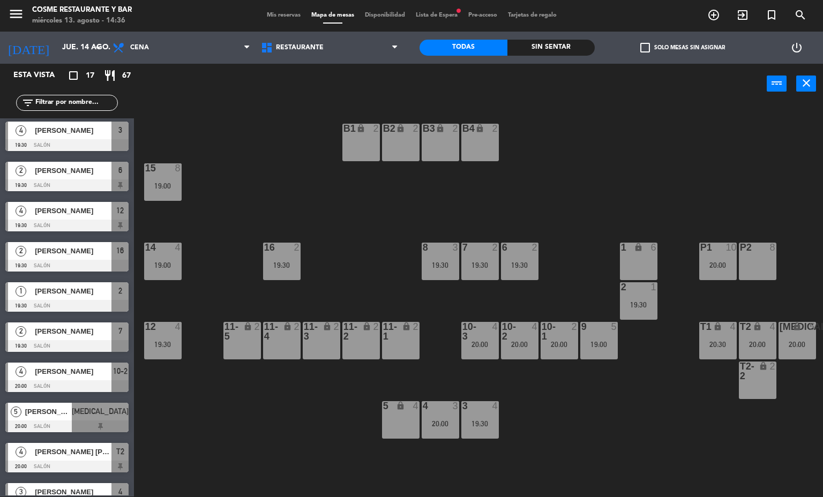
click at [268, 13] on span "Mis reservas" at bounding box center [283, 15] width 44 height 6
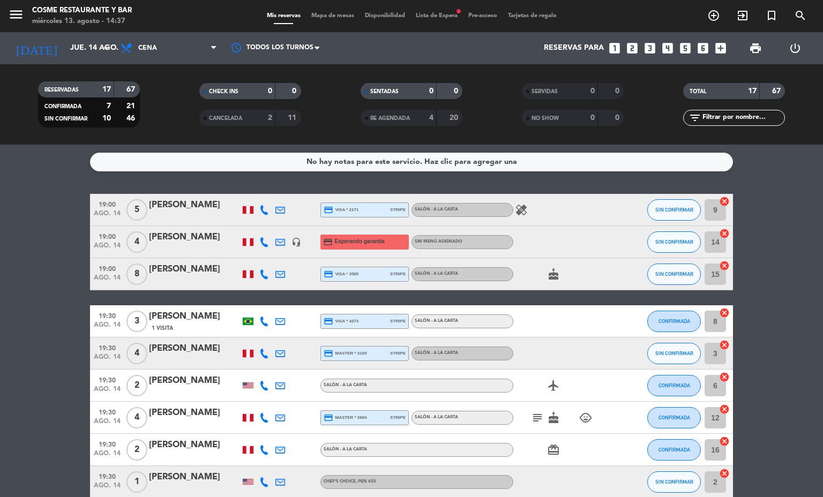
click at [333, 15] on span "Mapa de mesas" at bounding box center [333, 16] width 54 height 6
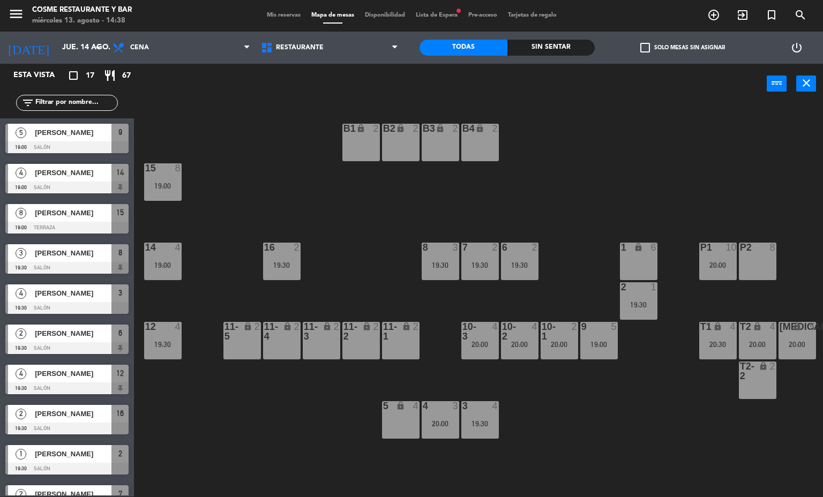
click at [415, 349] on div "11-1 lock 2" at bounding box center [401, 341] width 38 height 38
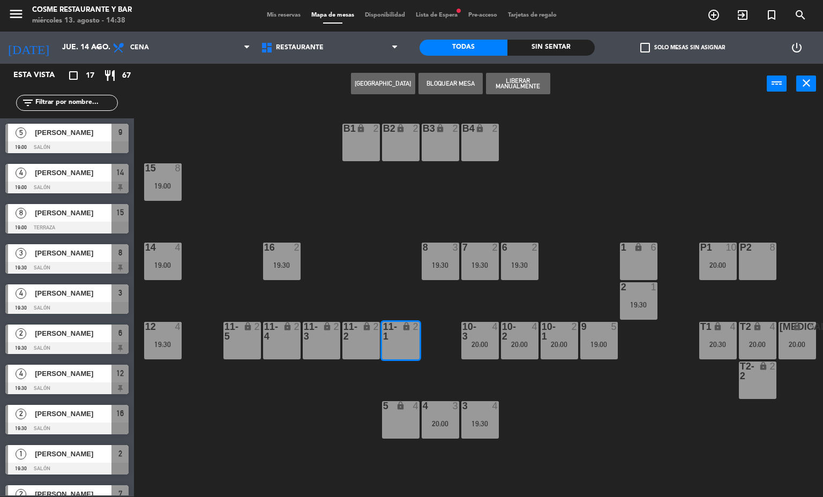
click at [709, 259] on div "P1 10 20:00" at bounding box center [718, 262] width 38 height 38
click at [746, 296] on div "B1 lock 2 B2 lock 2 B3 lock 2 B4 lock 2 15 8 19:00 14 4 19:00 8 3 19:30 7 2 19:…" at bounding box center [482, 300] width 681 height 393
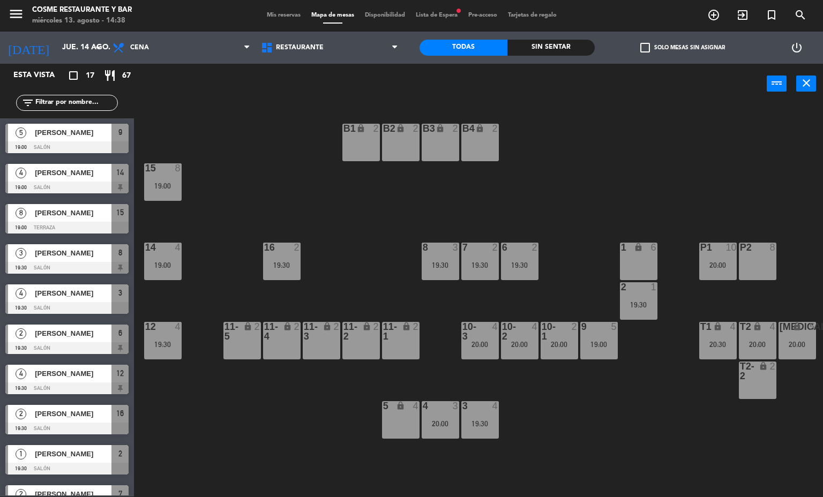
click at [713, 256] on div "P1 10 20:00" at bounding box center [718, 262] width 38 height 38
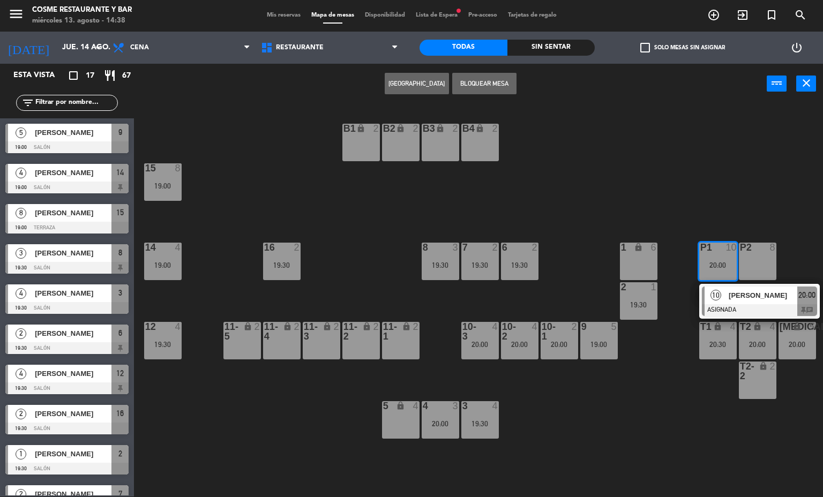
click at [756, 311] on div at bounding box center [759, 310] width 115 height 12
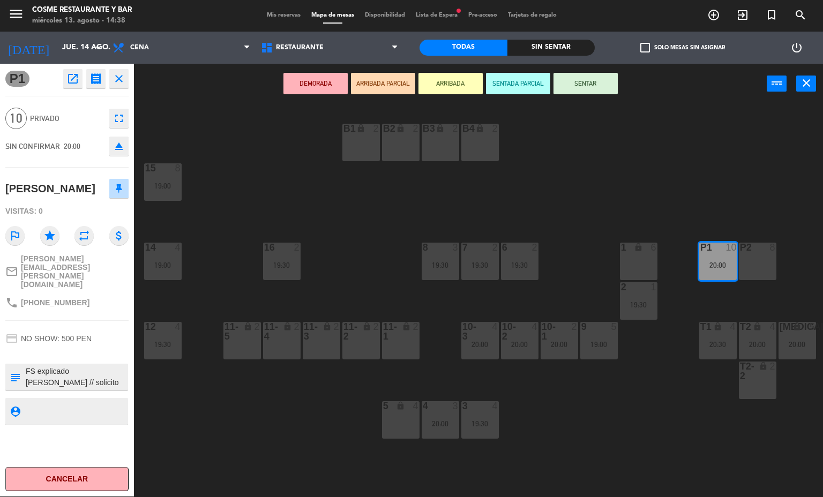
click at [113, 366] on textarea at bounding box center [76, 377] width 102 height 23
click at [45, 334] on span "NO SHOW: 500 PEN" at bounding box center [56, 338] width 71 height 9
click at [55, 334] on span "NO SHOW: 500 PEN" at bounding box center [56, 338] width 71 height 9
click at [82, 366] on textarea at bounding box center [76, 377] width 102 height 23
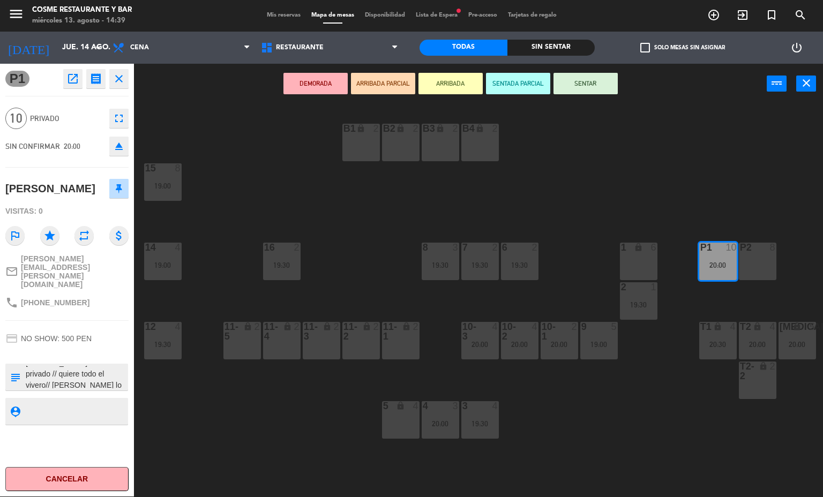
type textarea "FS explicado [PERSON_NAME] // solicito privado // quiere todo el vivero// [PERS…"
click at [49, 334] on span "NO SHOW: 500 PEN" at bounding box center [56, 338] width 71 height 9
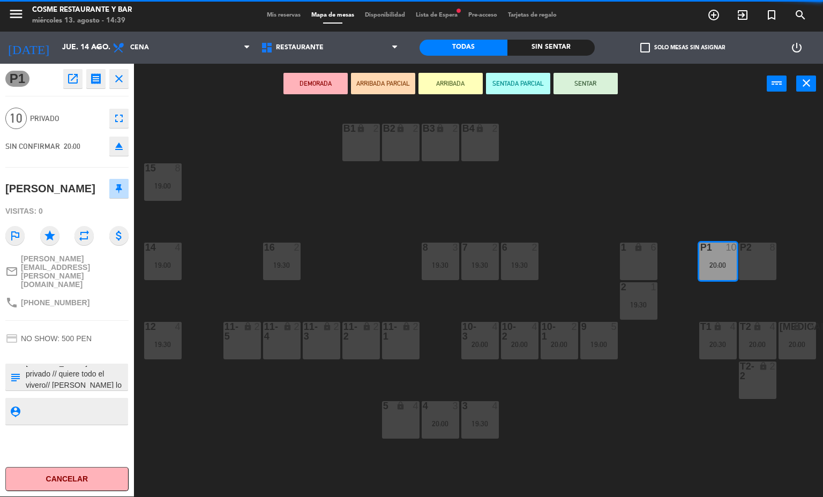
click at [47, 334] on span "NO SHOW: 500 PEN" at bounding box center [56, 338] width 71 height 9
click at [190, 415] on div "B1 lock 2 B2 lock 2 B3 lock 2 B4 lock 2 15 8 19:00 14 4 19:00 8 3 19:30 7 2 19:…" at bounding box center [482, 300] width 681 height 393
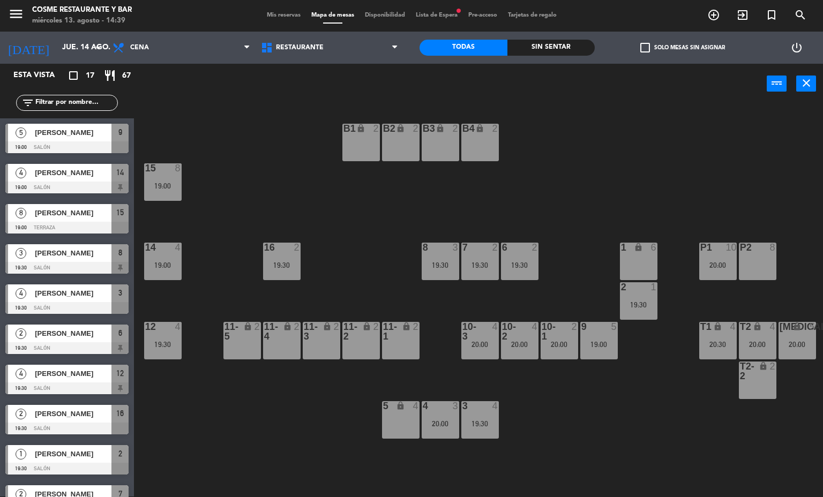
scroll to position [163, 0]
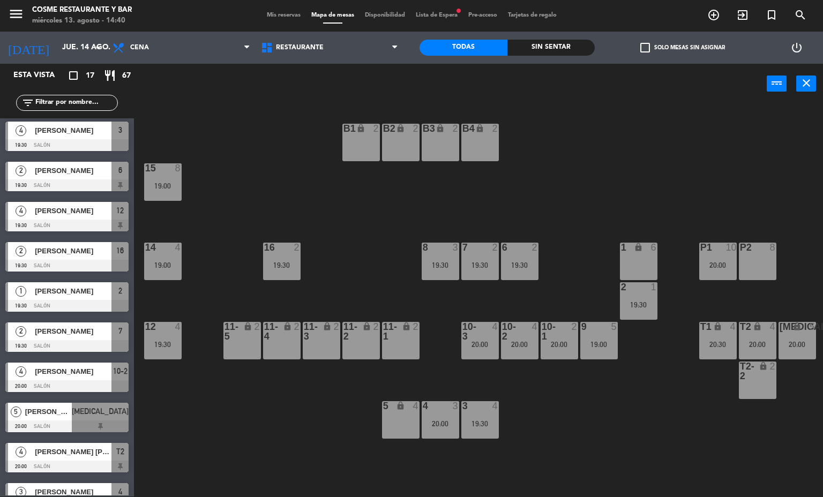
click at [288, 12] on span "Mis reservas" at bounding box center [283, 15] width 44 height 6
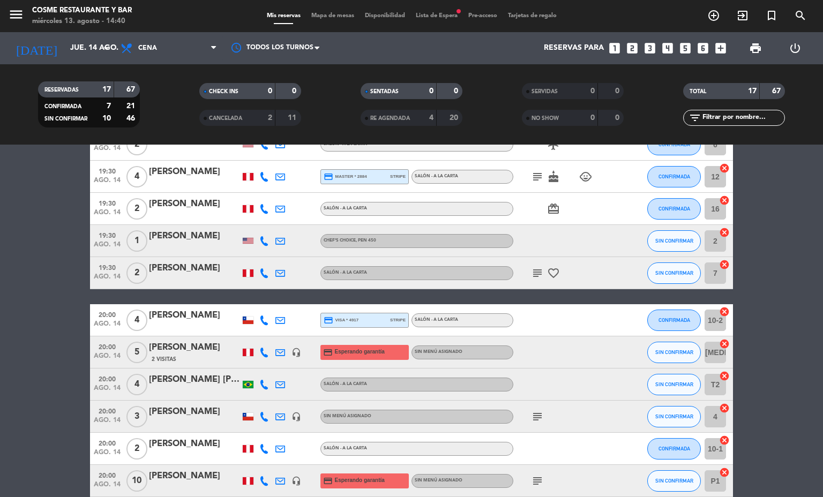
scroll to position [321, 0]
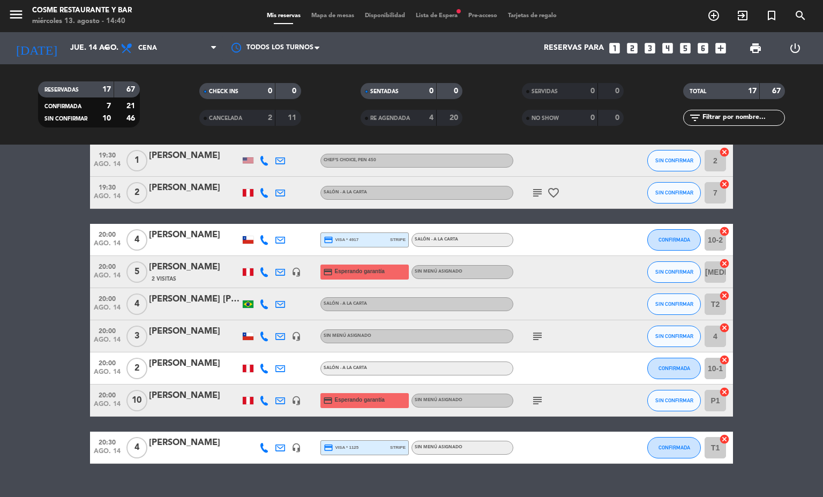
click at [291, 402] on icon "headset_mic" at bounding box center [296, 401] width 10 height 10
click at [531, 396] on icon "subject" at bounding box center [537, 400] width 13 height 13
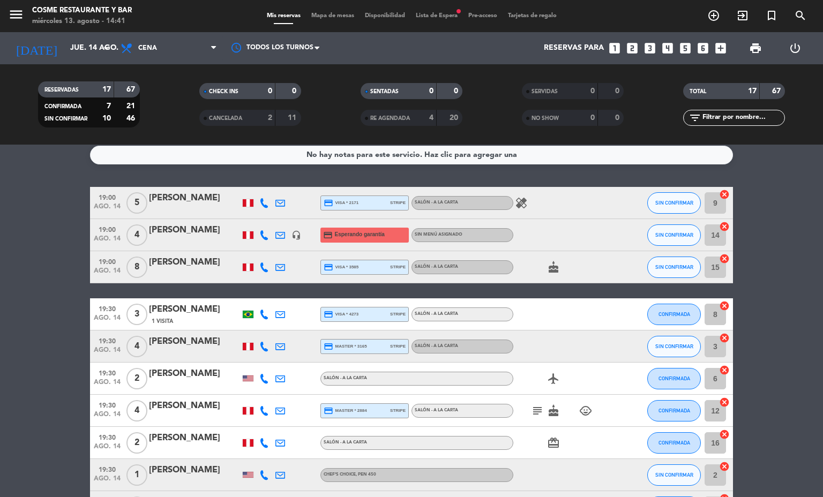
scroll to position [0, 0]
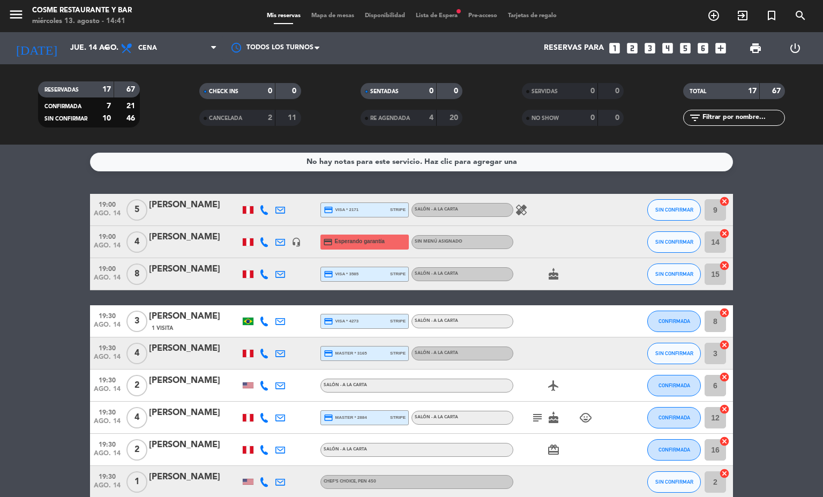
click at [94, 242] on span "ago. 14" at bounding box center [107, 248] width 27 height 12
click at [291, 243] on icon "headset_mic" at bounding box center [296, 242] width 10 height 10
click at [278, 240] on icon at bounding box center [280, 242] width 10 height 10
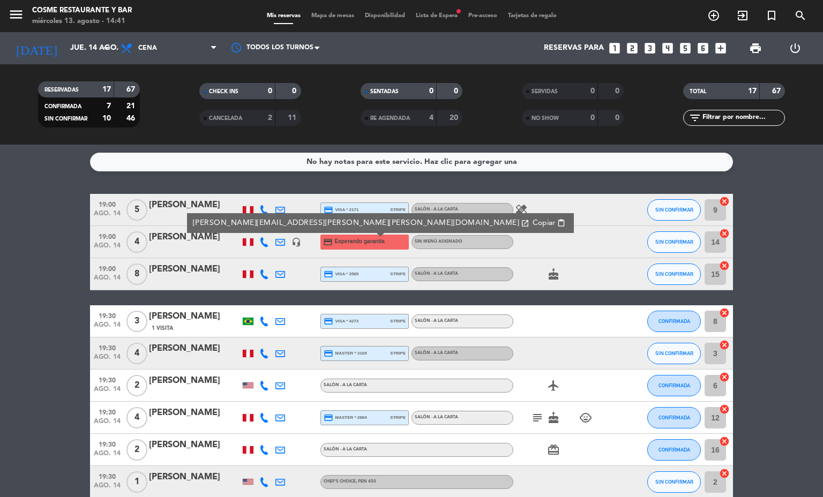
click at [174, 238] on div "[PERSON_NAME]" at bounding box center [194, 237] width 91 height 14
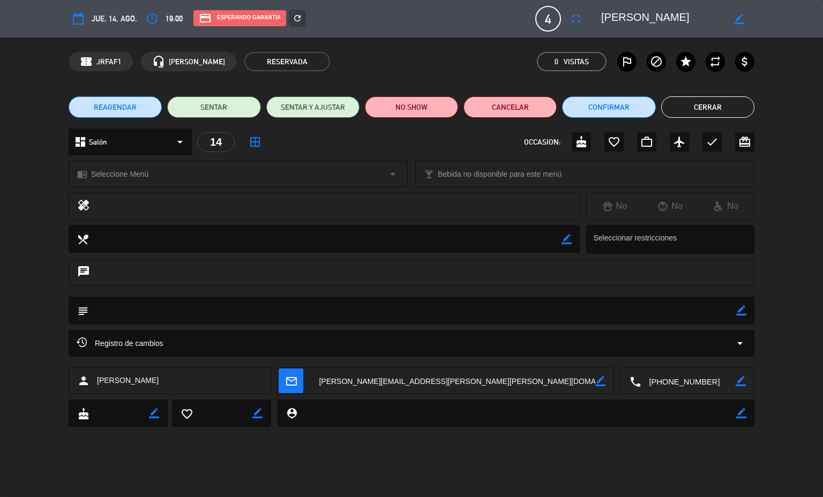
click at [132, 343] on span "Registro de cambios" at bounding box center [120, 343] width 87 height 13
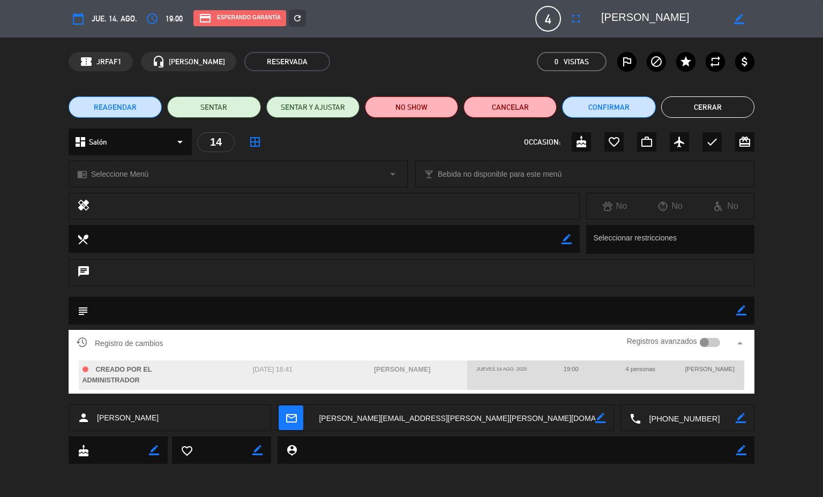
click at [715, 346] on div at bounding box center [710, 343] width 21 height 10
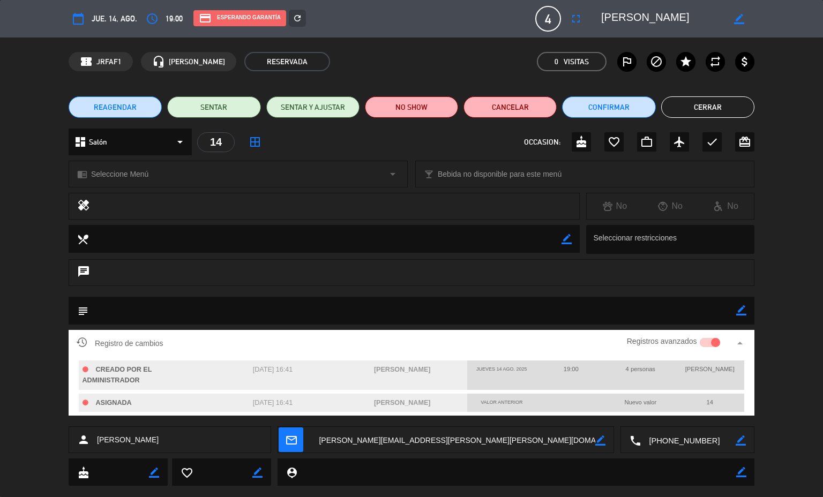
click at [715, 346] on span "Registros avanzados" at bounding box center [674, 343] width 120 height 16
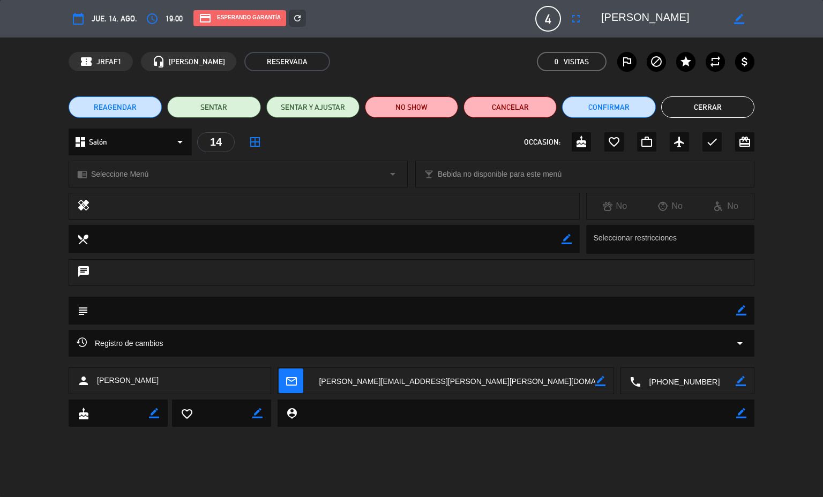
click at [682, 370] on textarea at bounding box center [688, 381] width 95 height 27
click at [665, 355] on span "Click para copiar" at bounding box center [675, 355] width 56 height 11
click at [714, 107] on button "Cerrar" at bounding box center [707, 106] width 93 height 21
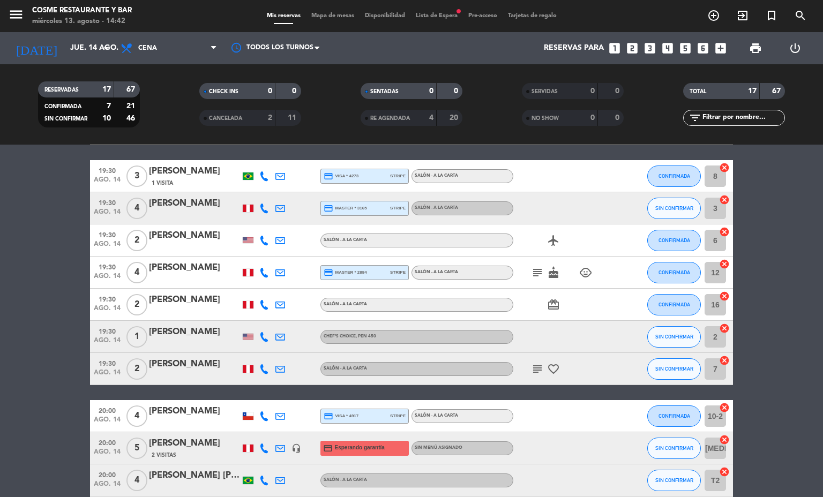
scroll to position [341, 0]
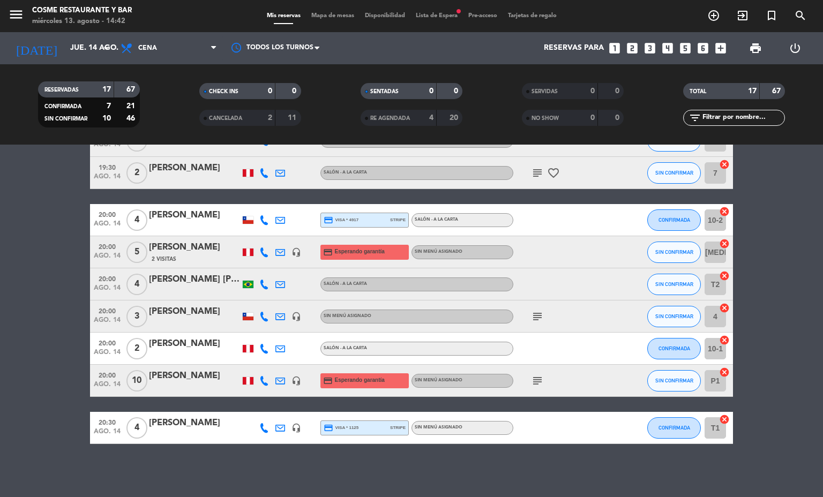
click at [171, 244] on div "[PERSON_NAME]" at bounding box center [194, 248] width 91 height 14
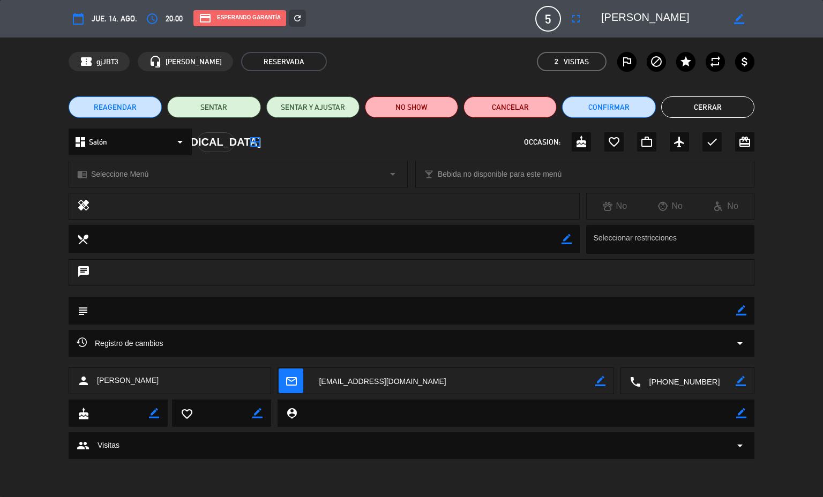
click at [743, 310] on icon "border_color" at bounding box center [741, 310] width 10 height 10
click at [696, 306] on textarea at bounding box center [412, 310] width 648 height 27
type textarea "no cancelar"
click at [745, 308] on icon at bounding box center [741, 310] width 10 height 10
click at [739, 310] on icon "border_color" at bounding box center [741, 310] width 10 height 10
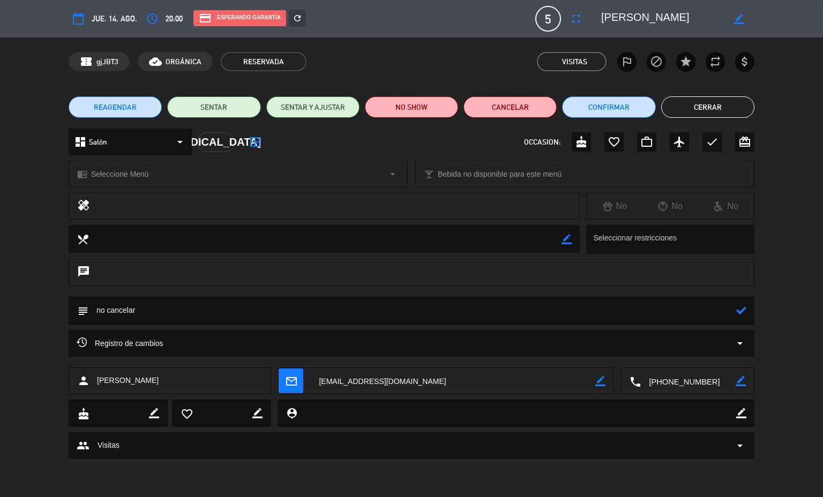
drag, startPoint x: 211, startPoint y: 308, endPoint x: 0, endPoint y: 299, distance: 211.3
click at [0, 299] on div "subject" at bounding box center [411, 313] width 823 height 33
click at [740, 306] on icon at bounding box center [741, 310] width 10 height 10
click at [714, 107] on button "Cerrar" at bounding box center [707, 106] width 93 height 21
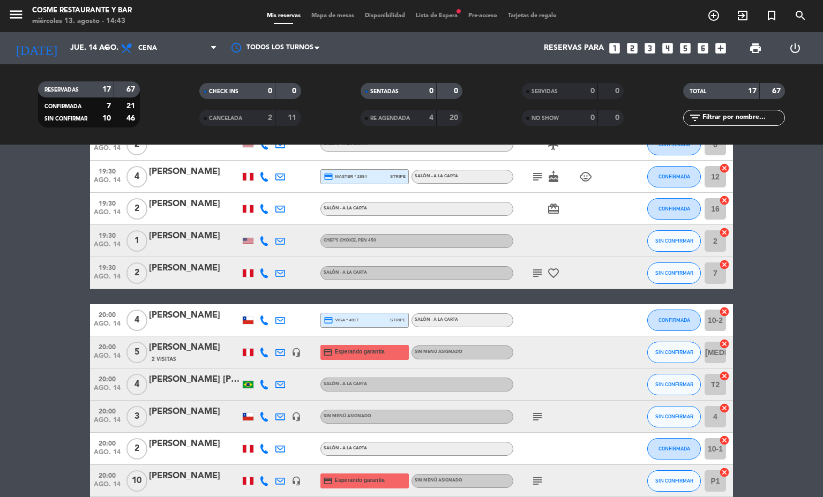
scroll to position [321, 0]
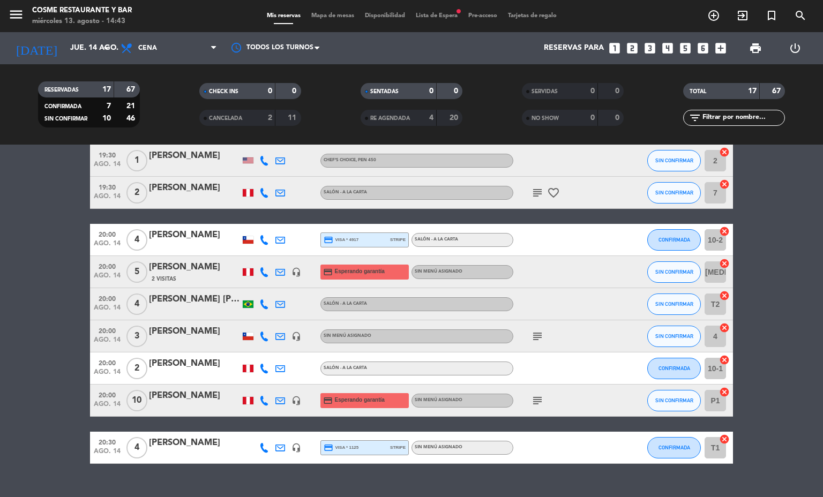
click at [275, 367] on icon at bounding box center [280, 369] width 10 height 10
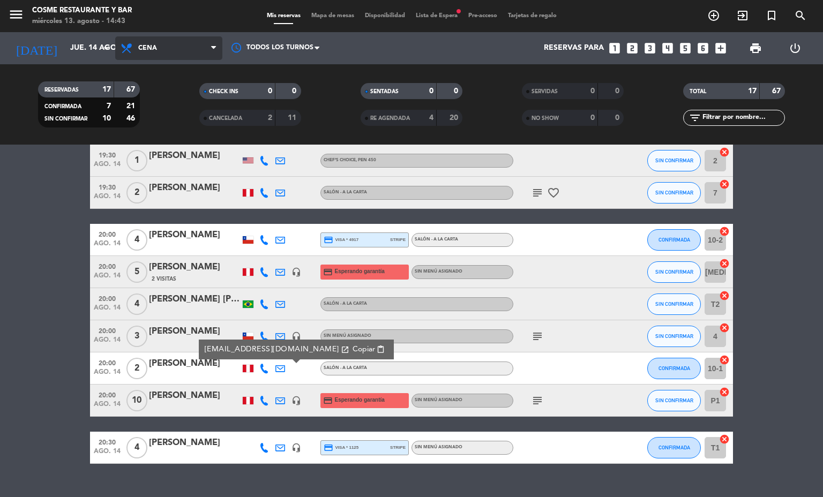
click at [140, 42] on span "Cena" at bounding box center [168, 48] width 107 height 24
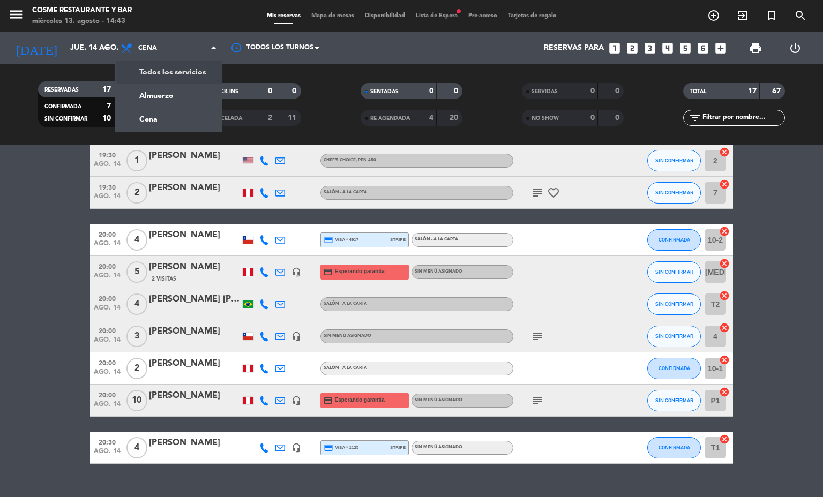
click at [178, 89] on div "menu [PERSON_NAME] Restaurante y Bar [DATE] 13. agosto - 14:43 Mis reservas Map…" at bounding box center [411, 72] width 823 height 145
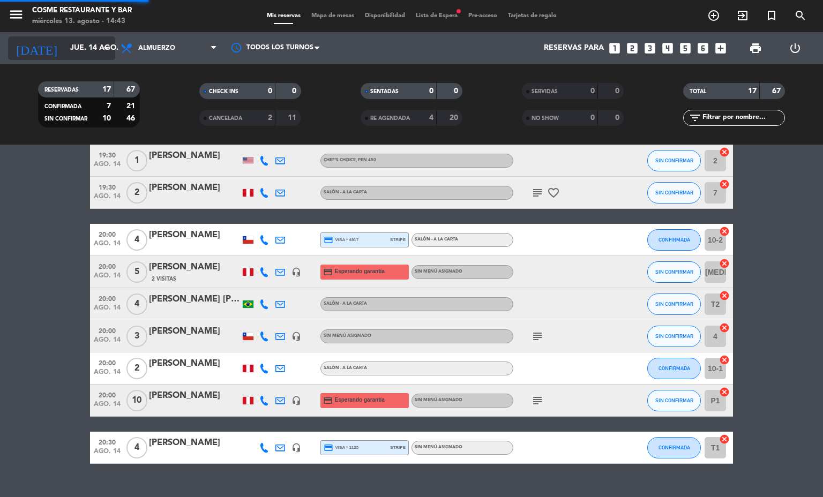
click at [65, 56] on input "jue. 14 ago." at bounding box center [116, 48] width 102 height 19
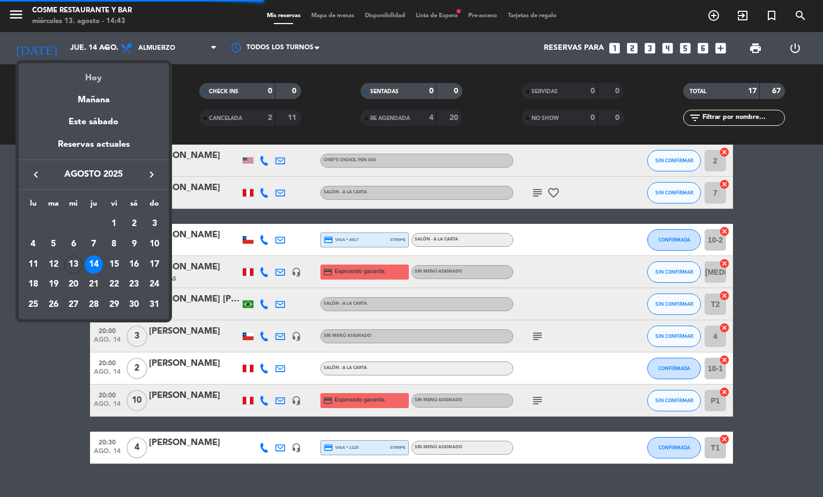
click at [97, 71] on div "Hoy" at bounding box center [94, 74] width 150 height 22
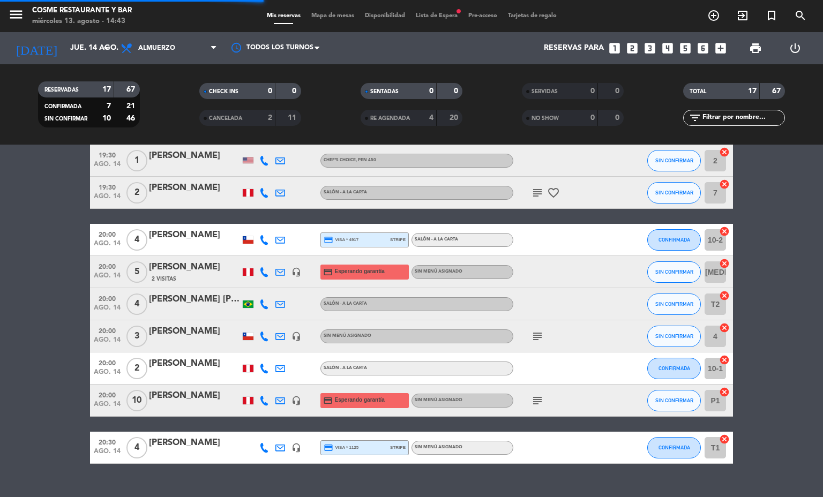
type input "mié. 13 ago."
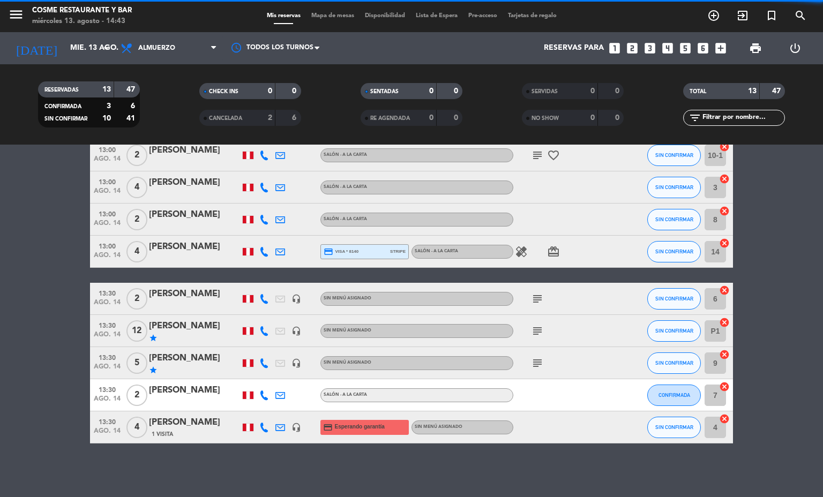
scroll to position [198, 0]
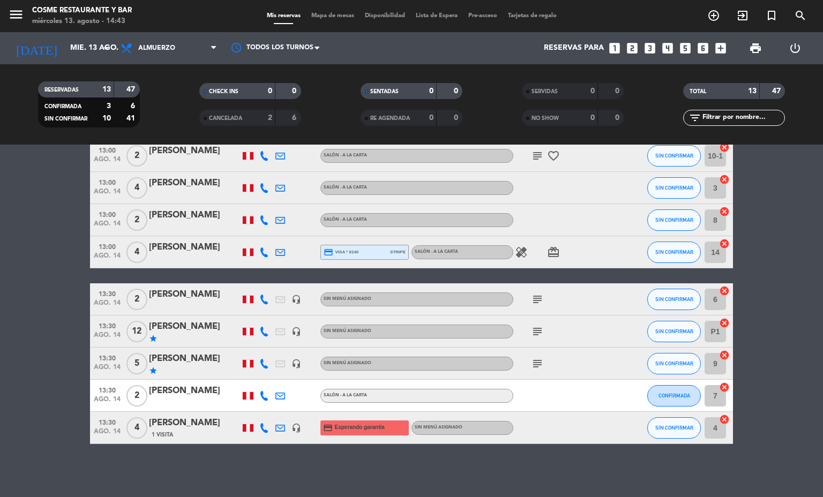
click at [293, 304] on div "headset_mic" at bounding box center [296, 299] width 16 height 32
click at [293, 301] on icon "headset_mic" at bounding box center [296, 300] width 10 height 10
click at [531, 294] on icon "subject" at bounding box center [537, 299] width 13 height 13
click at [339, 13] on span "Mapa de mesas" at bounding box center [333, 16] width 54 height 6
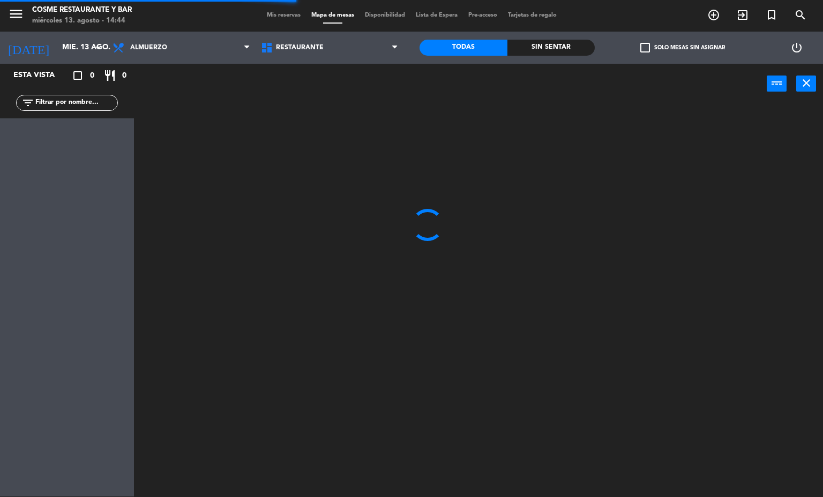
click at [296, 14] on span "Mis reservas" at bounding box center [283, 15] width 44 height 6
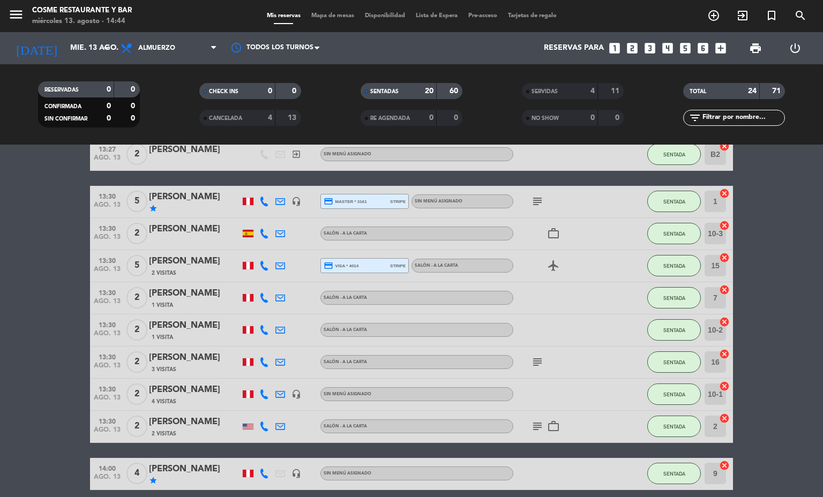
scroll to position [482, 0]
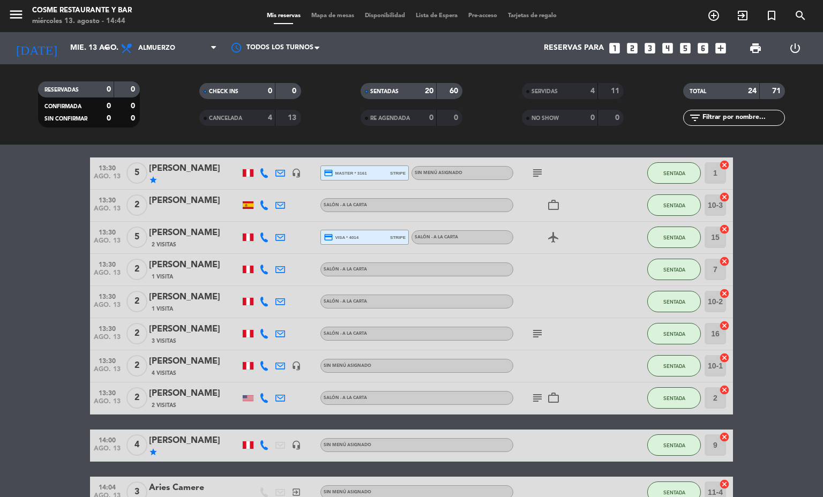
click at [293, 367] on icon "headset_mic" at bounding box center [296, 366] width 10 height 10
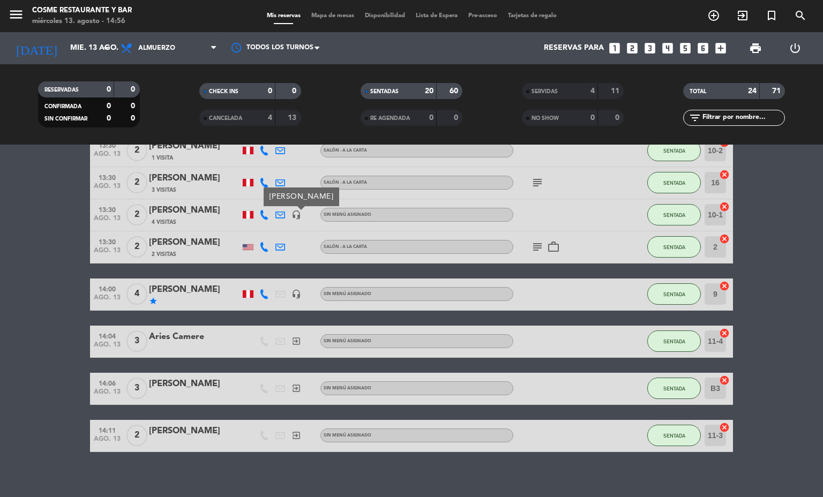
scroll to position [632, 0]
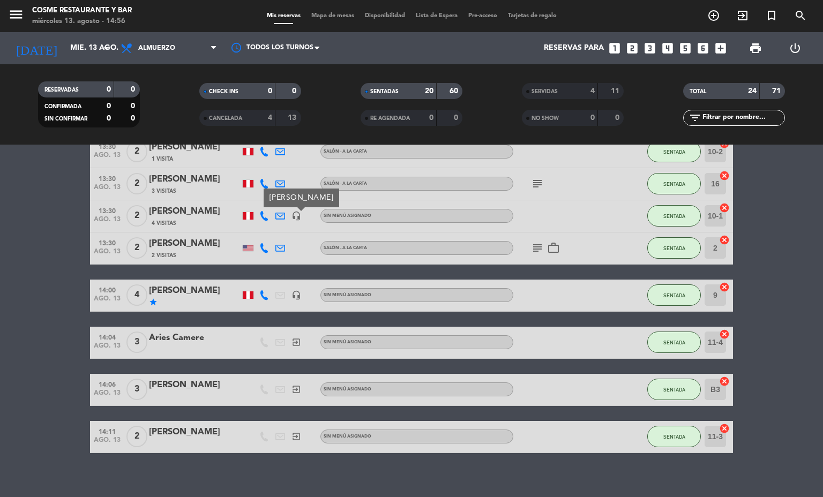
click at [47, 333] on bookings-row "13:00 [DATE] 4 [PERSON_NAME] 1 Visita credit_card visa * 6419 stripe Salón - A …" at bounding box center [411, 71] width 823 height 763
click at [69, 37] on div "[DATE] [DATE] arrow_drop_down" at bounding box center [61, 48] width 107 height 24
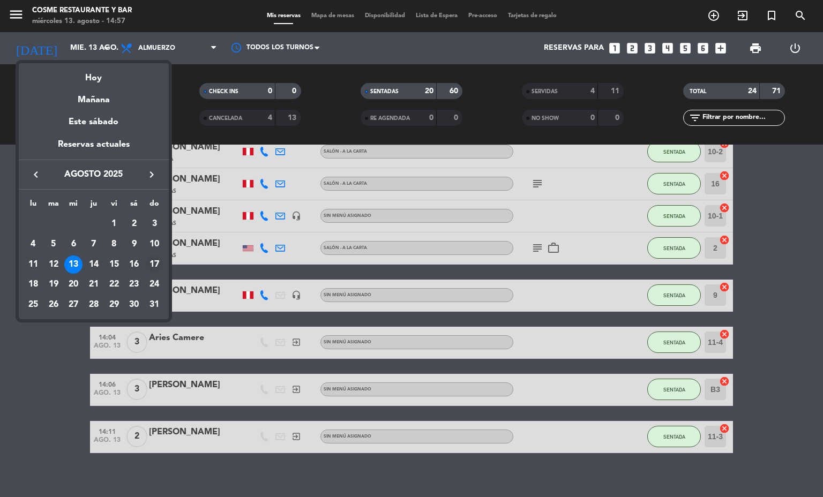
click at [154, 264] on div "17" at bounding box center [154, 265] width 18 height 18
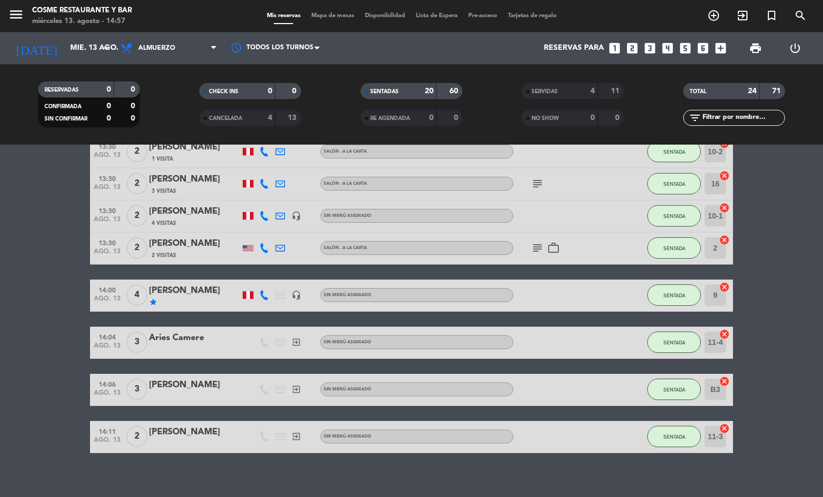
type input "dom. 17 ago."
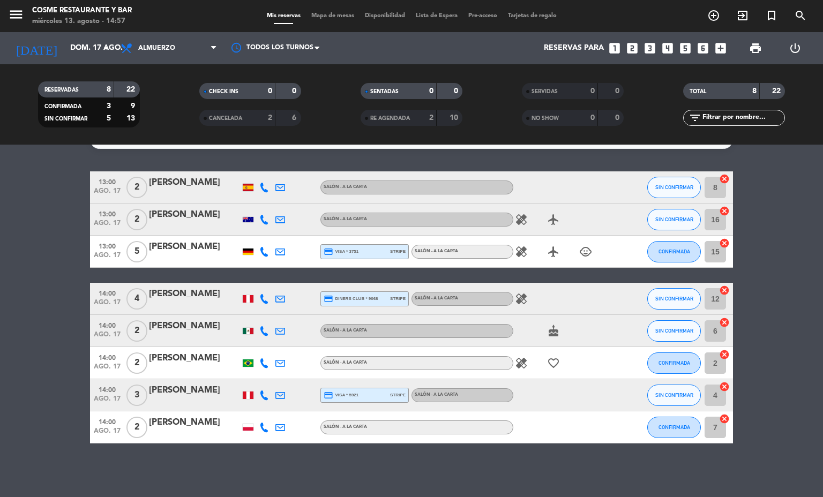
scroll to position [0, 0]
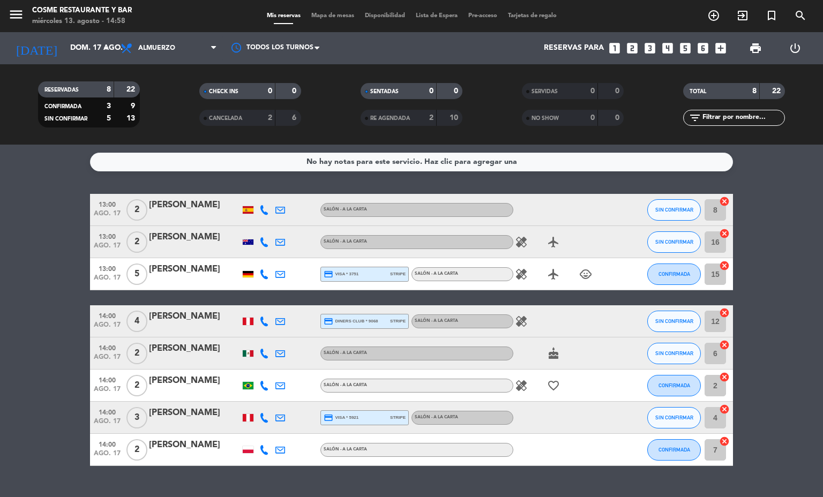
click at [336, 17] on span "Mapa de mesas" at bounding box center [333, 16] width 54 height 6
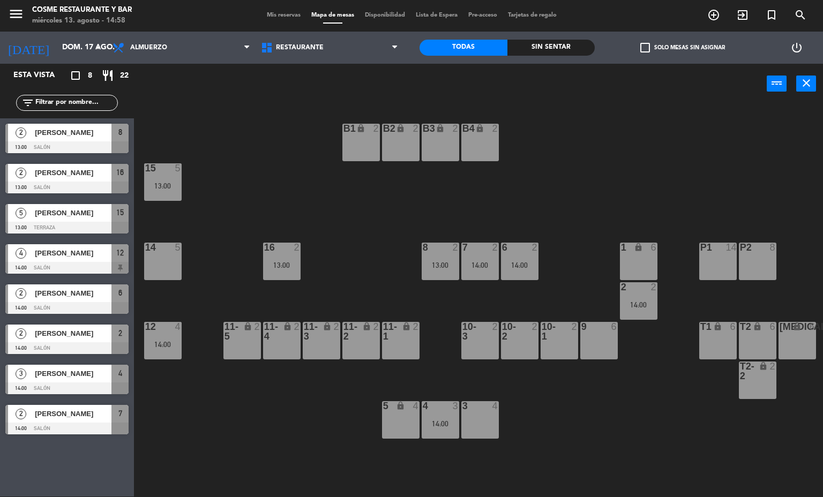
click at [286, 258] on div "16 2 13:00" at bounding box center [282, 262] width 38 height 38
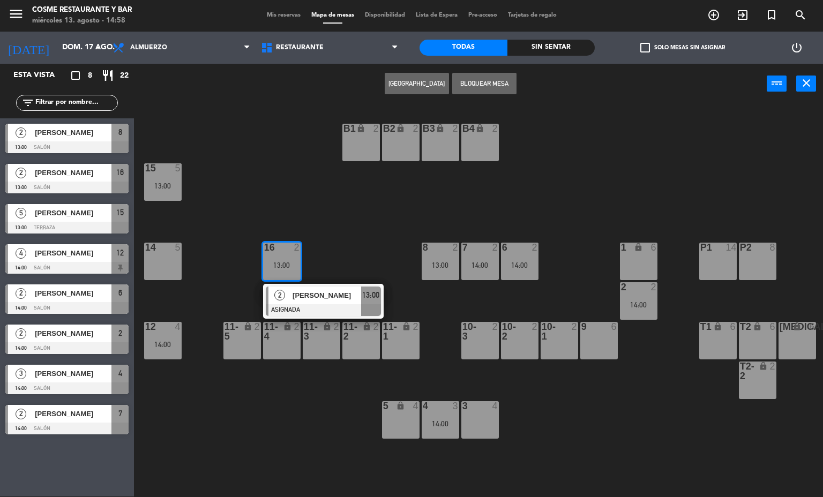
click at [323, 295] on span "[PERSON_NAME]" at bounding box center [327, 295] width 69 height 11
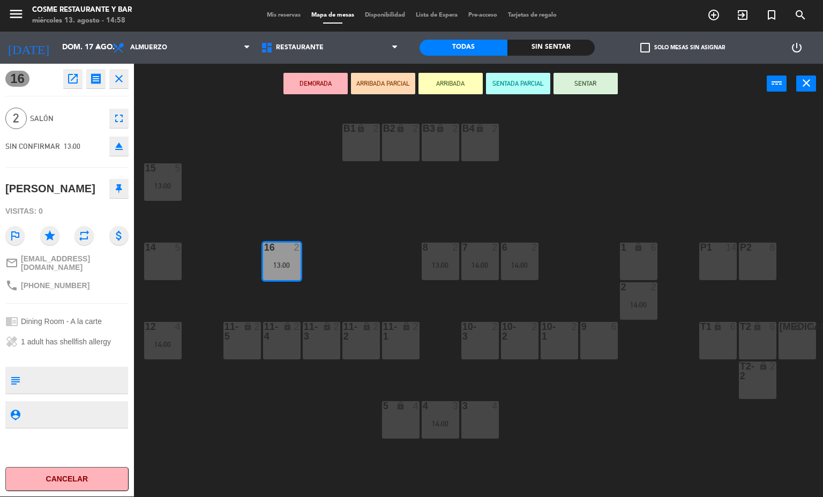
click at [298, 436] on div "B1 lock 2 B2 lock 2 B3 lock 2 B4 lock 2 15 5 13:00 14 5 8 2 13:00 7 2 14:00 6 2…" at bounding box center [482, 300] width 681 height 393
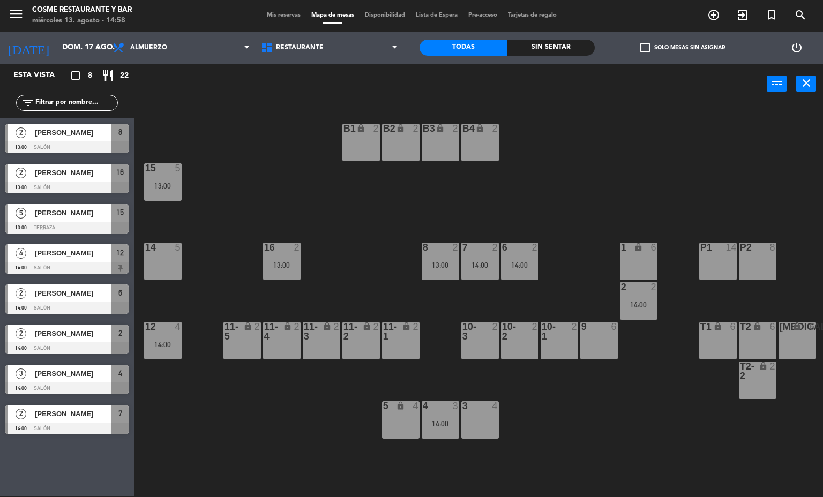
click at [288, 246] on div at bounding box center [282, 248] width 18 height 10
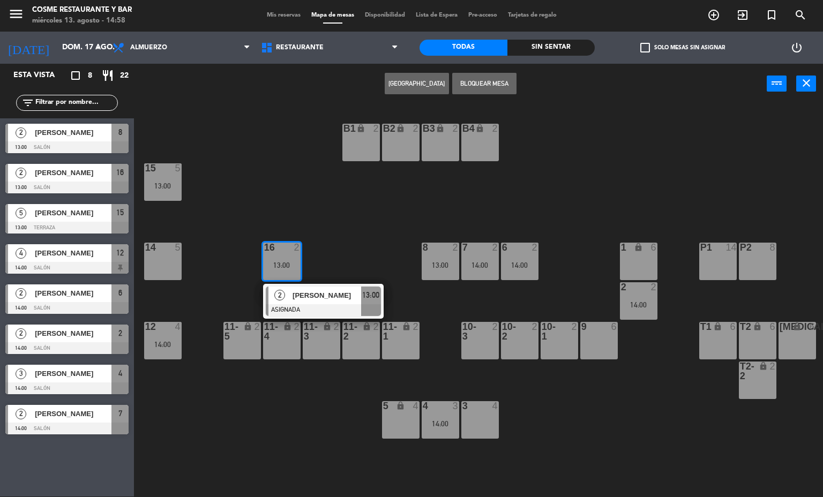
click at [518, 340] on div at bounding box center [520, 331] width 18 height 19
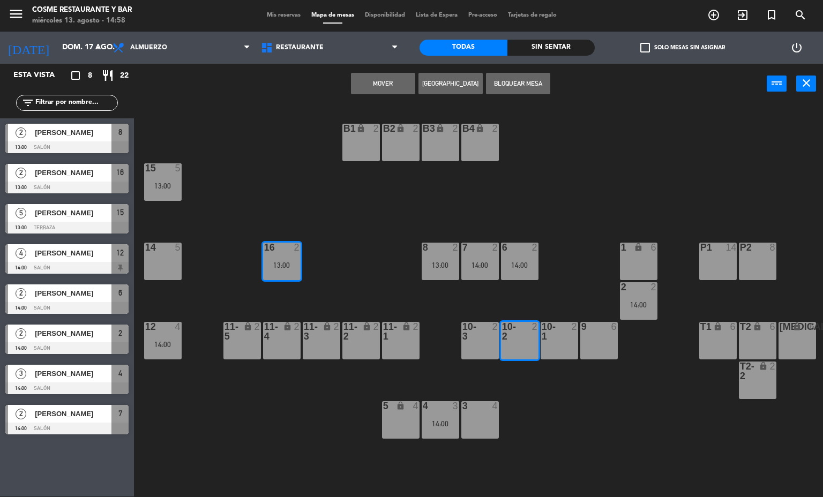
click at [390, 83] on button "Mover" at bounding box center [383, 83] width 64 height 21
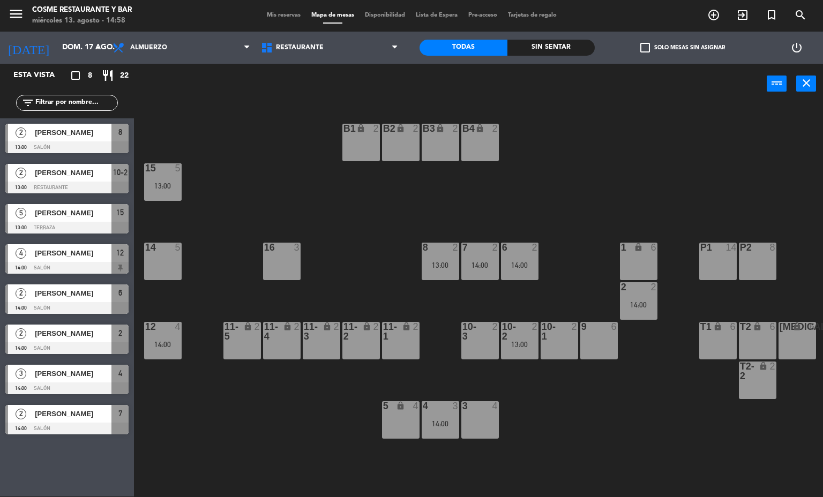
click at [277, 262] on div "16 3" at bounding box center [282, 262] width 38 height 38
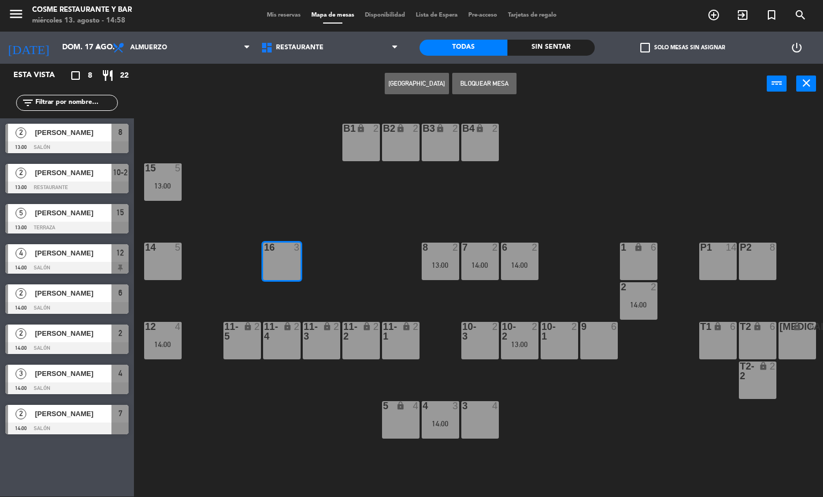
click at [296, 13] on span "Mis reservas" at bounding box center [283, 15] width 44 height 6
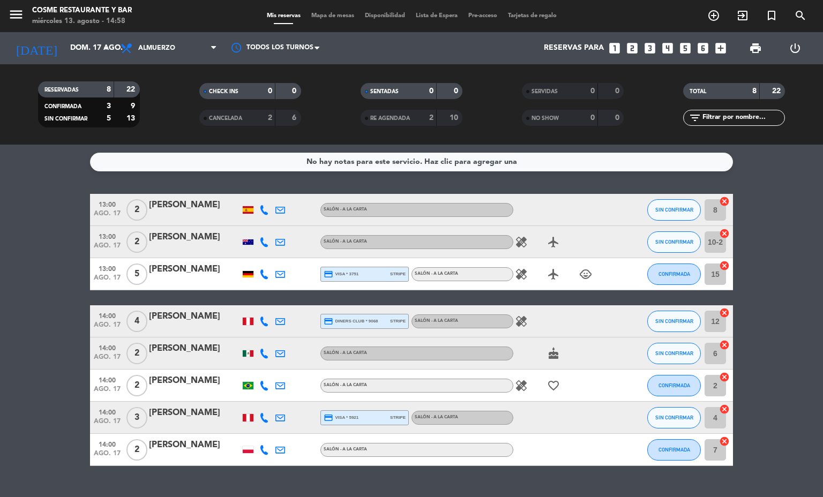
click at [347, 18] on span "Mapa de mesas" at bounding box center [333, 16] width 54 height 6
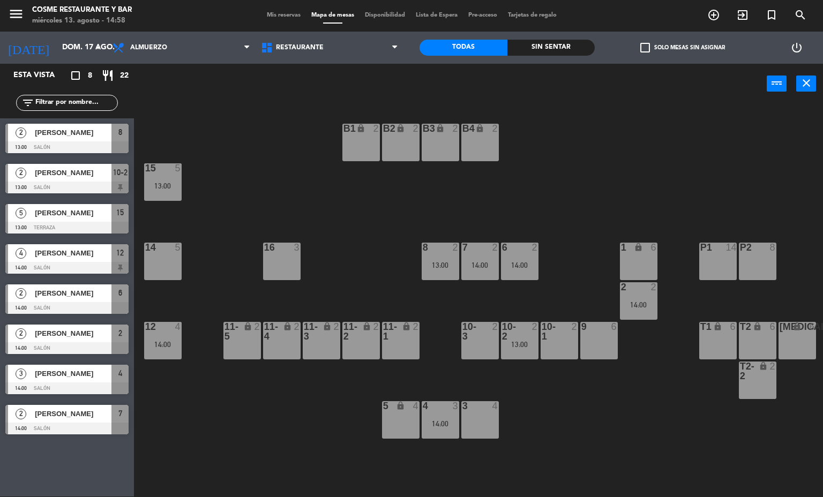
click at [270, 260] on div "16 3" at bounding box center [282, 262] width 38 height 38
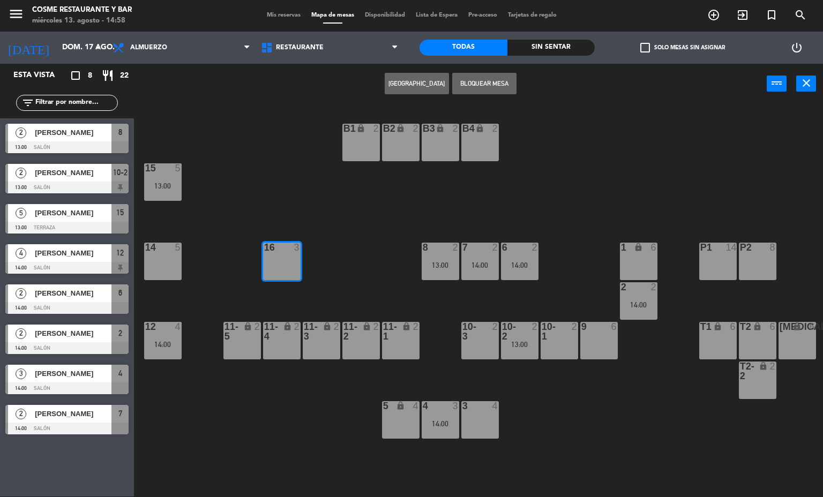
click at [428, 80] on button "[GEOGRAPHIC_DATA]" at bounding box center [417, 83] width 64 height 21
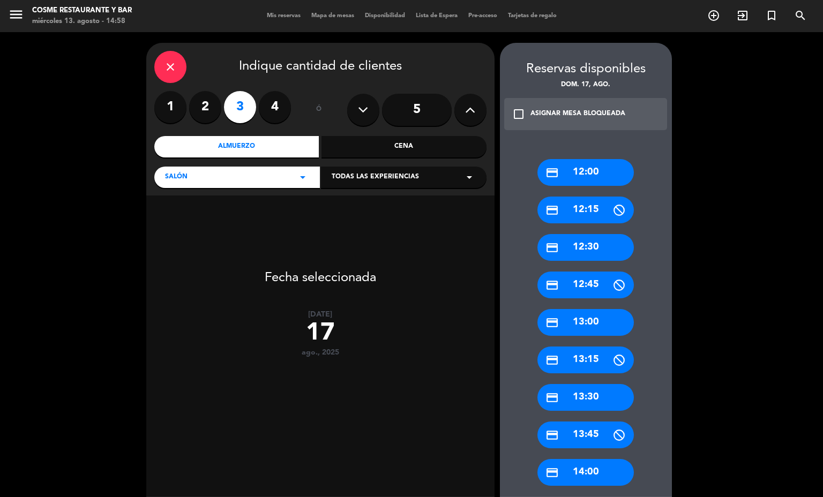
scroll to position [55, 0]
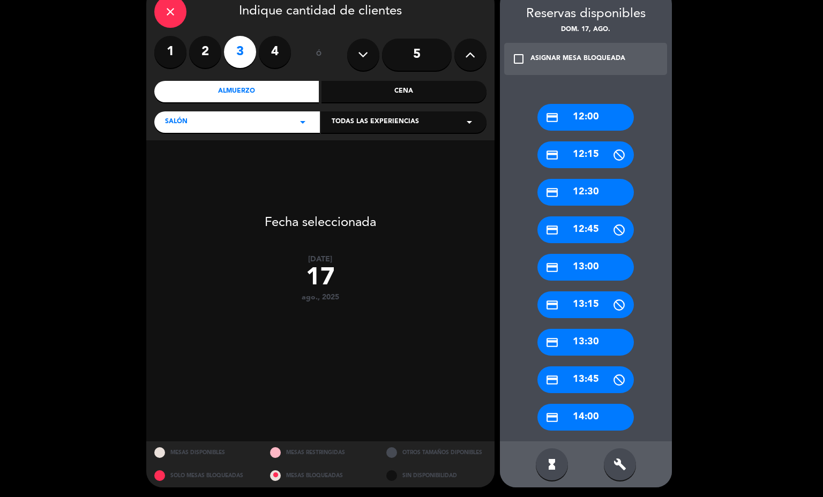
click at [604, 422] on div "credit_card 14:00" at bounding box center [585, 417] width 96 height 27
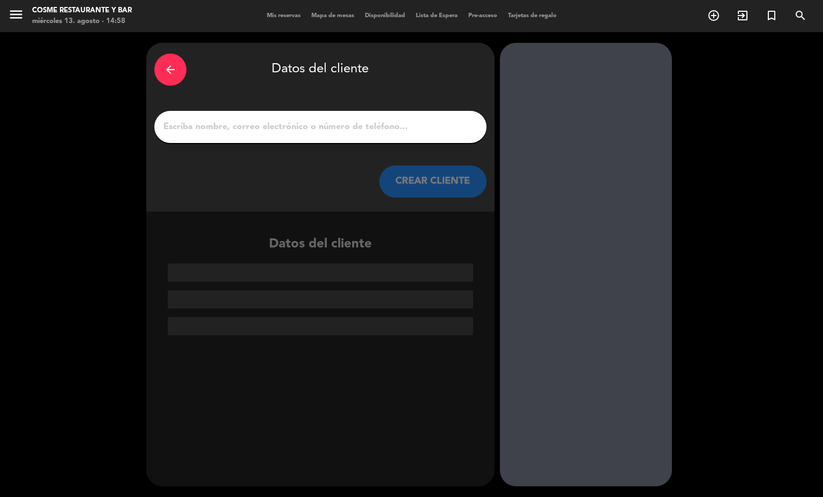
click at [264, 124] on input "1" at bounding box center [320, 126] width 316 height 15
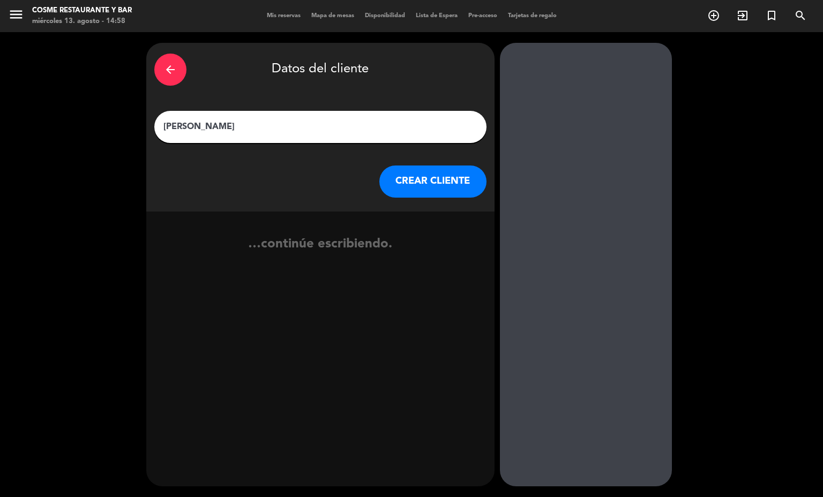
click at [168, 127] on input "[PERSON_NAME]" at bounding box center [320, 126] width 316 height 15
type input "[PERSON_NAME]"
click at [240, 132] on input "[PERSON_NAME]" at bounding box center [320, 126] width 316 height 15
click at [181, 63] on div "arrow_back" at bounding box center [170, 70] width 32 height 32
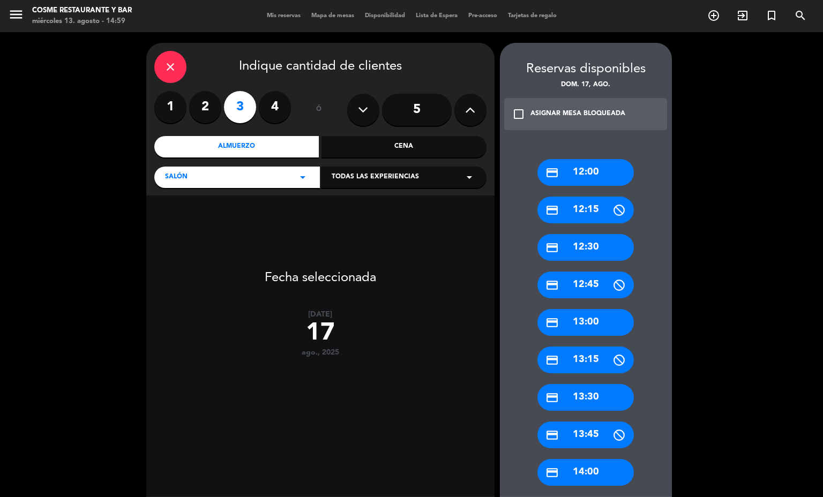
click at [171, 73] on icon "close" at bounding box center [170, 67] width 13 height 13
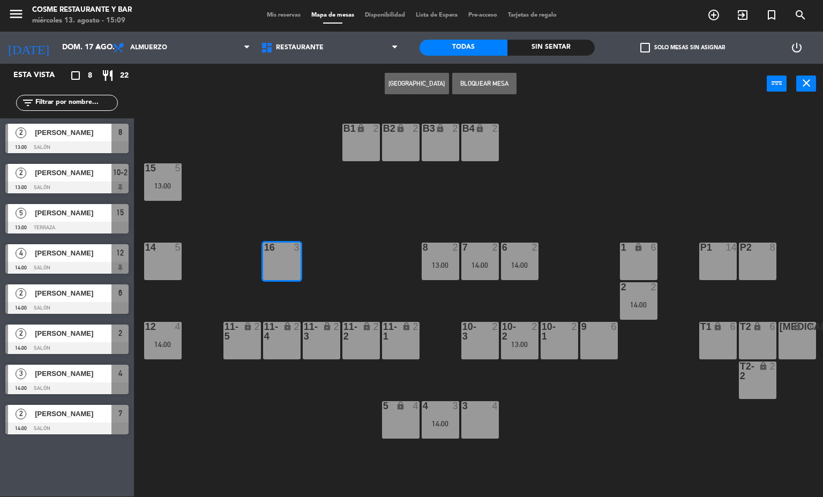
click at [303, 189] on div "B1 lock 2 B2 lock 2 B3 lock 2 B4 lock 2 15 5 13:00 14 5 8 2 13:00 7 2 14:00 6 2…" at bounding box center [482, 300] width 681 height 393
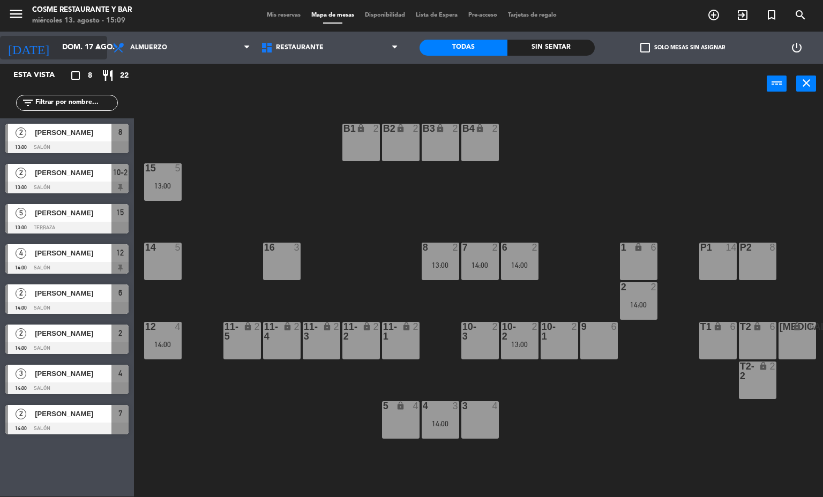
click at [102, 45] on icon "arrow_drop_down" at bounding box center [98, 47] width 13 height 13
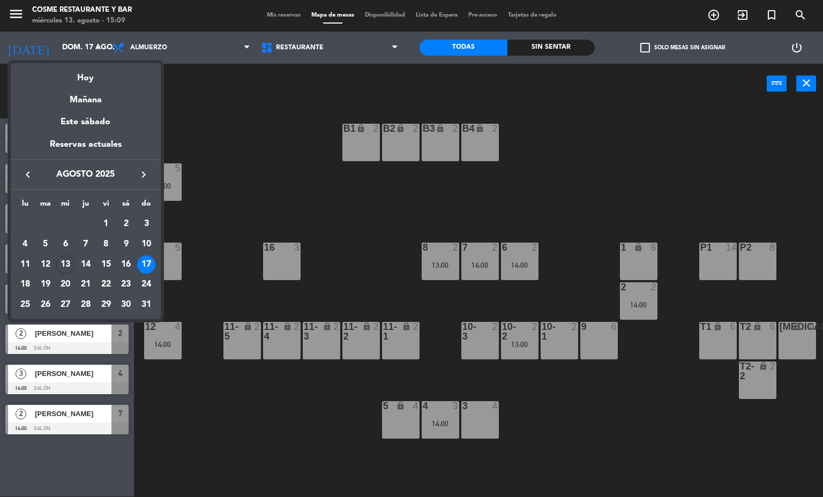
click at [275, 103] on div at bounding box center [411, 248] width 823 height 497
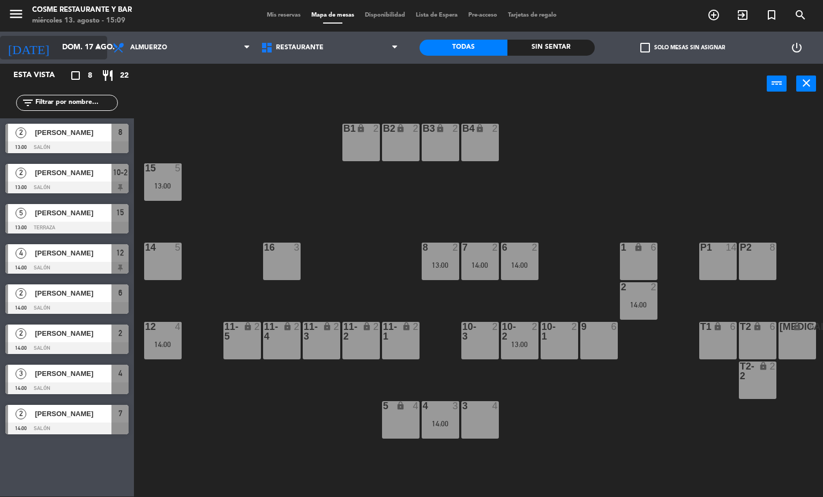
click at [76, 48] on input "dom. 17 ago." at bounding box center [108, 47] width 102 height 19
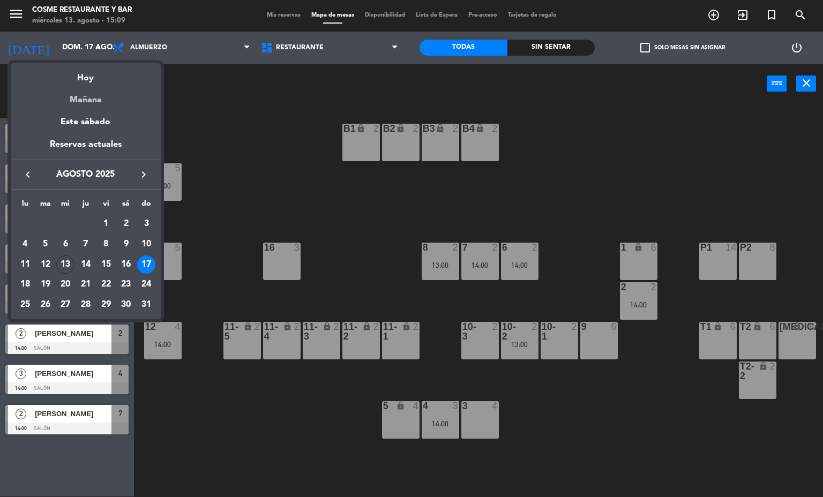
click at [104, 87] on div "Mañana" at bounding box center [86, 96] width 150 height 22
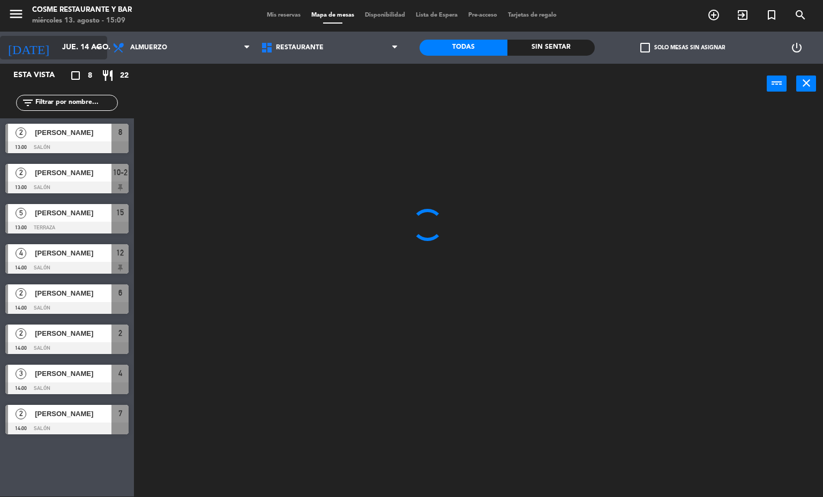
click at [74, 54] on input "jue. 14 ago." at bounding box center [108, 47] width 102 height 19
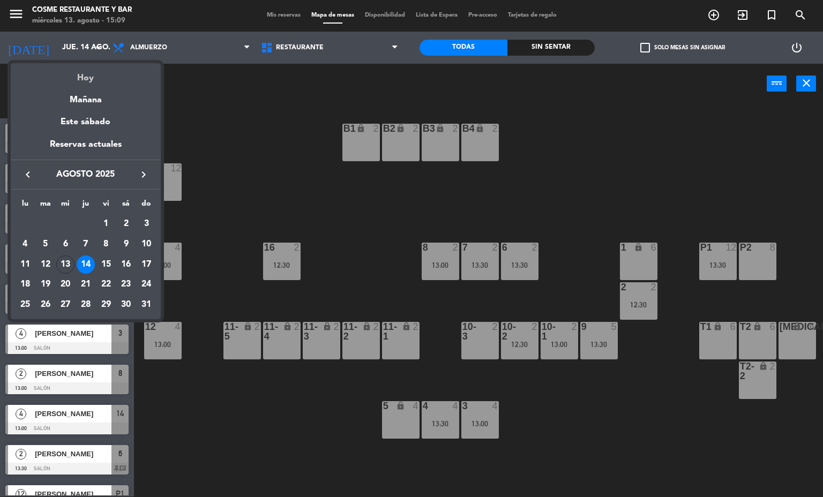
click at [92, 83] on div "Hoy" at bounding box center [86, 74] width 150 height 22
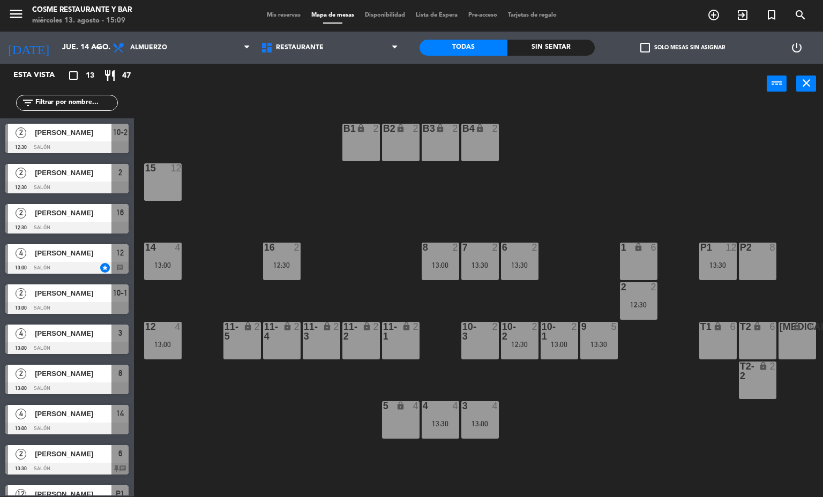
type input "mié. 13 ago."
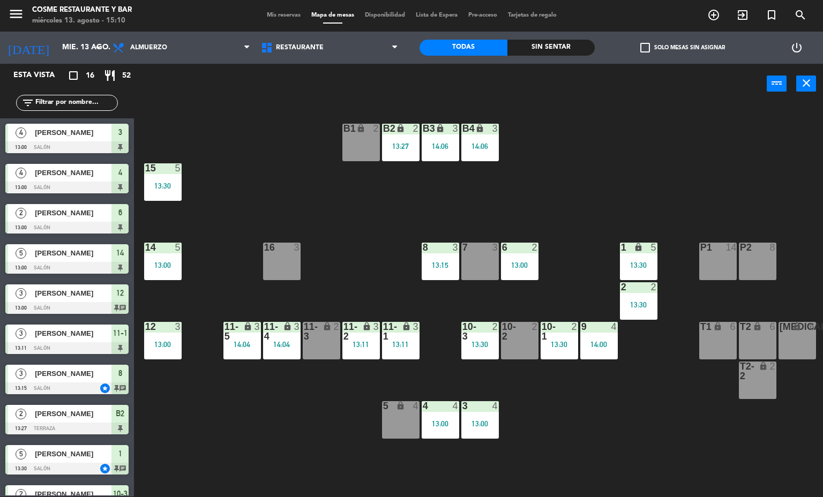
click at [603, 338] on div "9 4 14:00" at bounding box center [599, 341] width 38 height 38
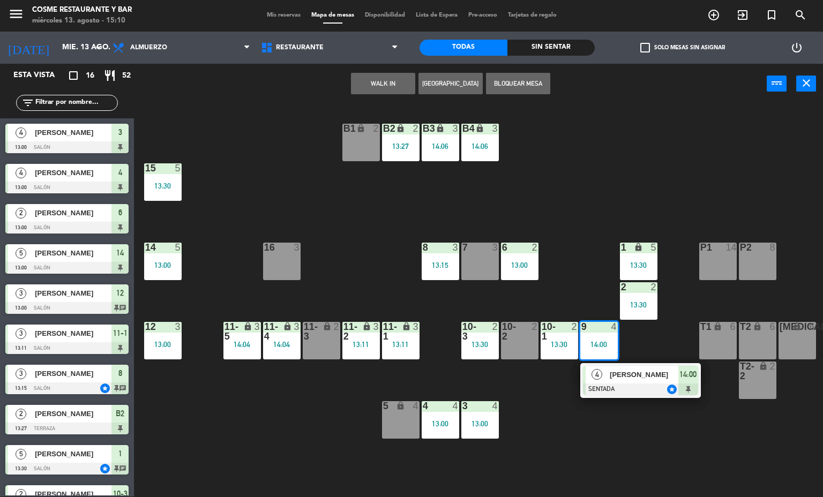
click at [552, 400] on div "B1 lock 2 B2 lock 2 13:27 B3 lock 3 14:06 B4 lock 3 14:06 15 5 13:30 14 5 13:00…" at bounding box center [482, 300] width 681 height 393
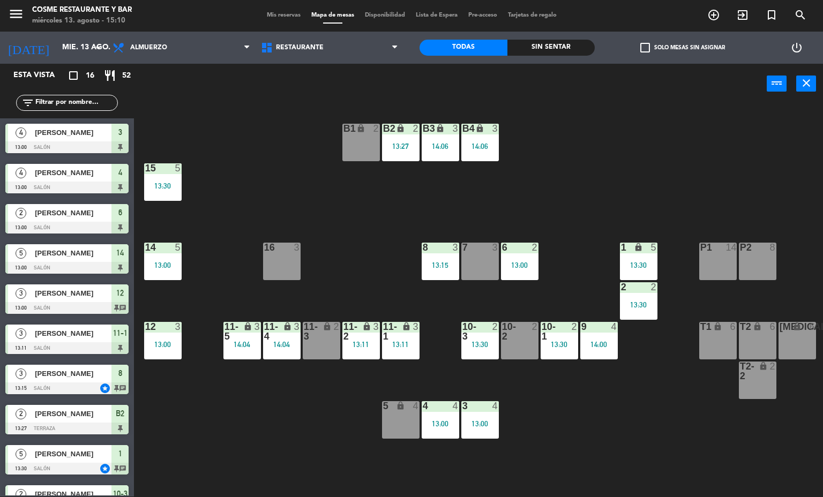
click at [548, 333] on div "10-1" at bounding box center [542, 331] width 18 height 19
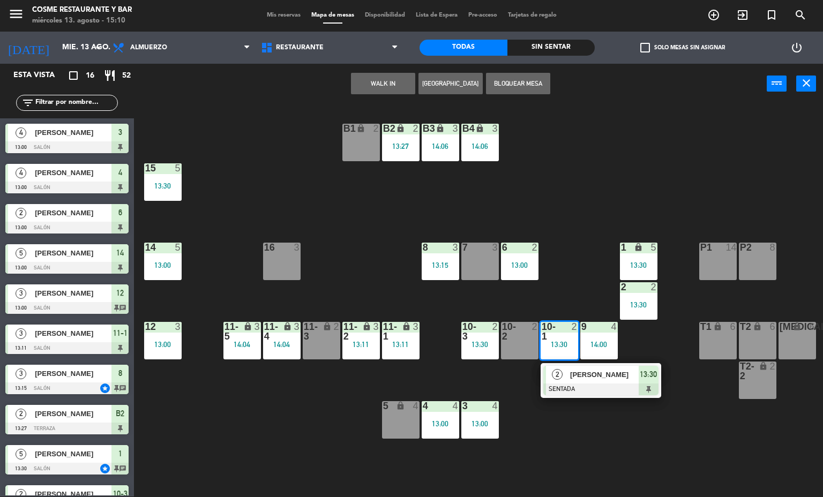
click at [588, 436] on div "B1 lock 2 B2 lock 2 13:27 B3 lock 3 14:06 B4 lock 3 14:06 15 5 13:30 14 5 13:00…" at bounding box center [482, 300] width 681 height 393
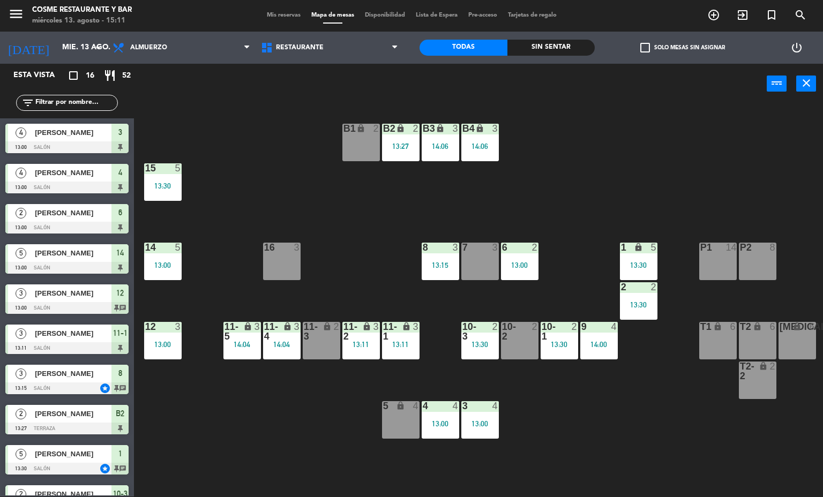
click at [438, 256] on div "8 3 13:15" at bounding box center [441, 262] width 38 height 38
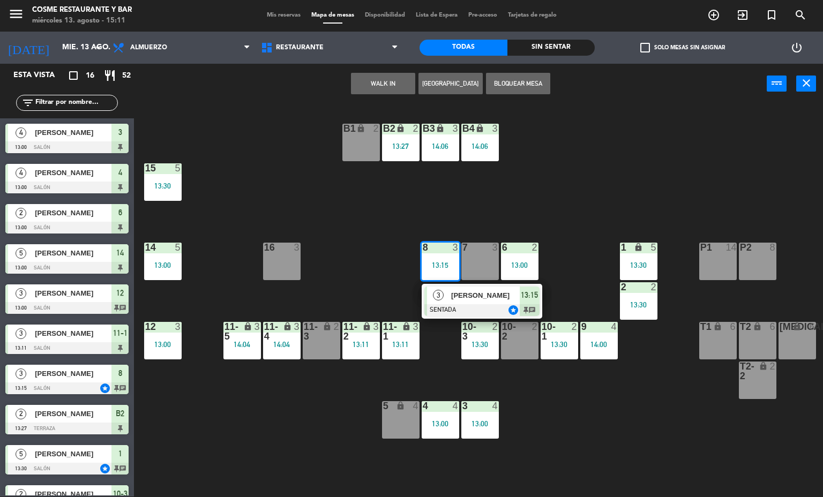
click at [302, 423] on div "B1 lock 2 B2 lock 2 13:27 B3 lock 3 14:06 B4 lock 3 14:06 15 5 13:30 14 5 13:00…" at bounding box center [482, 300] width 681 height 393
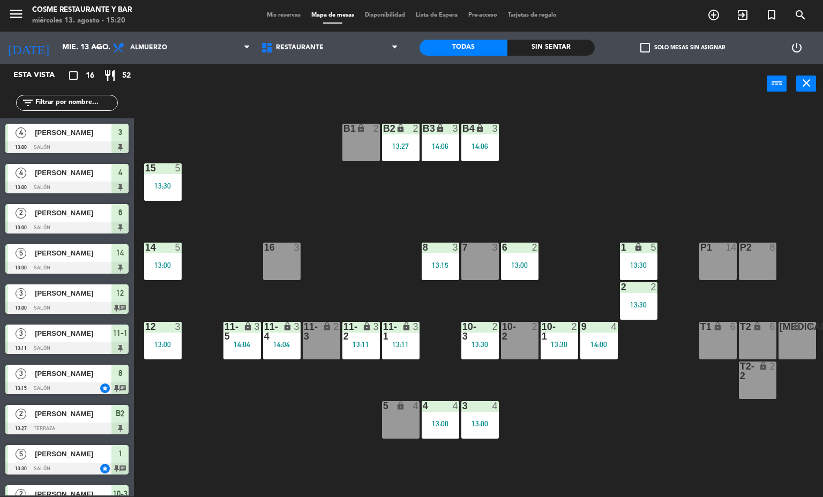
click at [280, 14] on span "Mis reservas" at bounding box center [283, 15] width 44 height 6
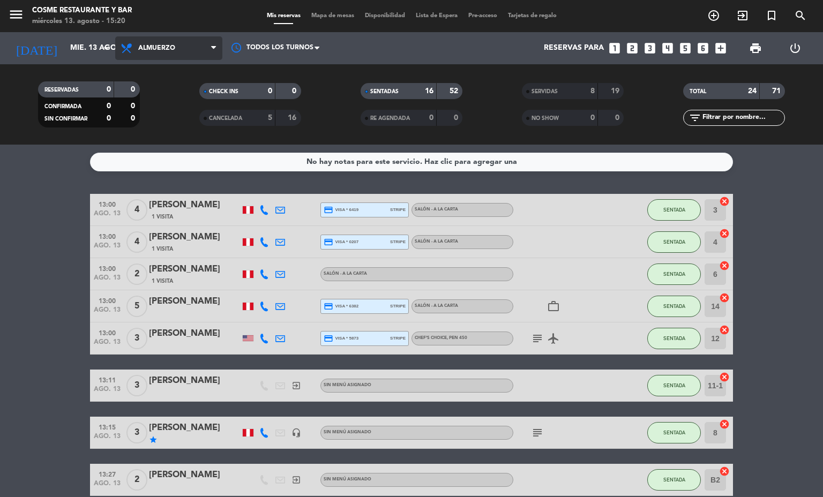
click at [187, 47] on span "Almuerzo" at bounding box center [168, 48] width 107 height 24
click at [191, 126] on div "menu [PERSON_NAME] Restaurante y Bar [DATE] 13. agosto - 15:20 Mis reservas Map…" at bounding box center [411, 72] width 823 height 145
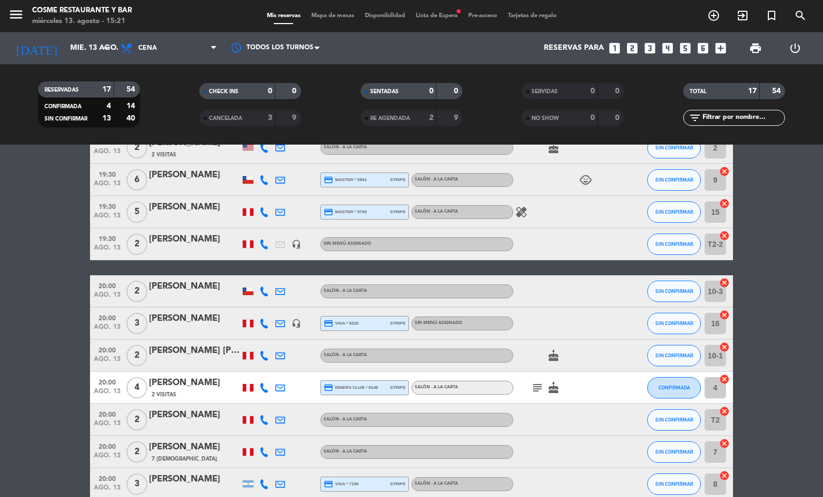
scroll to position [321, 0]
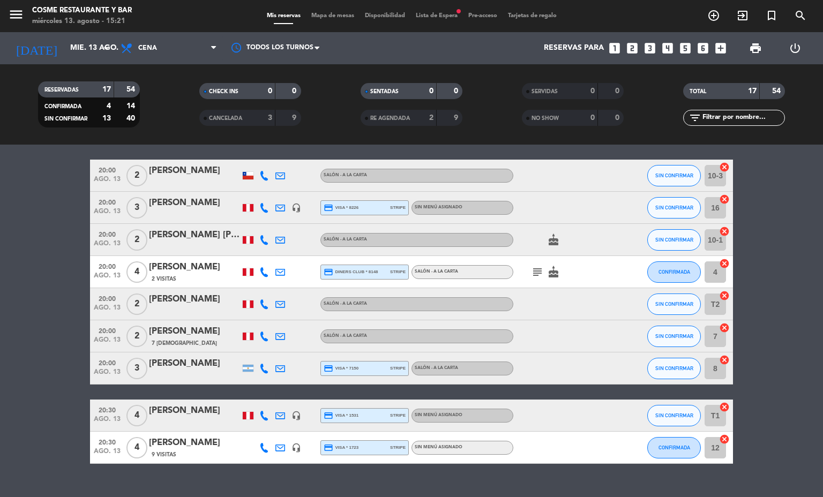
click at [531, 272] on icon "subject" at bounding box center [537, 272] width 13 height 13
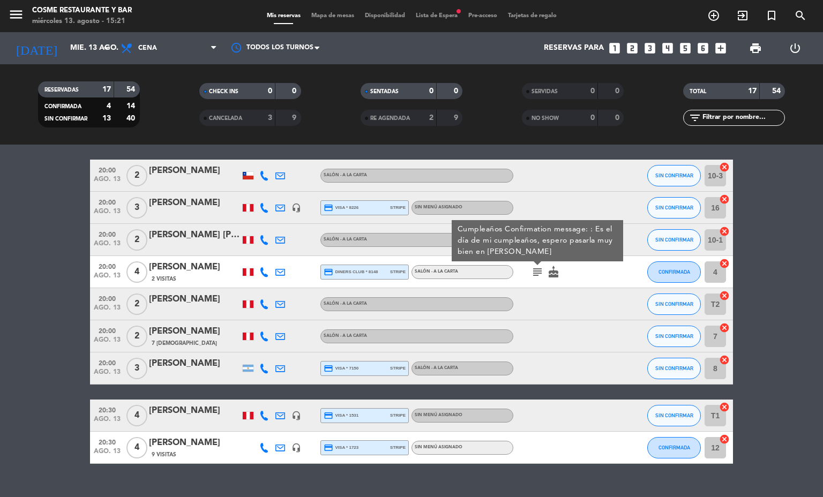
click at [522, 281] on div "subject Cumpleaños Confirmation message: : Es el día de mi cumpleaños, espero p…" at bounding box center [561, 272] width 96 height 32
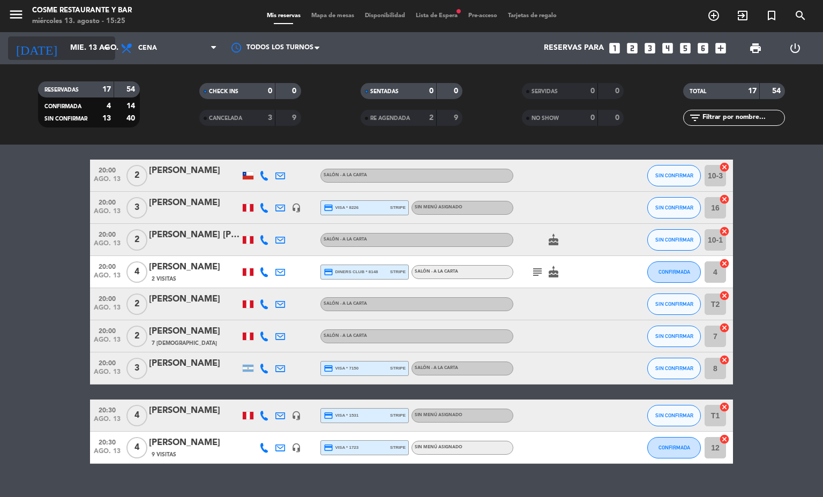
click at [71, 57] on input "mié. 13 ago." at bounding box center [116, 48] width 102 height 19
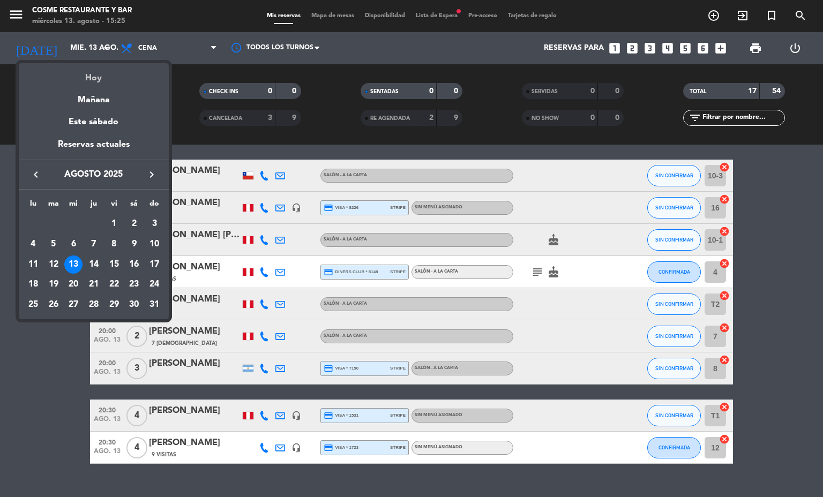
click at [92, 78] on div "Hoy" at bounding box center [94, 74] width 150 height 22
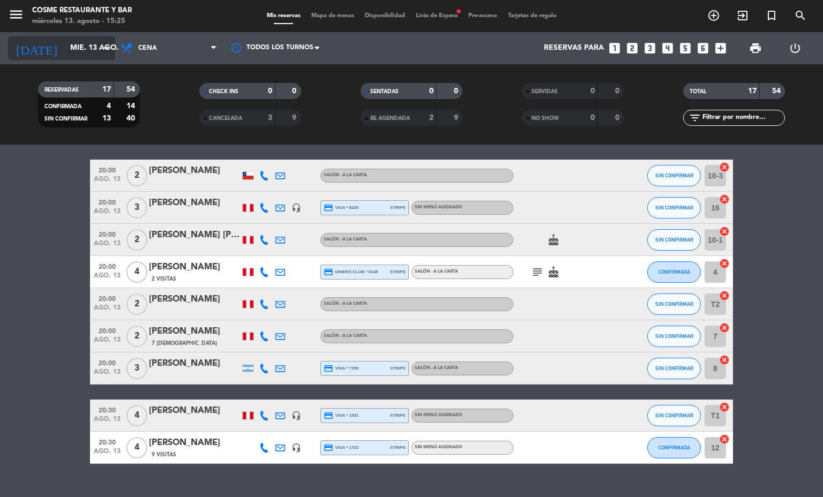
click at [71, 59] on div "[DATE] [DATE] arrow_drop_down" at bounding box center [61, 48] width 107 height 24
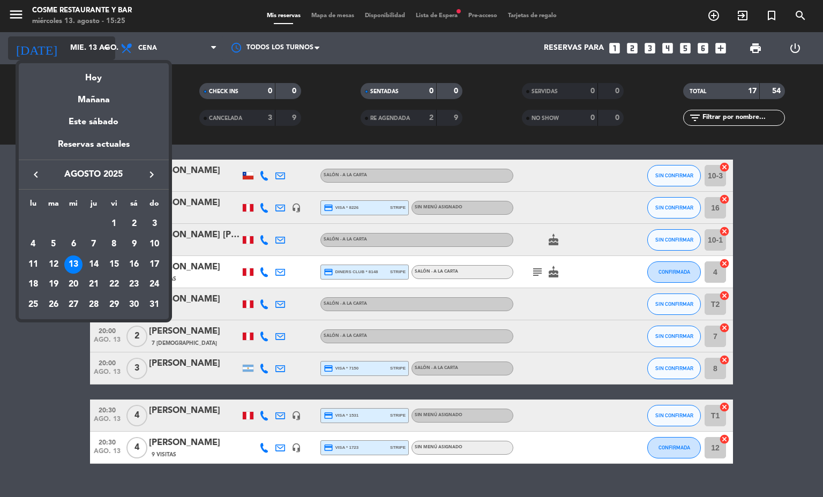
click at [76, 47] on div at bounding box center [411, 248] width 823 height 497
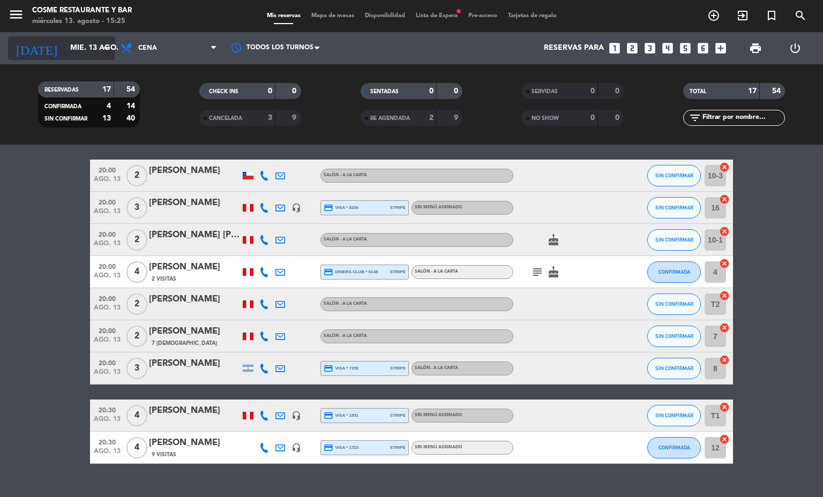
click at [87, 41] on input "mié. 13 ago." at bounding box center [116, 48] width 102 height 19
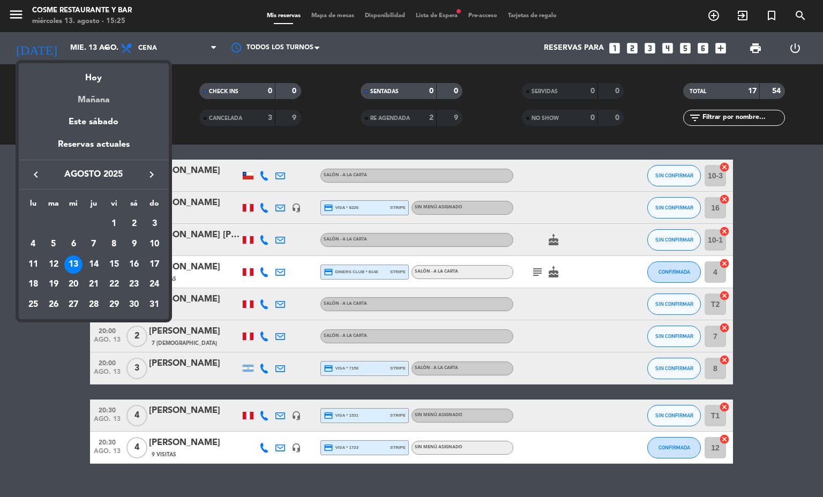
click at [95, 103] on div "Mañana" at bounding box center [94, 96] width 150 height 22
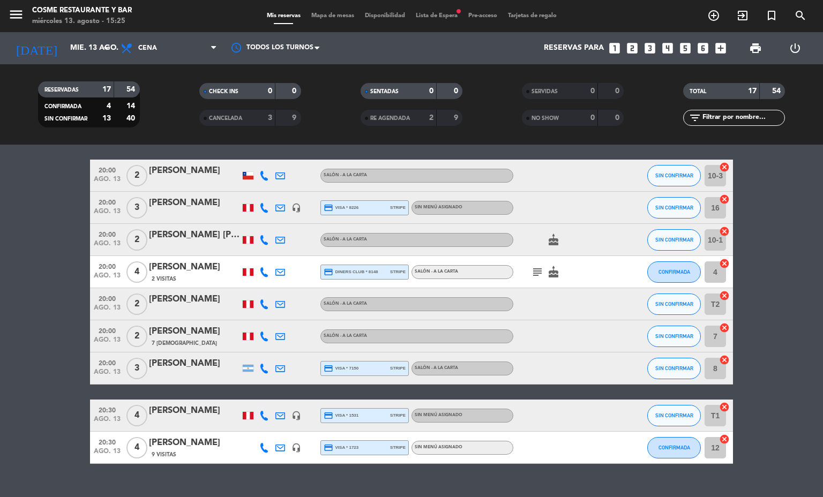
type input "jue. 14 ago."
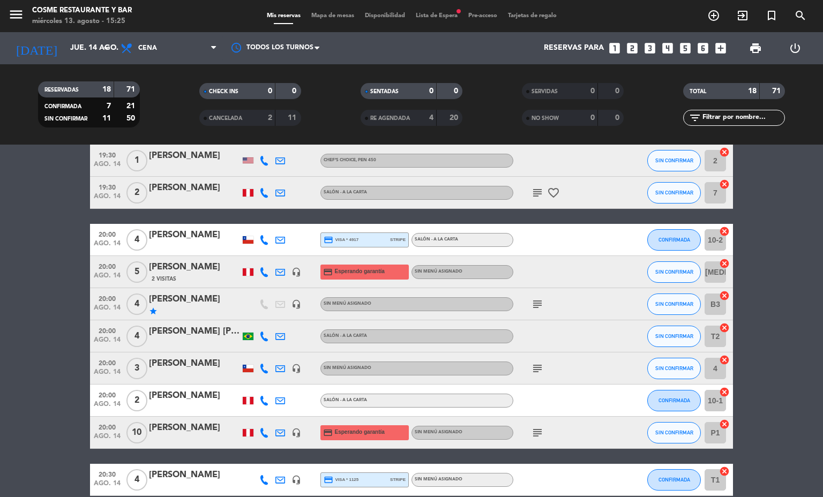
scroll to position [373, 0]
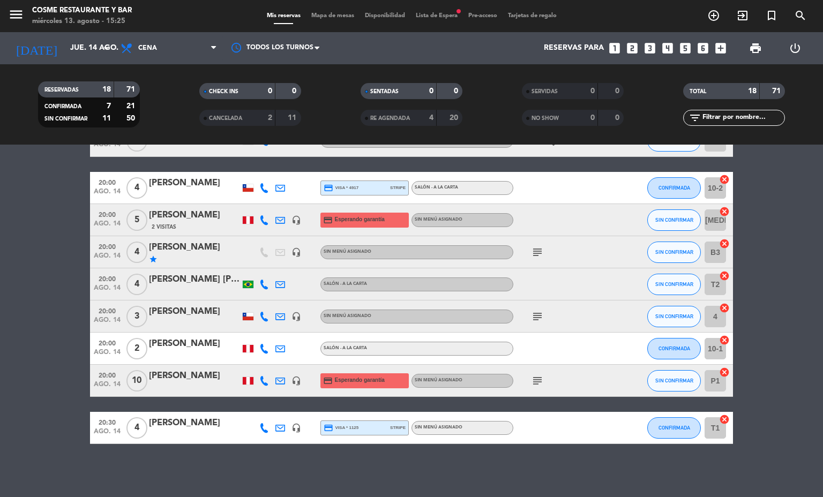
click at [338, 14] on span "Mapa de mesas" at bounding box center [333, 16] width 54 height 6
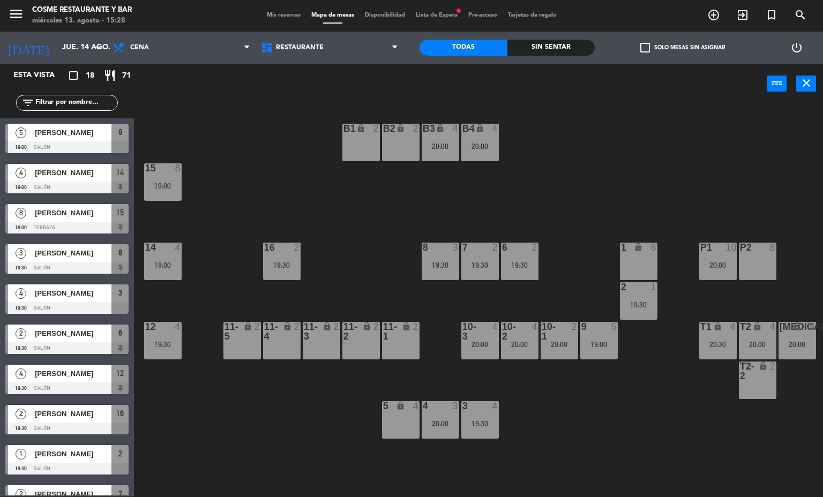
click at [273, 12] on span "Mis reservas" at bounding box center [283, 15] width 44 height 6
